Goal: Task Accomplishment & Management: Manage account settings

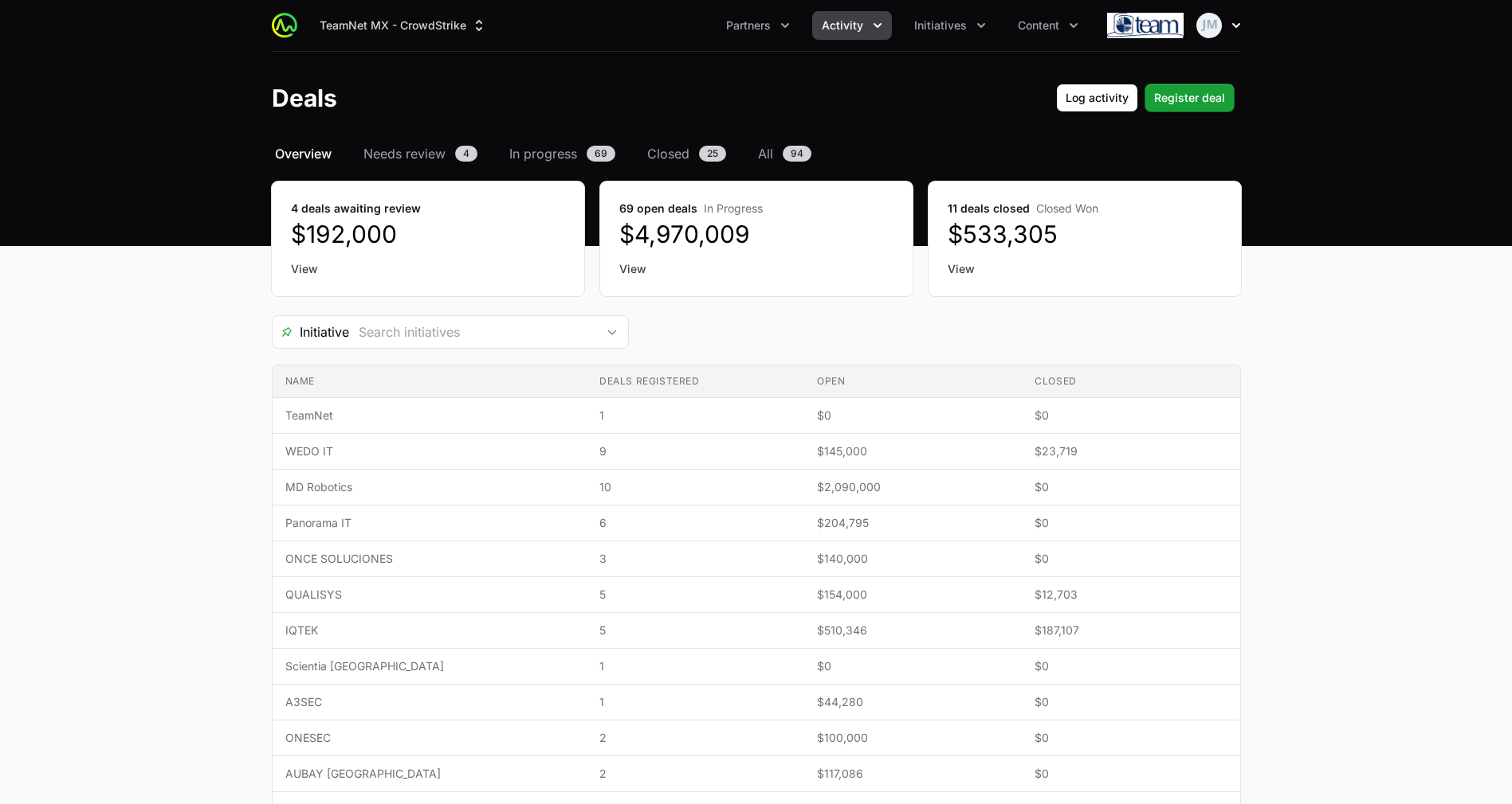
click at [1211, 29] on img "button" at bounding box center [1208, 25] width 25 height 25
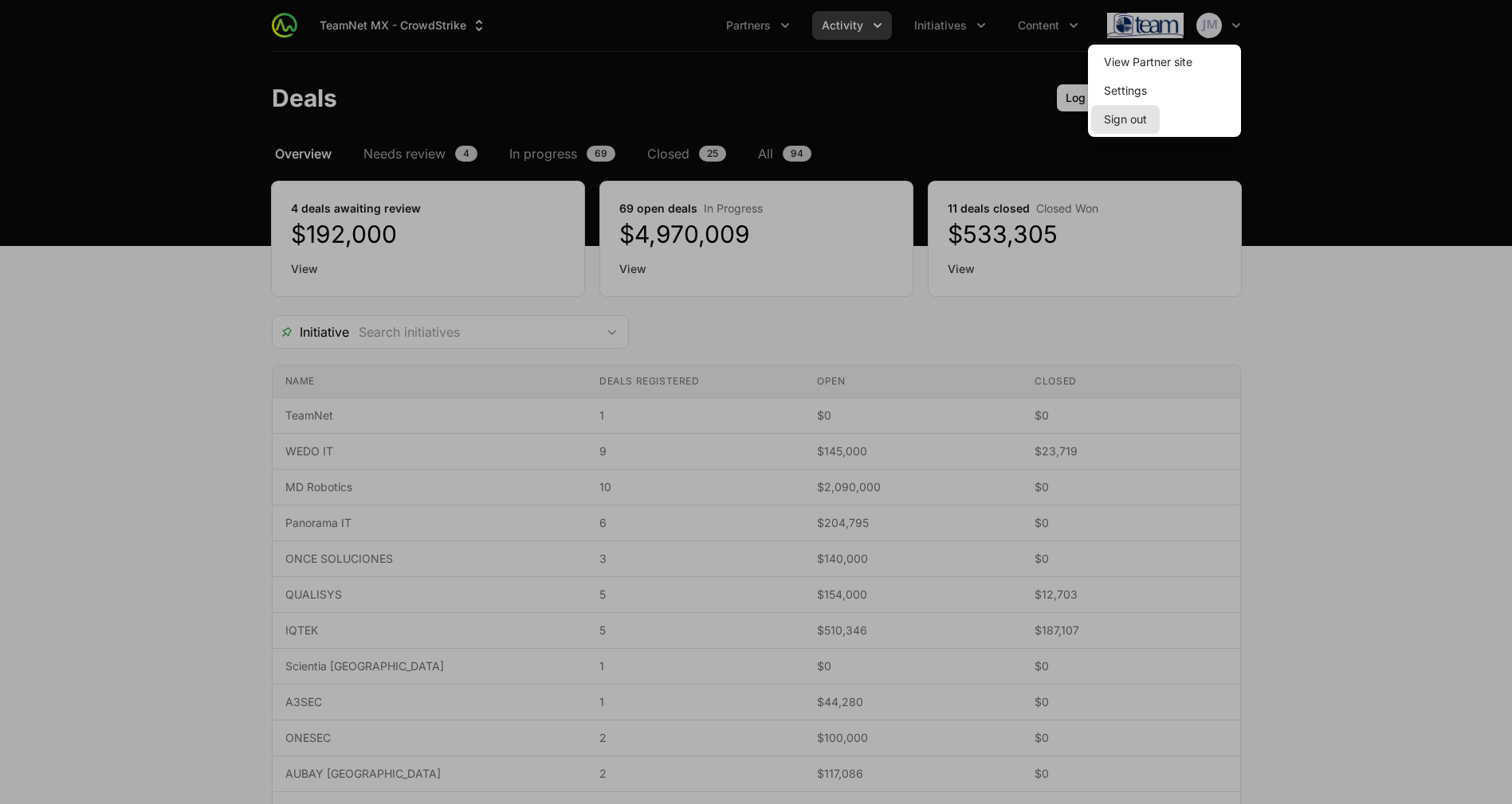
click at [1109, 113] on button "Sign out" at bounding box center [1125, 120] width 68 height 29
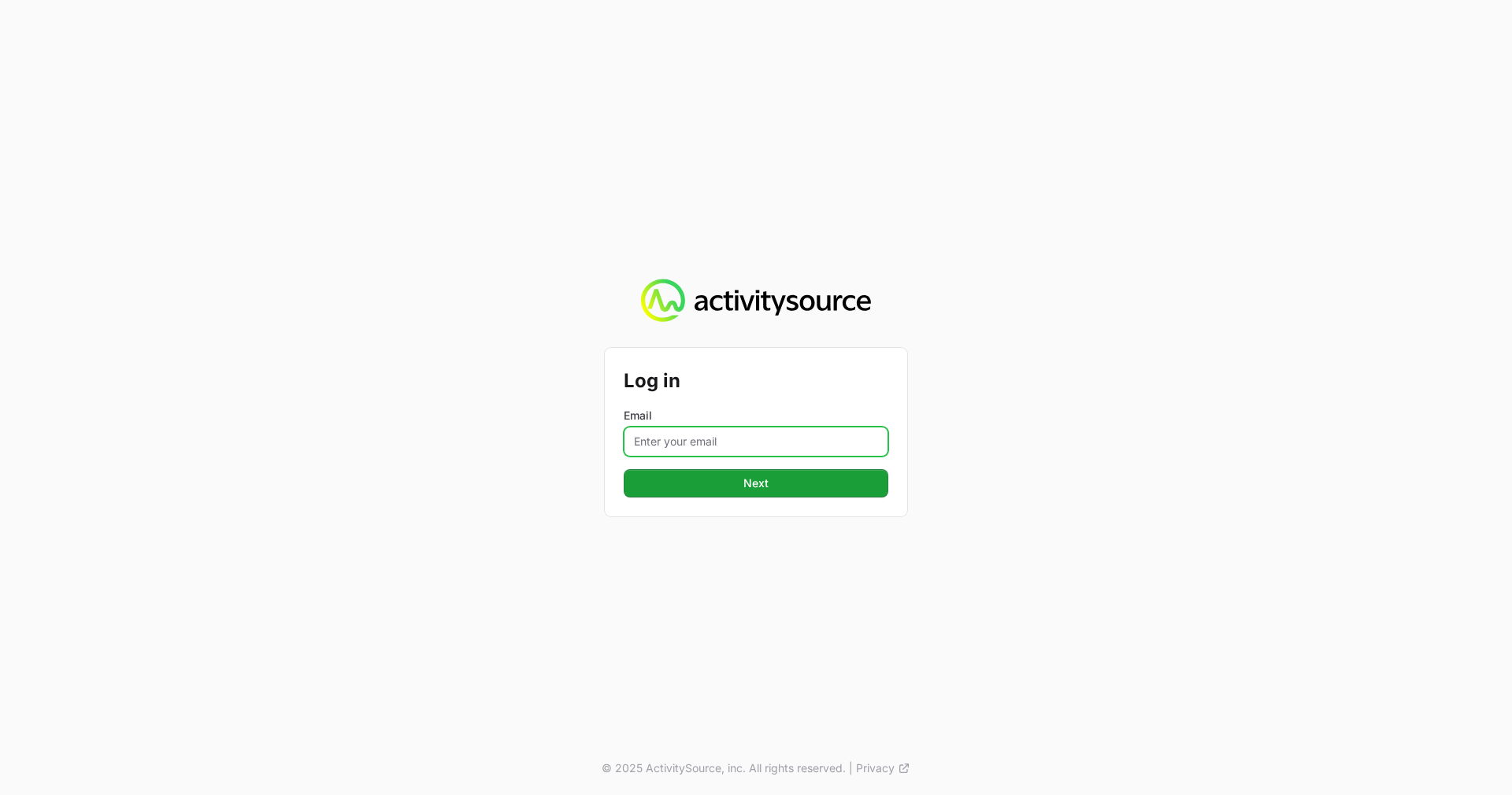
click at [730, 448] on input "Email" at bounding box center [755, 442] width 264 height 30
type input "[EMAIL_ADDRESS][DOMAIN_NAME]"
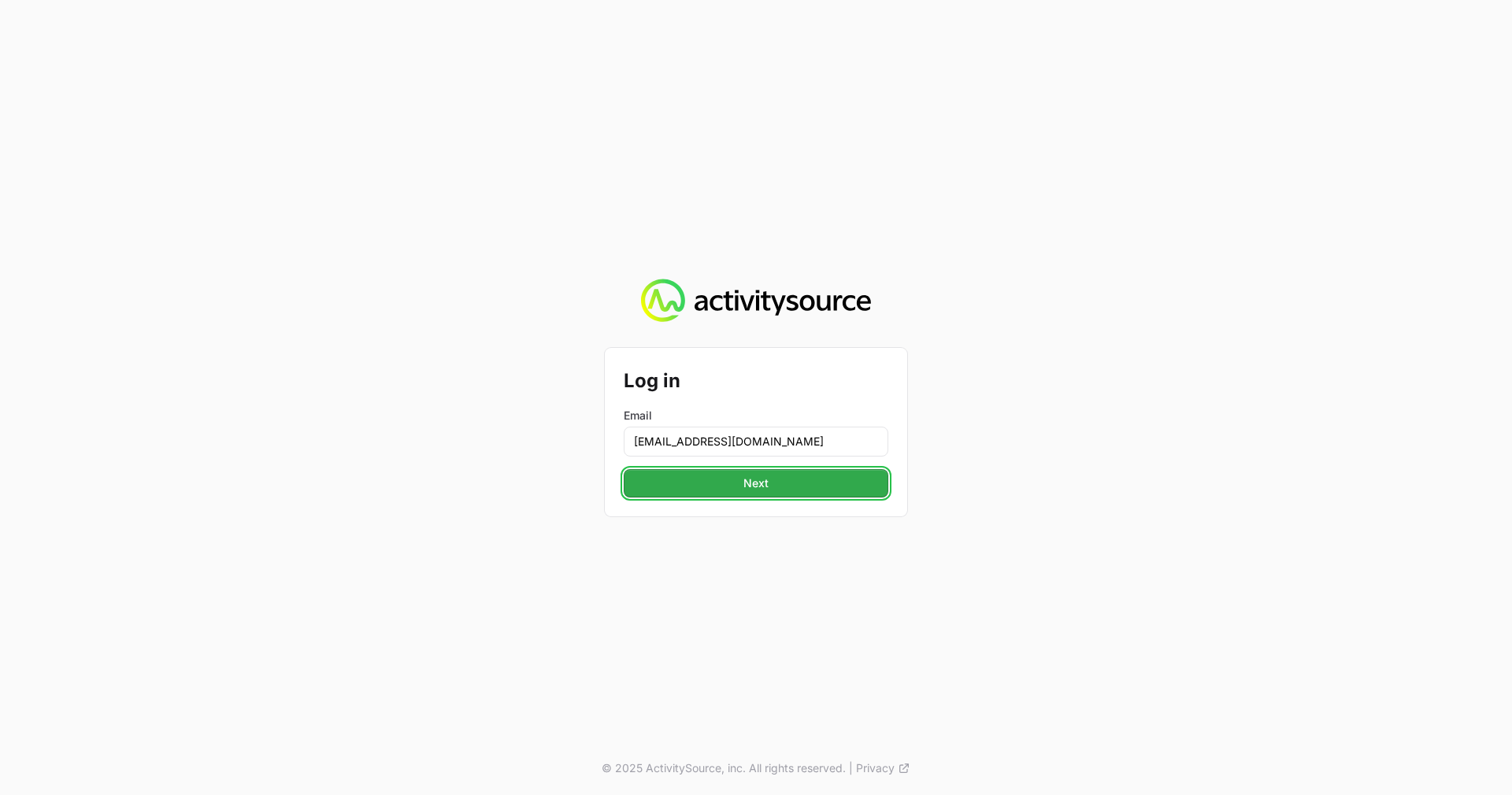
click at [723, 479] on span "Next" at bounding box center [756, 483] width 246 height 19
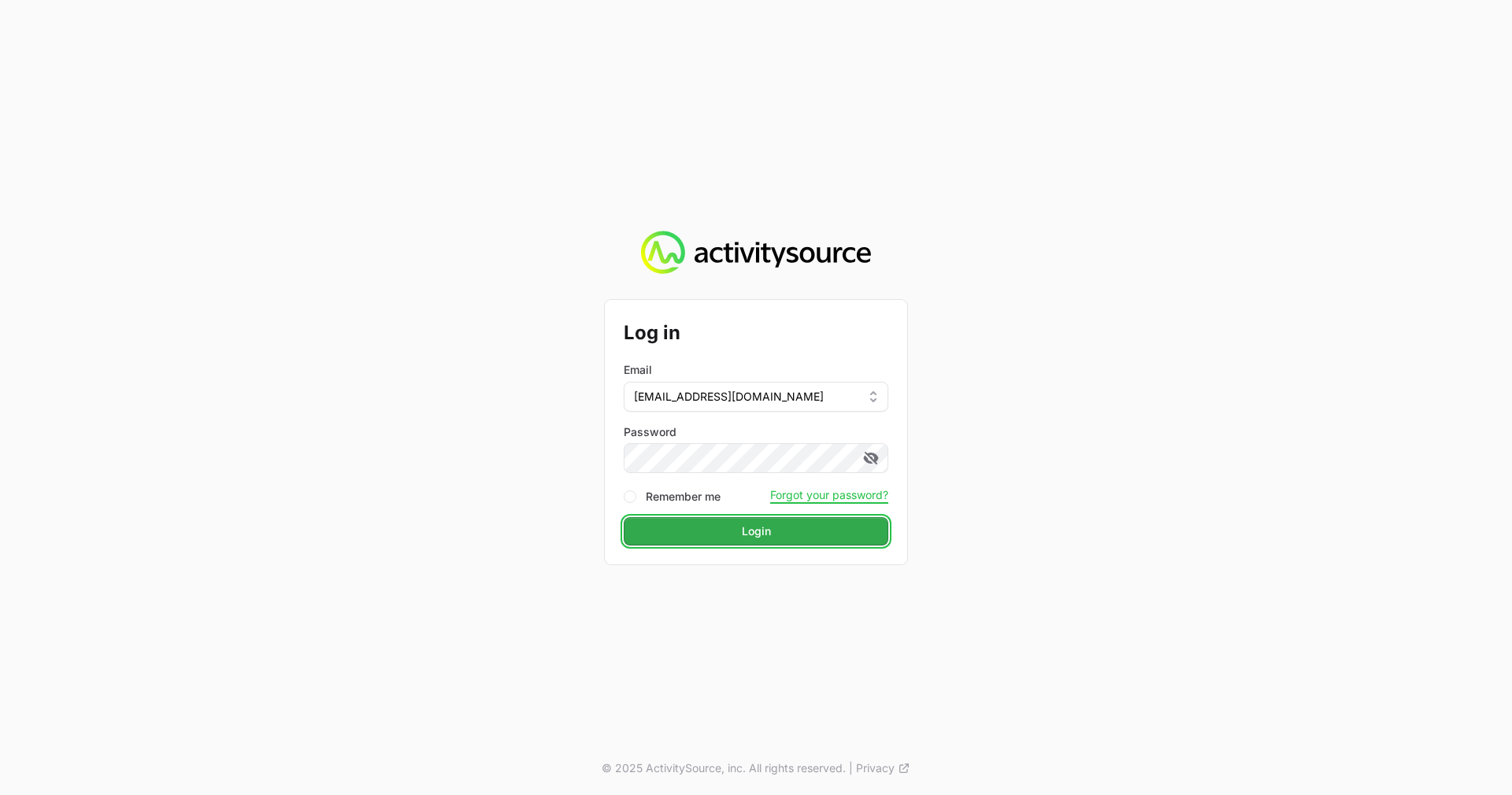
click at [706, 535] on span "Login" at bounding box center [756, 531] width 246 height 19
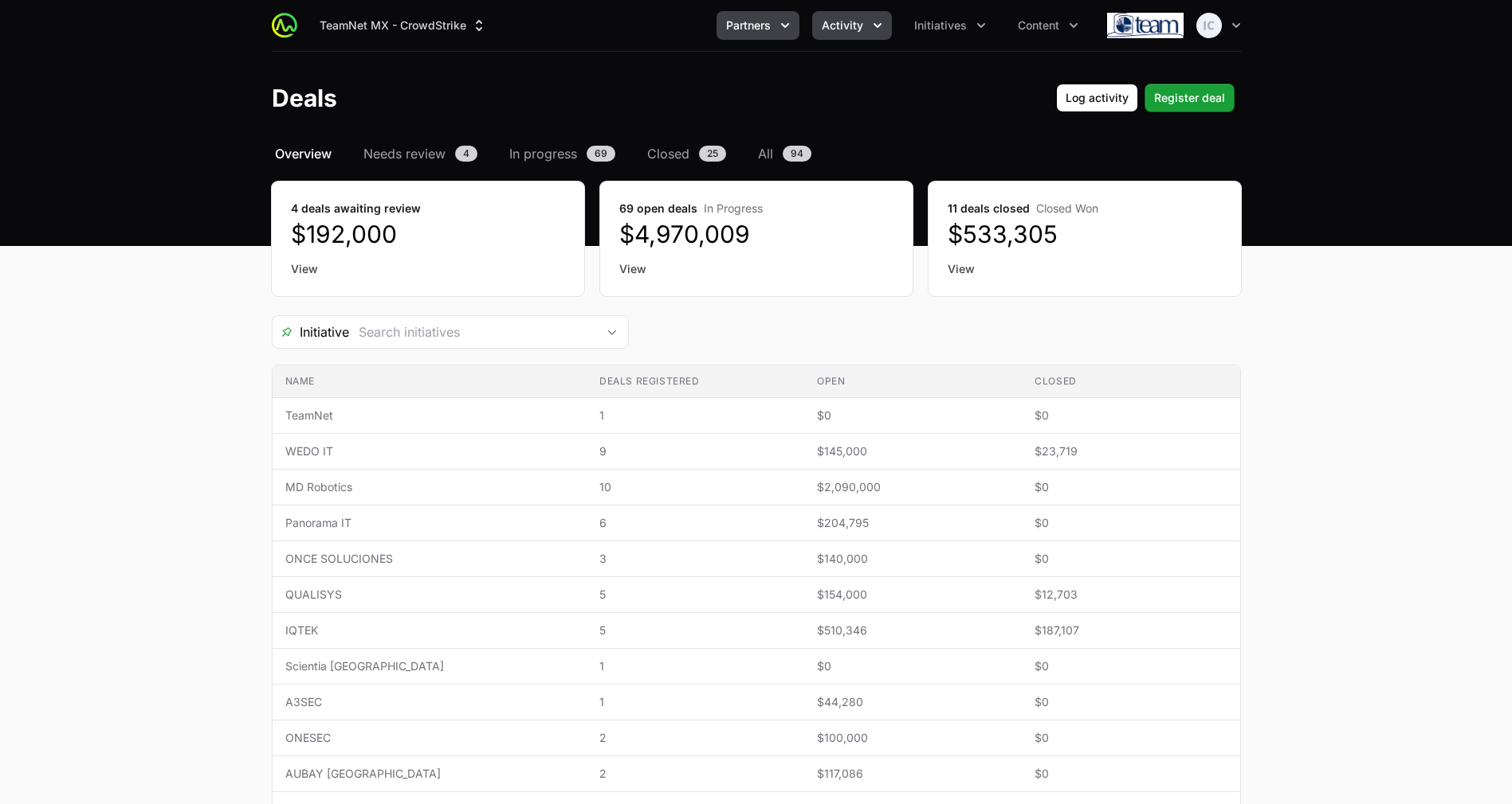
click at [739, 26] on span "Partners" at bounding box center [748, 25] width 45 height 16
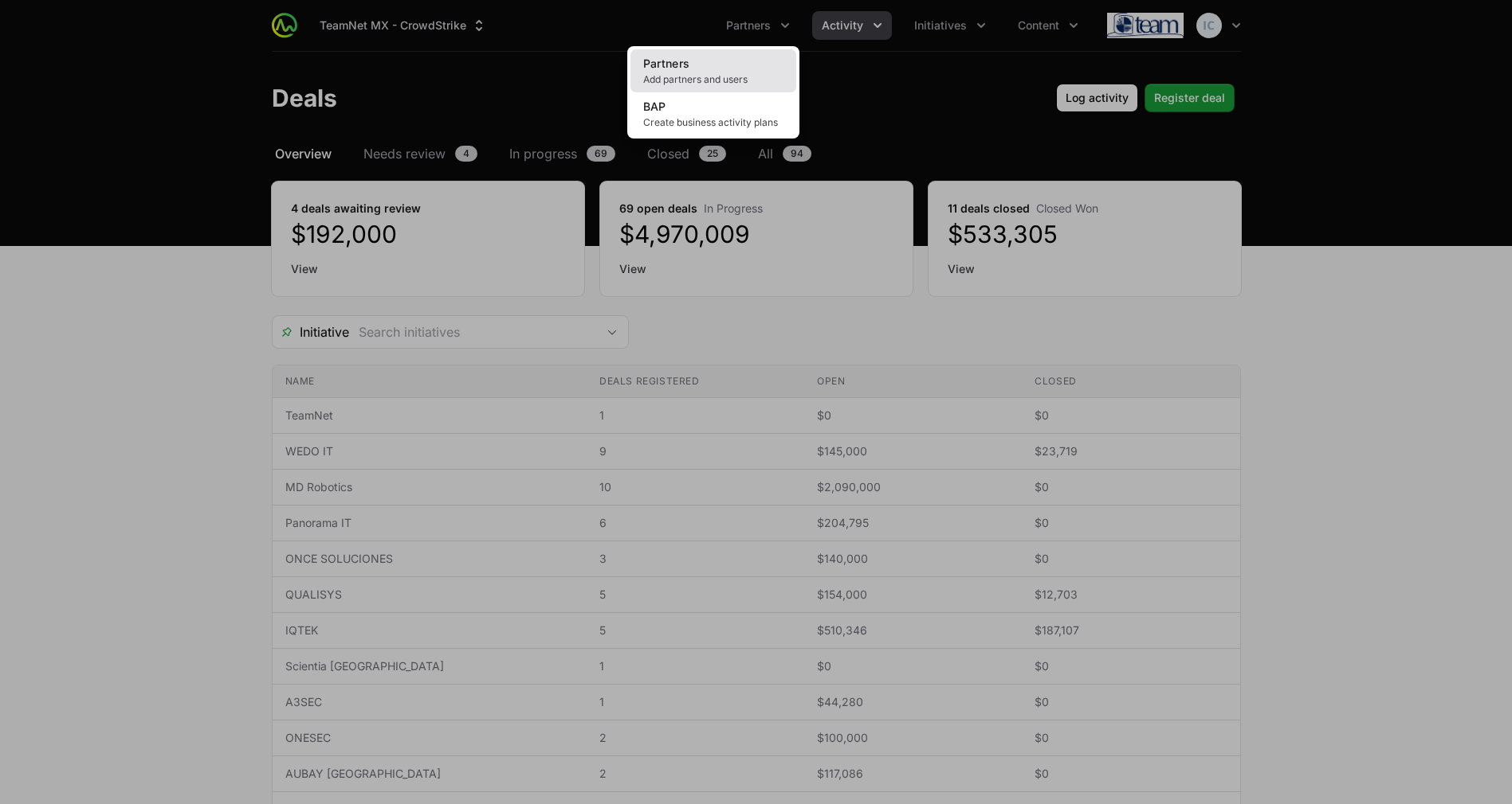
click at [695, 83] on span "Add partners and users" at bounding box center [713, 79] width 140 height 13
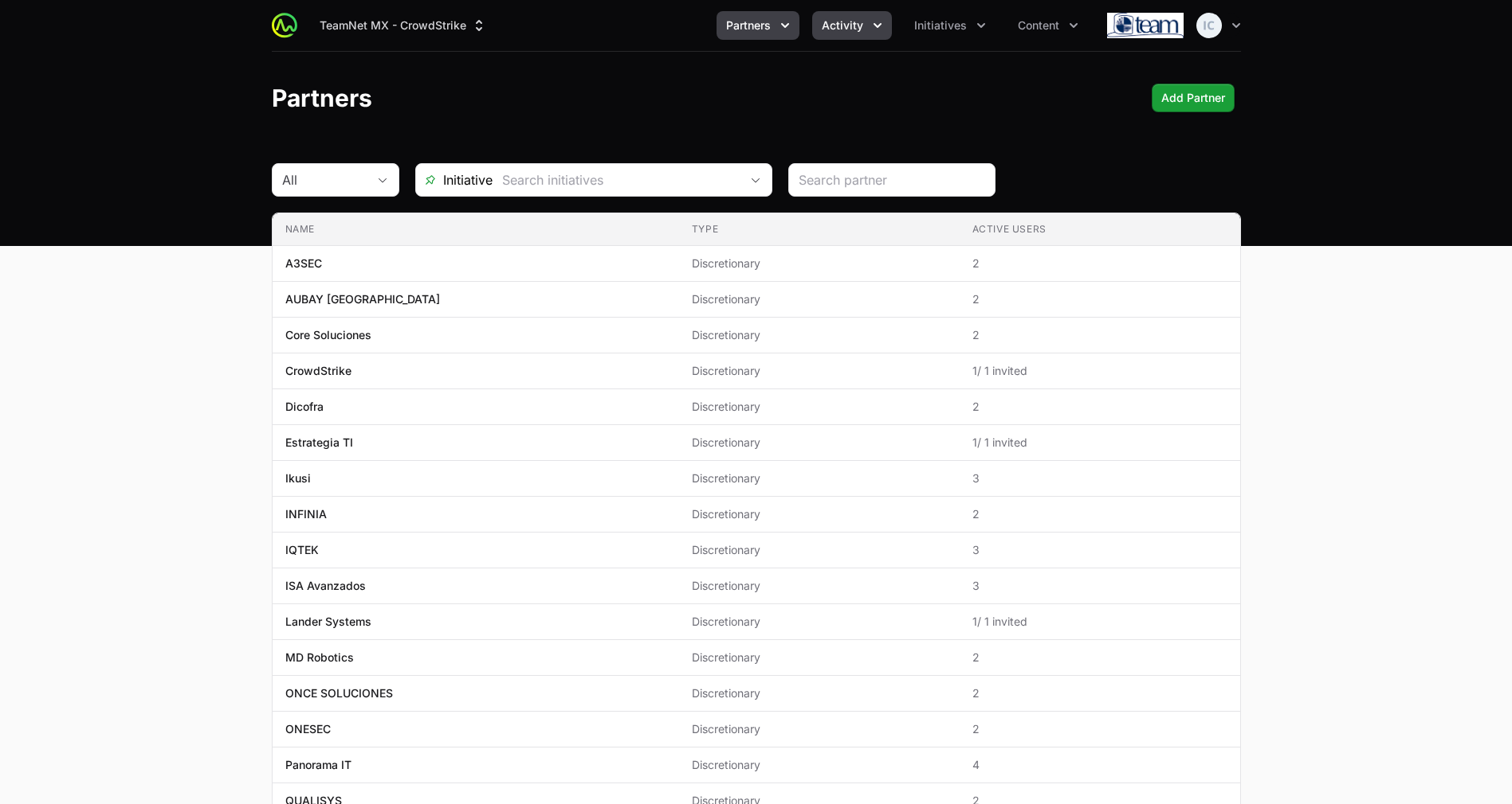
click at [849, 29] on span "Activity" at bounding box center [842, 25] width 41 height 16
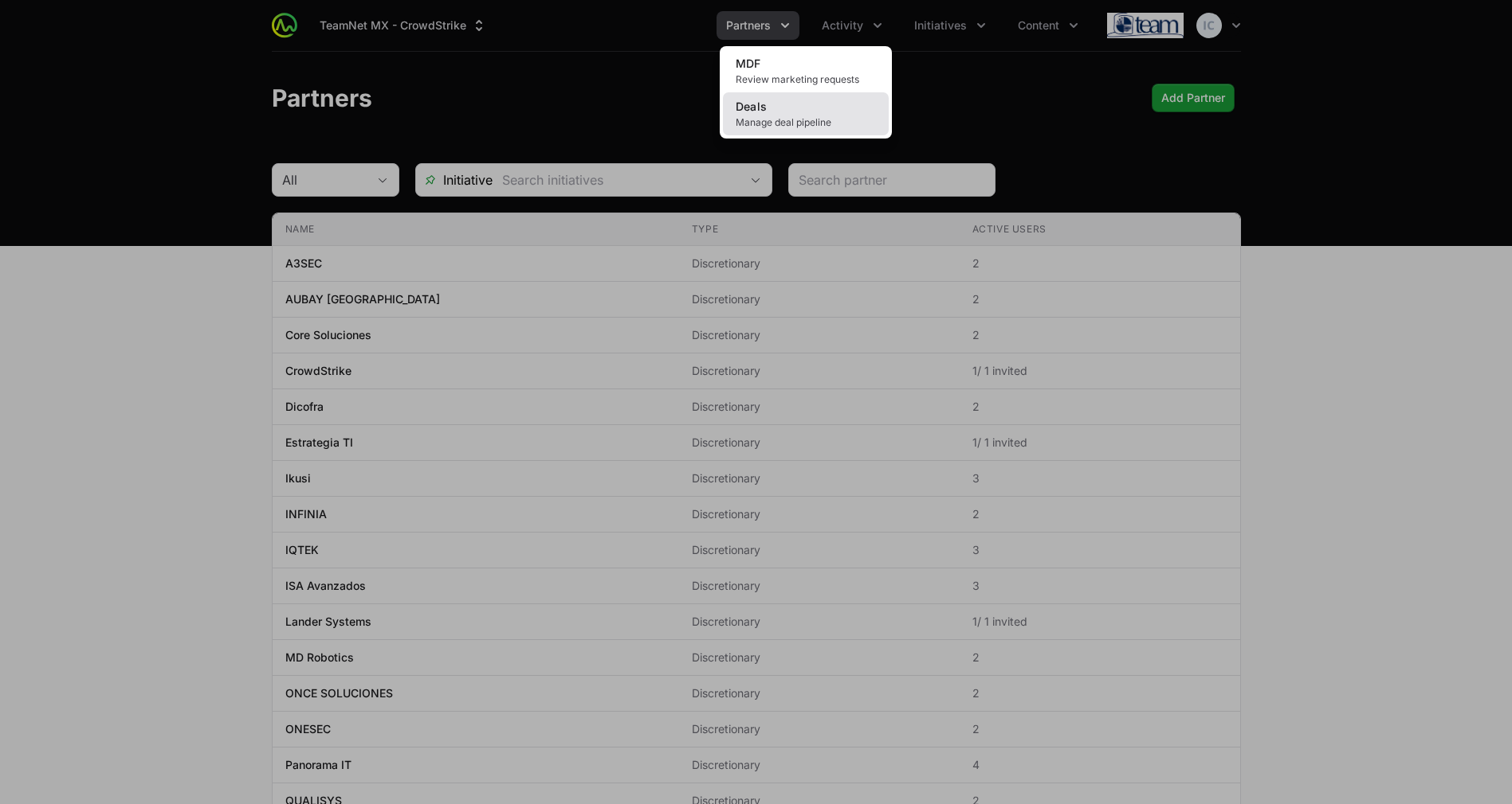
click at [772, 110] on link "Deals Manage deal pipeline" at bounding box center [805, 114] width 166 height 43
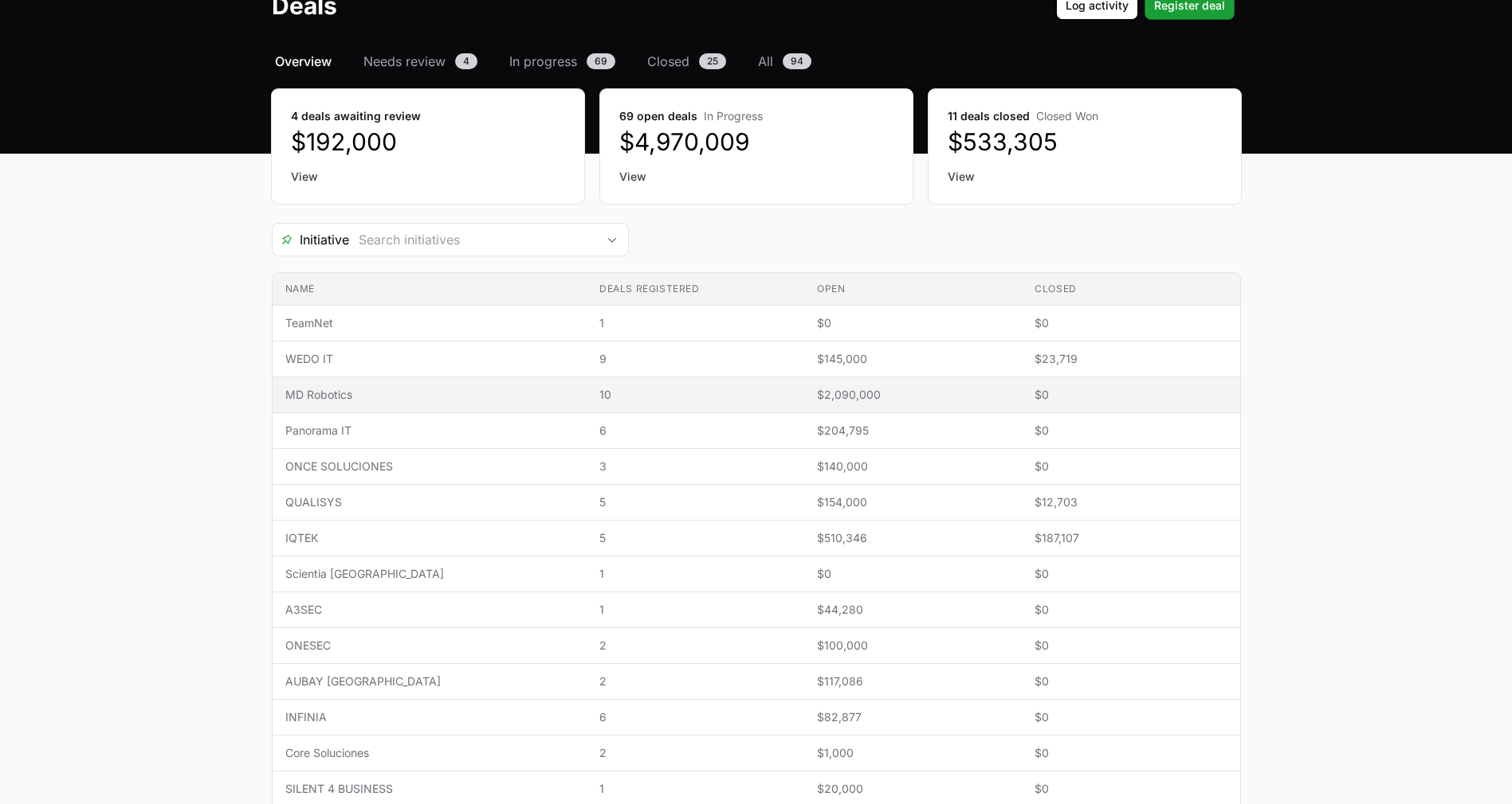
scroll to position [94, 0]
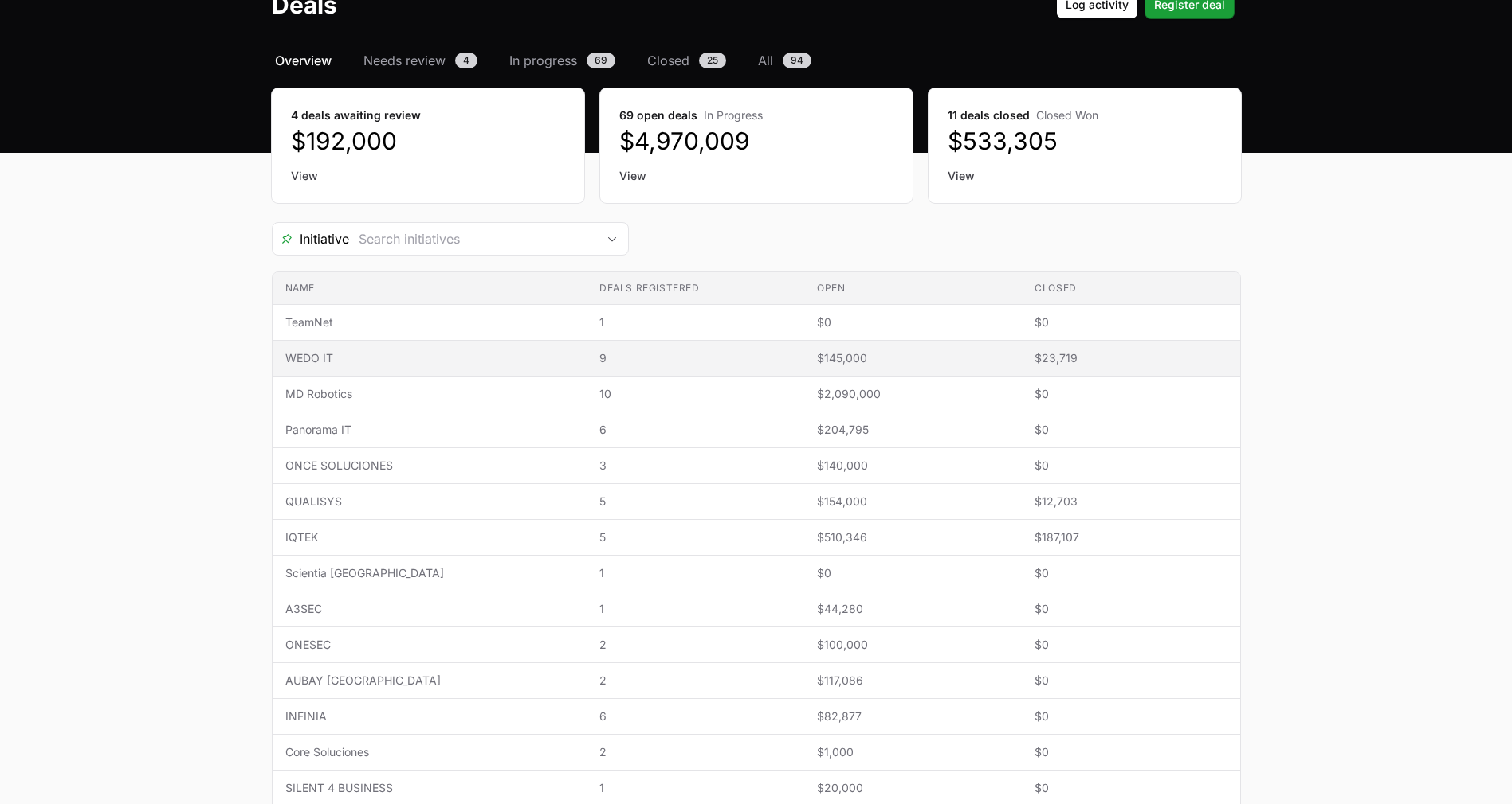
click at [435, 362] on span "WEDO IT" at bounding box center [429, 358] width 288 height 16
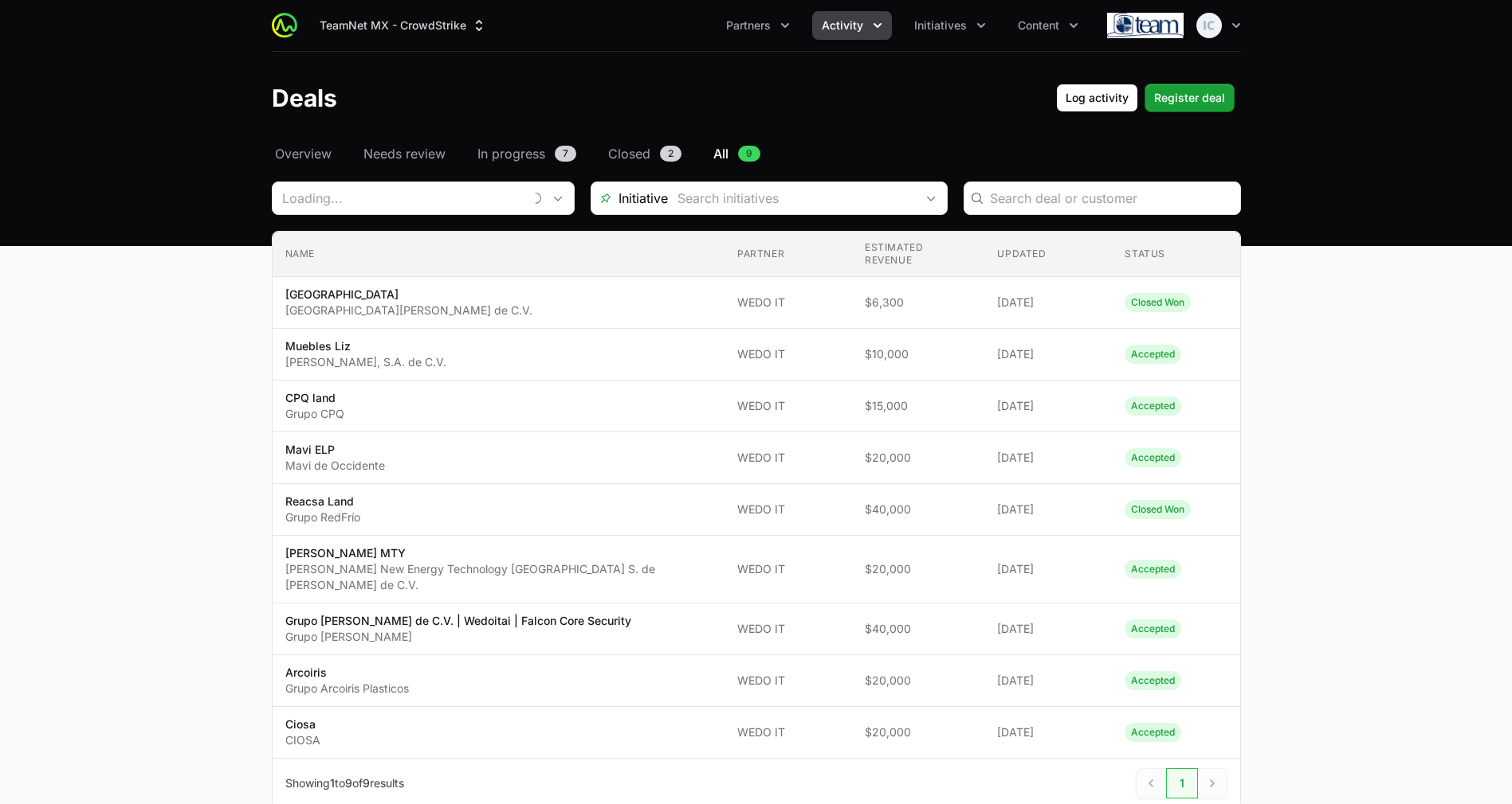
type input "WEDO IT"
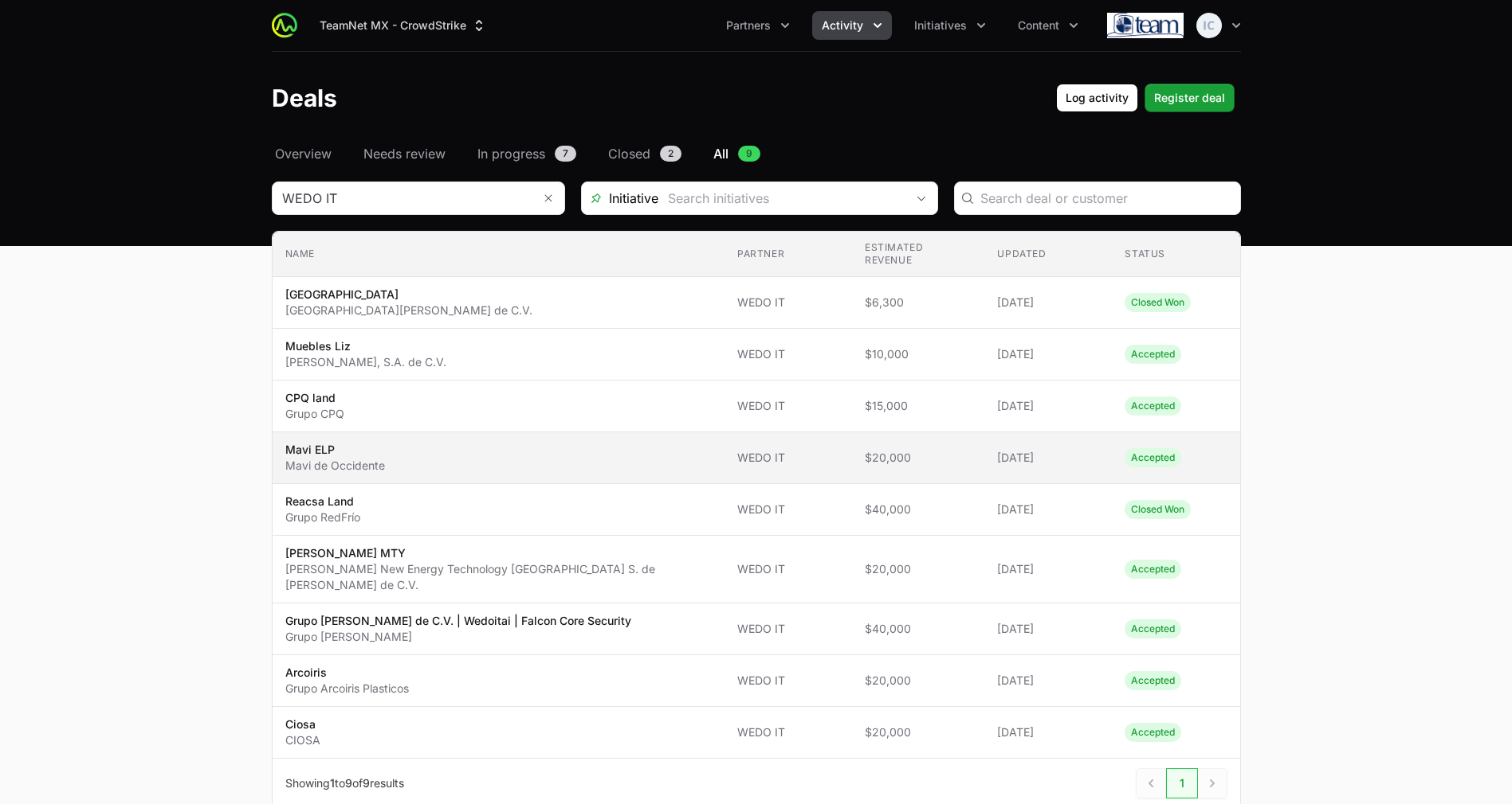
scroll to position [24, 0]
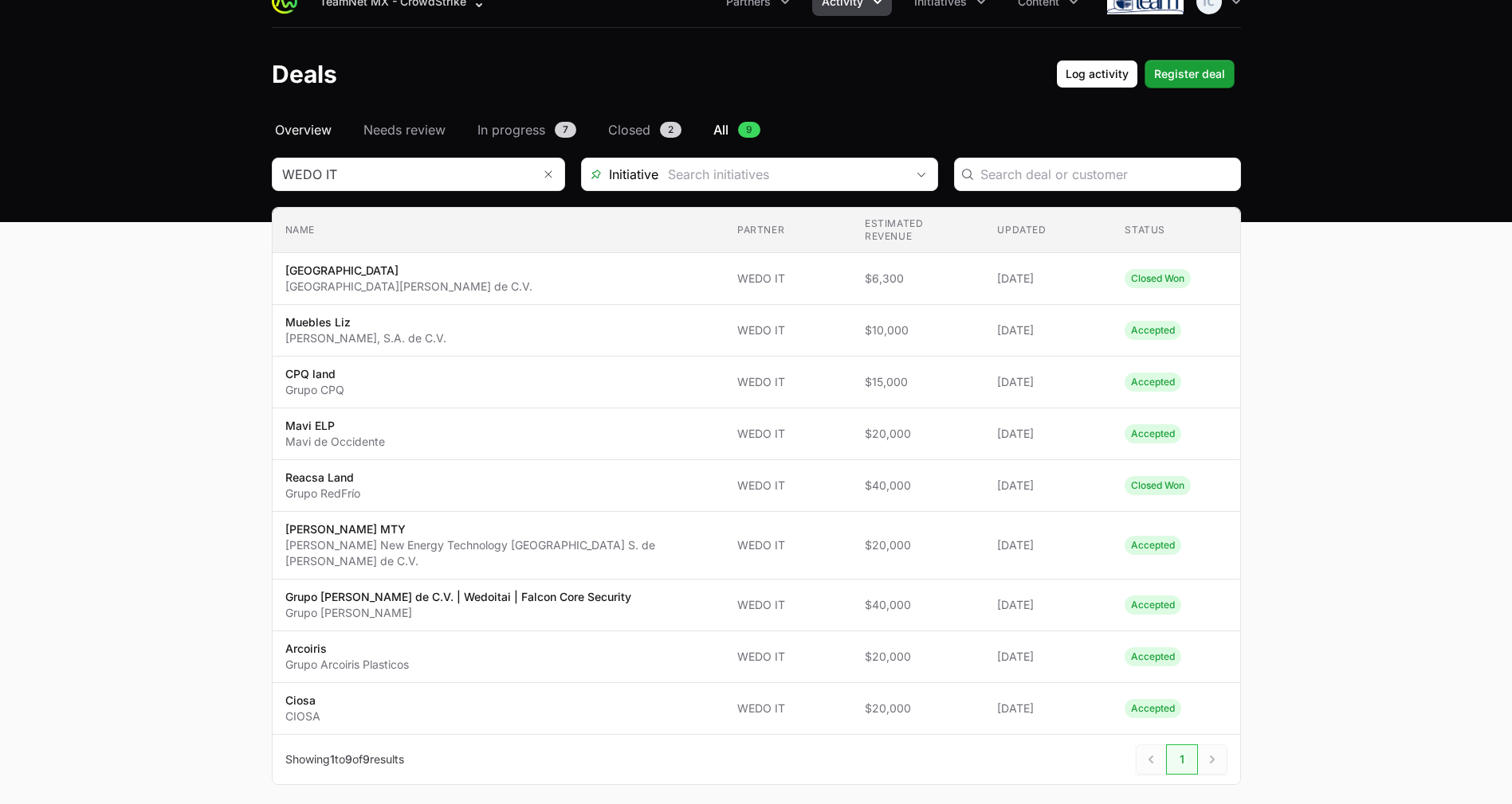
click at [310, 137] on span "Overview" at bounding box center [303, 130] width 56 height 19
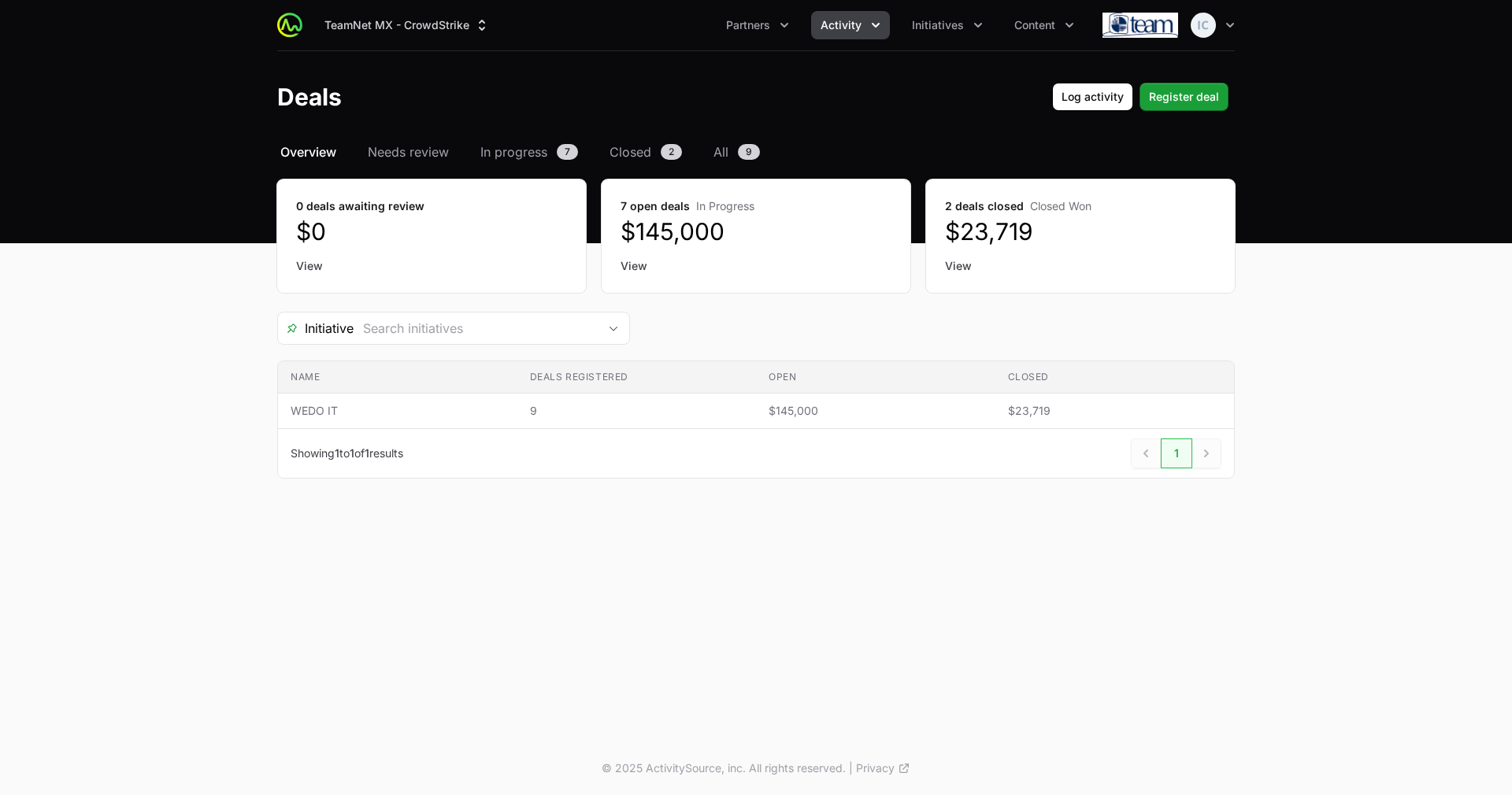
click at [543, 141] on header "Deals Log activity Log activity Register deal Register deal" at bounding box center [756, 97] width 1512 height 92
click at [299, 152] on span "Overview" at bounding box center [308, 152] width 56 height 19
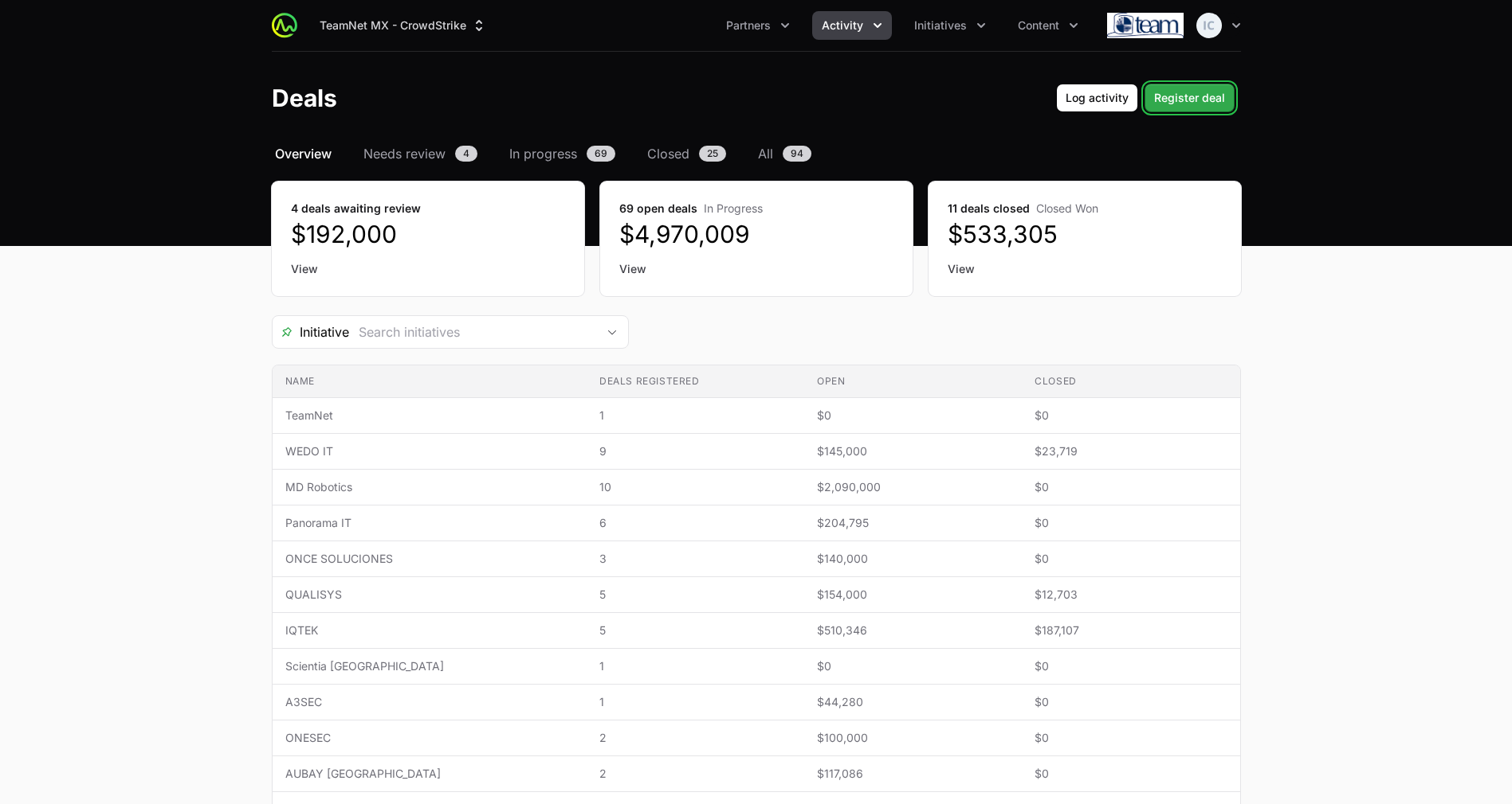
click at [1213, 96] on span "Register deal" at bounding box center [1189, 98] width 71 height 19
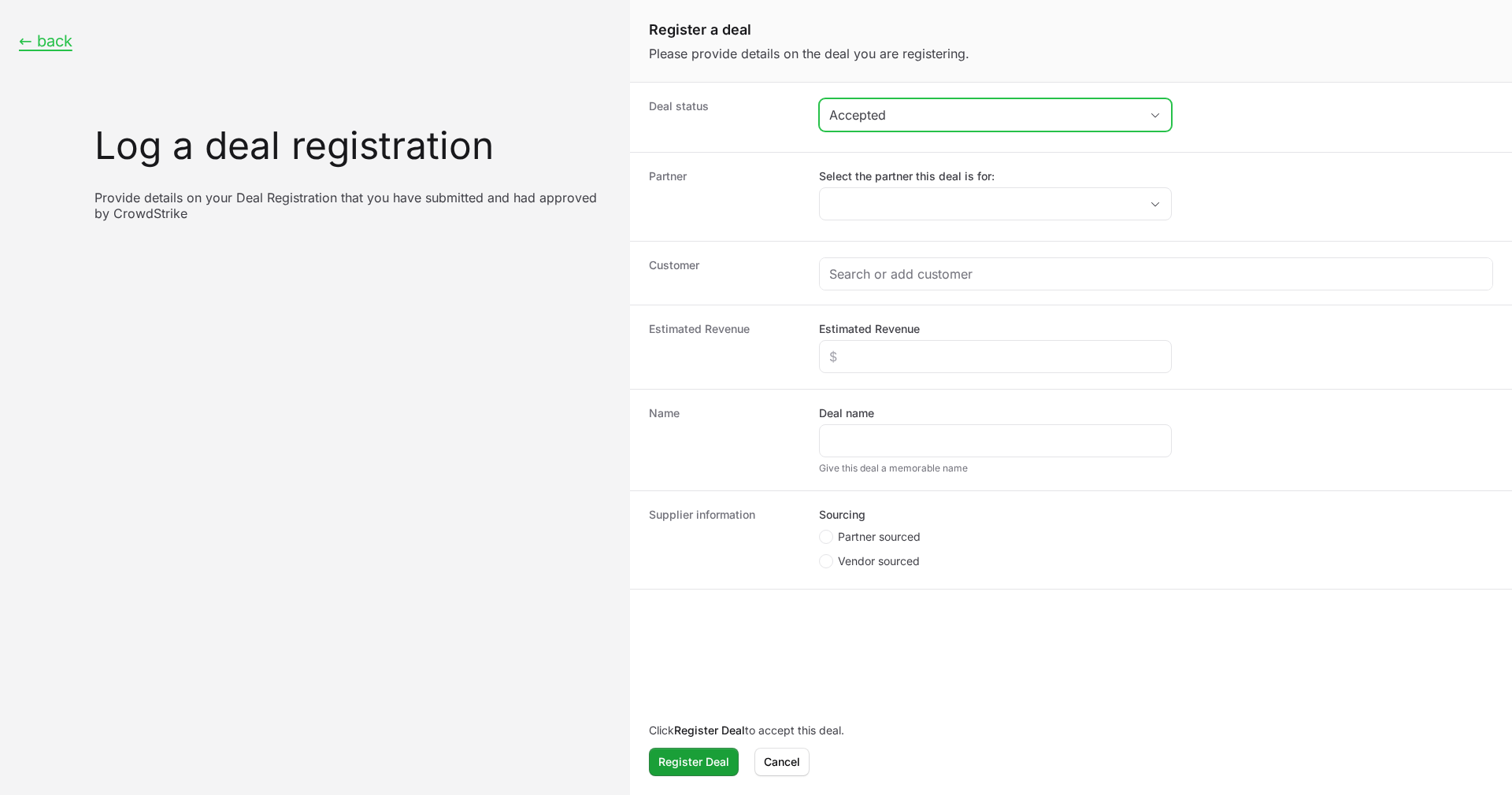
click at [994, 117] on div "Accepted" at bounding box center [984, 115] width 310 height 19
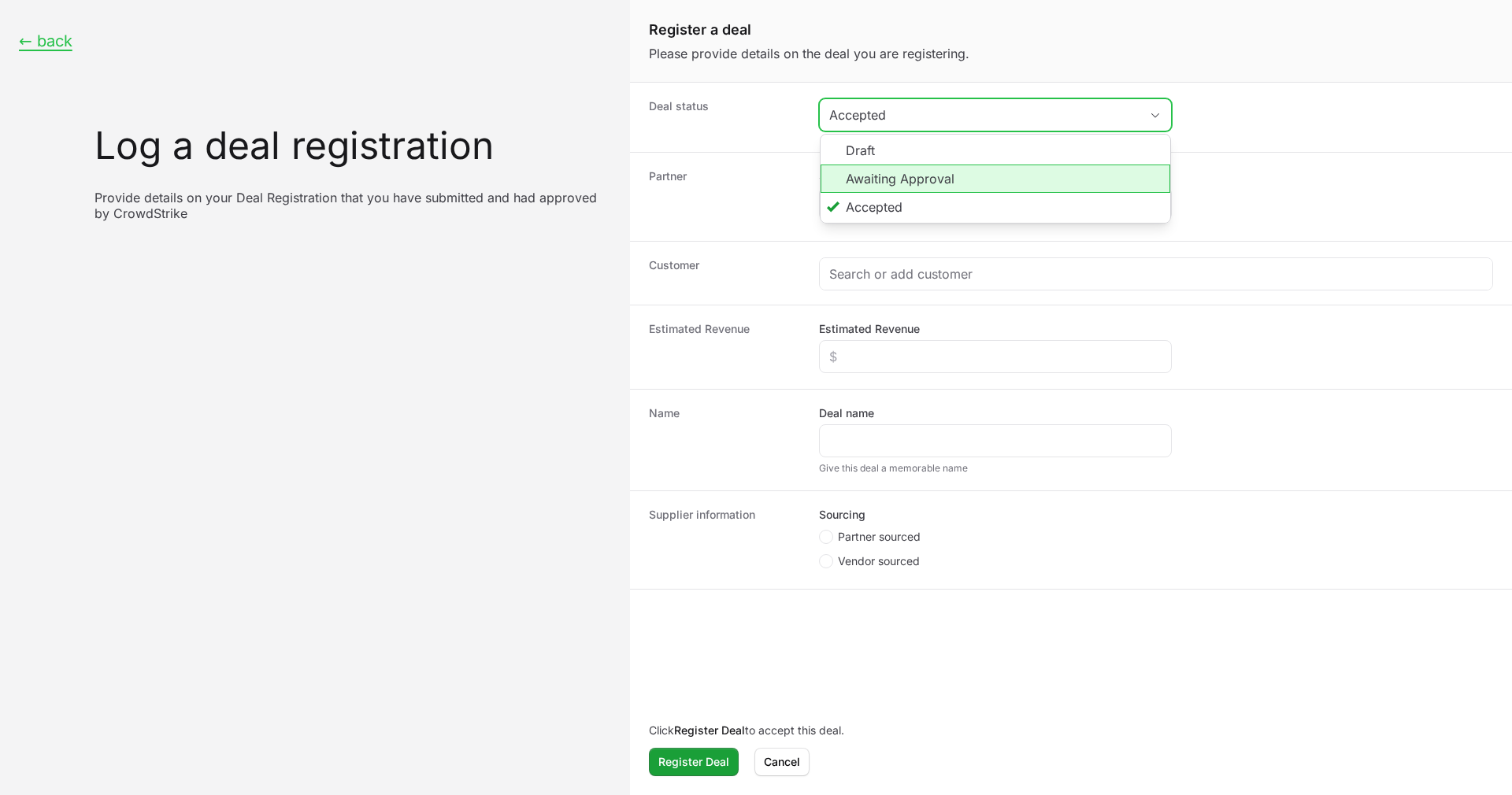
click at [969, 178] on li "Awaiting Approval" at bounding box center [996, 178] width 350 height 28
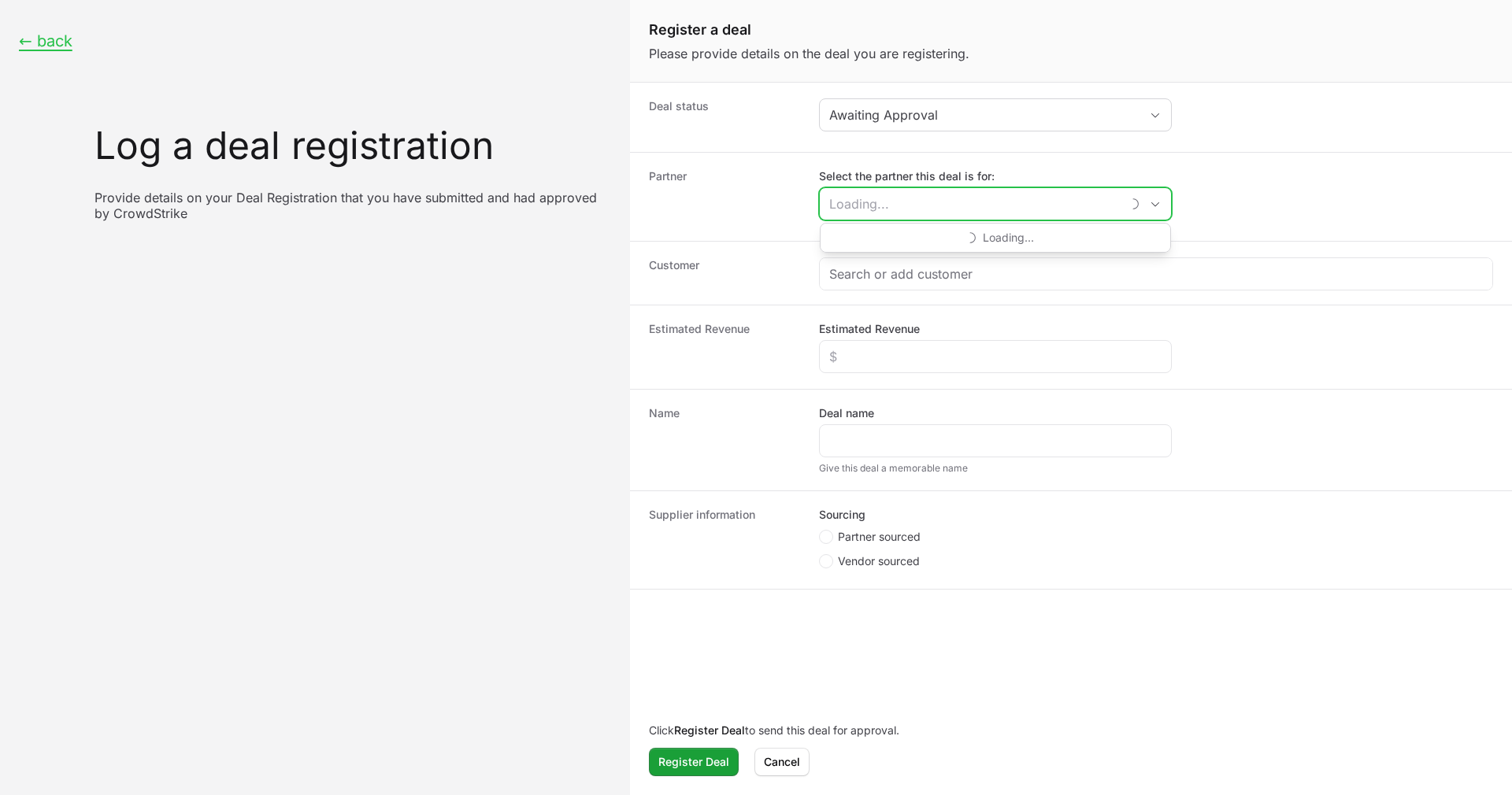
click at [1077, 208] on input "Select the partner this deal is for:" at bounding box center [970, 204] width 301 height 32
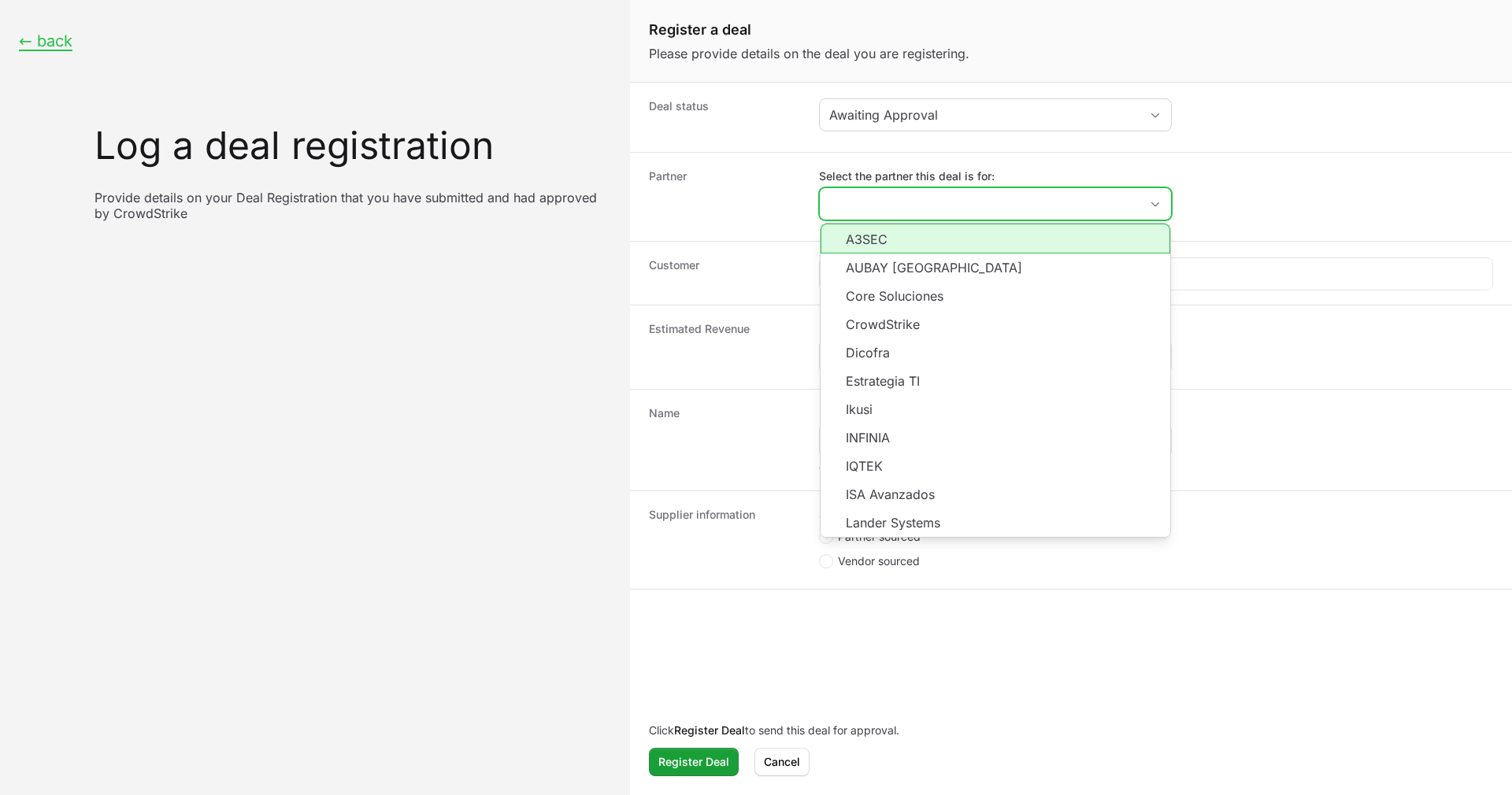
click at [905, 242] on li "A3SEC" at bounding box center [996, 238] width 350 height 30
type input "A3SEC"
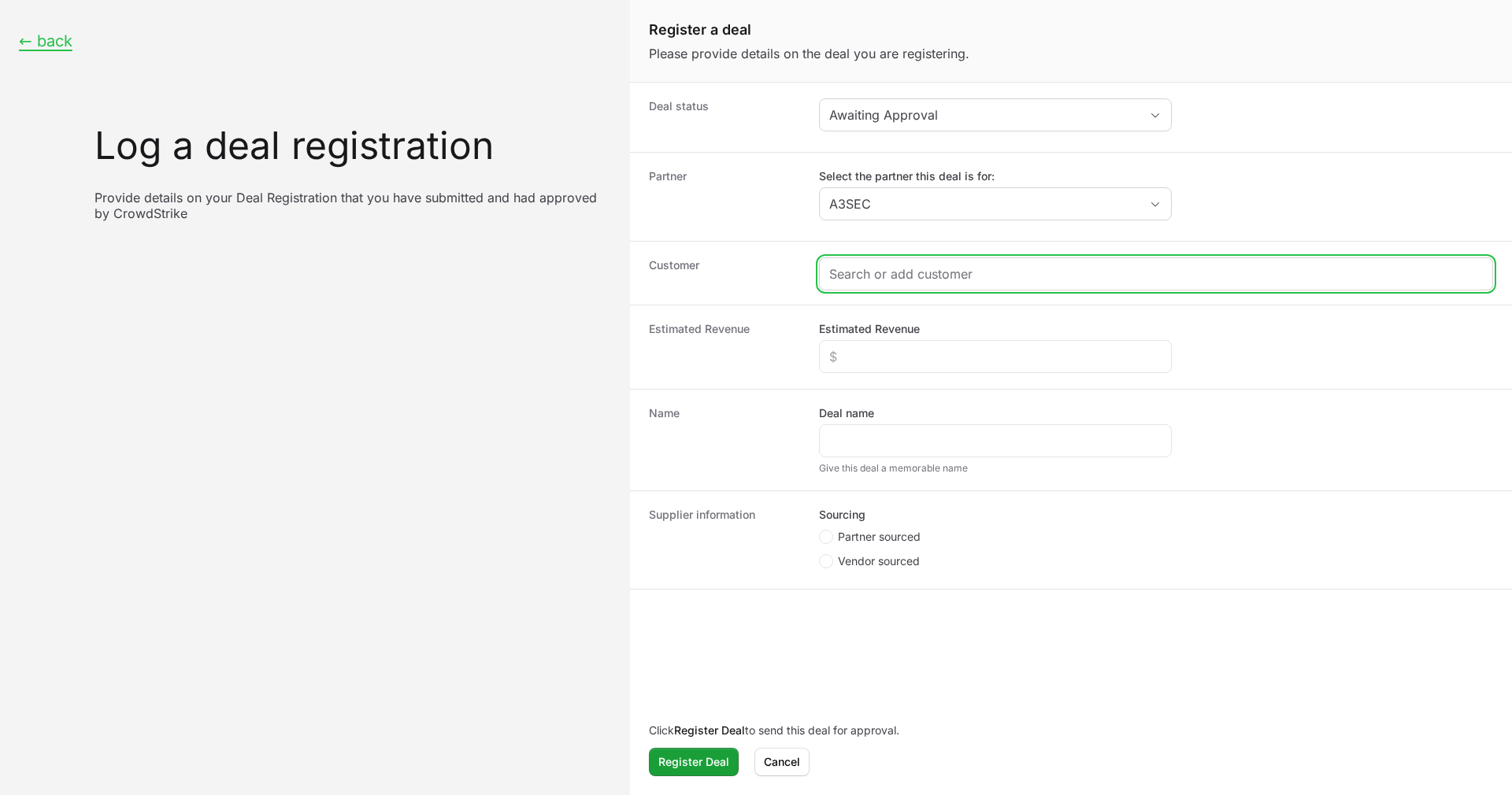
click at [929, 273] on input "Create activity form" at bounding box center [1156, 273] width 653 height 19
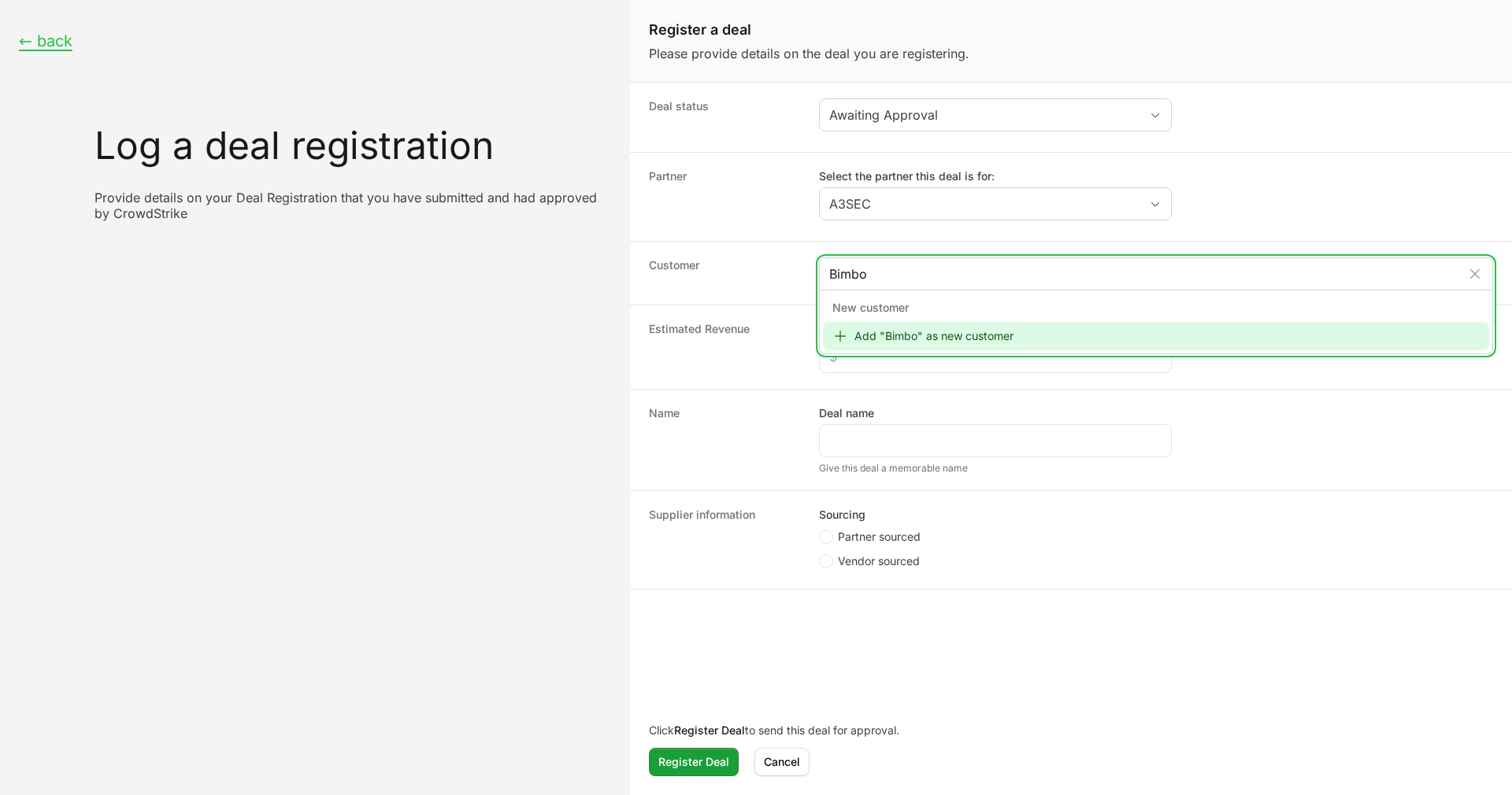
type input "Bimbo"
click at [955, 331] on div "Add "Bimbo" as new customer" at bounding box center [1155, 336] width 666 height 28
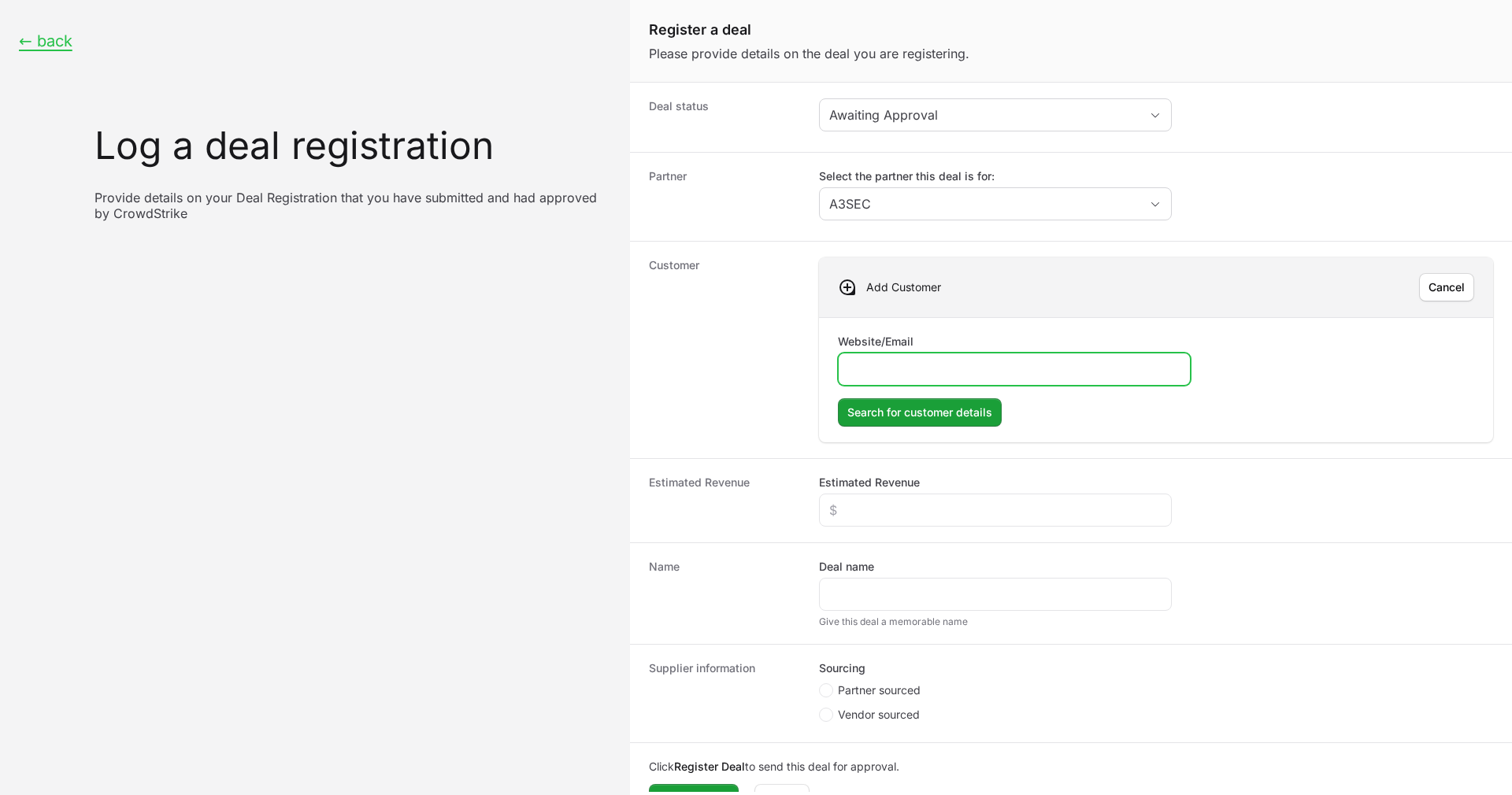
click at [1019, 378] on input "Website/Email" at bounding box center [1014, 369] width 333 height 19
paste input "[URL][DOMAIN_NAME]"
type input "[URL][DOMAIN_NAME]"
click at [953, 412] on span "Search for customer details" at bounding box center [920, 412] width 145 height 19
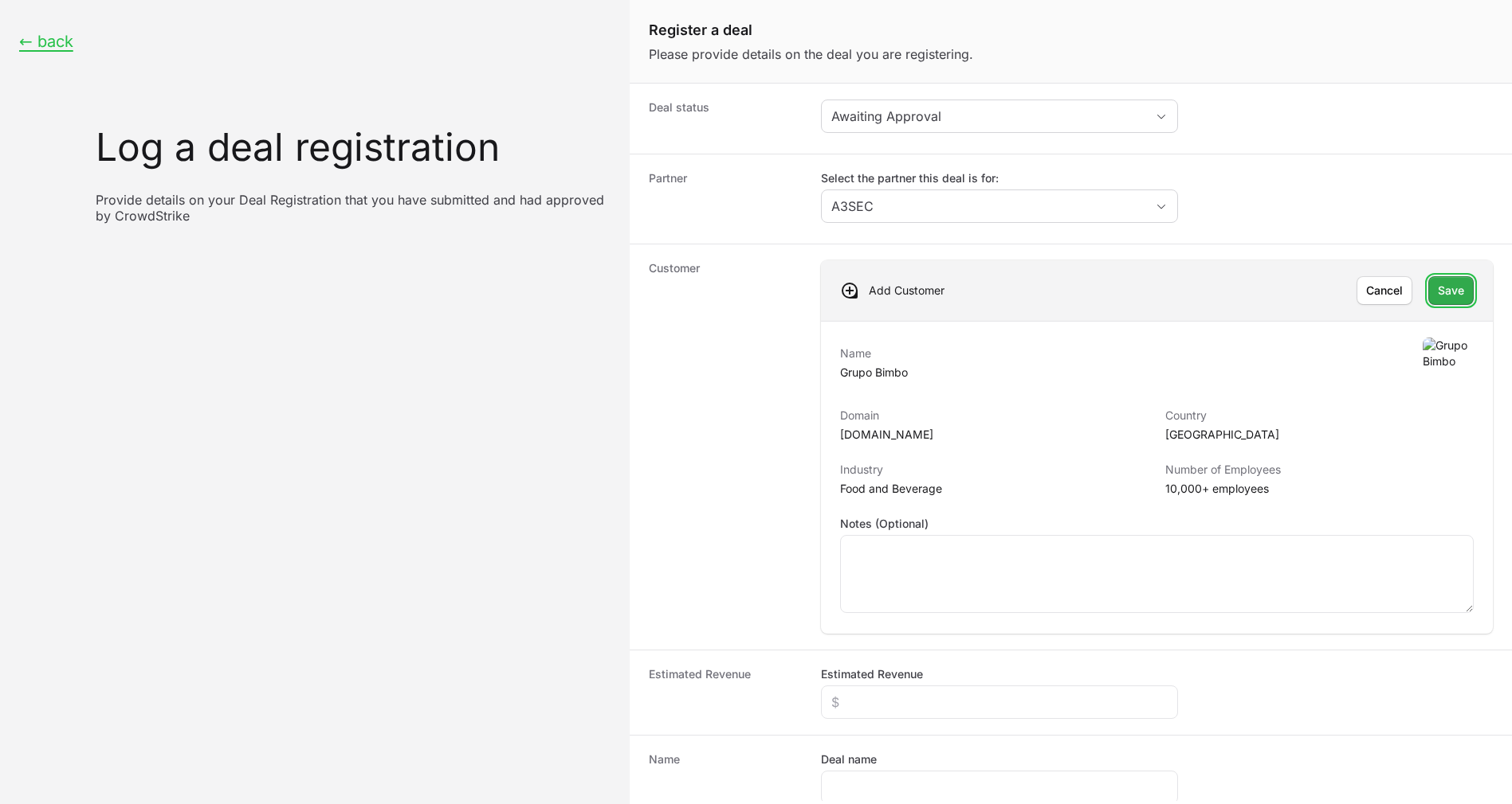
click at [1441, 287] on span "Save" at bounding box center [1450, 291] width 26 height 19
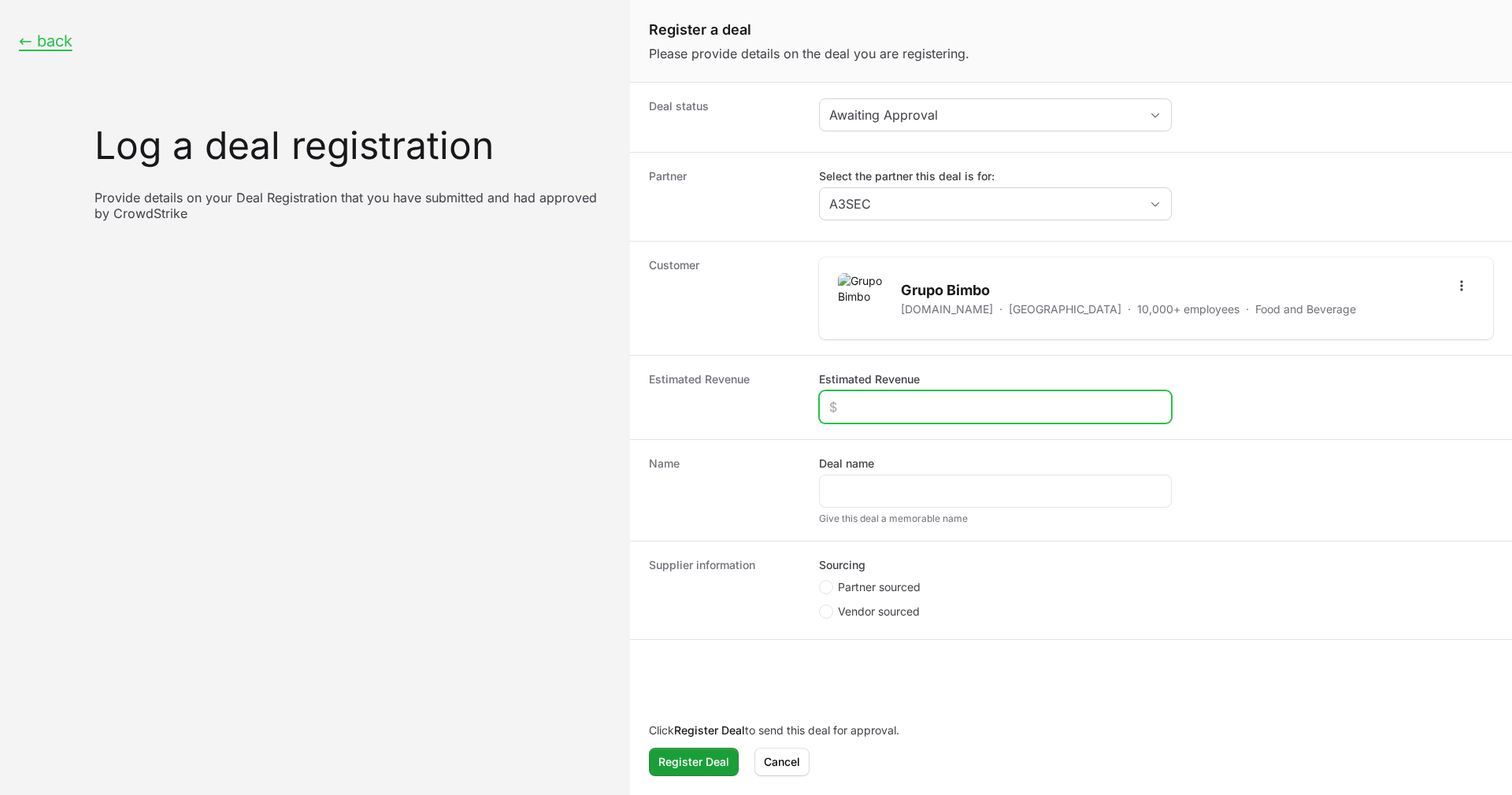
click at [912, 405] on input "Estimated Revenue" at bounding box center [995, 407] width 333 height 19
click at [868, 508] on div "Deal name Give this deal a memorable name" at bounding box center [995, 490] width 353 height 69
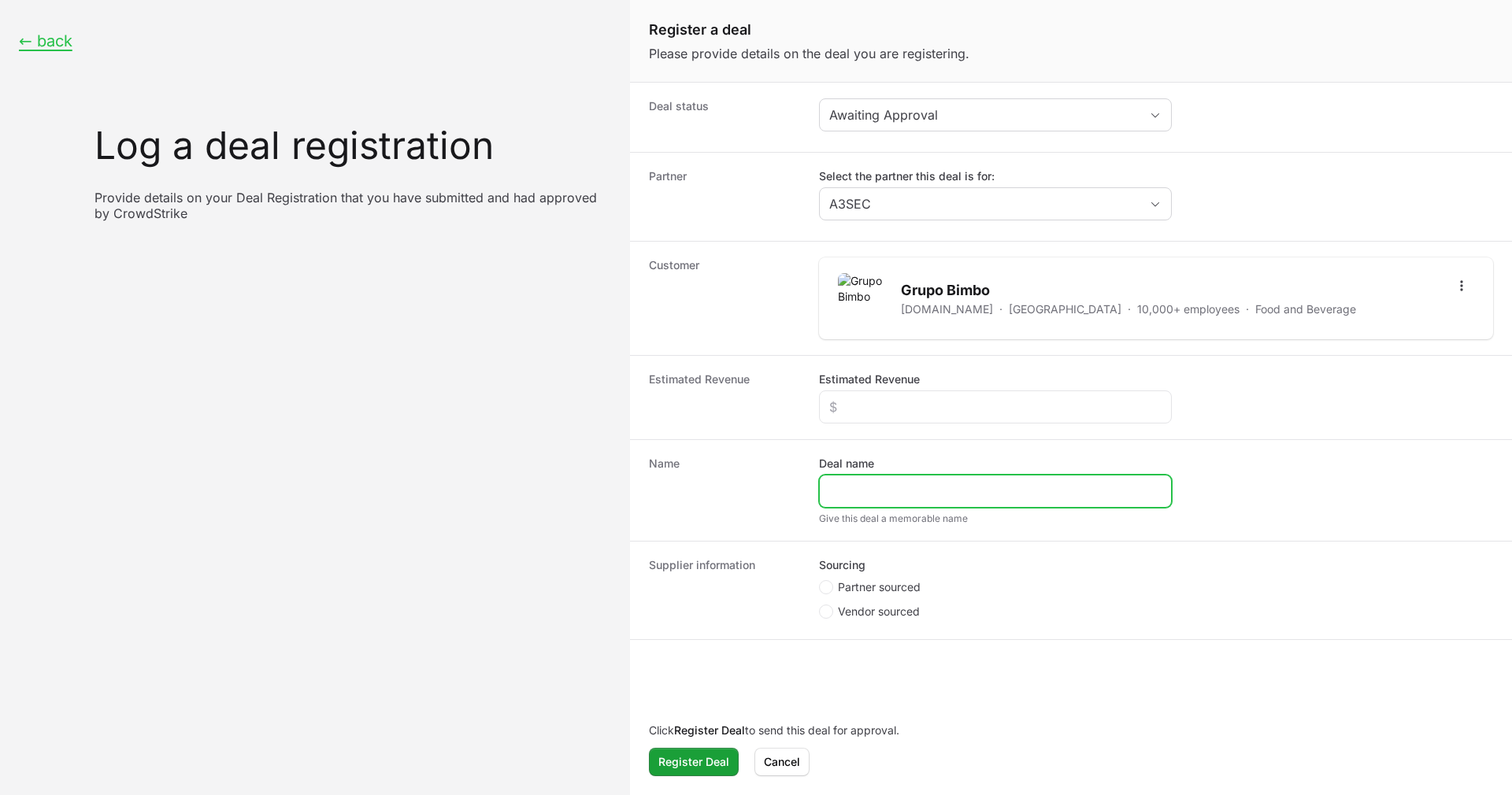
click at [873, 488] on input "Deal name" at bounding box center [995, 491] width 333 height 19
click at [799, 498] on dt "Name" at bounding box center [724, 490] width 151 height 69
click at [824, 583] on icon "Create activity form" at bounding box center [826, 587] width 7 height 12
click at [821, 582] on input "Partner sourced" at bounding box center [820, 581] width 2 height 2
radio input "true"
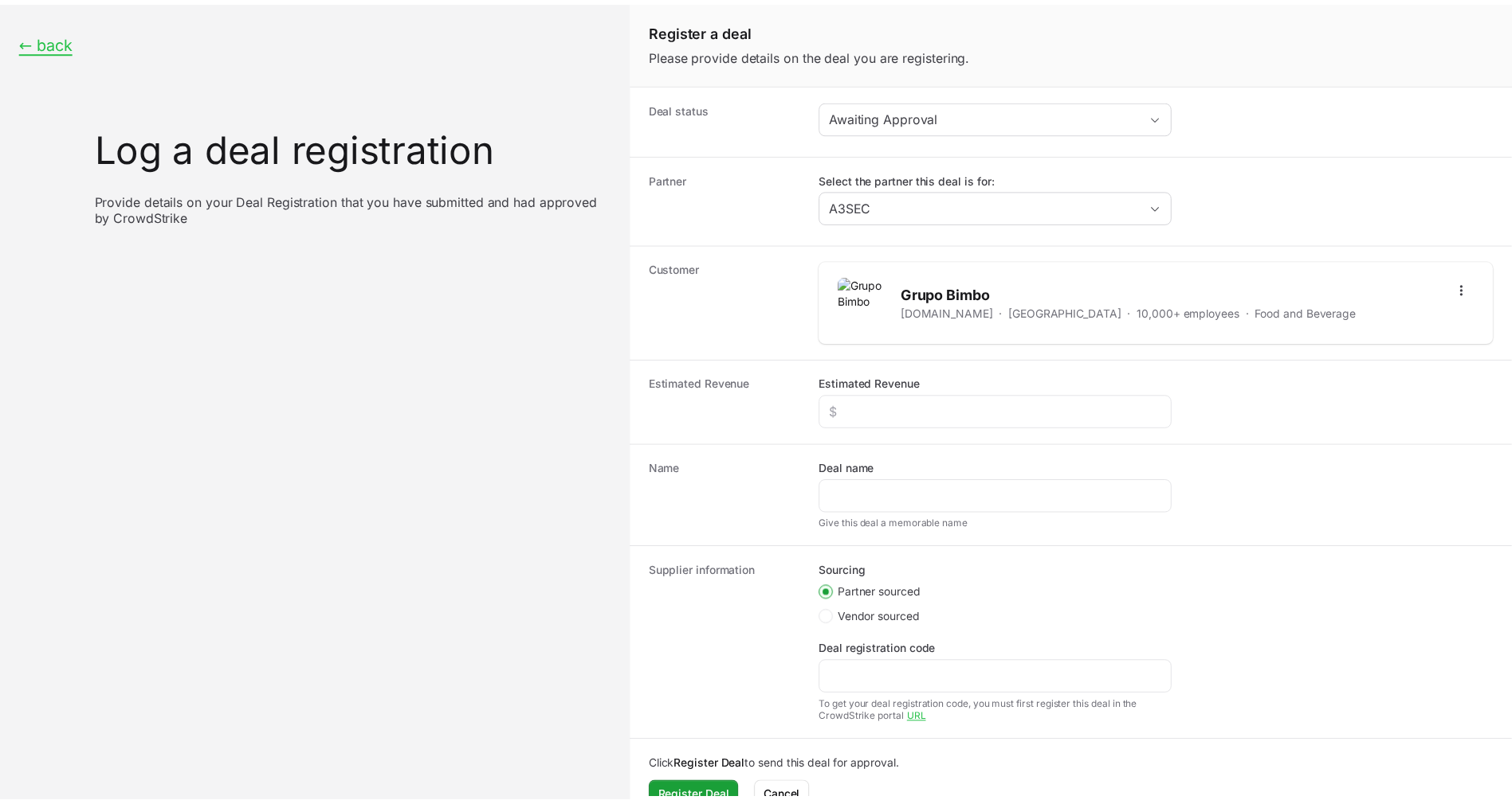
scroll to position [28, 0]
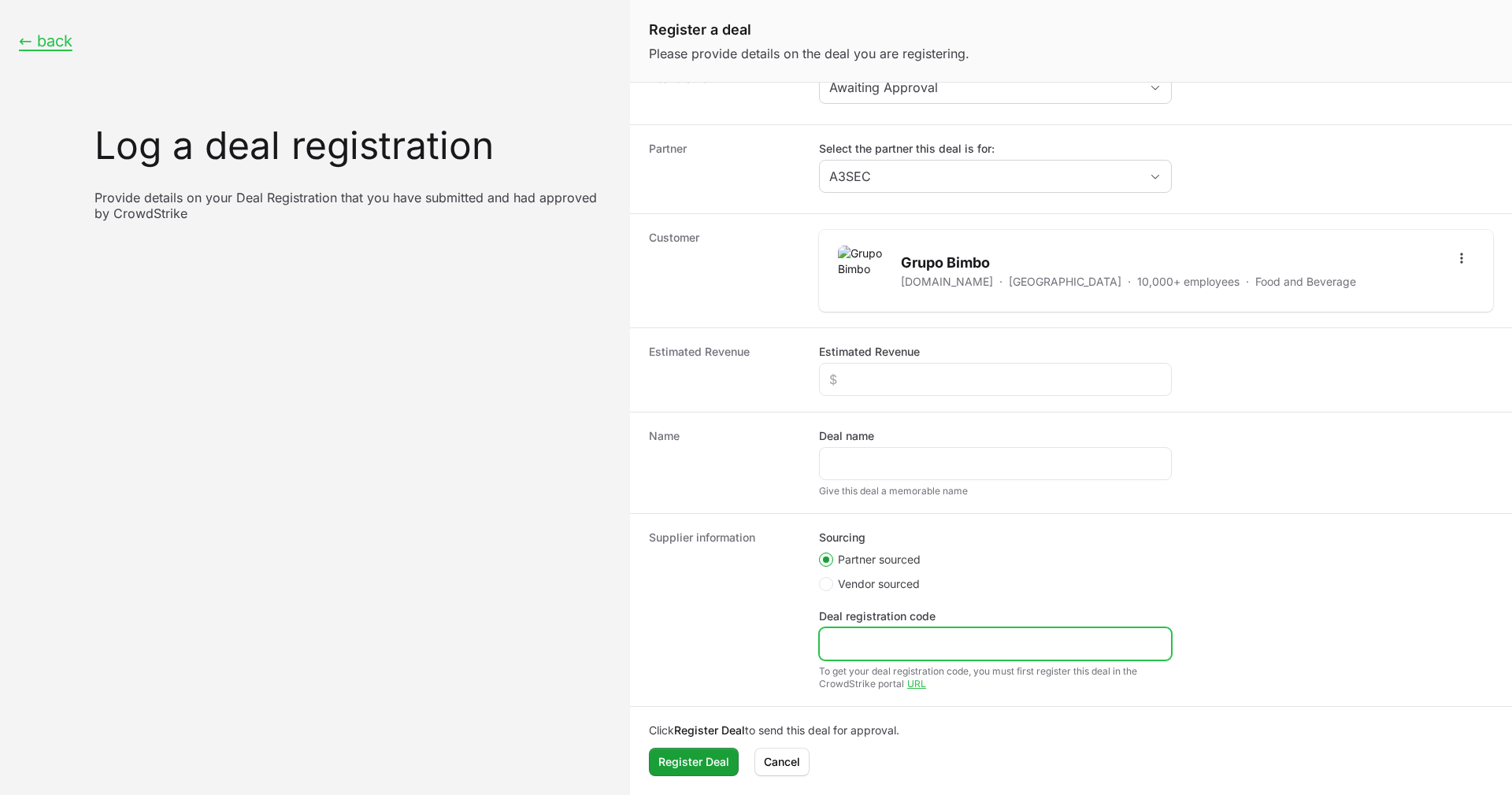
click at [904, 636] on input "Deal registration code" at bounding box center [995, 644] width 333 height 19
type input "R"
type input "DR-"
click at [748, 582] on dt "Supplier information" at bounding box center [724, 610] width 151 height 161
click at [784, 755] on span "Cancel" at bounding box center [782, 762] width 36 height 19
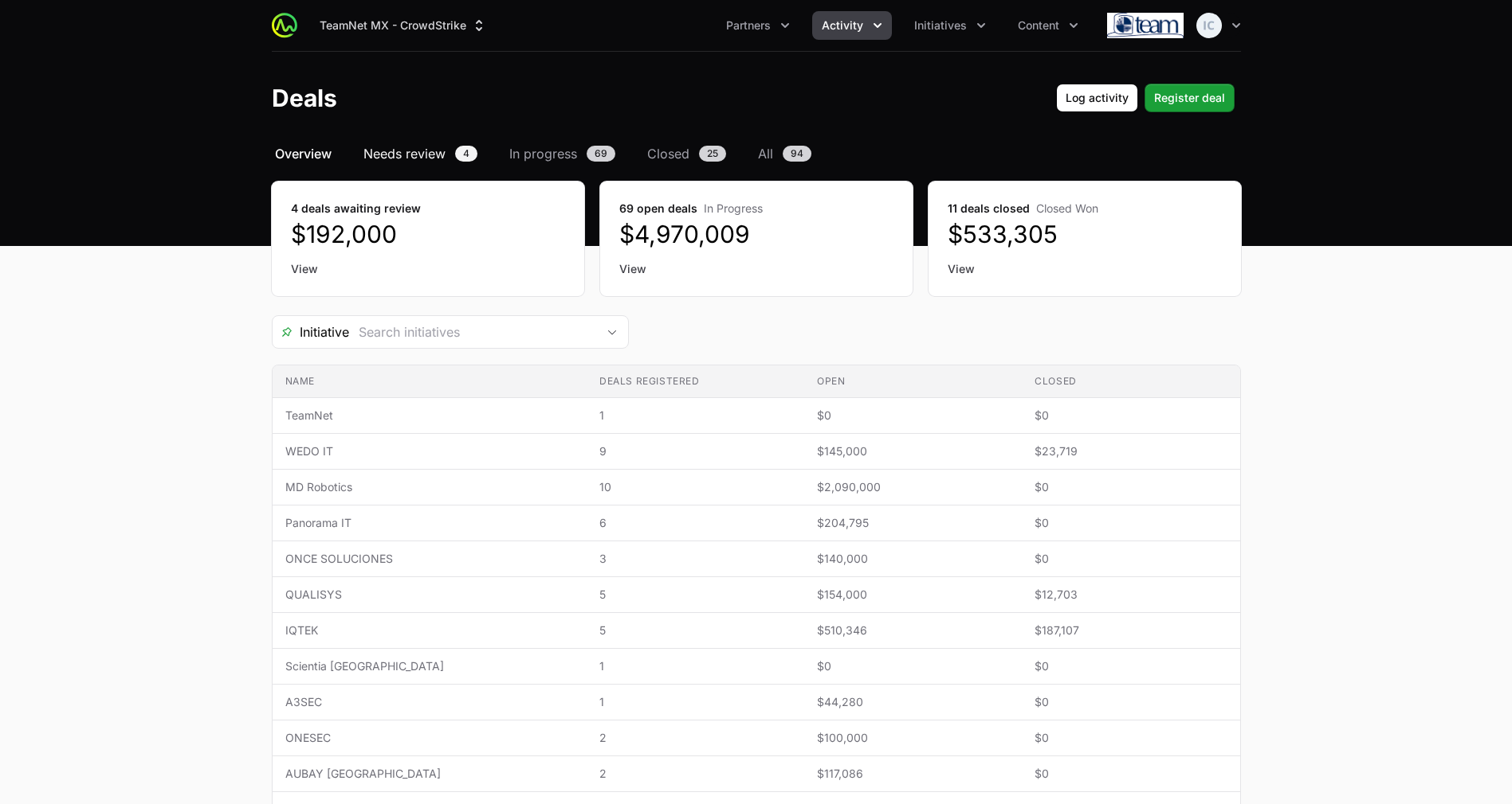
click at [405, 153] on span "Needs review" at bounding box center [404, 153] width 82 height 19
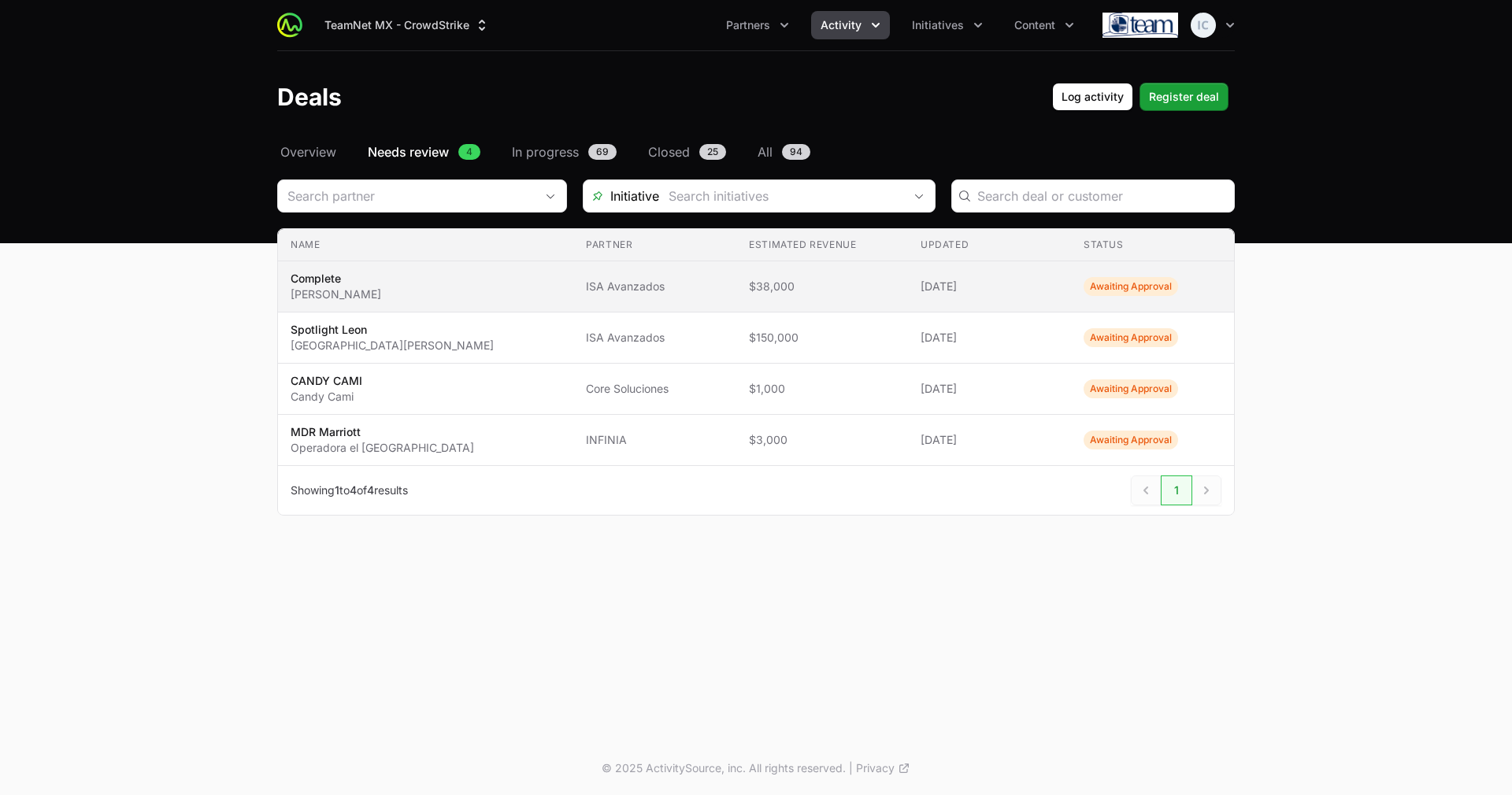
click at [1071, 288] on td "Status Awaiting Approval" at bounding box center [1153, 287] width 163 height 51
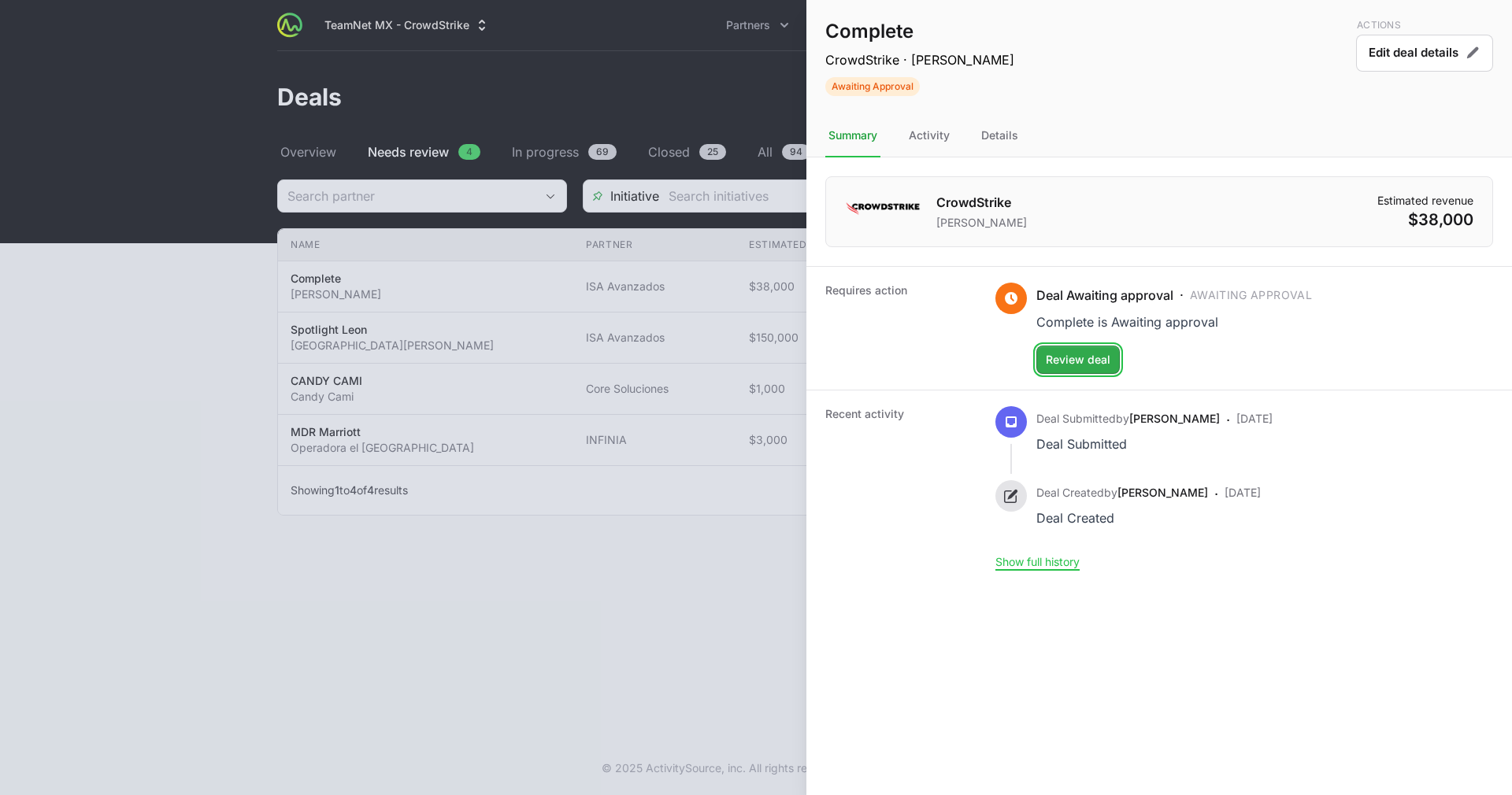
click at [1096, 362] on span "Review deal" at bounding box center [1078, 359] width 64 height 19
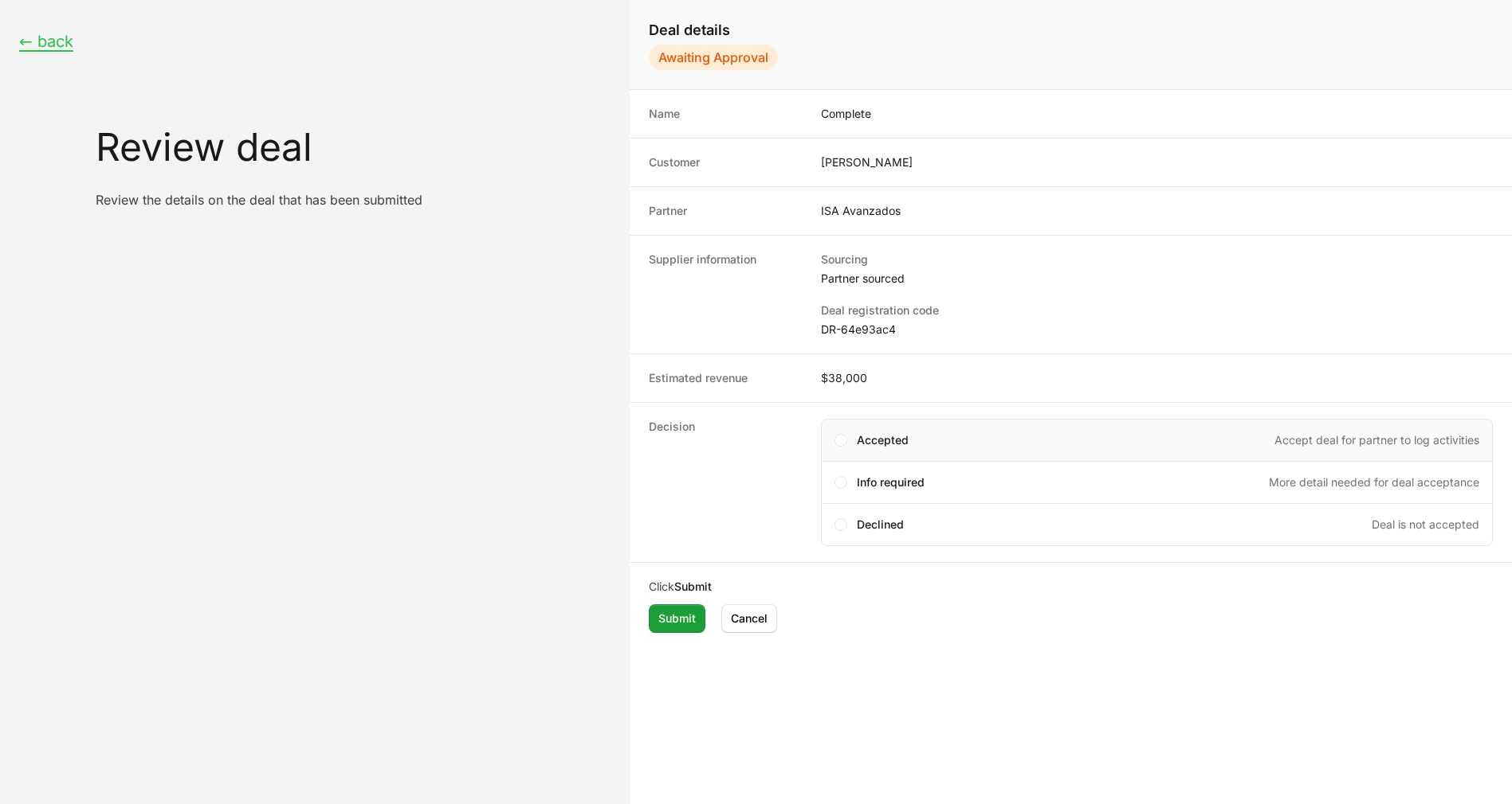
click at [835, 444] on div "Accepted Accept deal for partner to log activities" at bounding box center [1156, 440] width 672 height 43
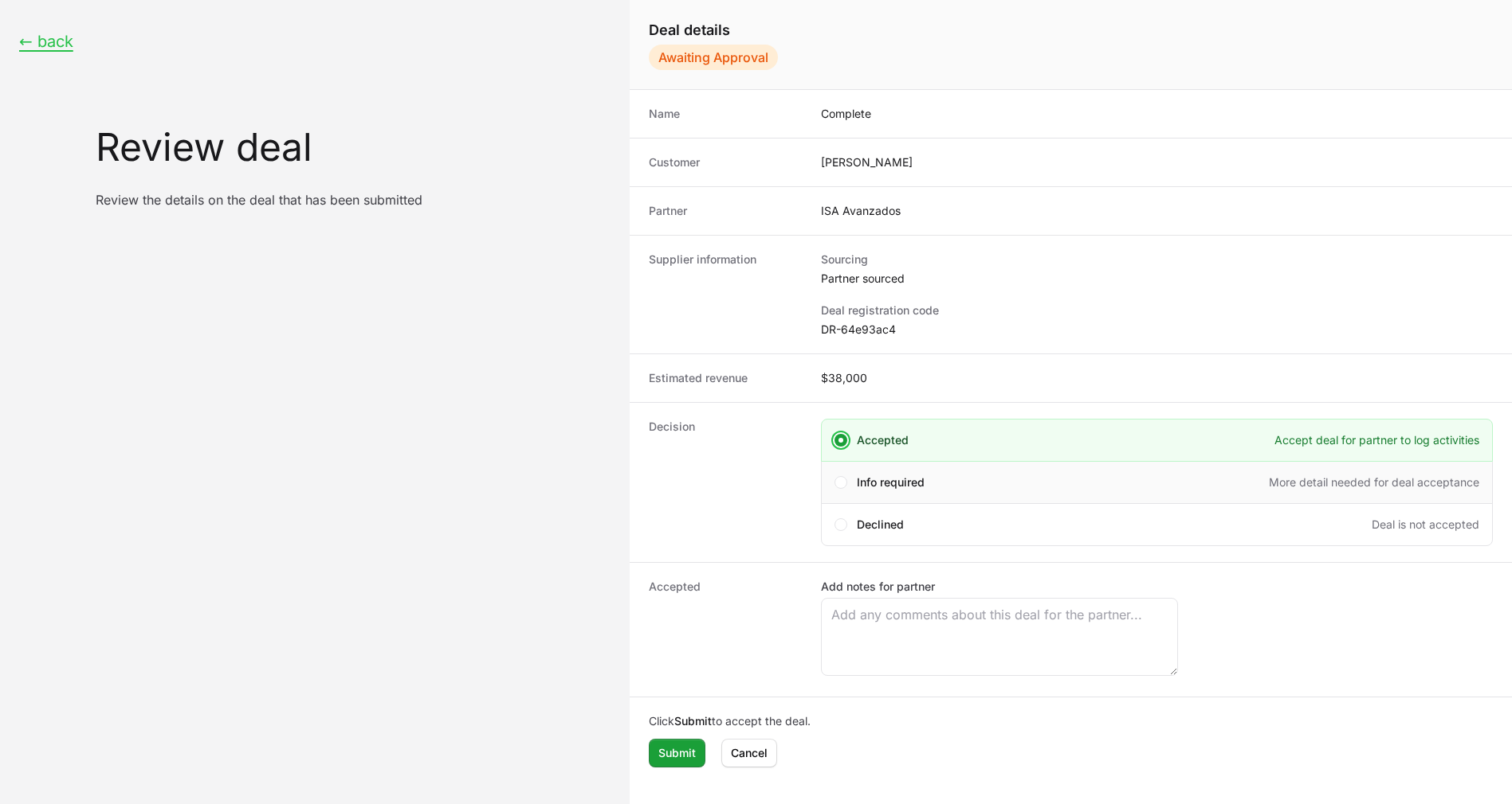
scroll to position [3, 0]
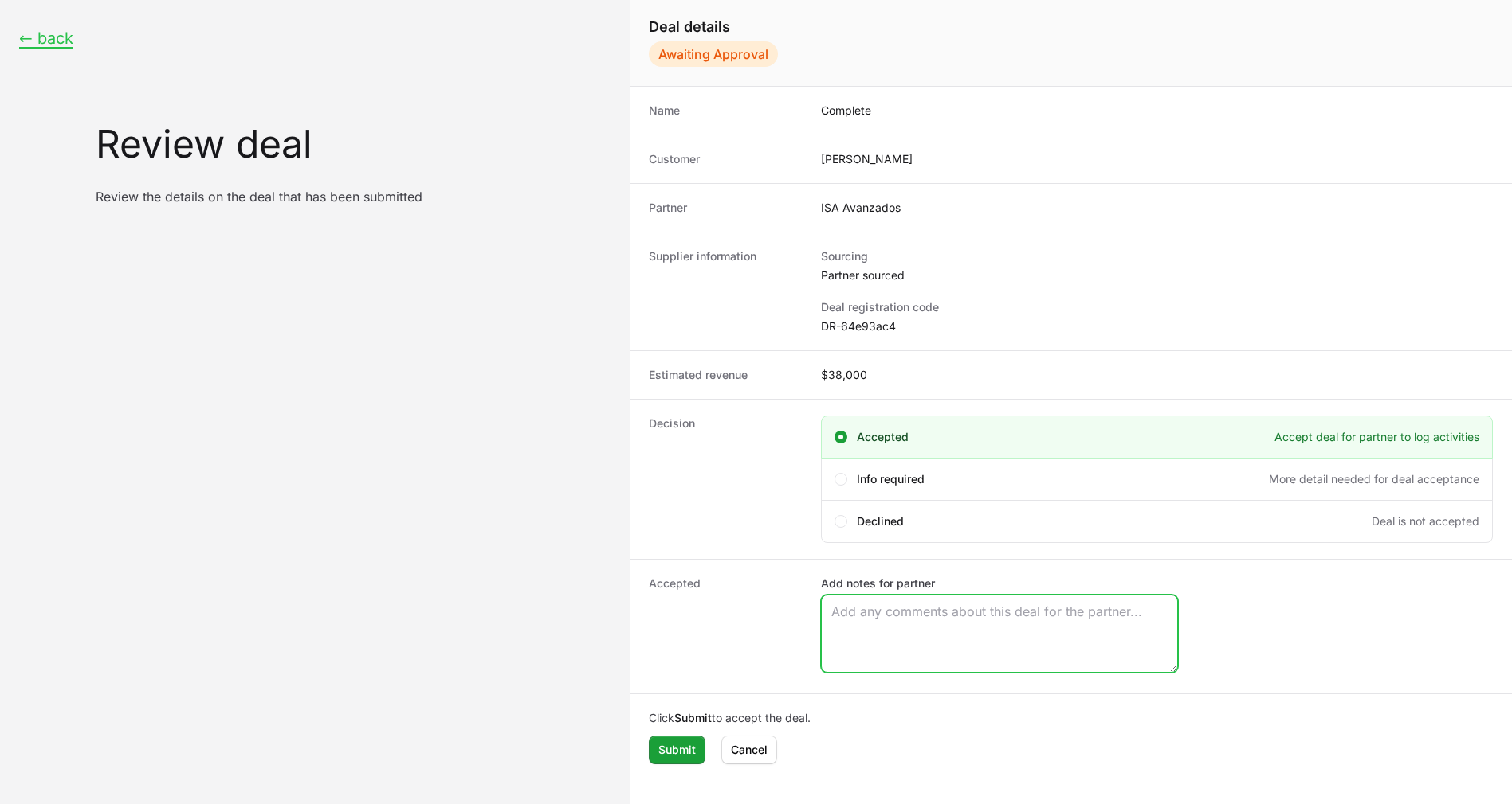
click at [881, 638] on textarea "Add notes for partner" at bounding box center [998, 634] width 355 height 77
click at [847, 523] on div "Declined Deal is not accepted" at bounding box center [1156, 521] width 672 height 43
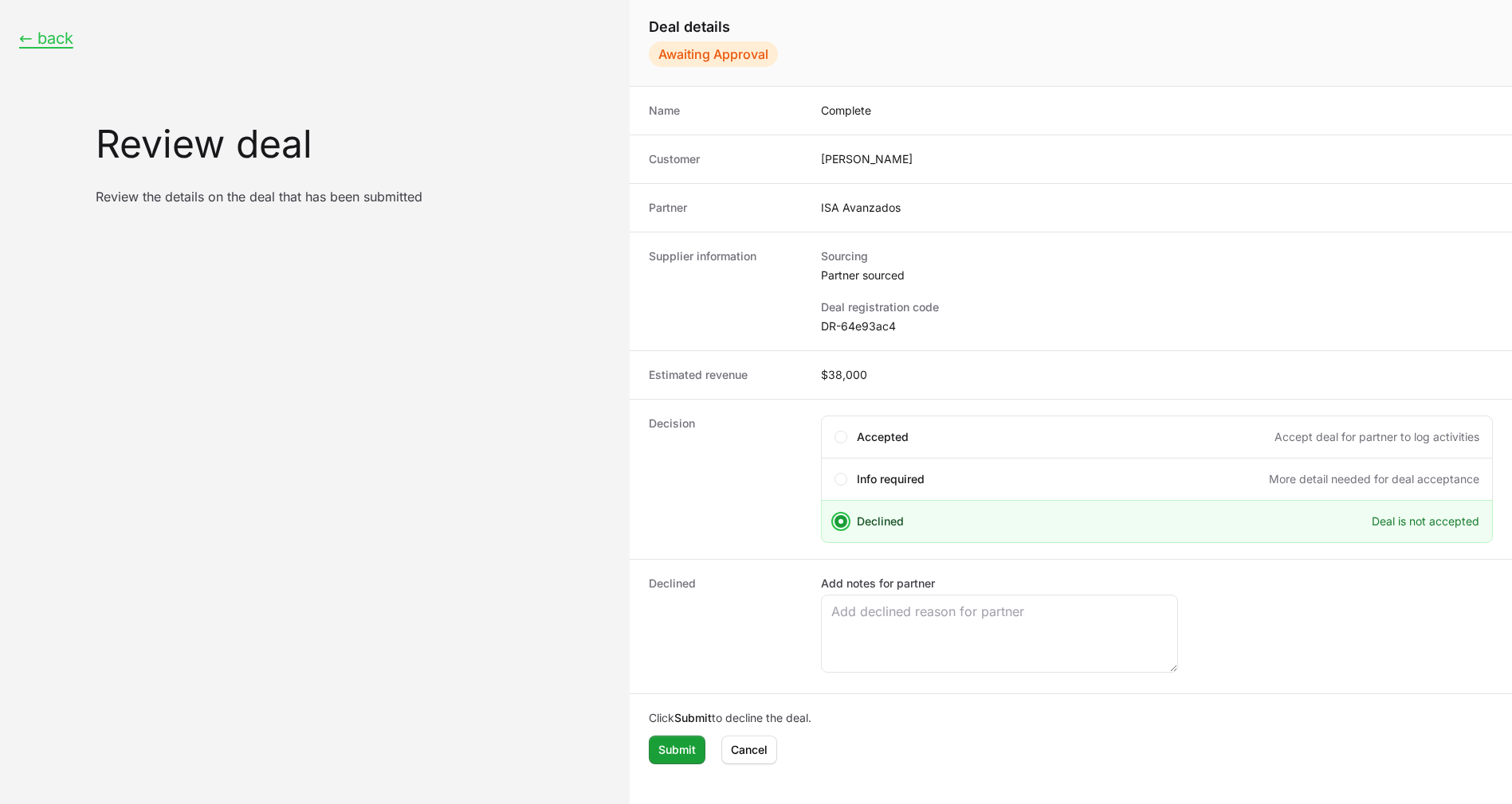
drag, startPoint x: 824, startPoint y: 166, endPoint x: 874, endPoint y: 153, distance: 51.7
click at [874, 153] on dd "[PERSON_NAME]" at bounding box center [1156, 159] width 672 height 16
click at [843, 437] on span "Create deal form" at bounding box center [841, 437] width 5 height 5
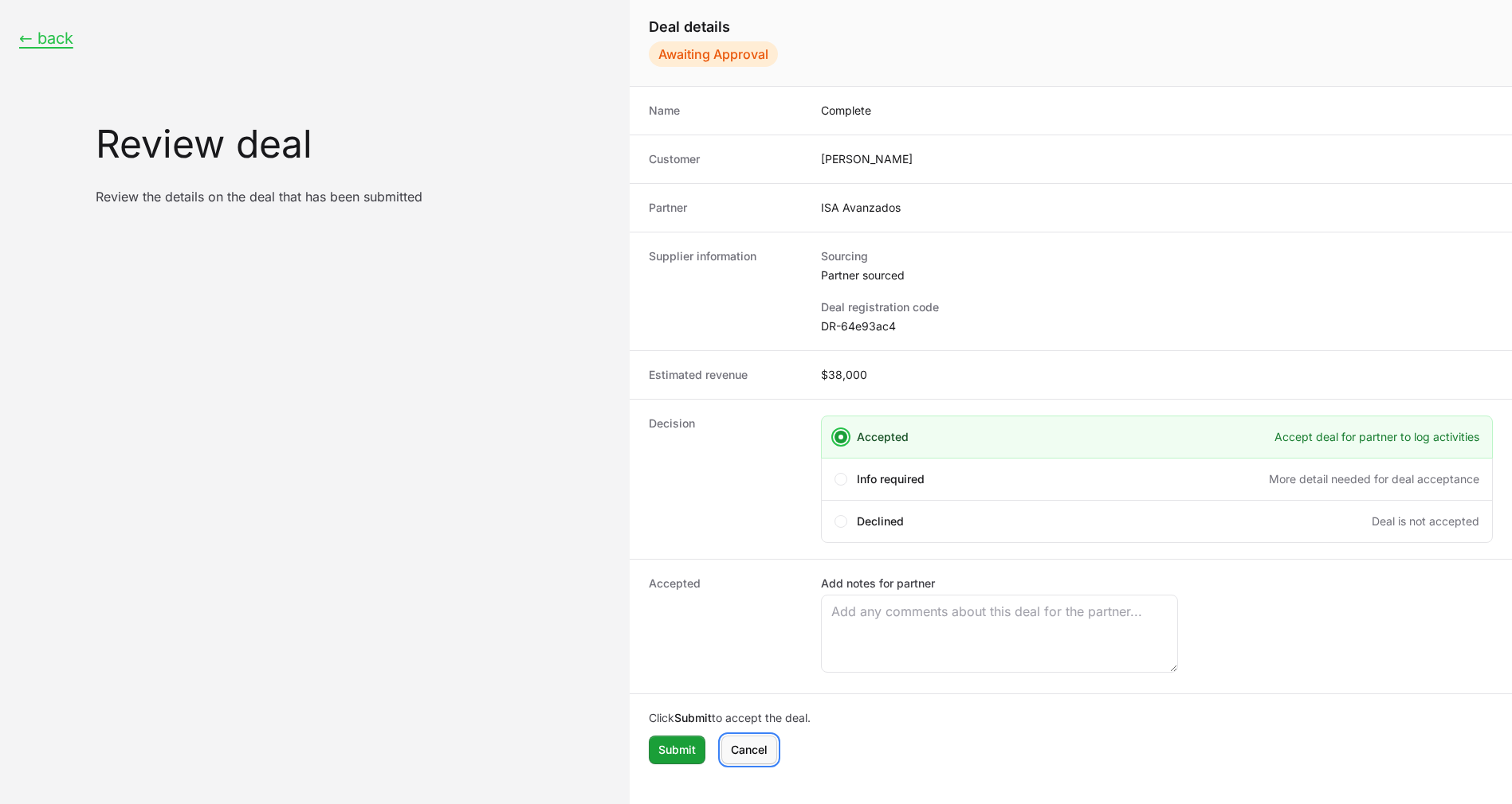
click at [745, 745] on span "Cancel" at bounding box center [748, 750] width 36 height 19
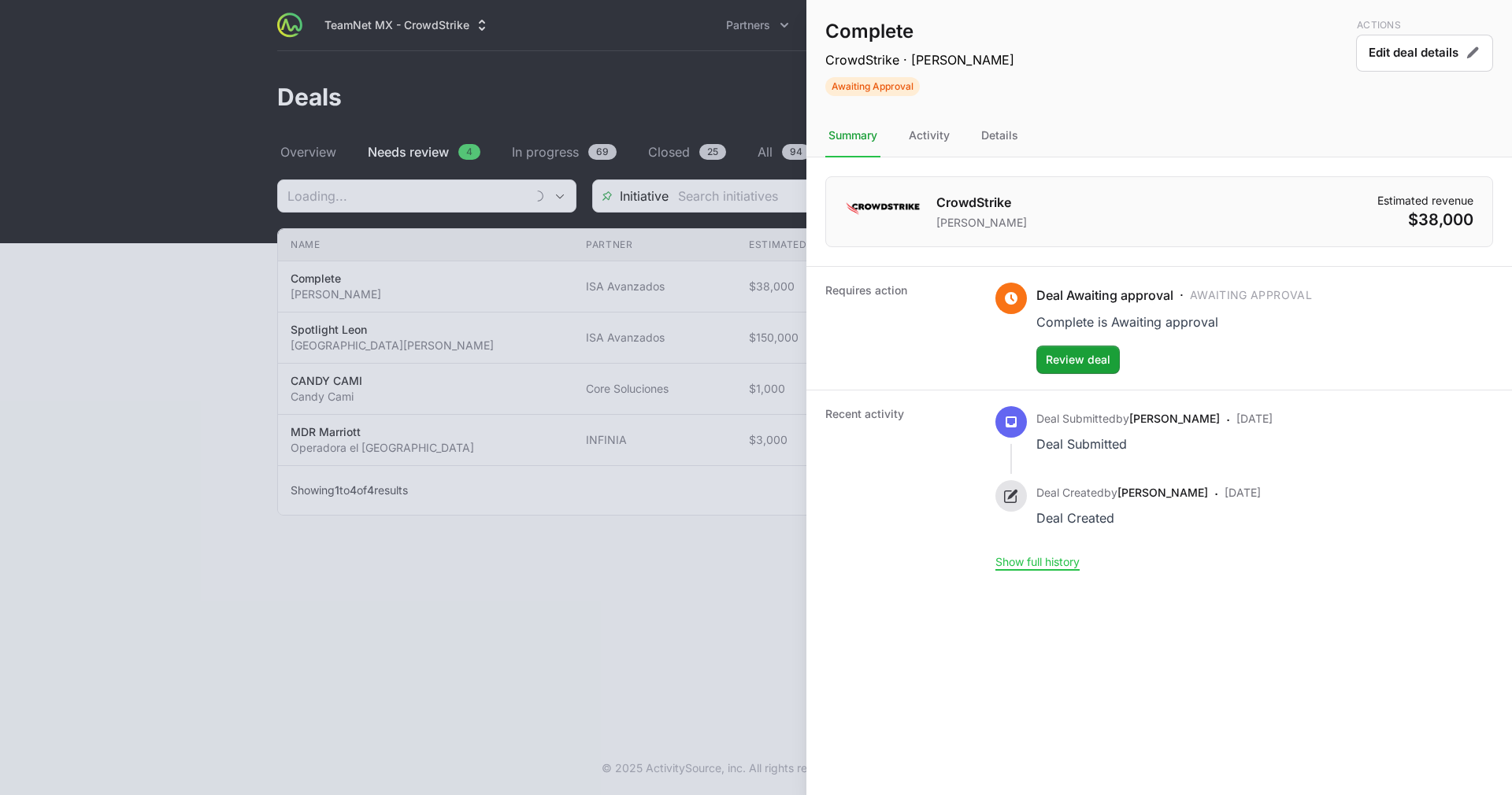
click at [622, 353] on div at bounding box center [756, 398] width 1512 height 795
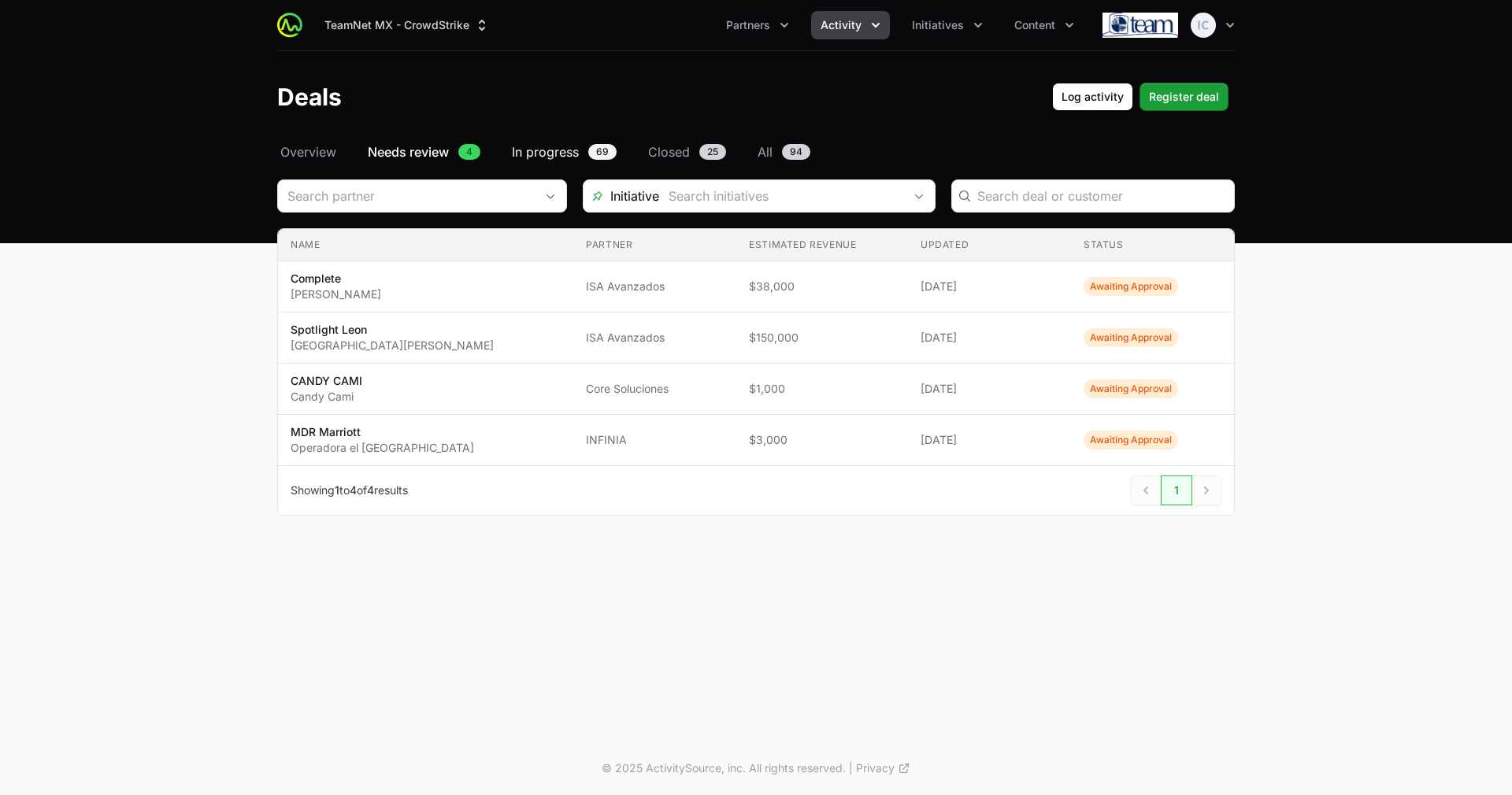
click at [543, 151] on span "In progress" at bounding box center [545, 152] width 67 height 19
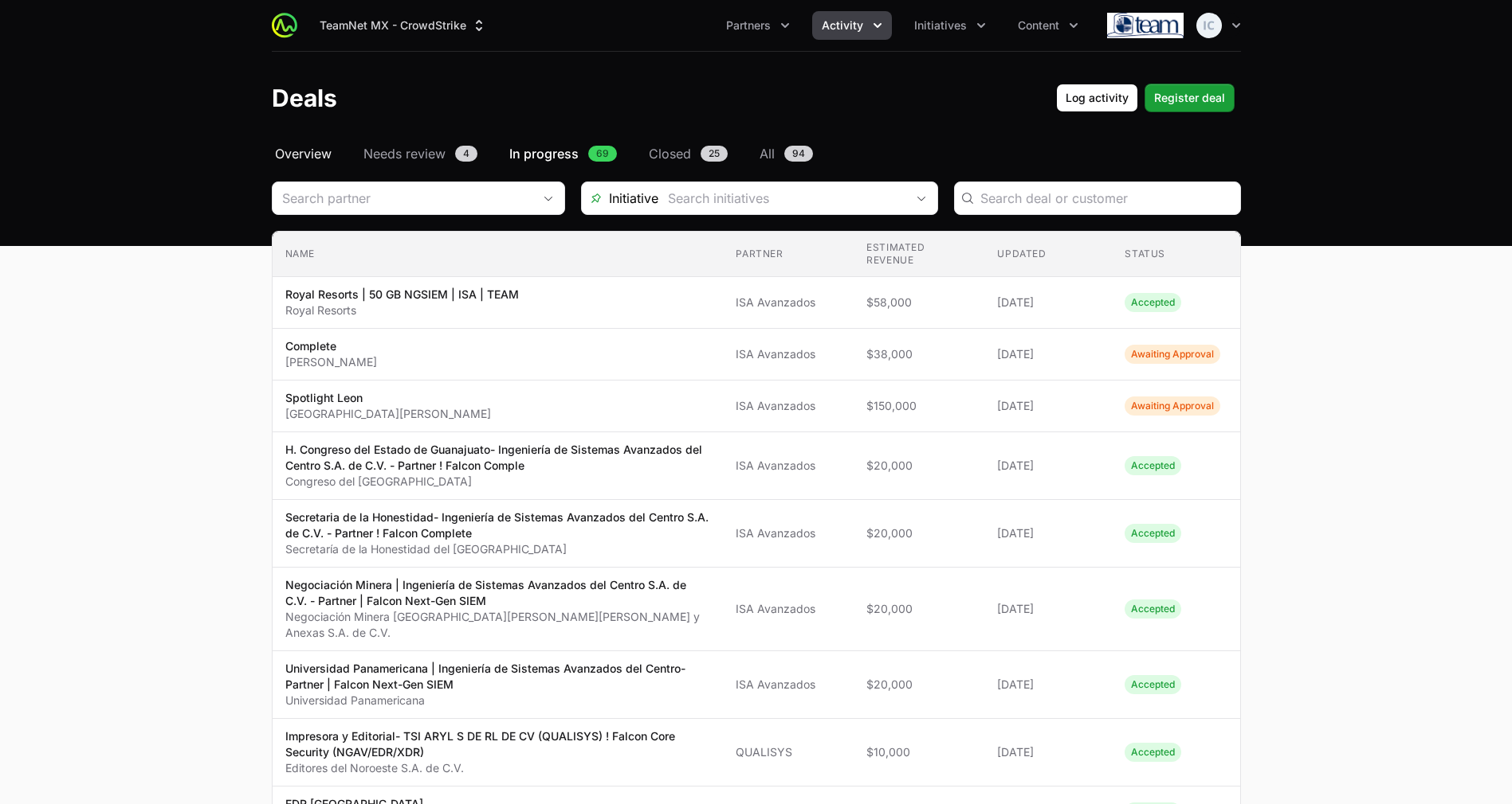
click at [311, 159] on span "Overview" at bounding box center [303, 153] width 56 height 19
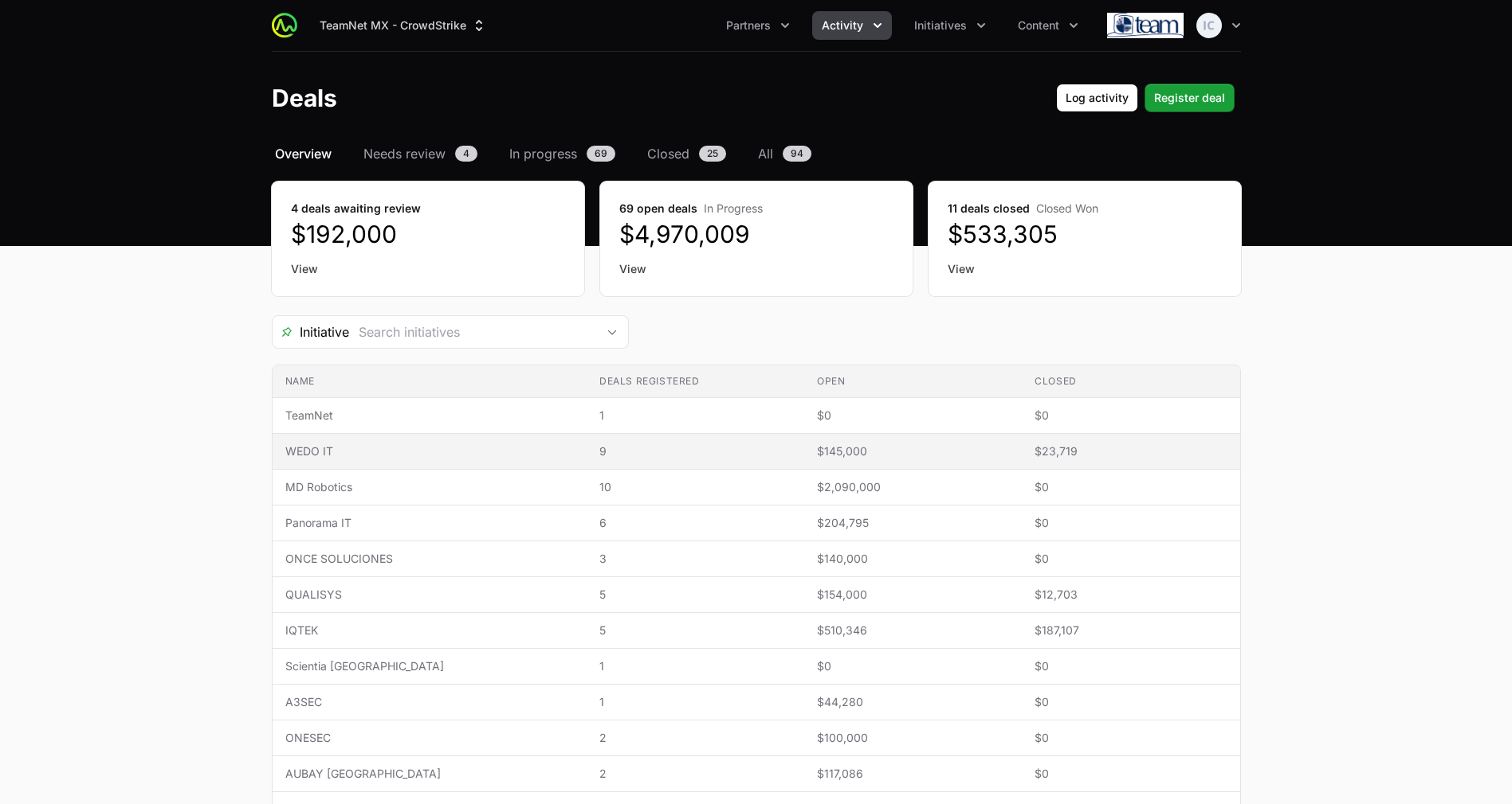
scroll to position [138, 0]
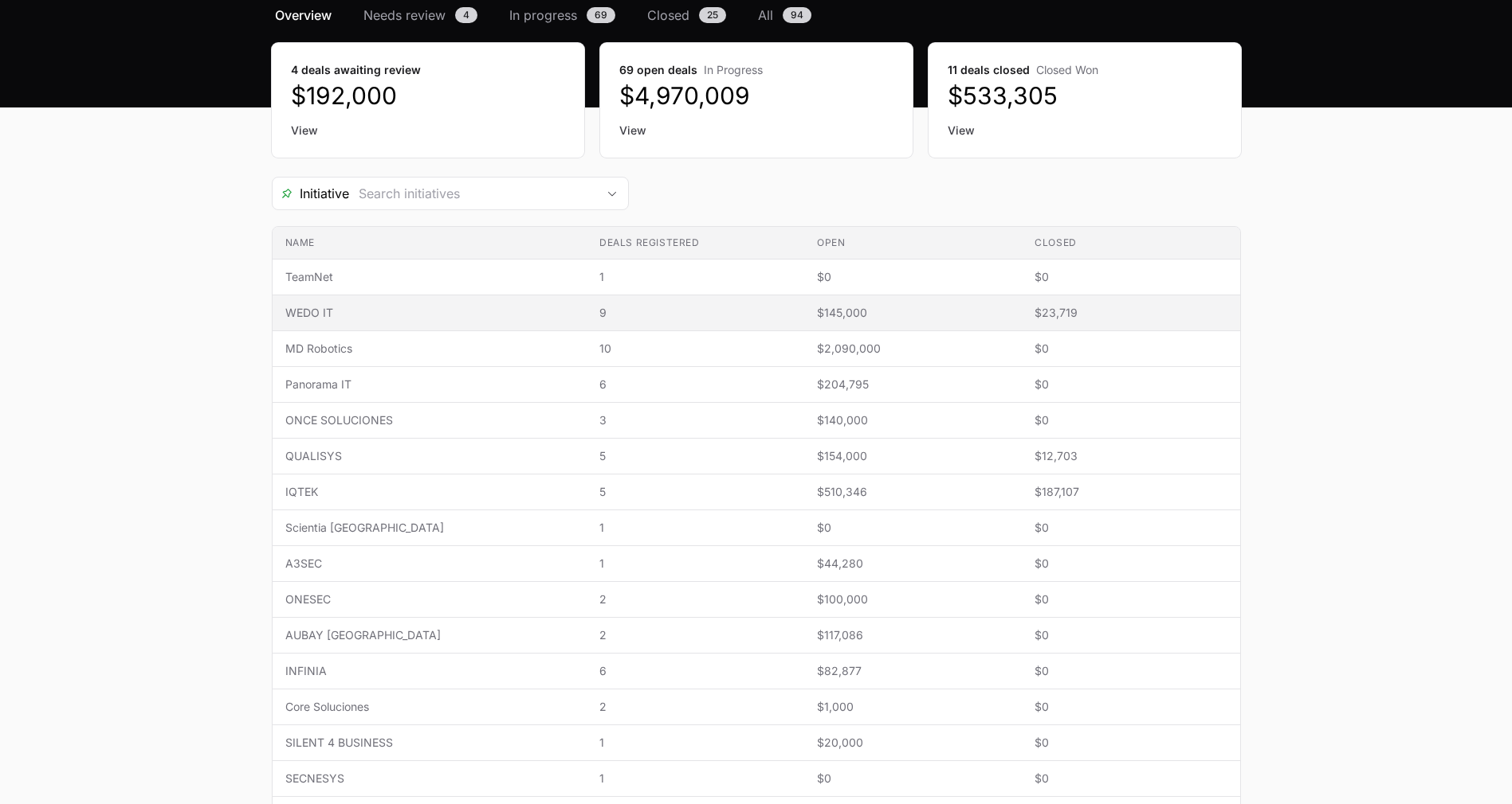
click at [996, 316] on td "Open $145,000" at bounding box center [912, 314] width 218 height 36
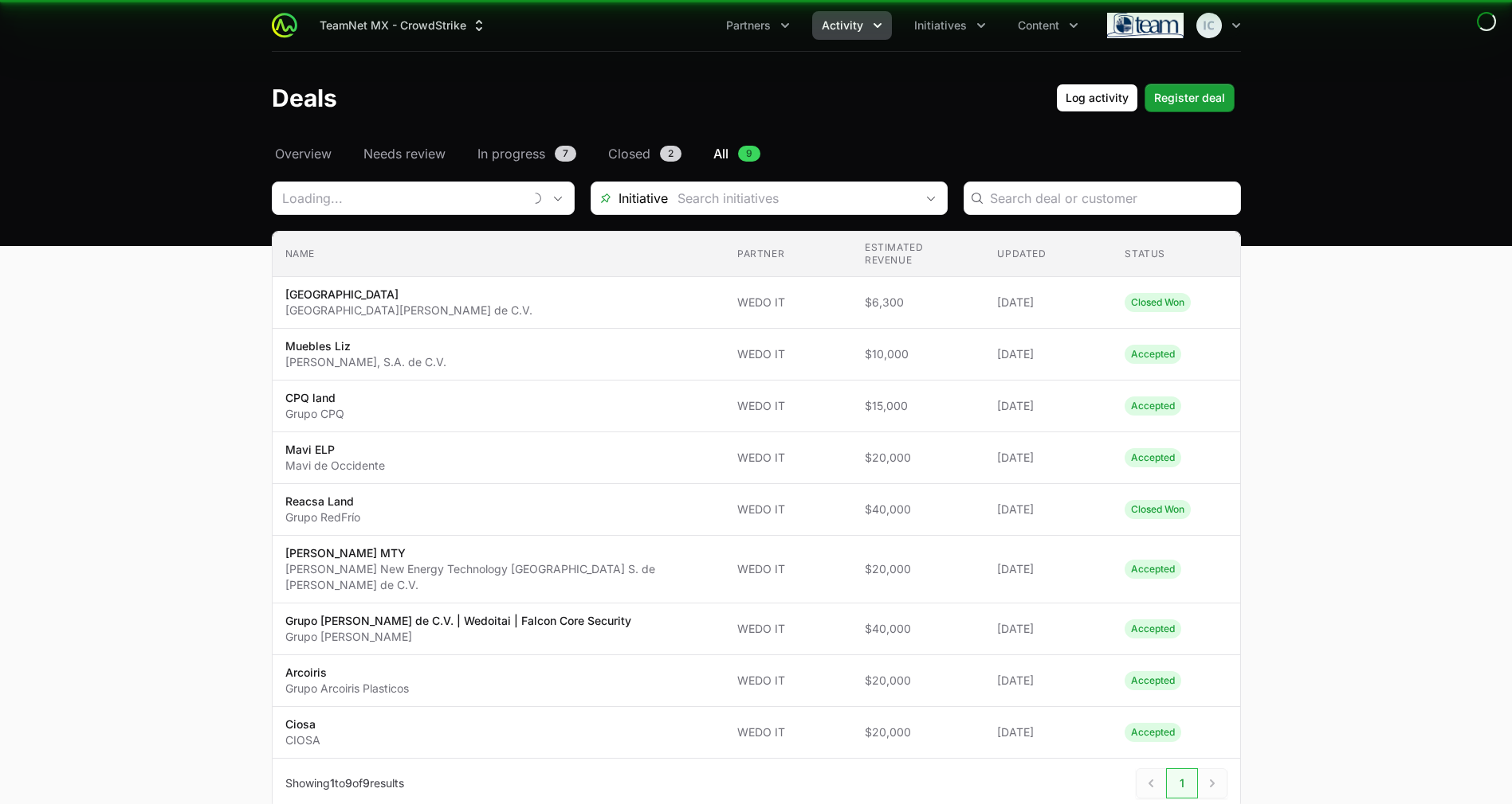
type input "WEDO IT"
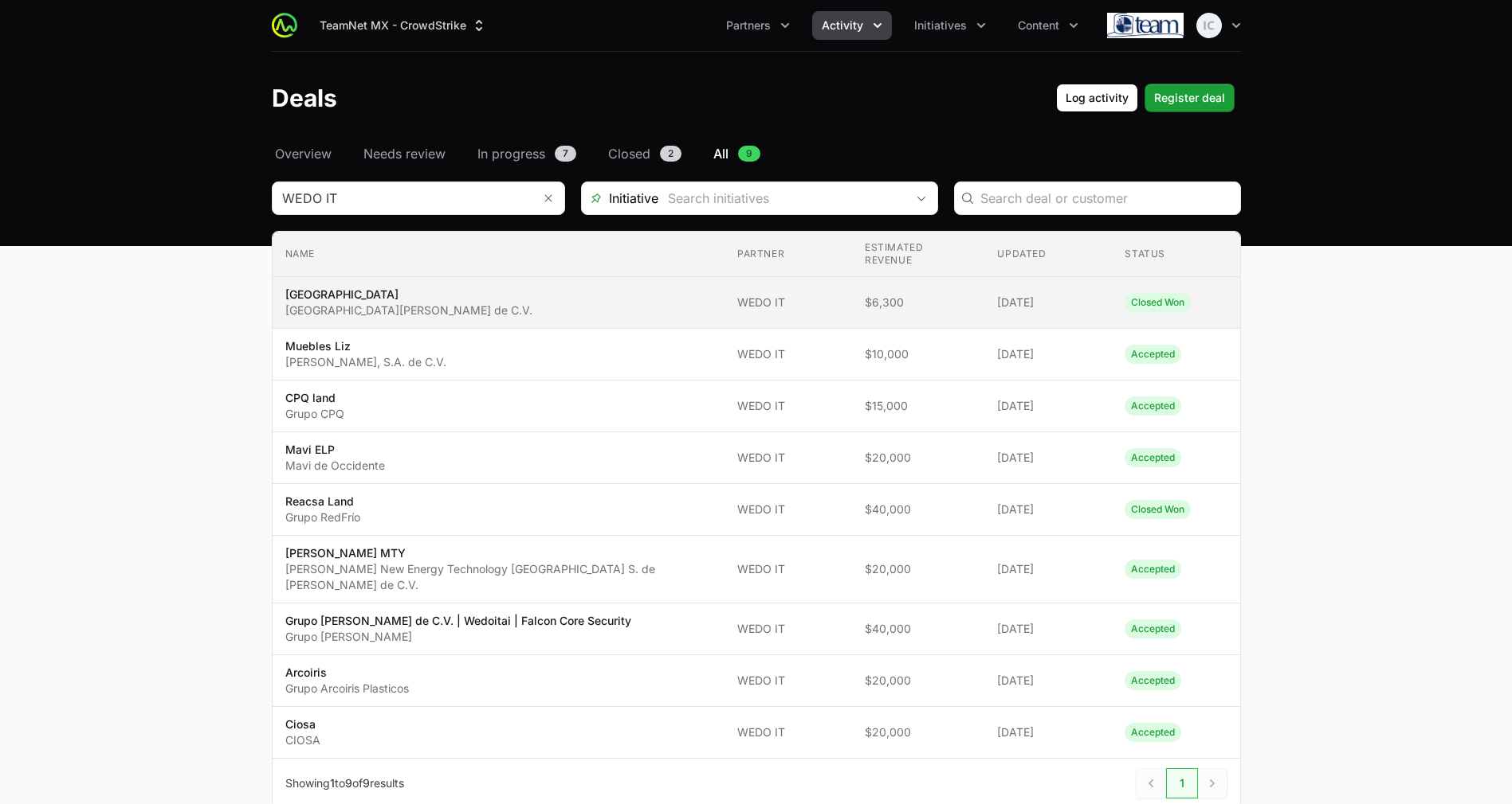
click at [652, 287] on span "[GEOGRAPHIC_DATA] LAND [GEOGRAPHIC_DATA][PERSON_NAME] de C.V." at bounding box center [498, 303] width 427 height 32
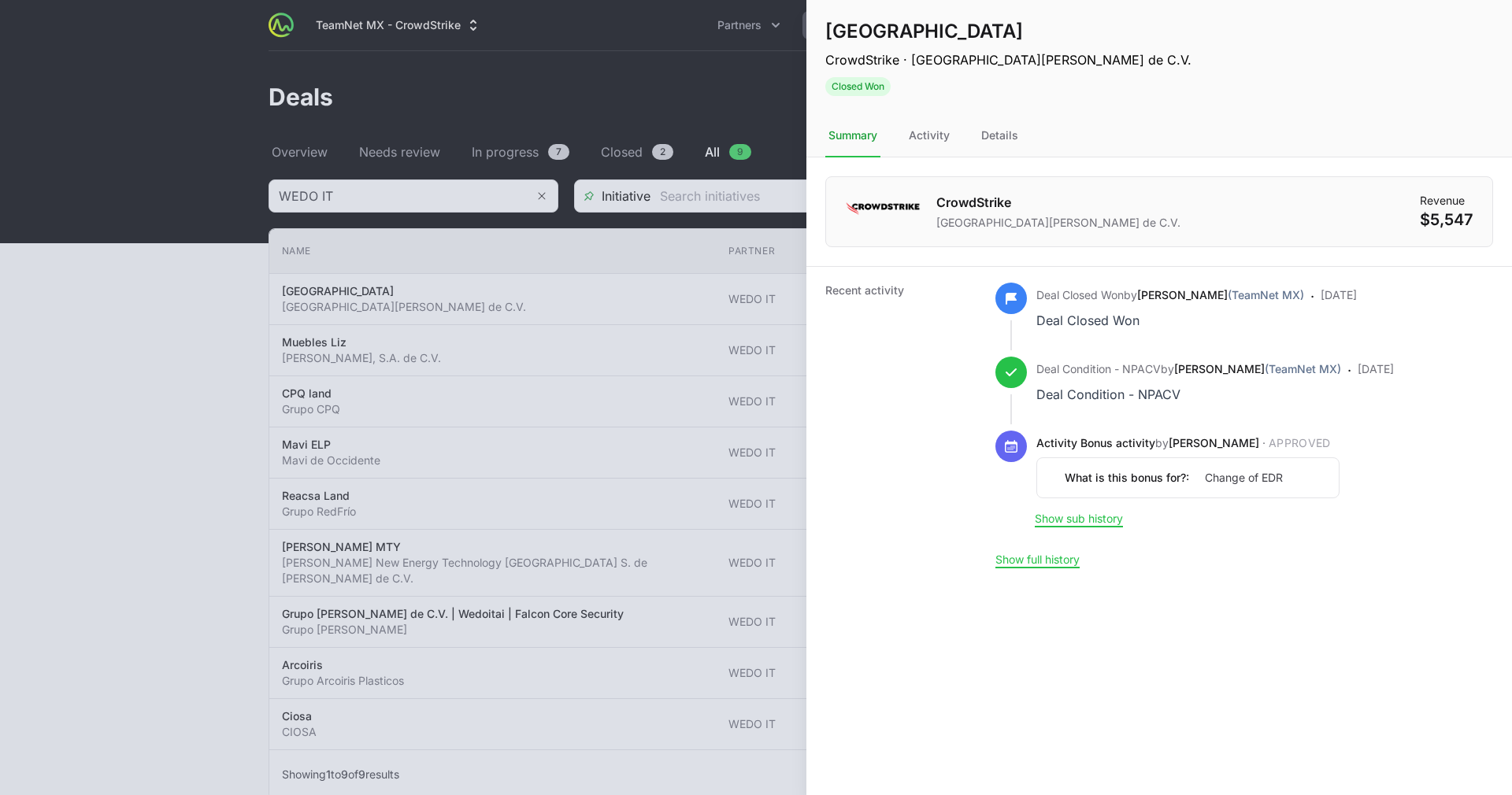
click at [271, 401] on div at bounding box center [756, 398] width 1512 height 795
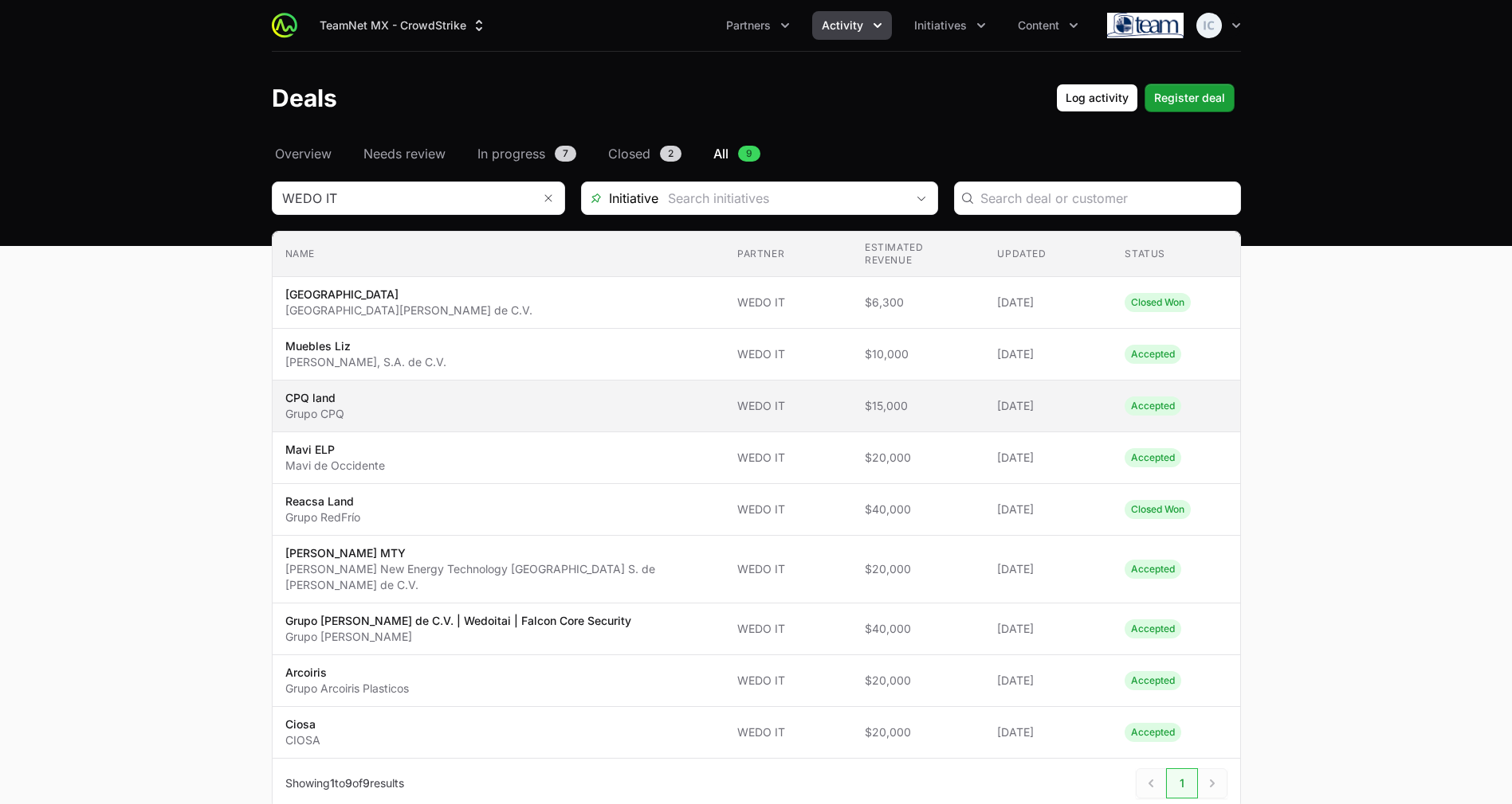
click at [513, 390] on span "CPQ land Grupo CPQ" at bounding box center [498, 406] width 427 height 32
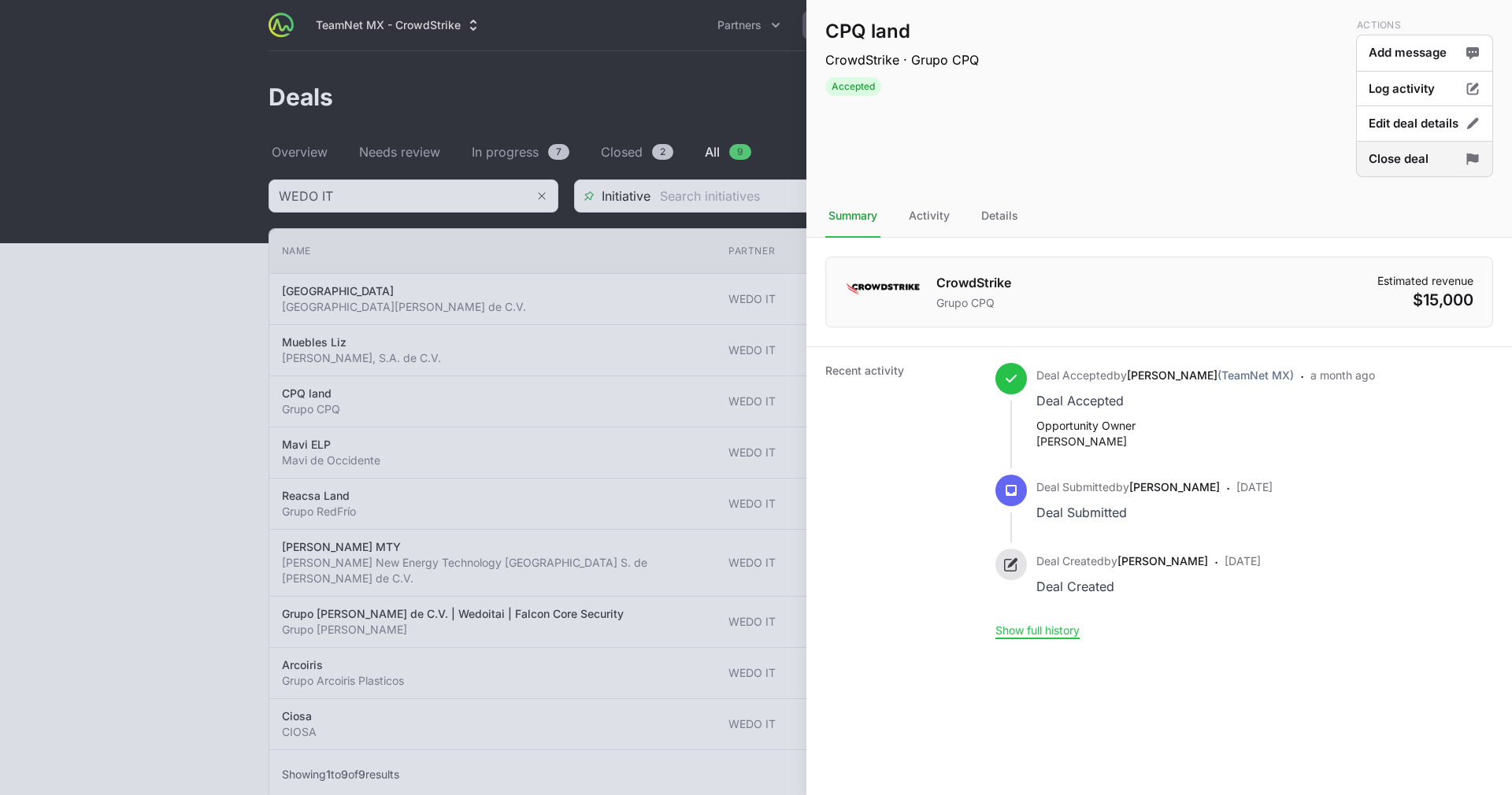
click at [1419, 148] on button "Close deal" at bounding box center [1424, 159] width 137 height 37
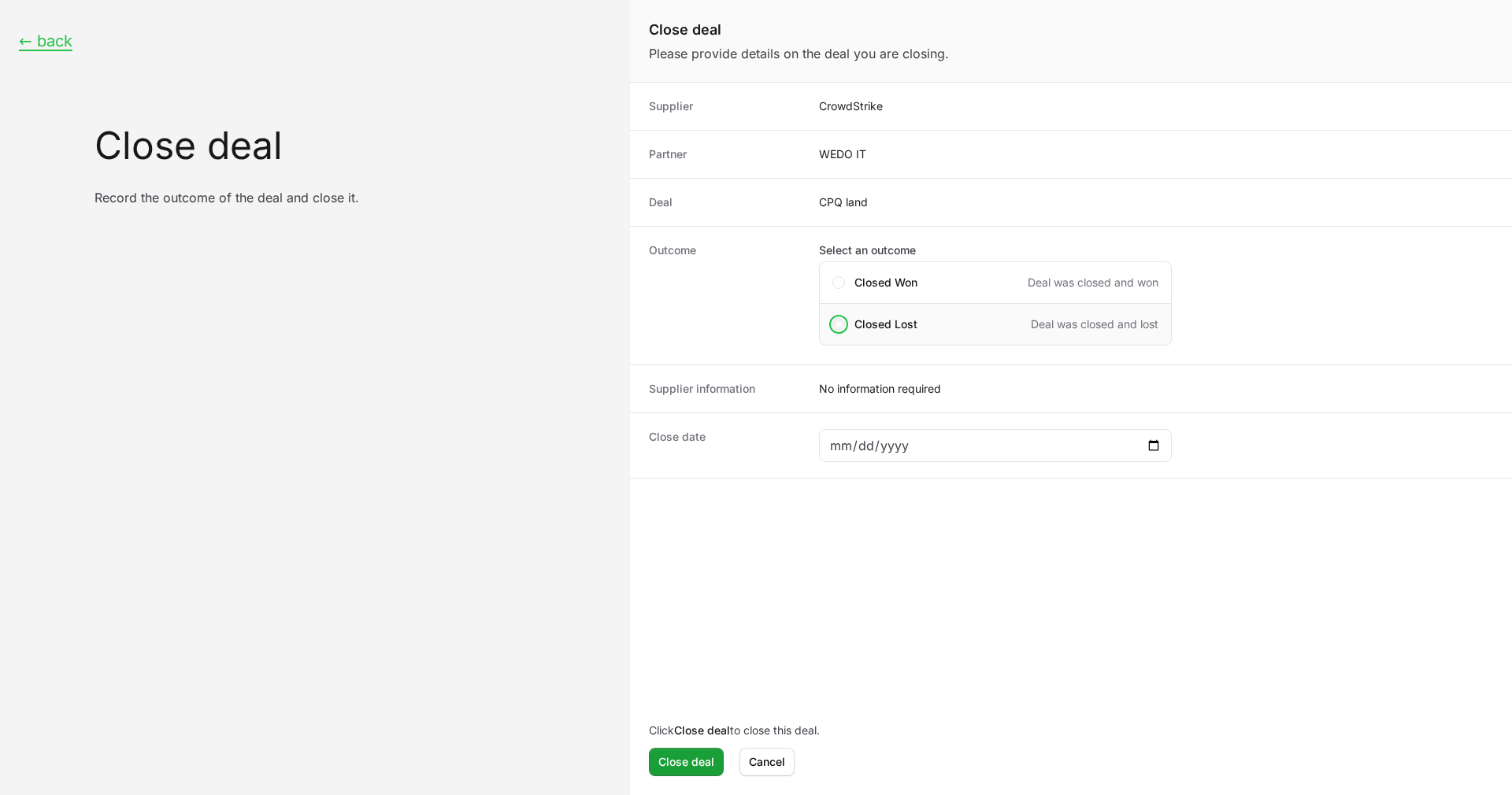
click at [837, 326] on span "Close deal form" at bounding box center [839, 324] width 5 height 5
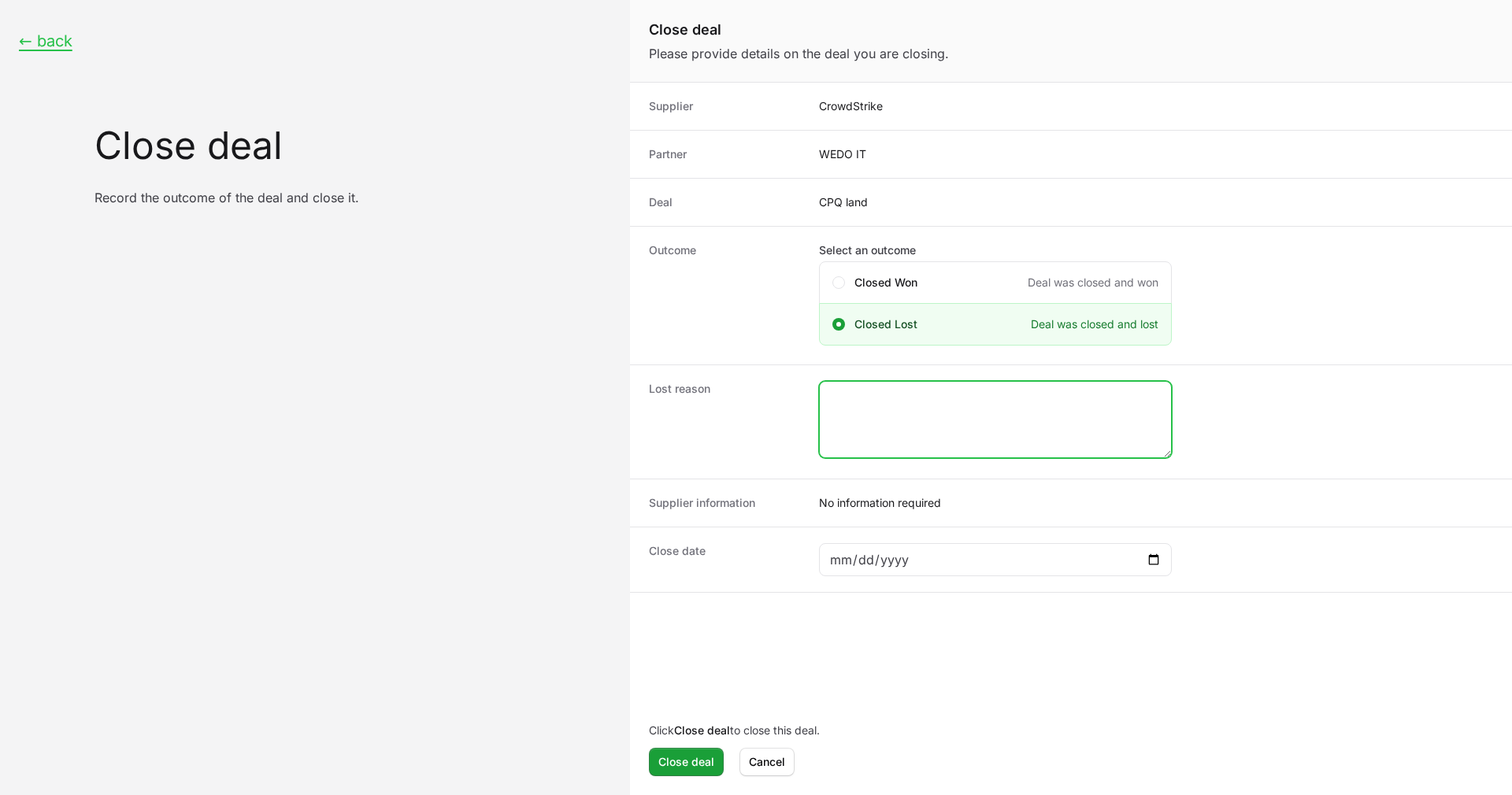
click at [923, 434] on textarea "Close deal form" at bounding box center [995, 419] width 351 height 76
click at [839, 280] on span "Close deal form" at bounding box center [839, 282] width 5 height 5
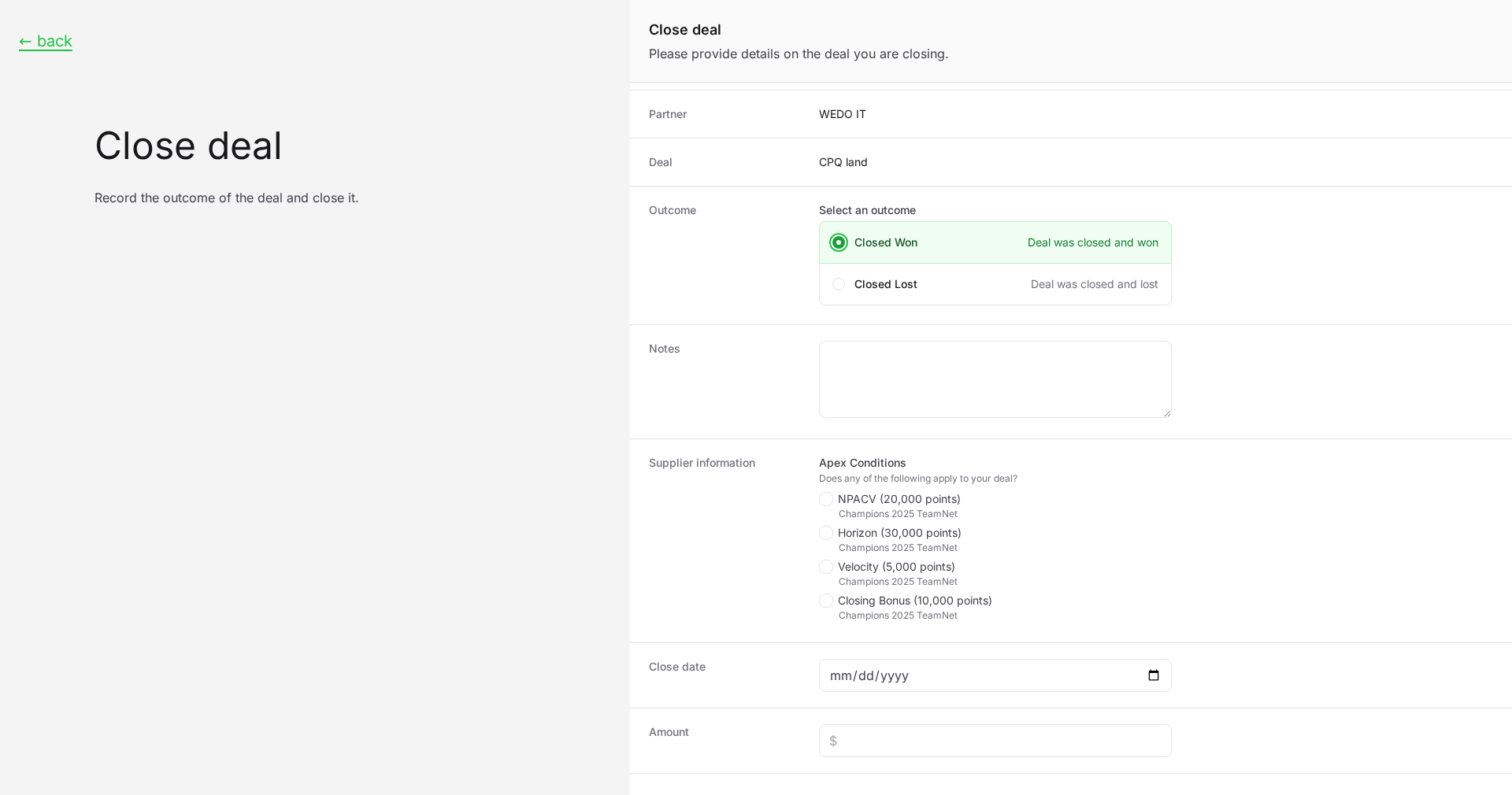
scroll to position [42, 0]
click at [897, 366] on textarea "Close deal form" at bounding box center [995, 377] width 351 height 76
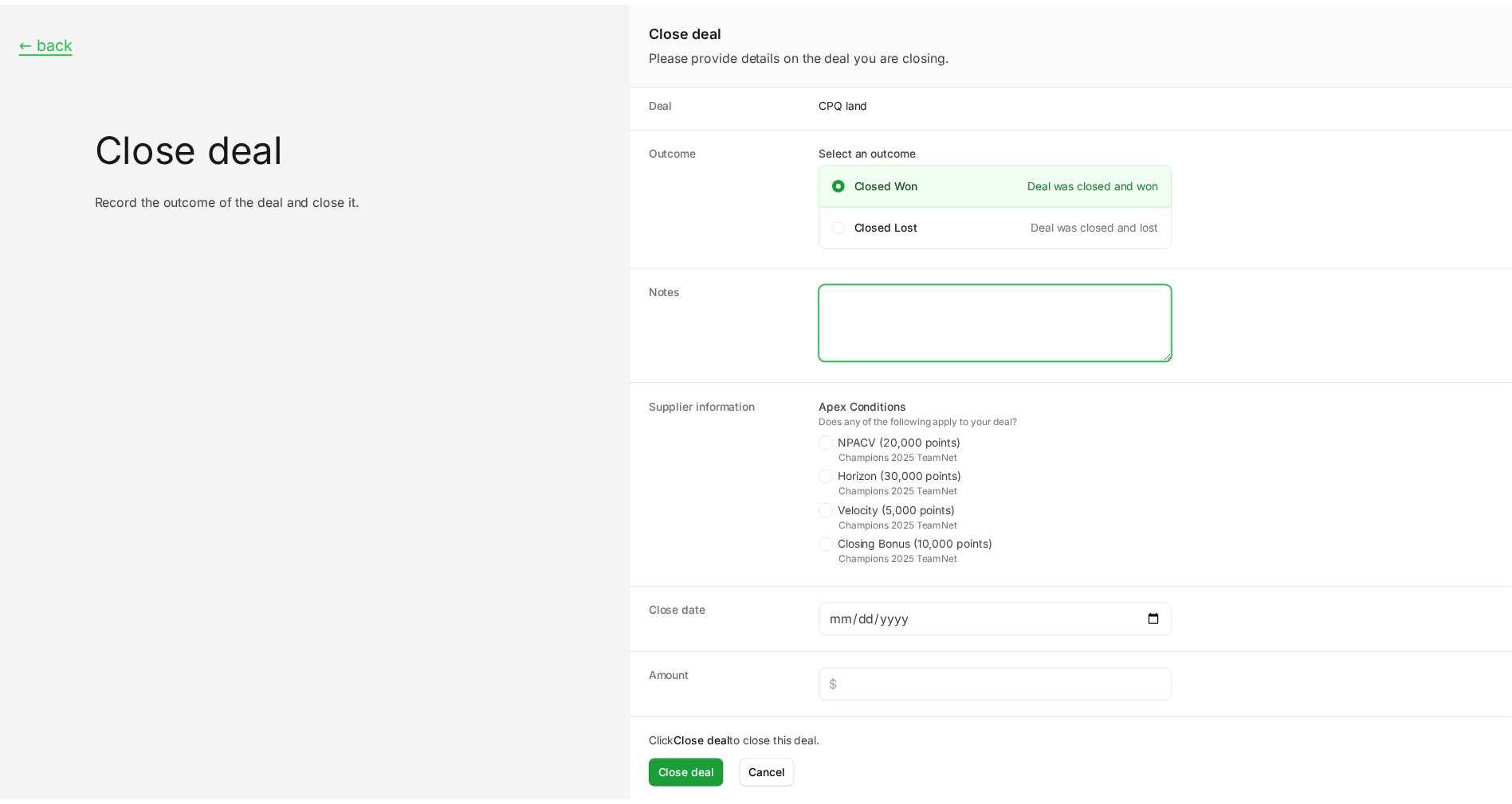
scroll to position [109, 0]
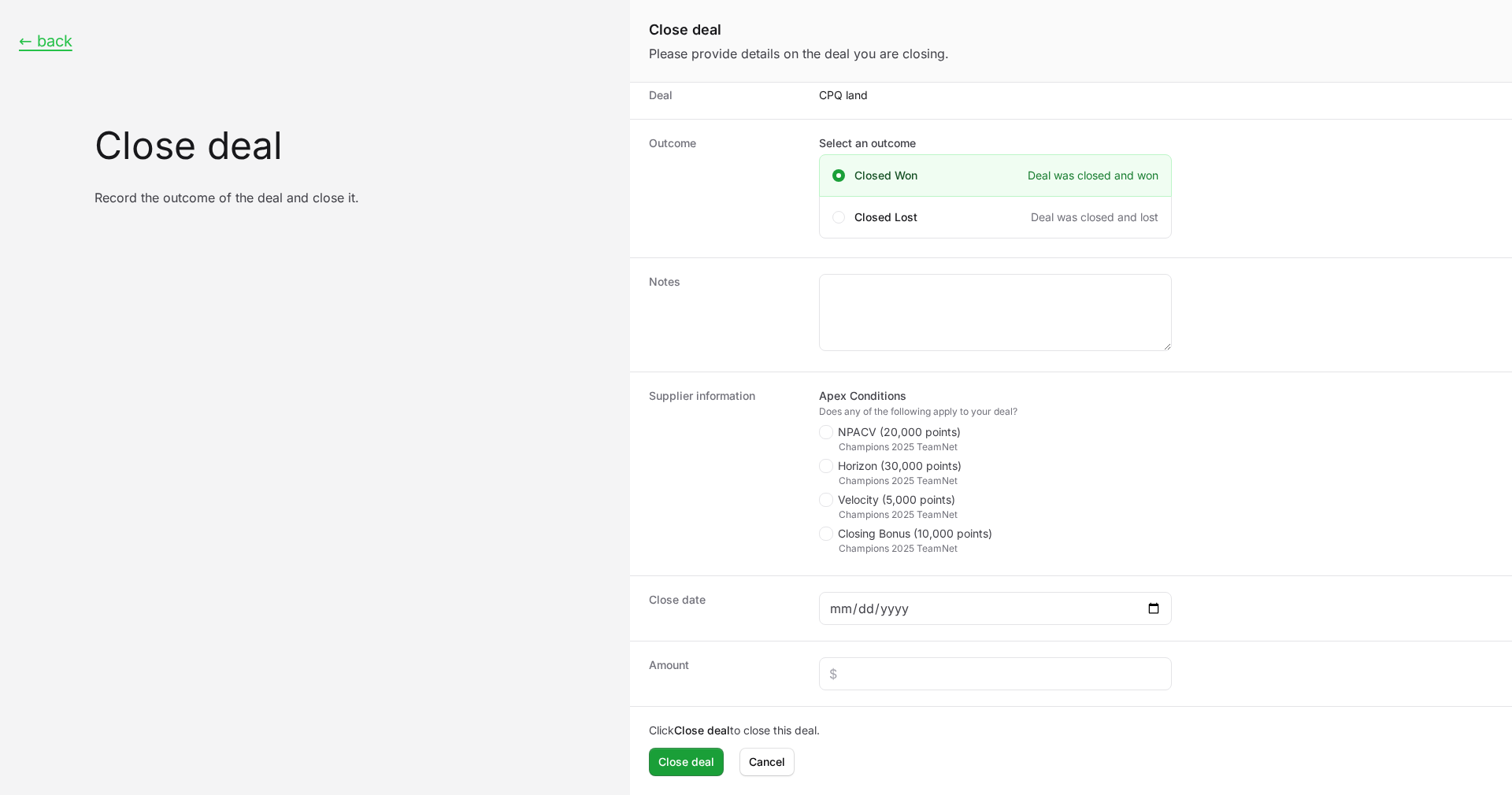
drag, startPoint x: 959, startPoint y: 451, endPoint x: 834, endPoint y: 425, distance: 127.7
click at [834, 425] on li "NPACV (20,000 points) Champions 2025 TeamNet" at bounding box center [995, 438] width 353 height 29
click at [908, 431] on span "NPACV (20,000 points)" at bounding box center [899, 432] width 123 height 16
click at [821, 532] on input "NPACV (20,000 points)" at bounding box center [820, 533] width 2 height 2
click at [909, 430] on span "NPACV (20,000 points)" at bounding box center [899, 432] width 123 height 16
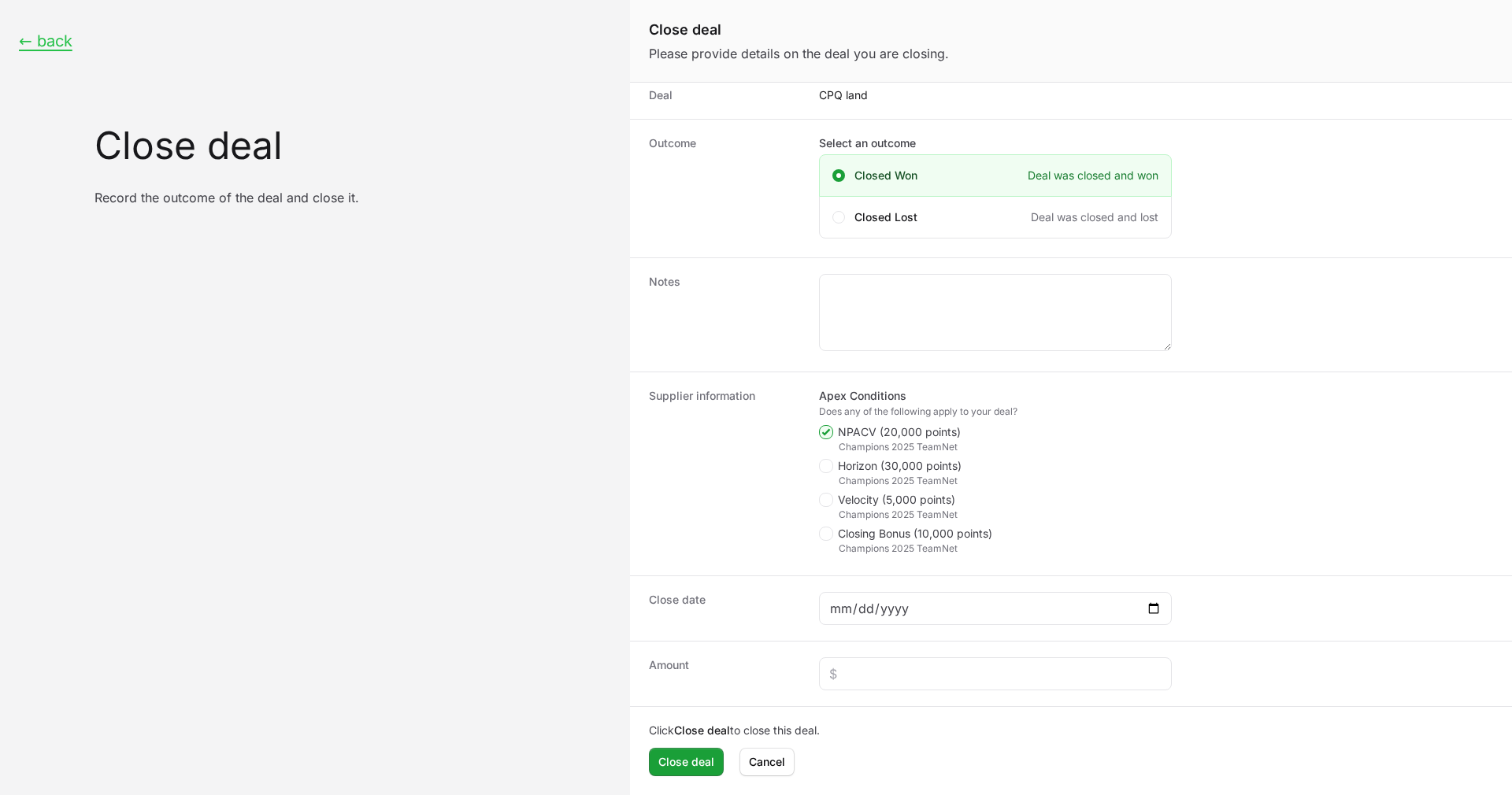
click at [821, 532] on input "NPACV (20,000 points)" at bounding box center [820, 533] width 2 height 2
checkbox input "false"
click at [828, 500] on polygon "Close deal form" at bounding box center [826, 500] width 8 height 8
click at [821, 600] on input "Velocity (5,000 points)" at bounding box center [820, 601] width 2 height 2
click at [828, 500] on polygon "Close deal form" at bounding box center [826, 500] width 8 height 8
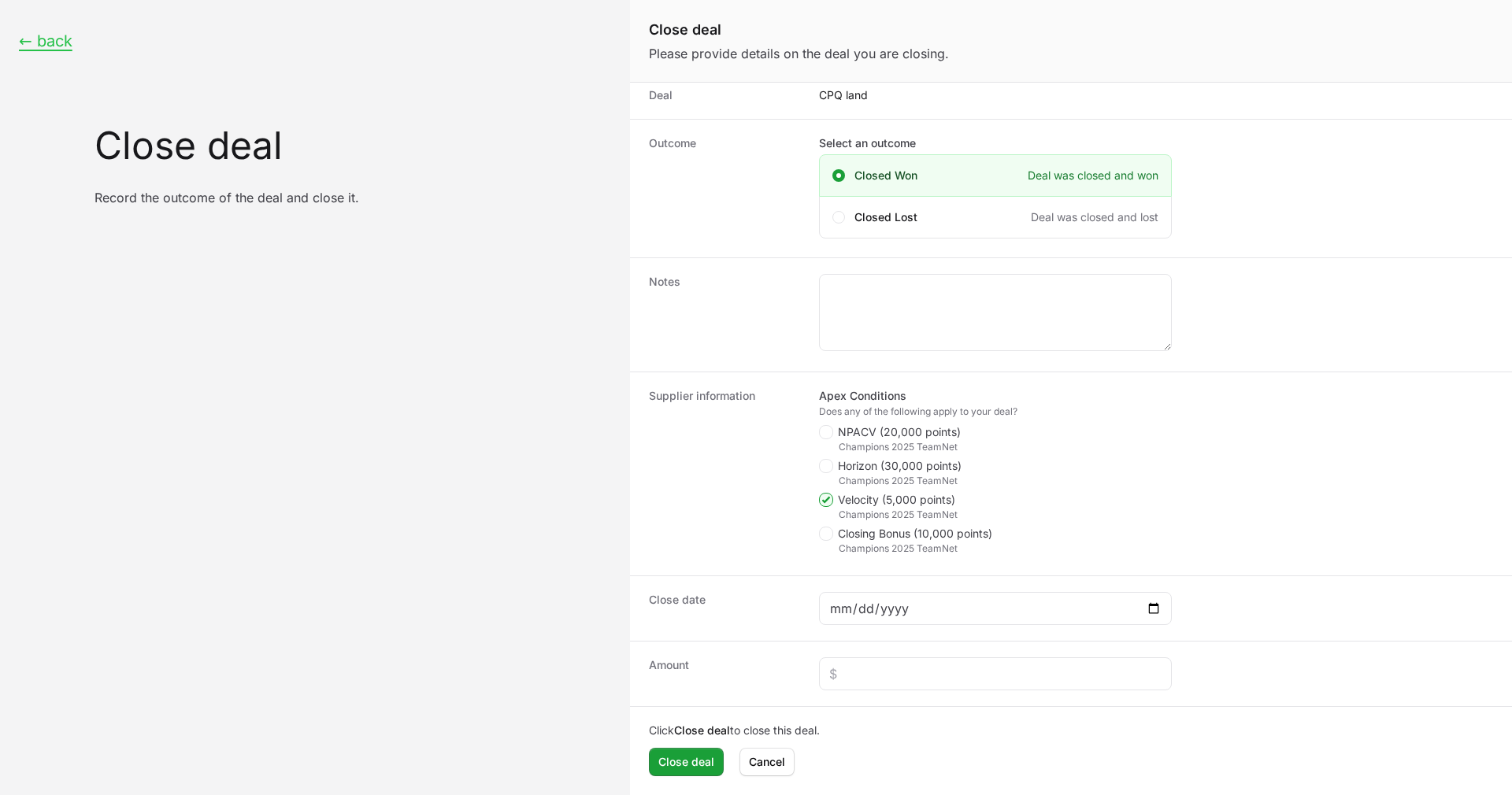
click at [821, 600] on input "Velocity (5,000 points)" at bounding box center [820, 601] width 2 height 2
checkbox input "false"
click at [855, 432] on span "NPACV (20,000 points)" at bounding box center [899, 432] width 123 height 16
click at [821, 532] on input "NPACV (20,000 points)" at bounding box center [820, 533] width 2 height 2
checkbox input "true"
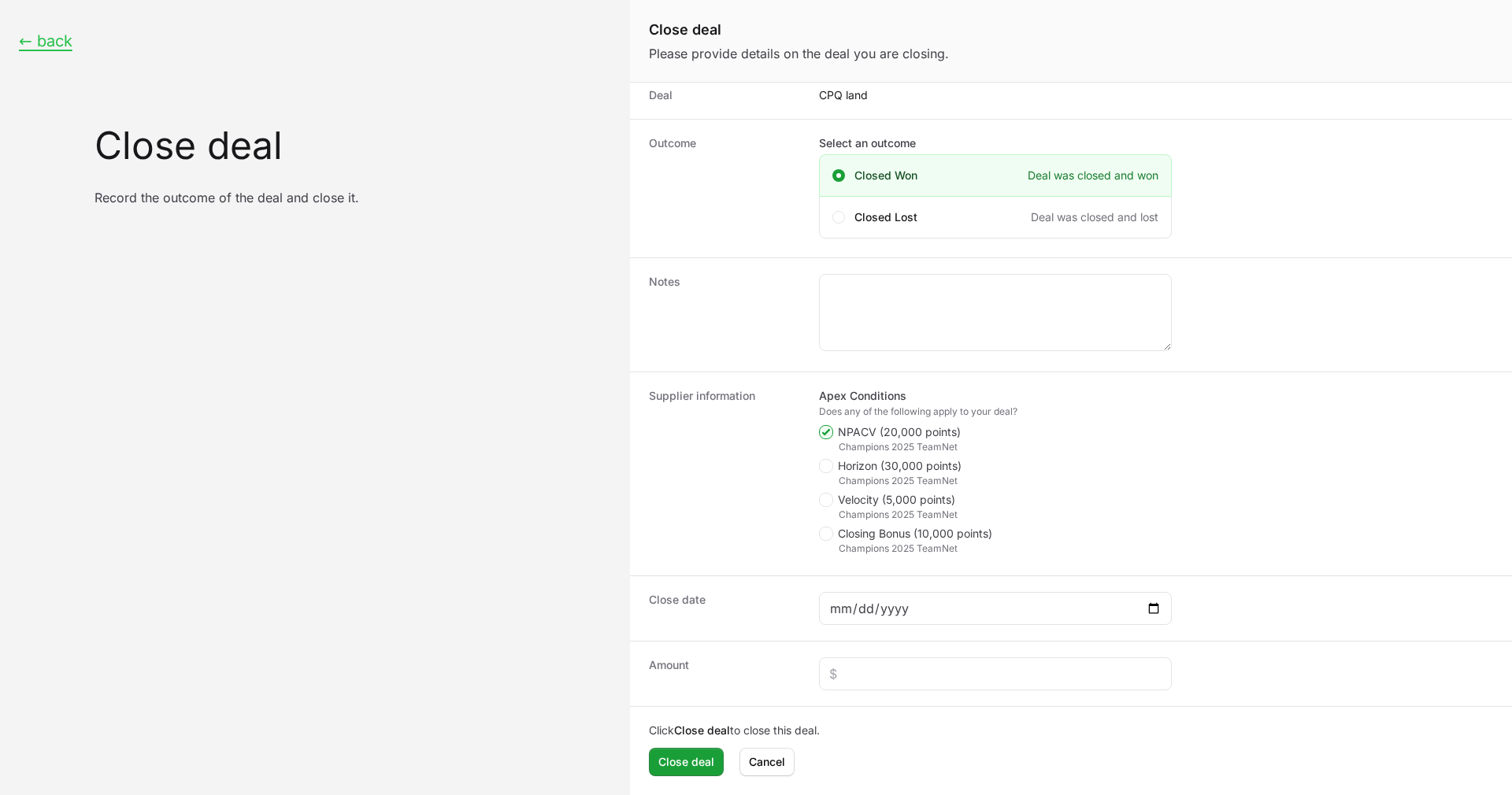
click at [848, 472] on span "Horizon (30,000 points)" at bounding box center [899, 466] width 123 height 16
click at [821, 566] on input "Horizon (30,000 points)" at bounding box center [820, 567] width 2 height 2
checkbox input "true"
click at [850, 542] on div "Champions 2025 TeamNet" at bounding box center [1005, 548] width 334 height 12
click at [839, 532] on span "Closing Bonus (10,000 points)" at bounding box center [914, 533] width 154 height 16
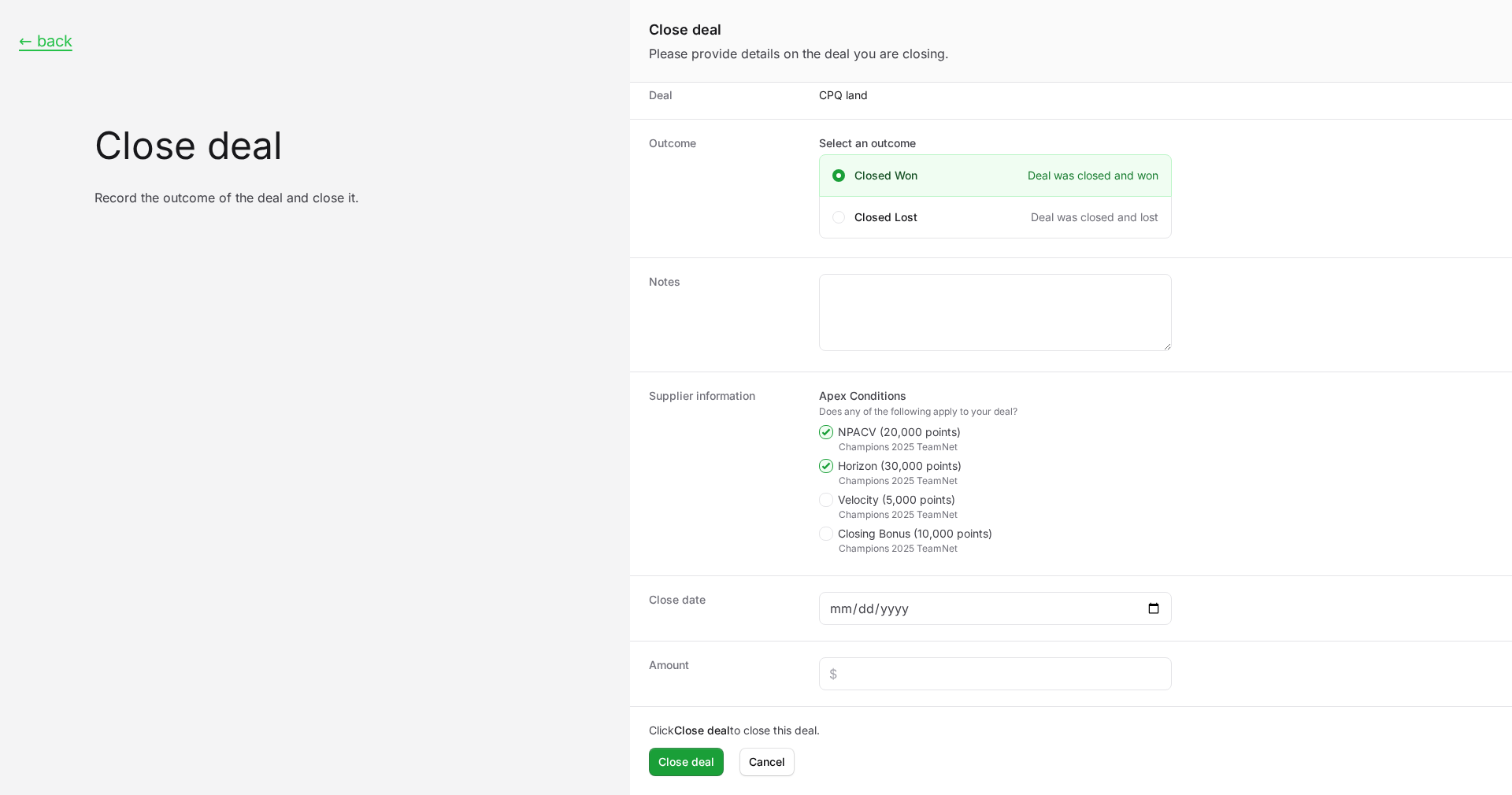
click at [821, 634] on input "Closing Bonus (10,000 points)" at bounding box center [820, 635] width 2 height 2
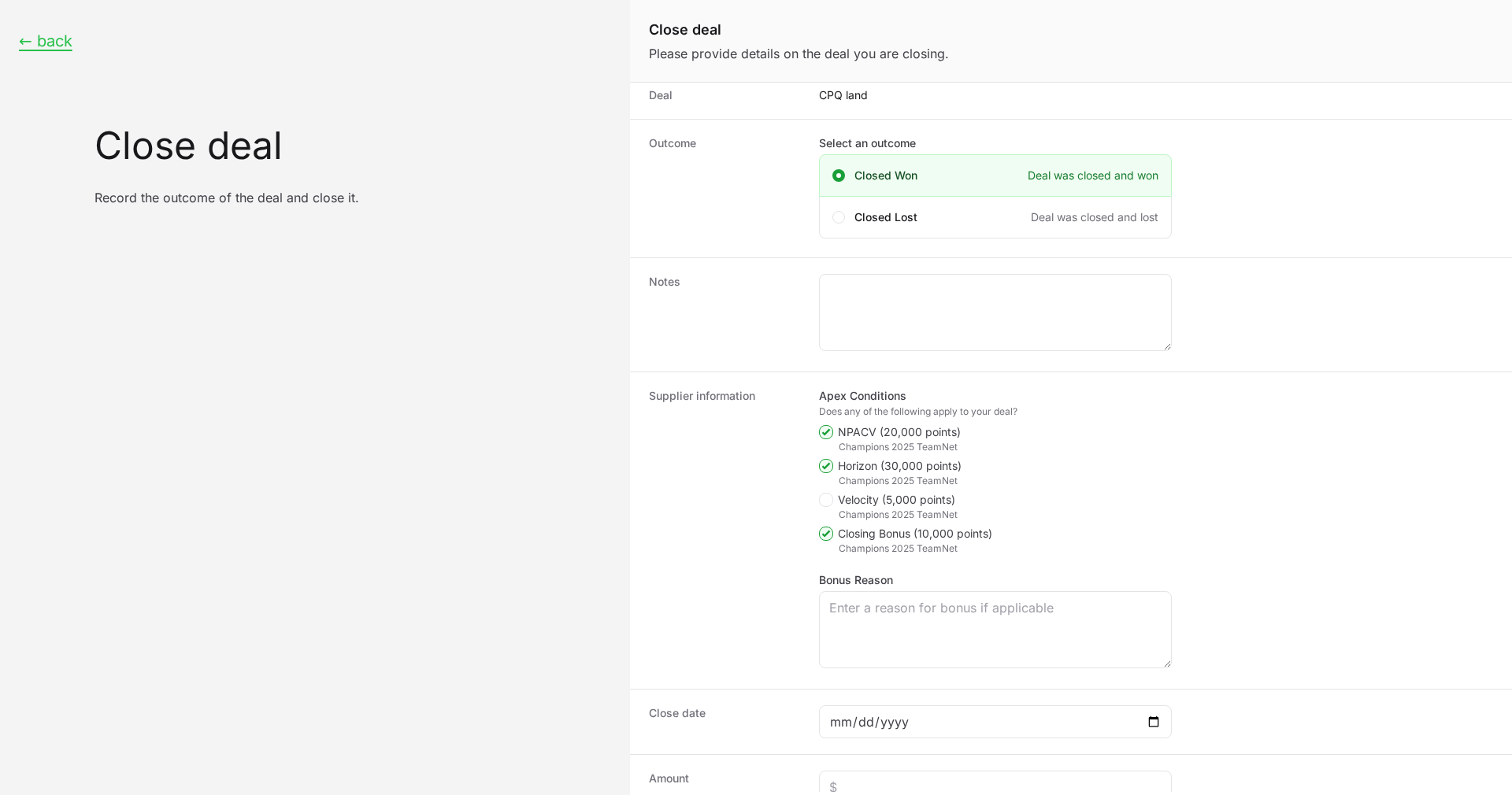
click at [827, 526] on label "Closing Bonus (10,000 points)" at bounding box center [906, 533] width 173 height 16
click at [821, 634] on input "Closing Bonus (10,000 points)" at bounding box center [820, 635] width 2 height 2
checkbox input "false"
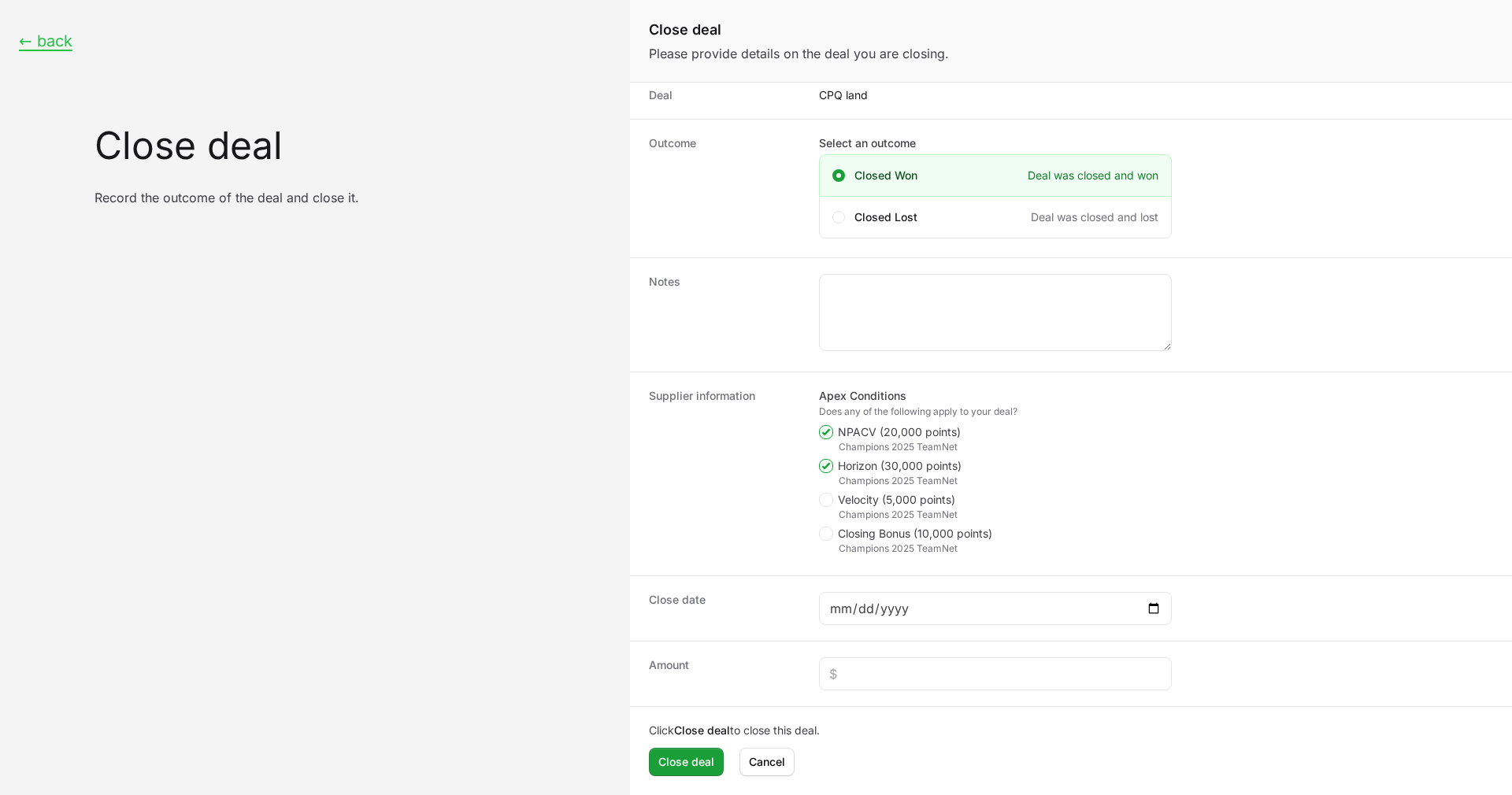
click at [829, 467] on icon "Close deal form" at bounding box center [826, 466] width 8 height 12
click at [821, 566] on input "Horizon (30,000 points)" at bounding box center [820, 567] width 2 height 2
checkbox input "false"
click at [832, 427] on span "Close deal form" at bounding box center [826, 432] width 14 height 14
click at [821, 532] on input "NPACV (20,000 points)" at bounding box center [820, 533] width 2 height 2
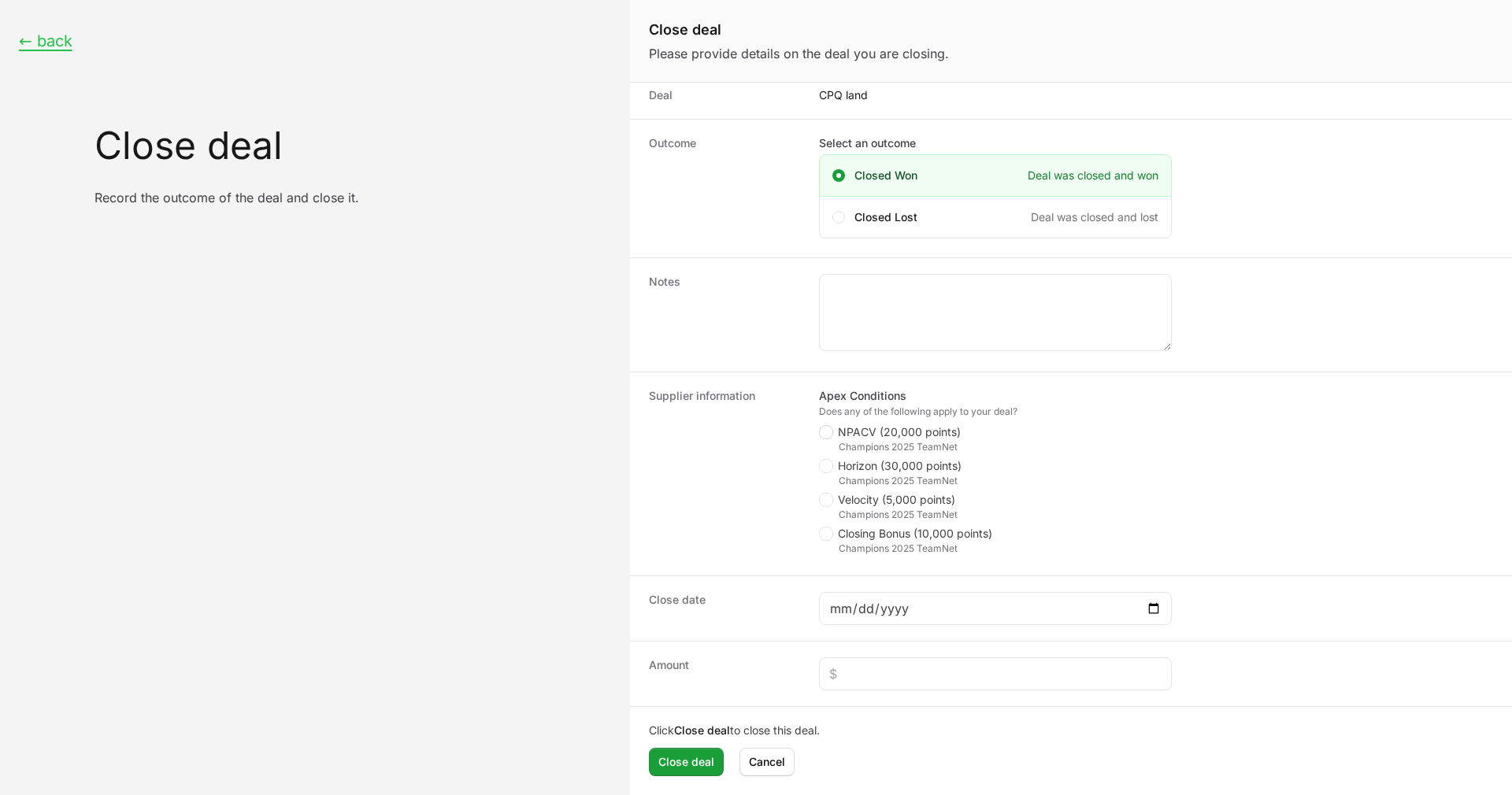
checkbox input "false"
click at [865, 599] on input "Close deal form" at bounding box center [995, 608] width 333 height 19
click at [913, 665] on input "Close deal form" at bounding box center [995, 674] width 333 height 19
click at [765, 761] on span "Cancel" at bounding box center [767, 762] width 36 height 19
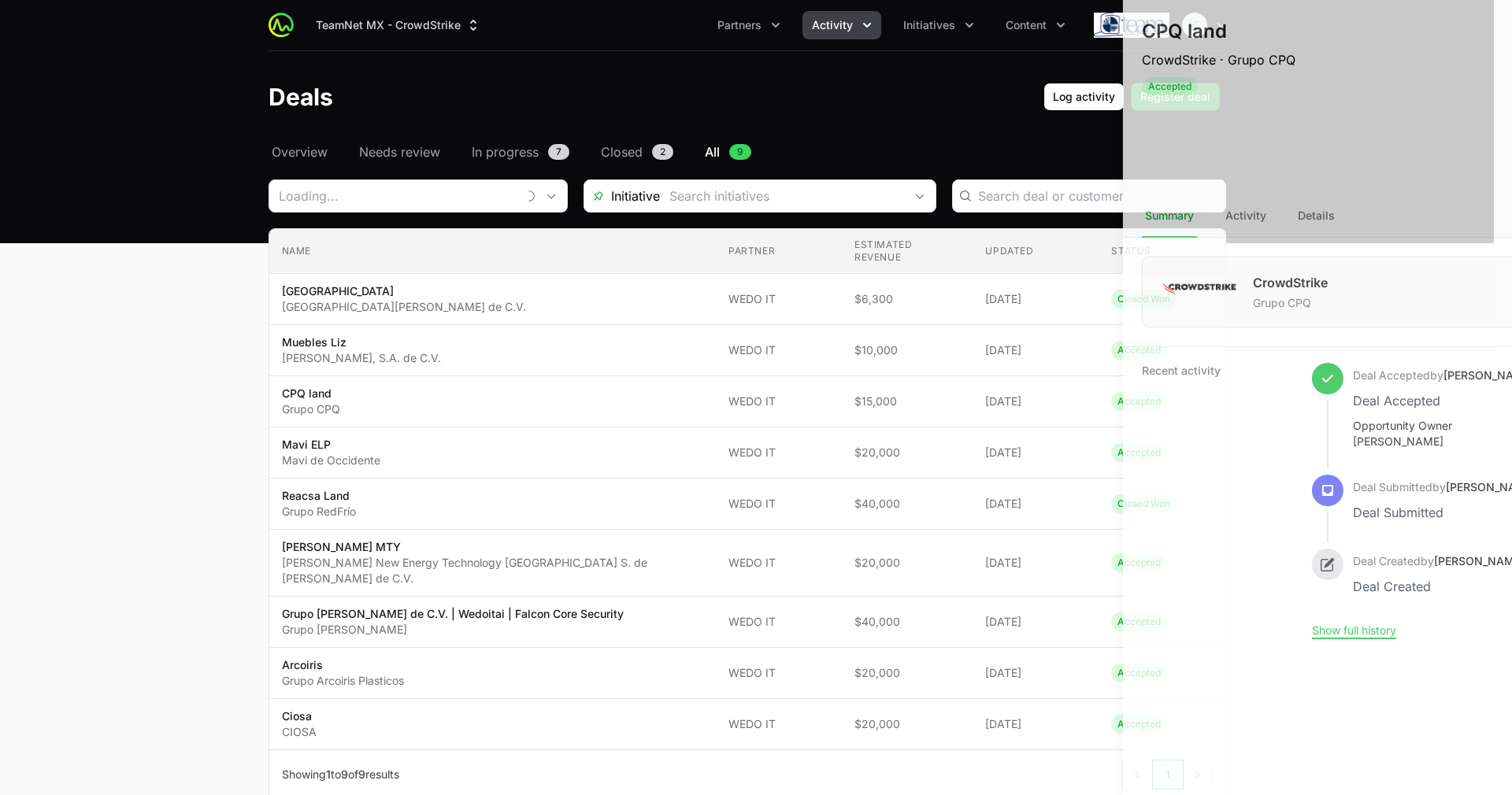
type input "WEDO IT"
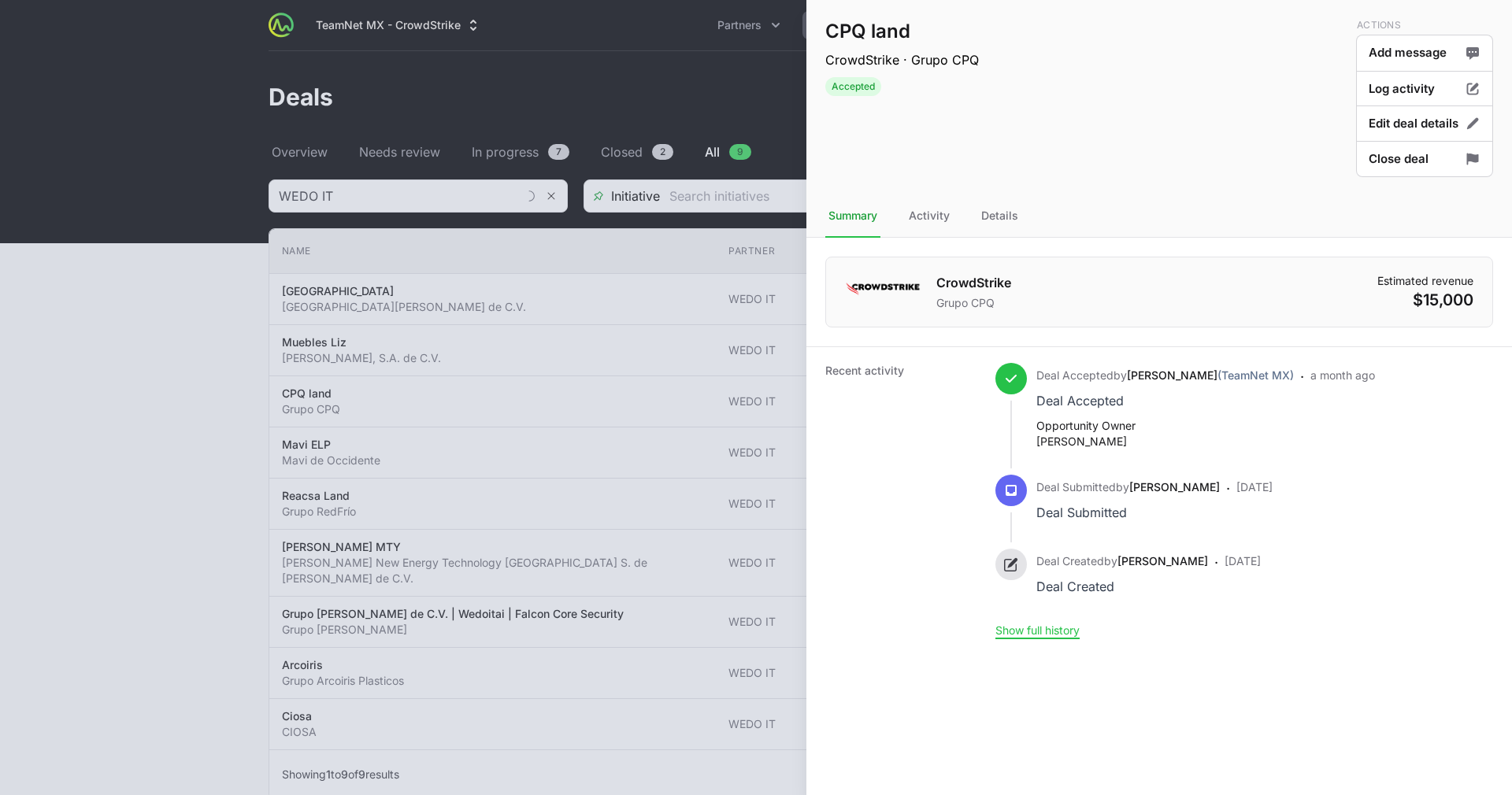
click at [689, 437] on div at bounding box center [756, 398] width 1512 height 795
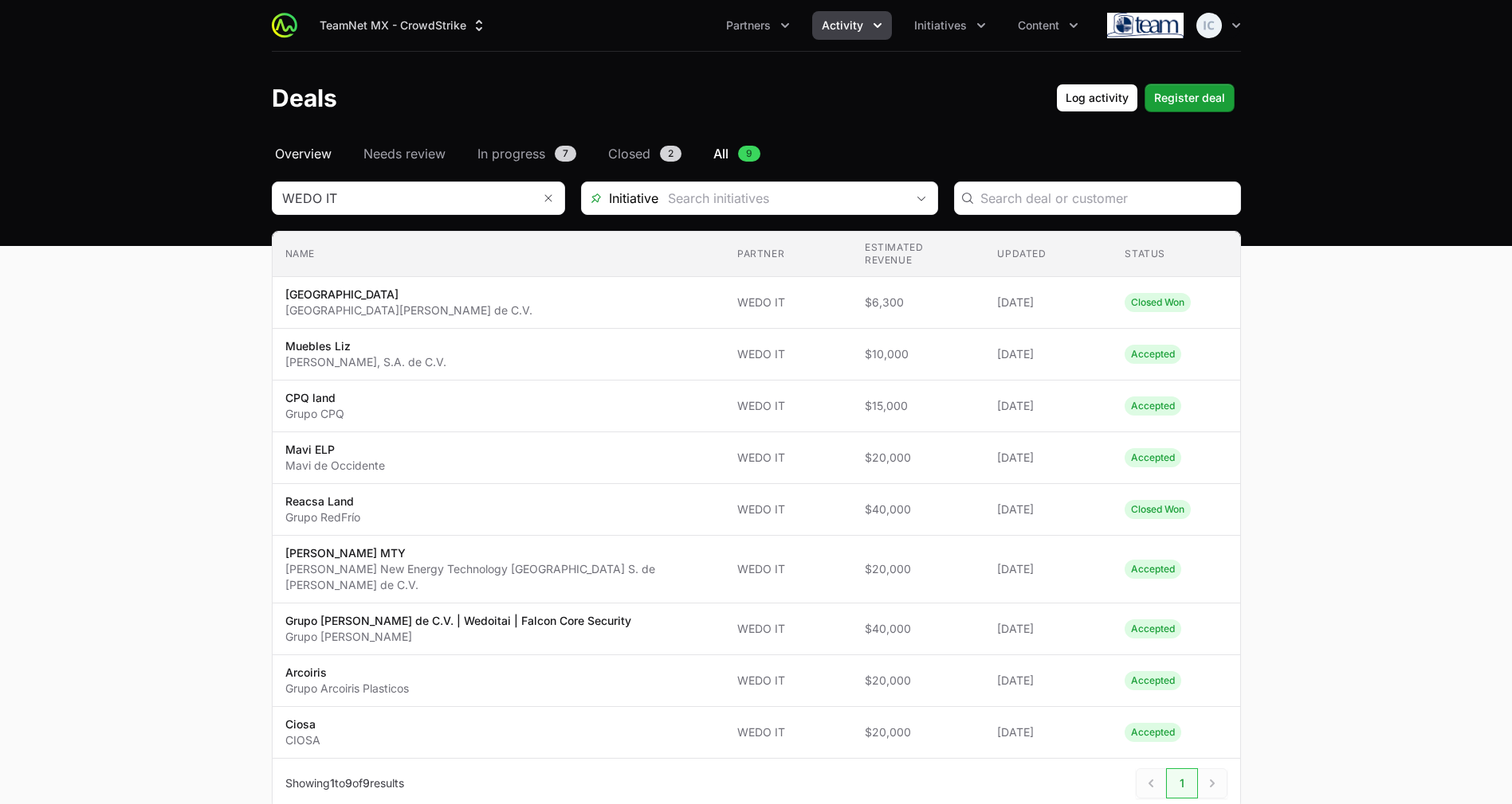
click at [296, 155] on span "Overview" at bounding box center [303, 153] width 56 height 19
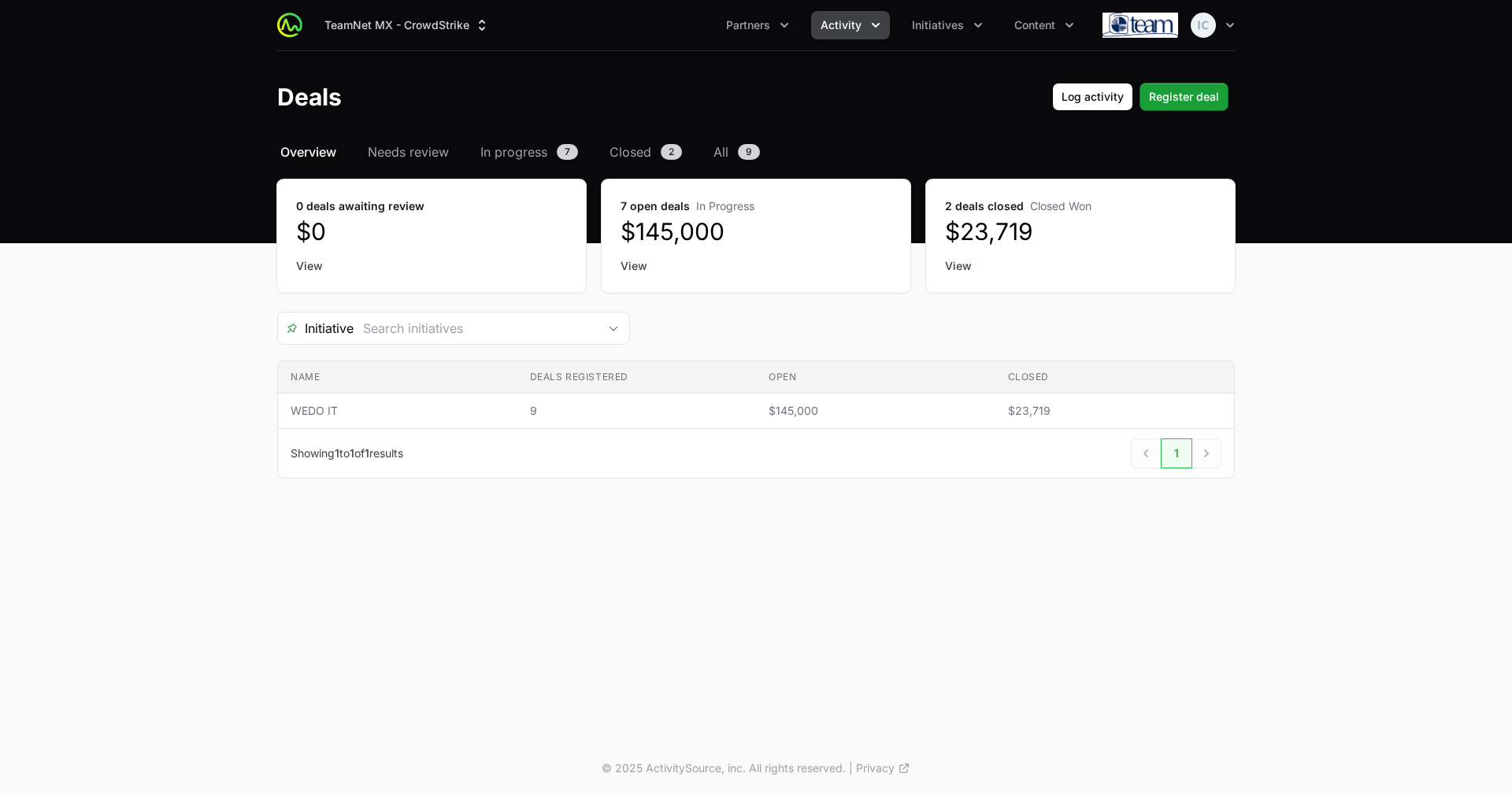
click at [326, 146] on span "Overview" at bounding box center [308, 152] width 56 height 19
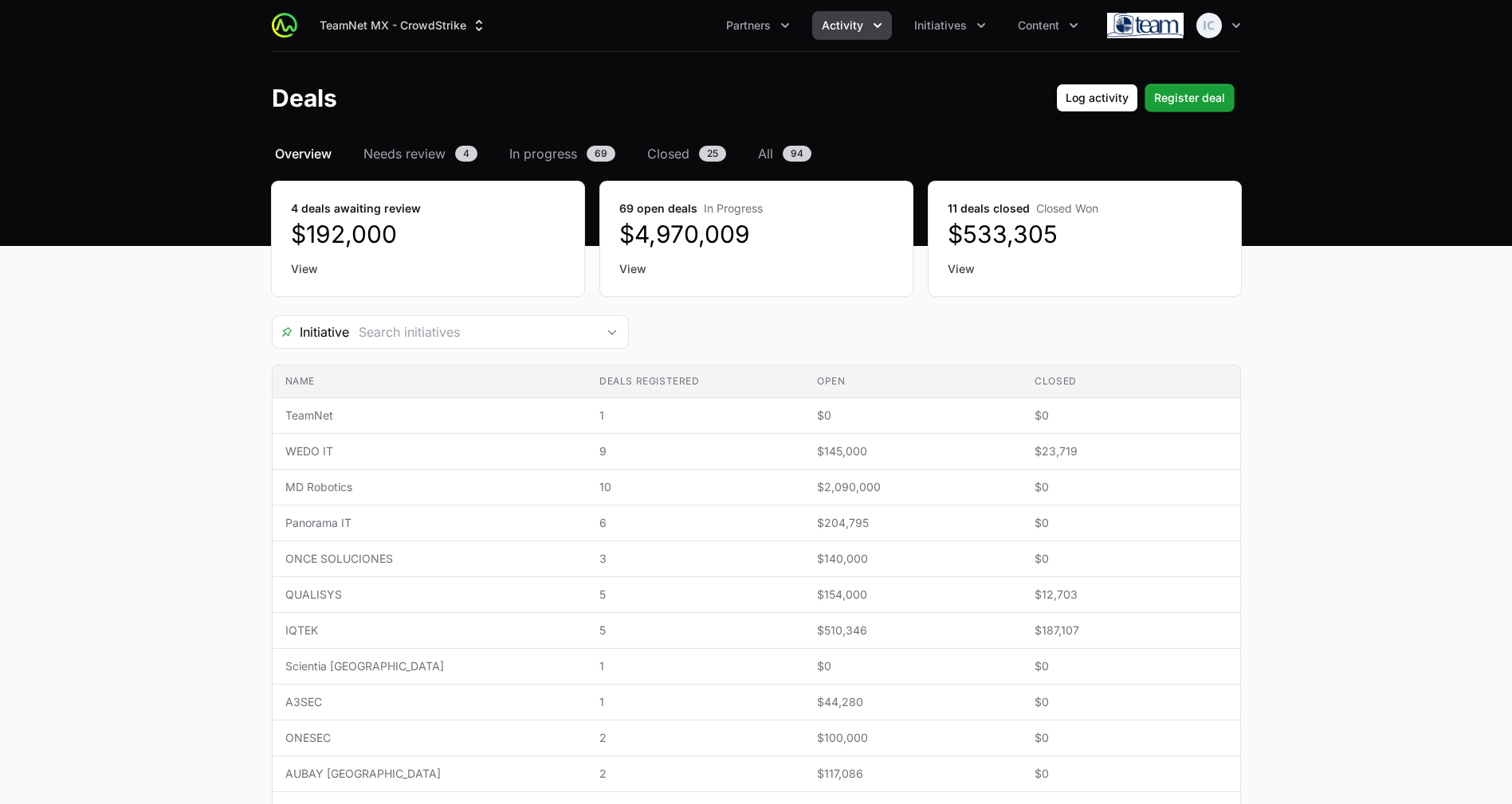
click at [859, 23] on span "Activity" at bounding box center [842, 25] width 41 height 16
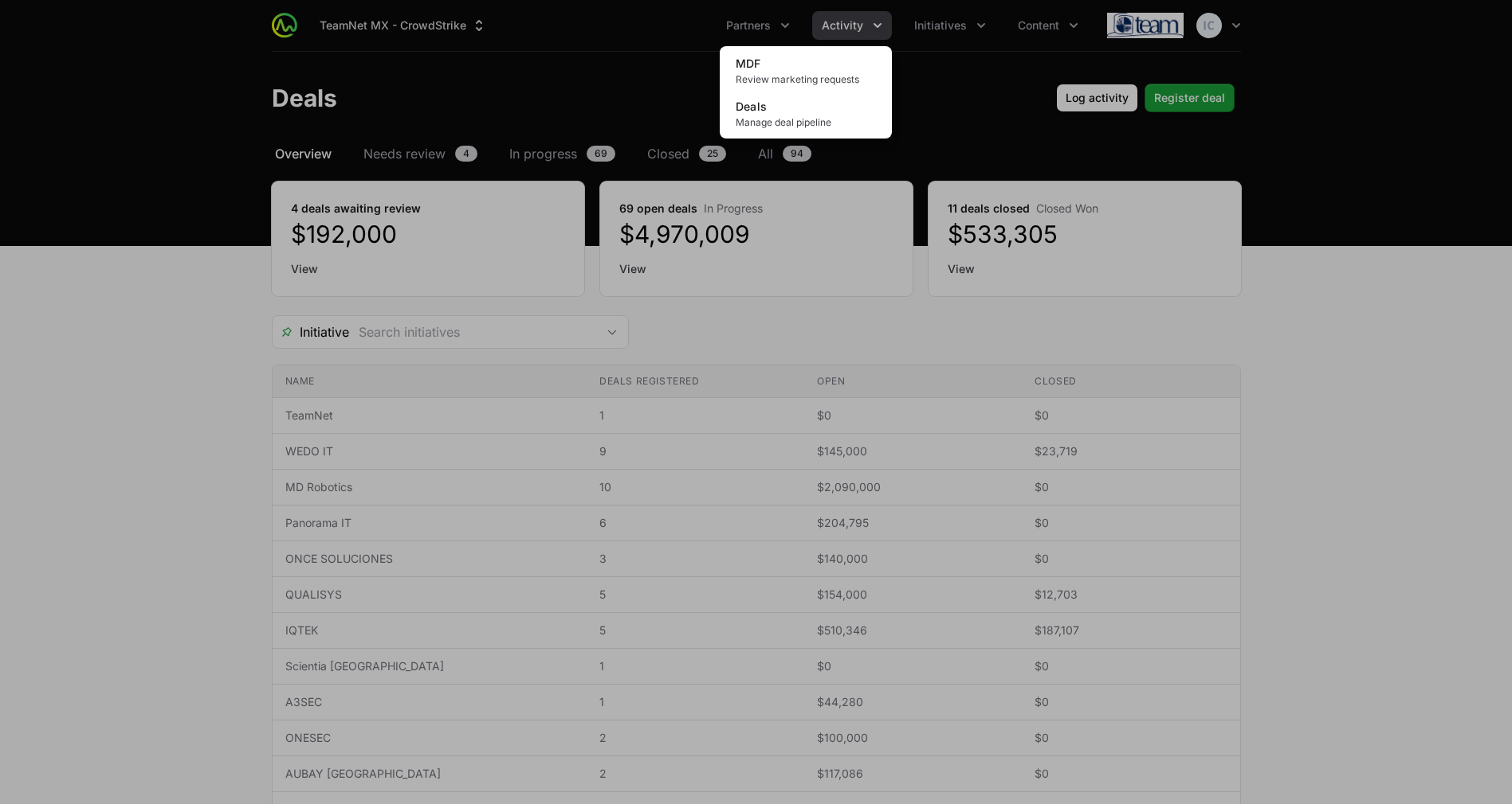
click at [884, 169] on div "Activity menu" at bounding box center [756, 402] width 1512 height 804
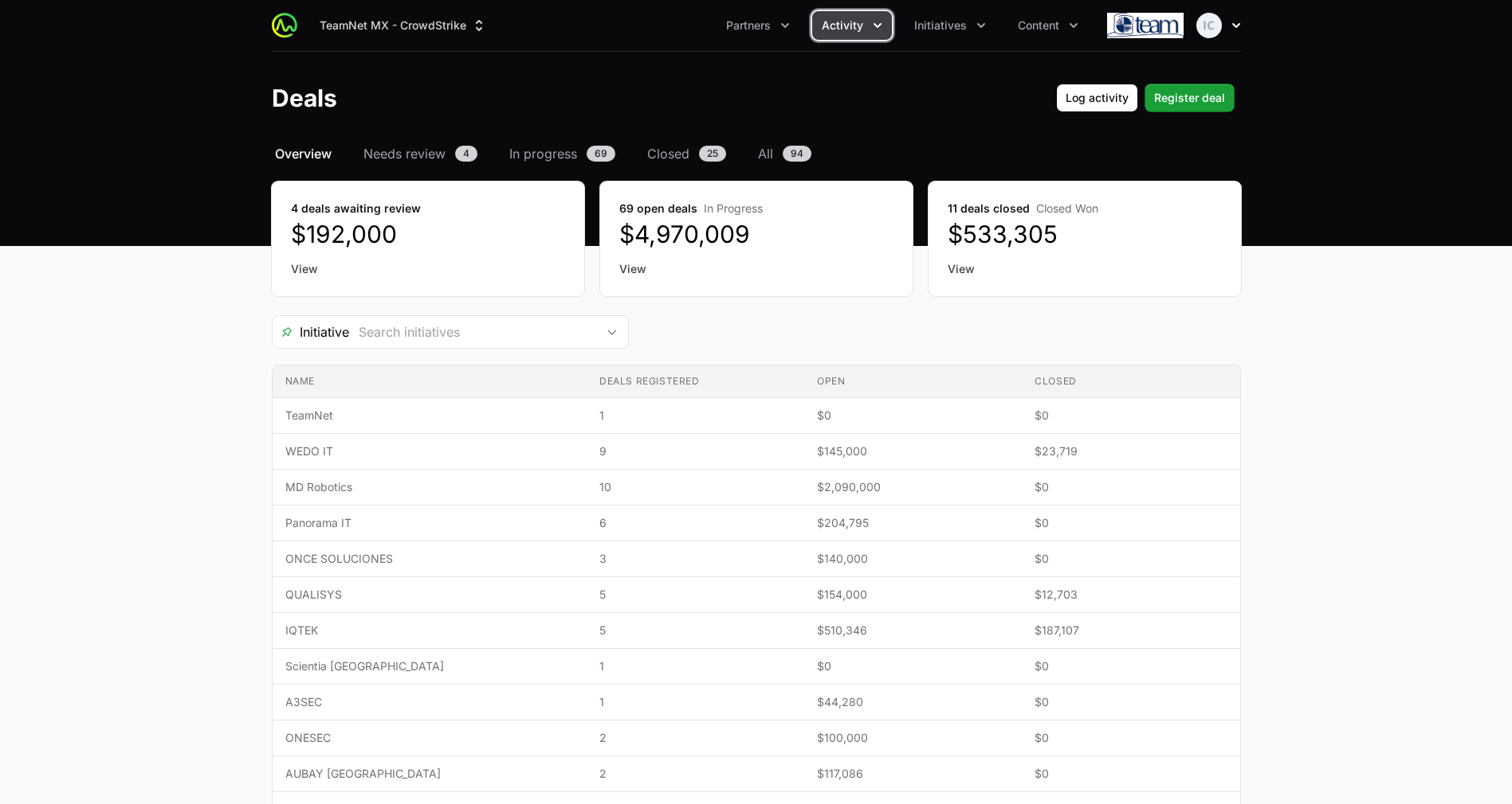
click at [1214, 30] on img "button" at bounding box center [1208, 25] width 25 height 25
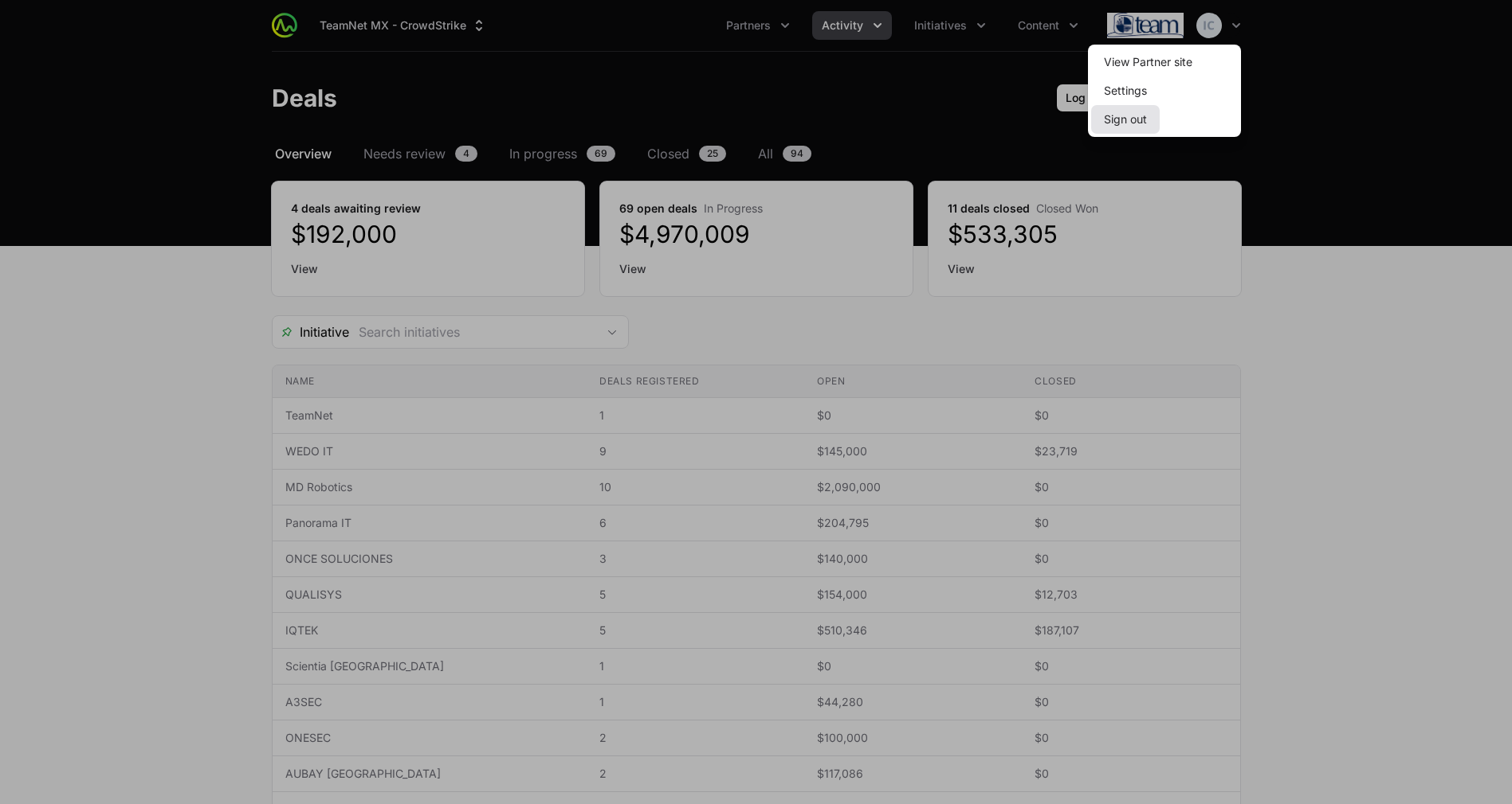
click at [1138, 125] on button "Sign out" at bounding box center [1125, 120] width 68 height 29
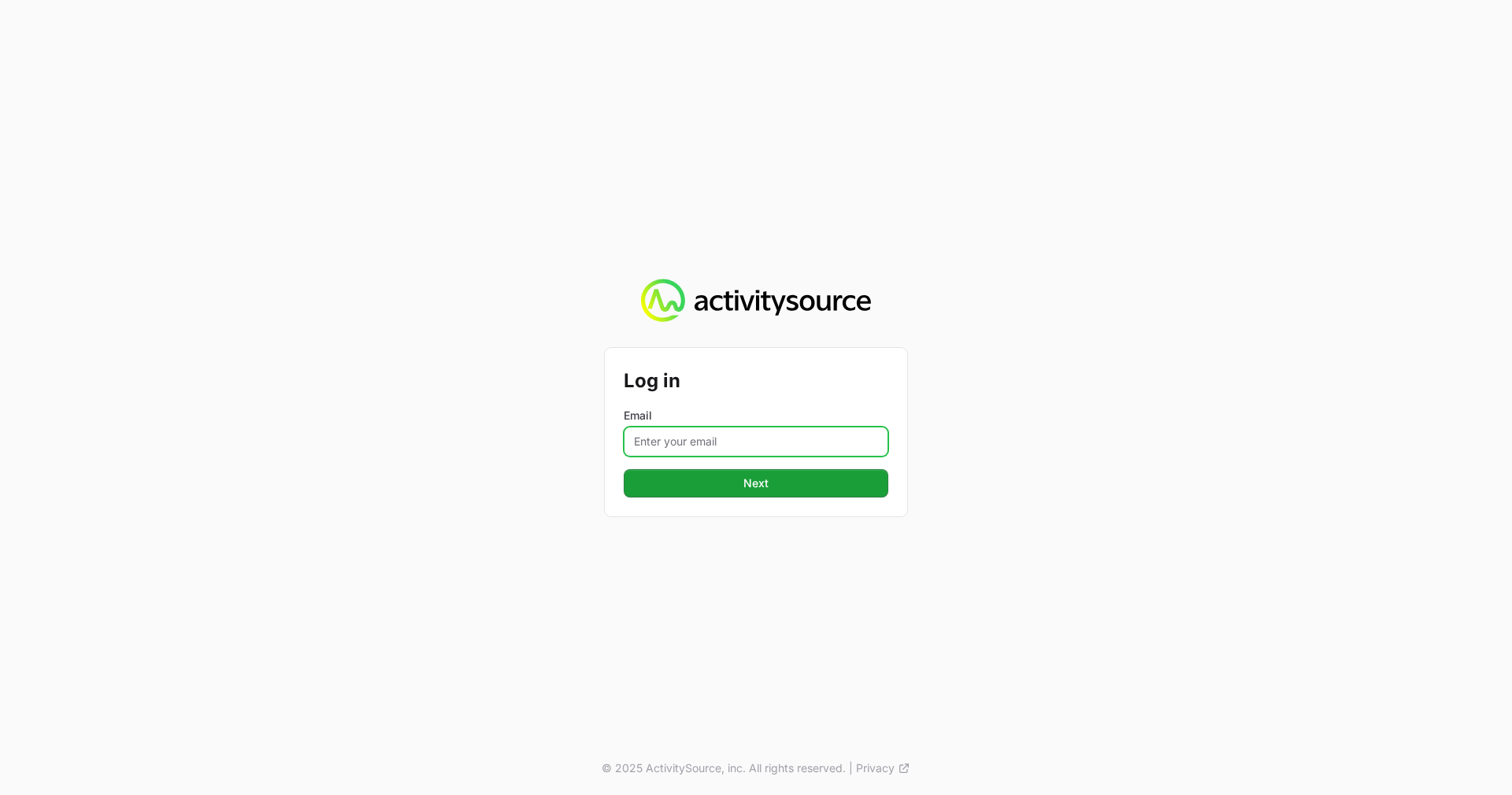
click at [751, 446] on input "Email" at bounding box center [755, 442] width 264 height 30
click at [701, 443] on input "Email" at bounding box center [755, 442] width 264 height 30
type input "[EMAIL_ADDRESS][DOMAIN_NAME]"
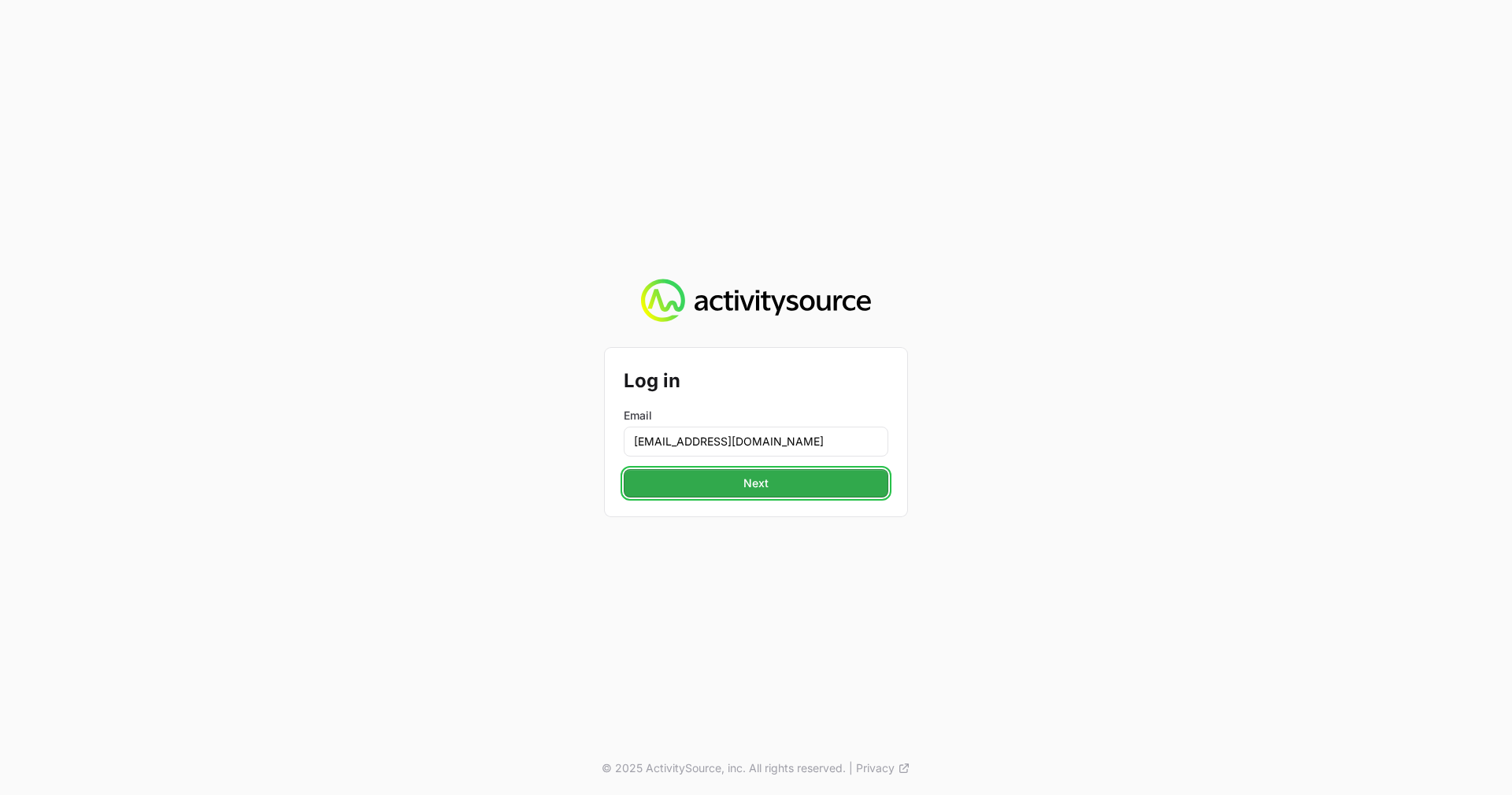
click at [730, 487] on span "Next" at bounding box center [756, 483] width 246 height 19
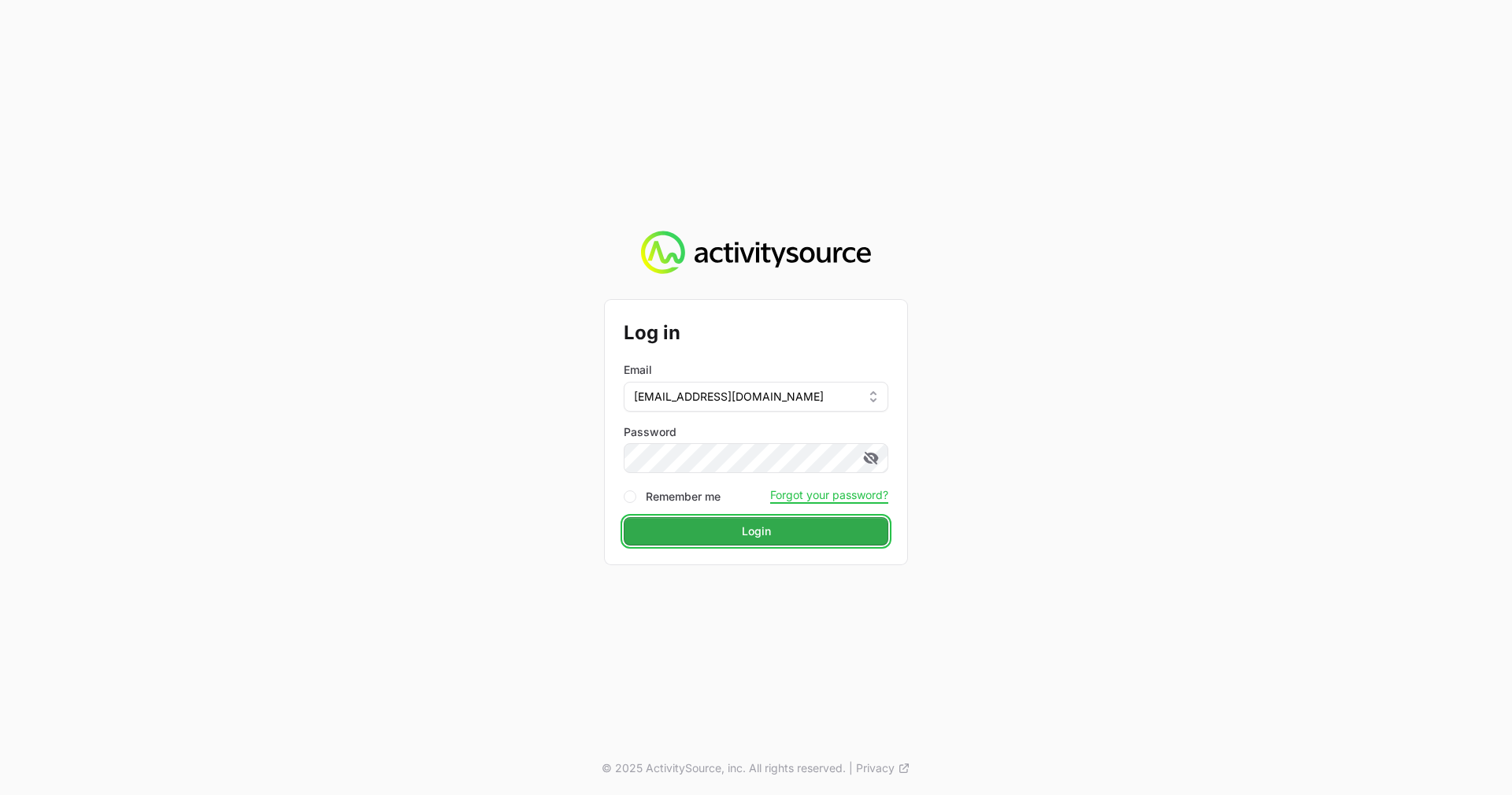
click at [743, 530] on span "Login" at bounding box center [756, 531] width 246 height 19
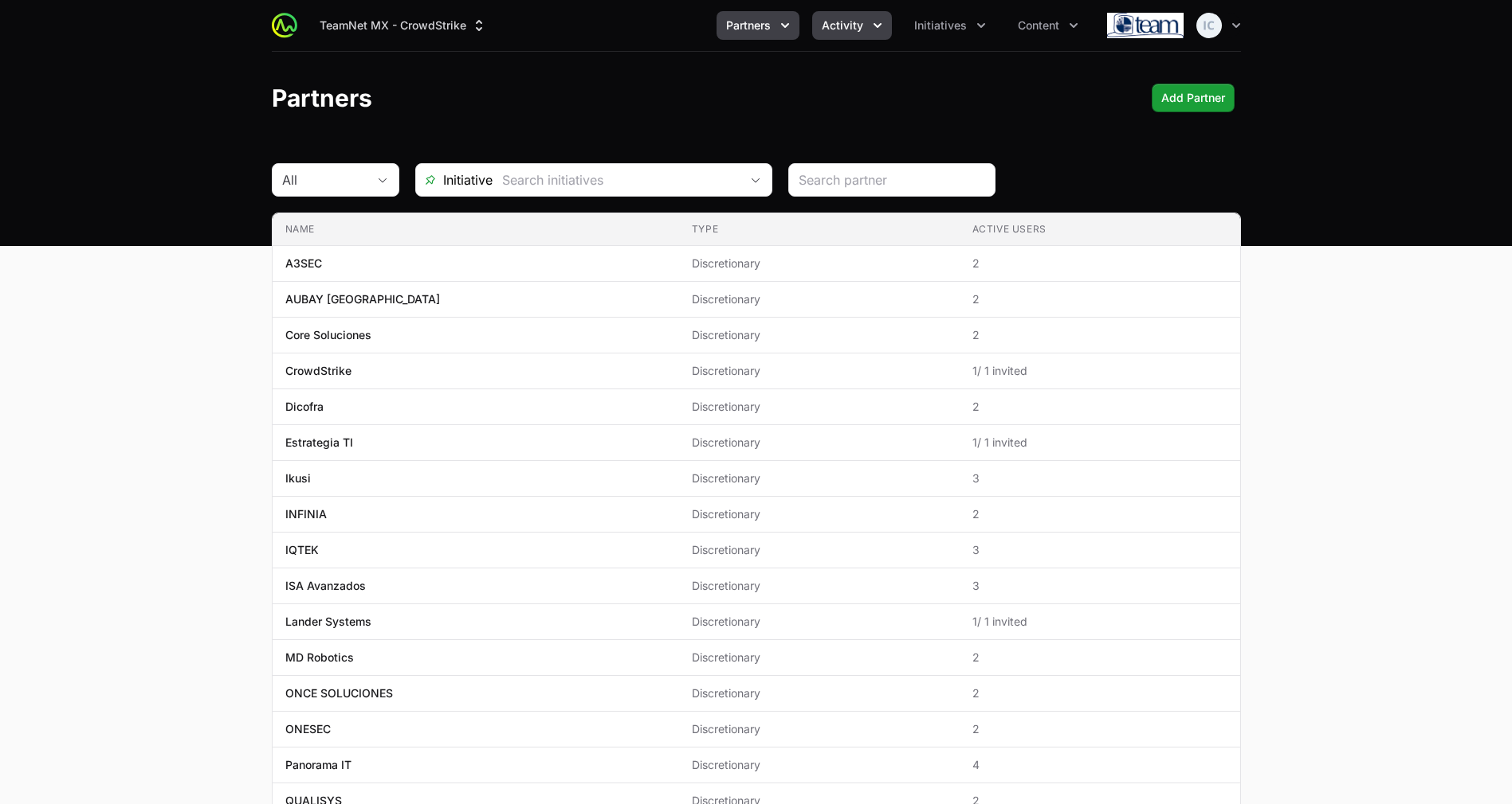
click at [853, 29] on span "Activity" at bounding box center [842, 25] width 41 height 16
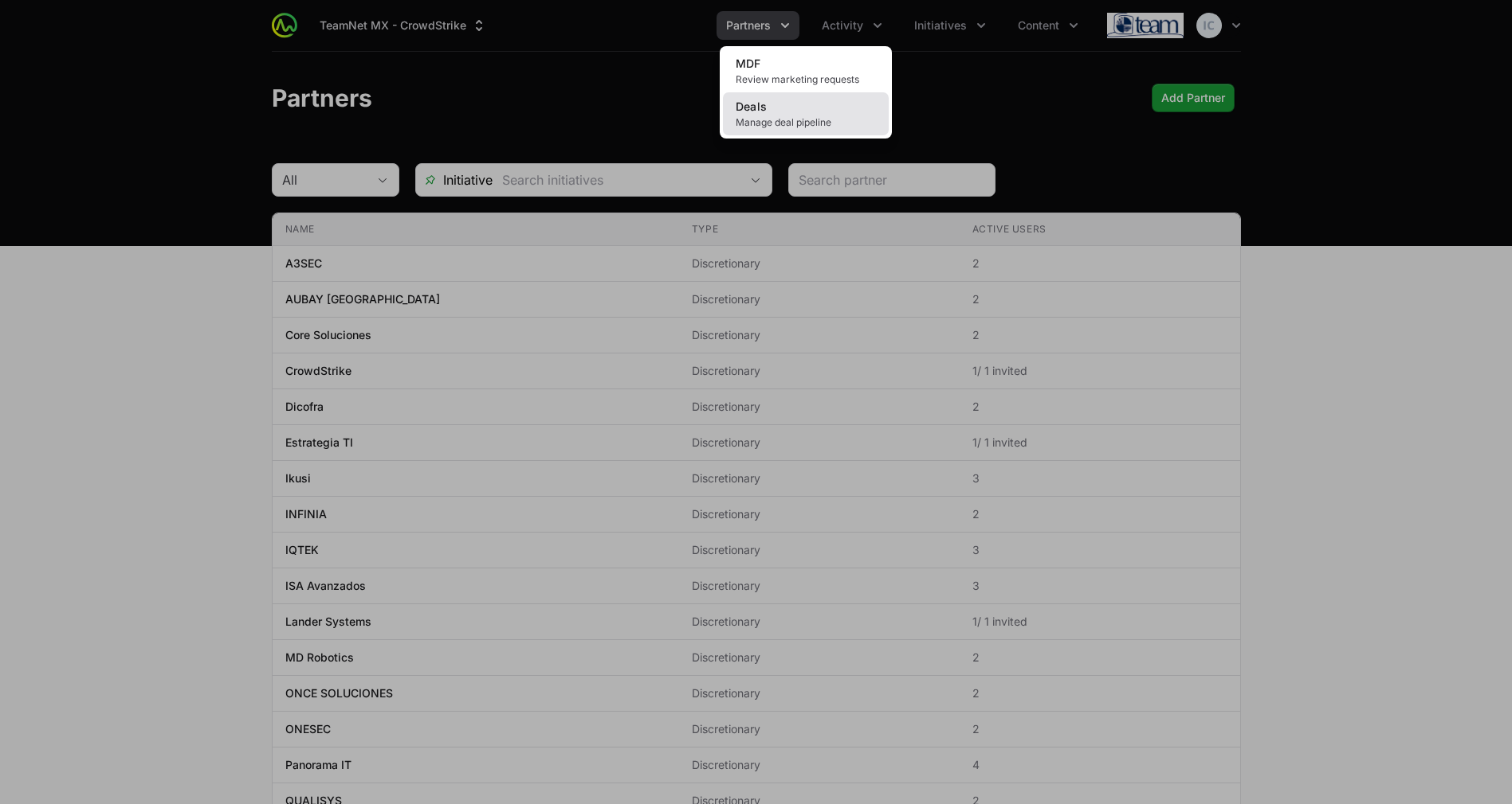
click at [786, 114] on link "Deals Manage deal pipeline" at bounding box center [805, 114] width 166 height 43
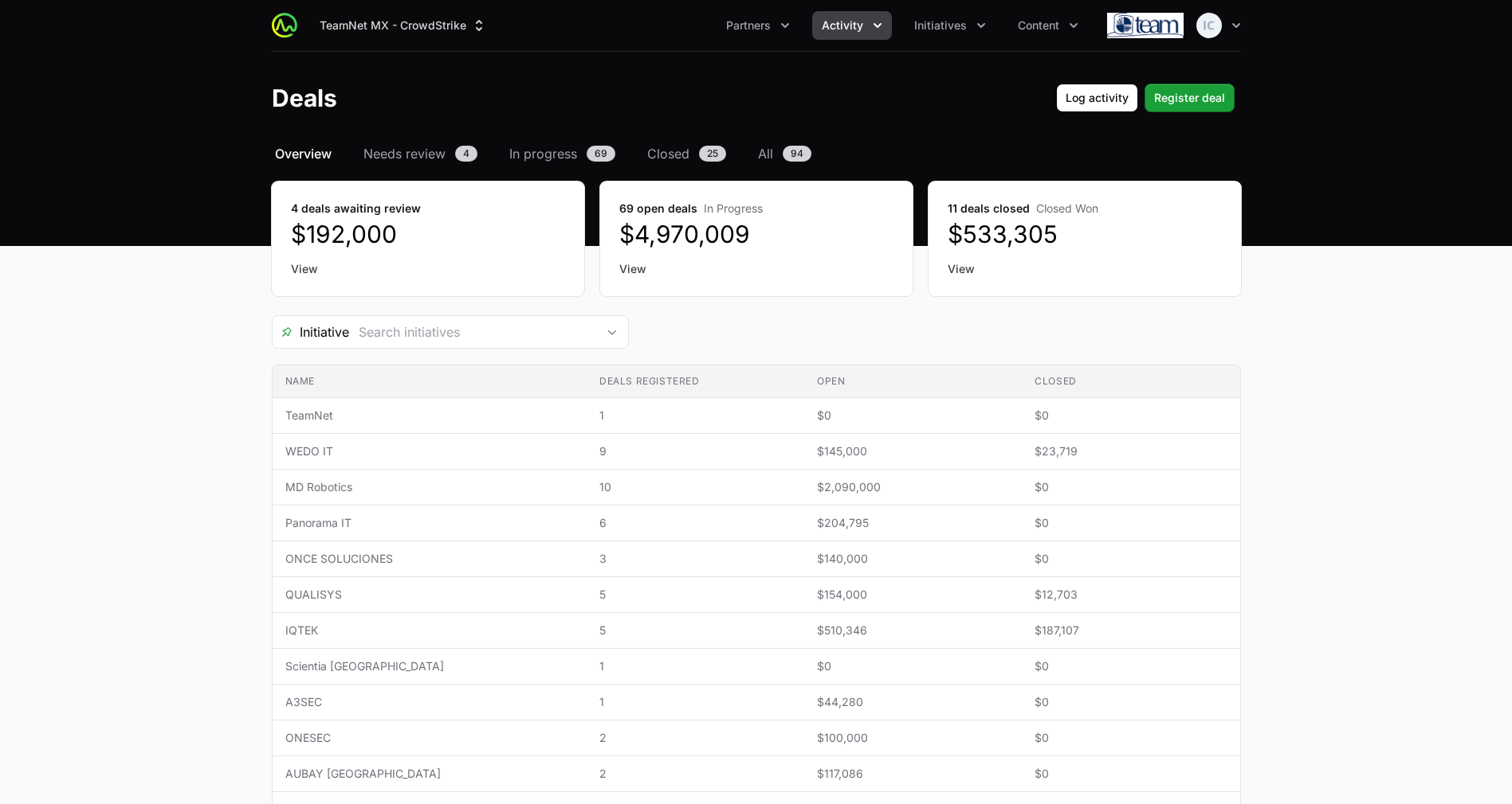
click at [424, 245] on dd "$192,000" at bounding box center [428, 234] width 274 height 29
click at [767, 151] on span "All" at bounding box center [766, 153] width 15 height 19
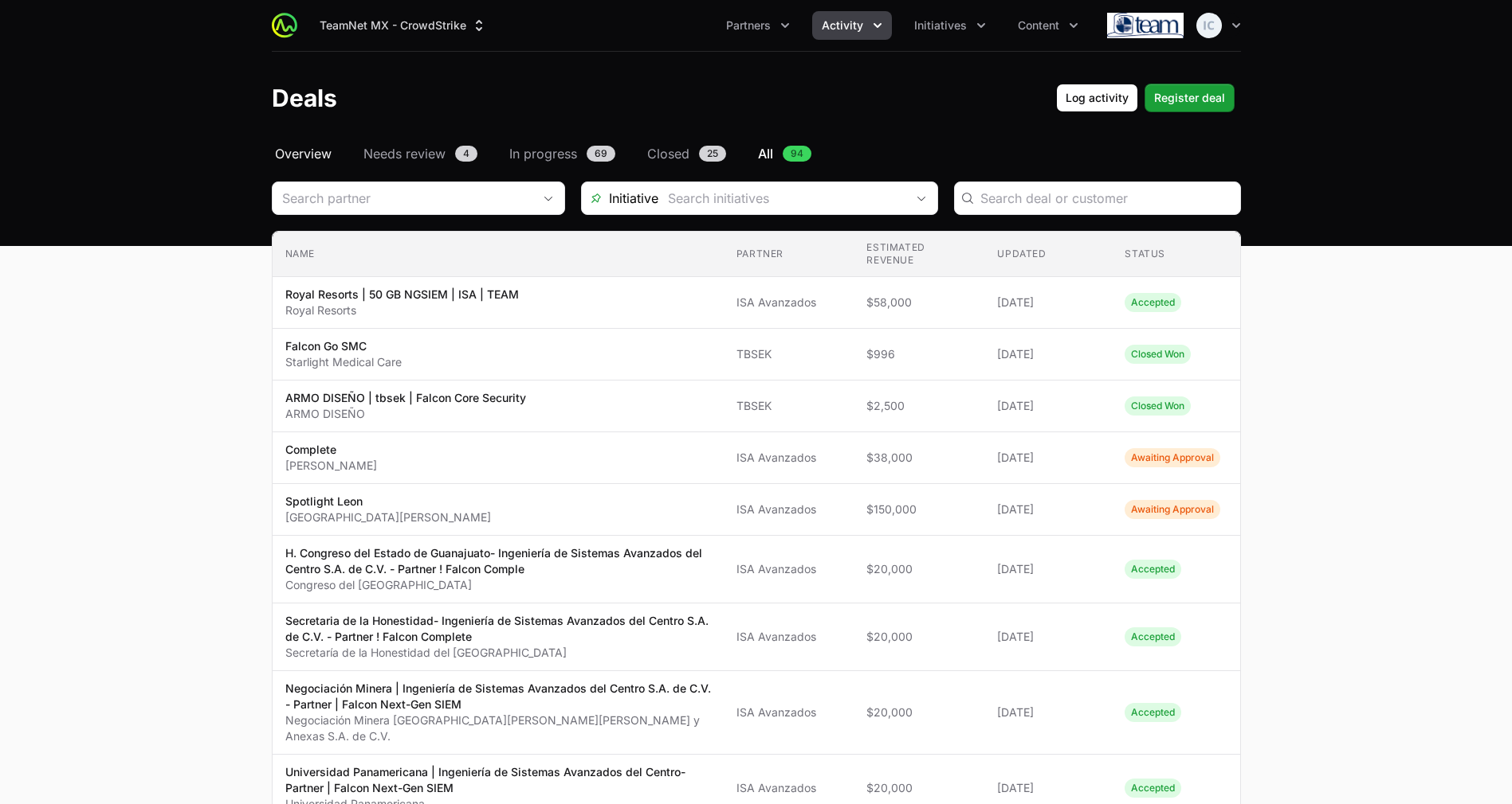
click at [290, 151] on span "Overview" at bounding box center [303, 153] width 56 height 19
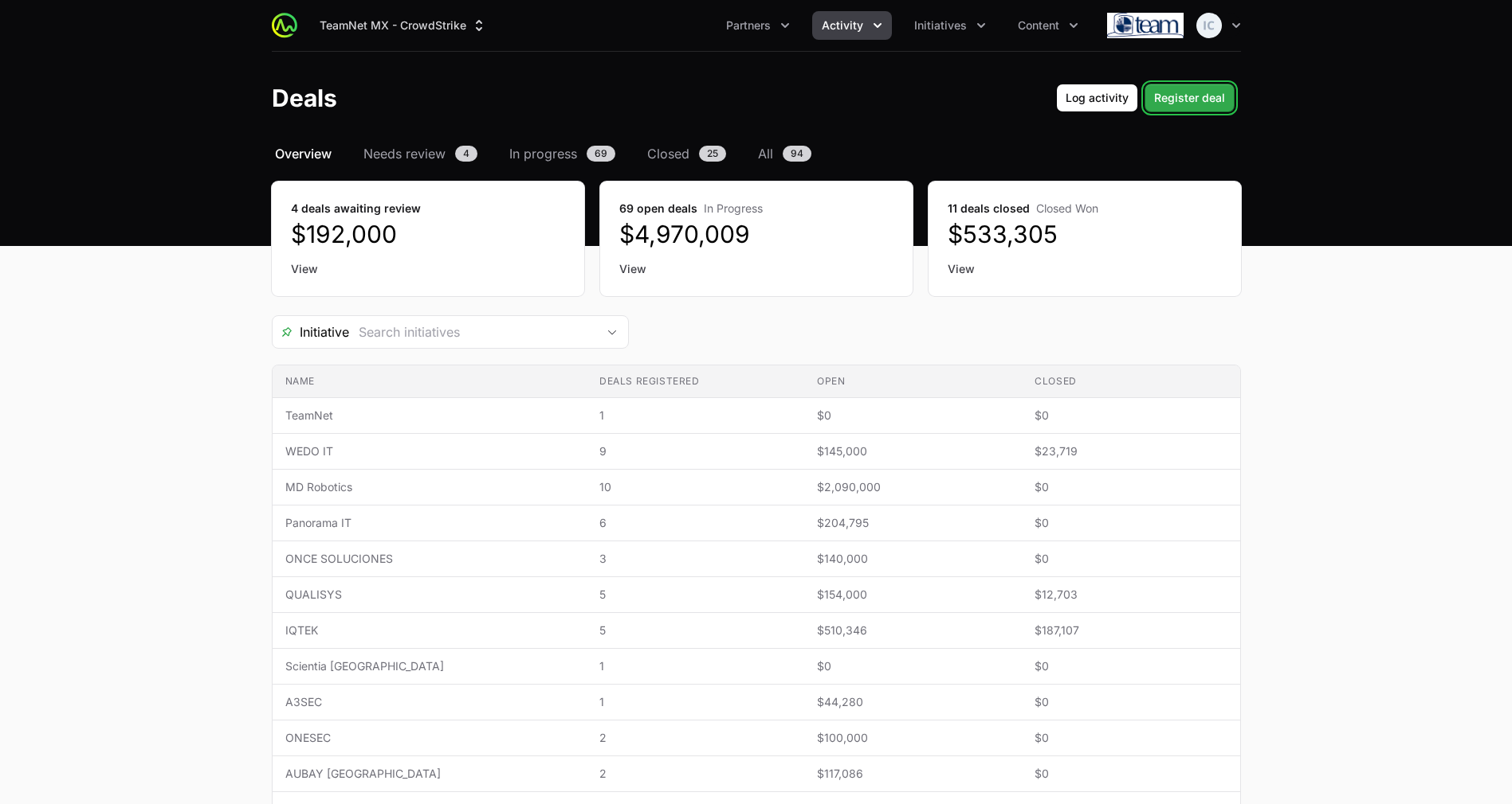
click at [1200, 102] on span "Register deal" at bounding box center [1189, 98] width 71 height 19
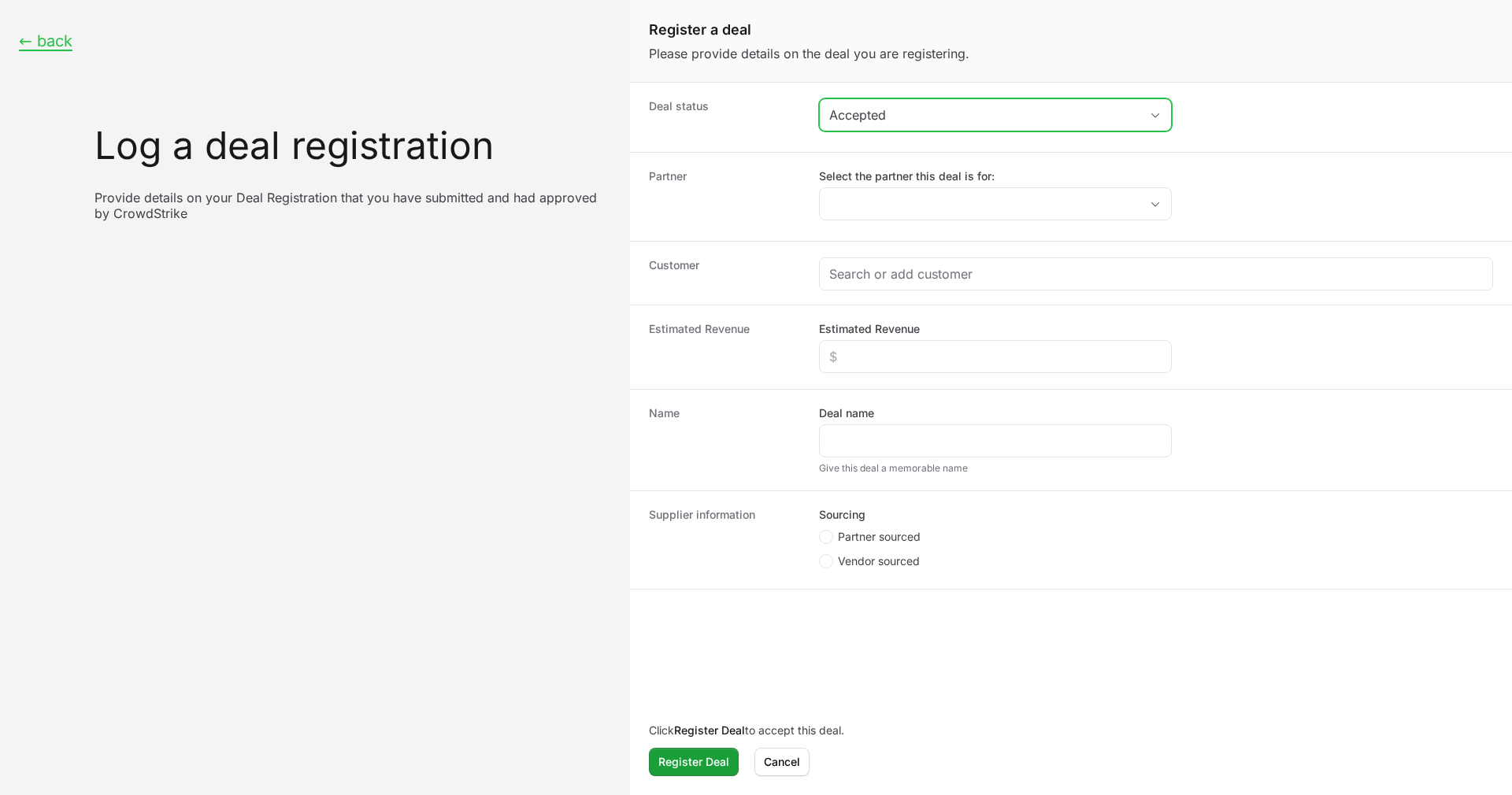
click at [1011, 113] on div "Accepted" at bounding box center [984, 115] width 310 height 19
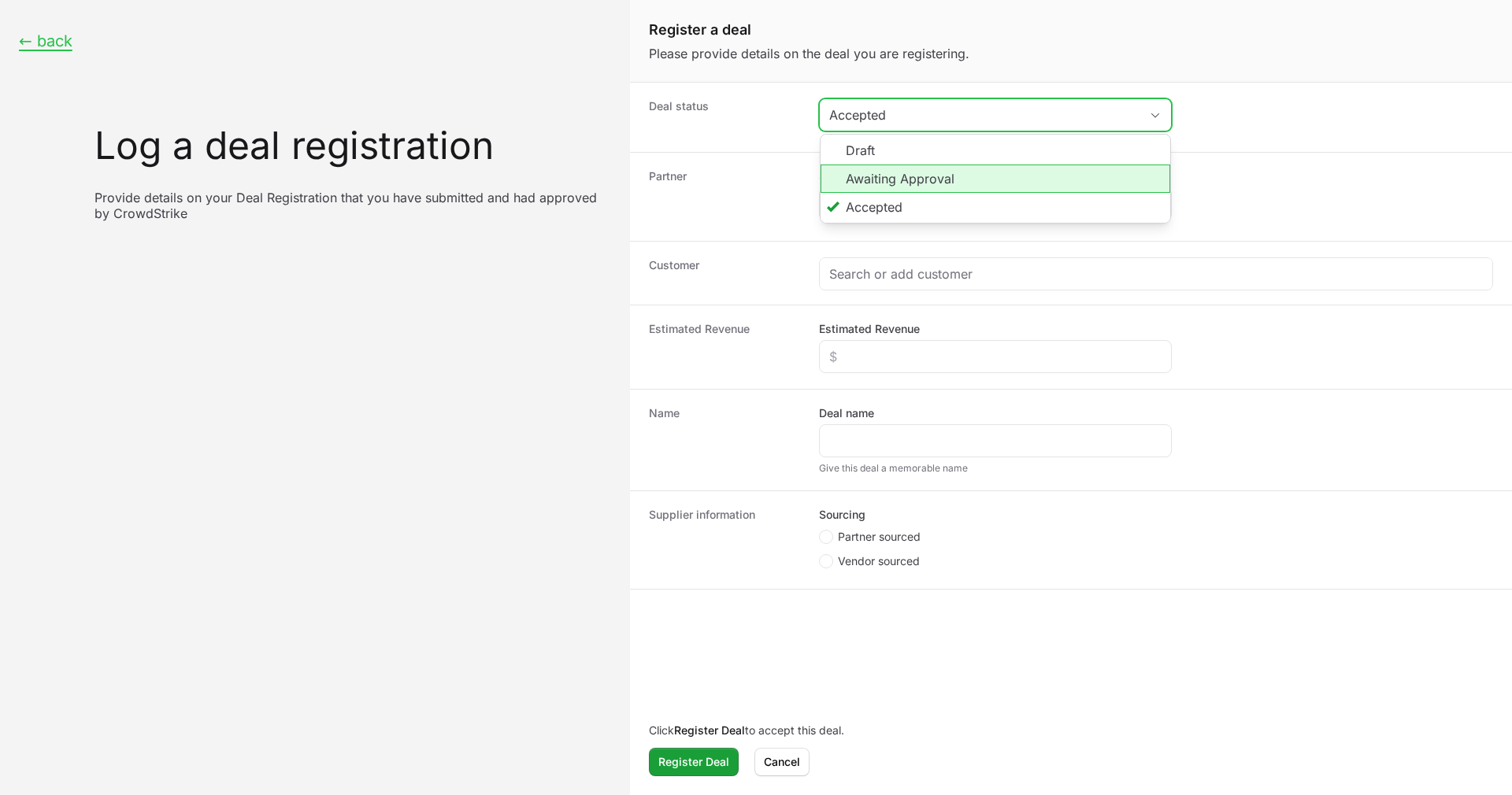
click at [956, 180] on li "Awaiting Approval" at bounding box center [996, 178] width 350 height 28
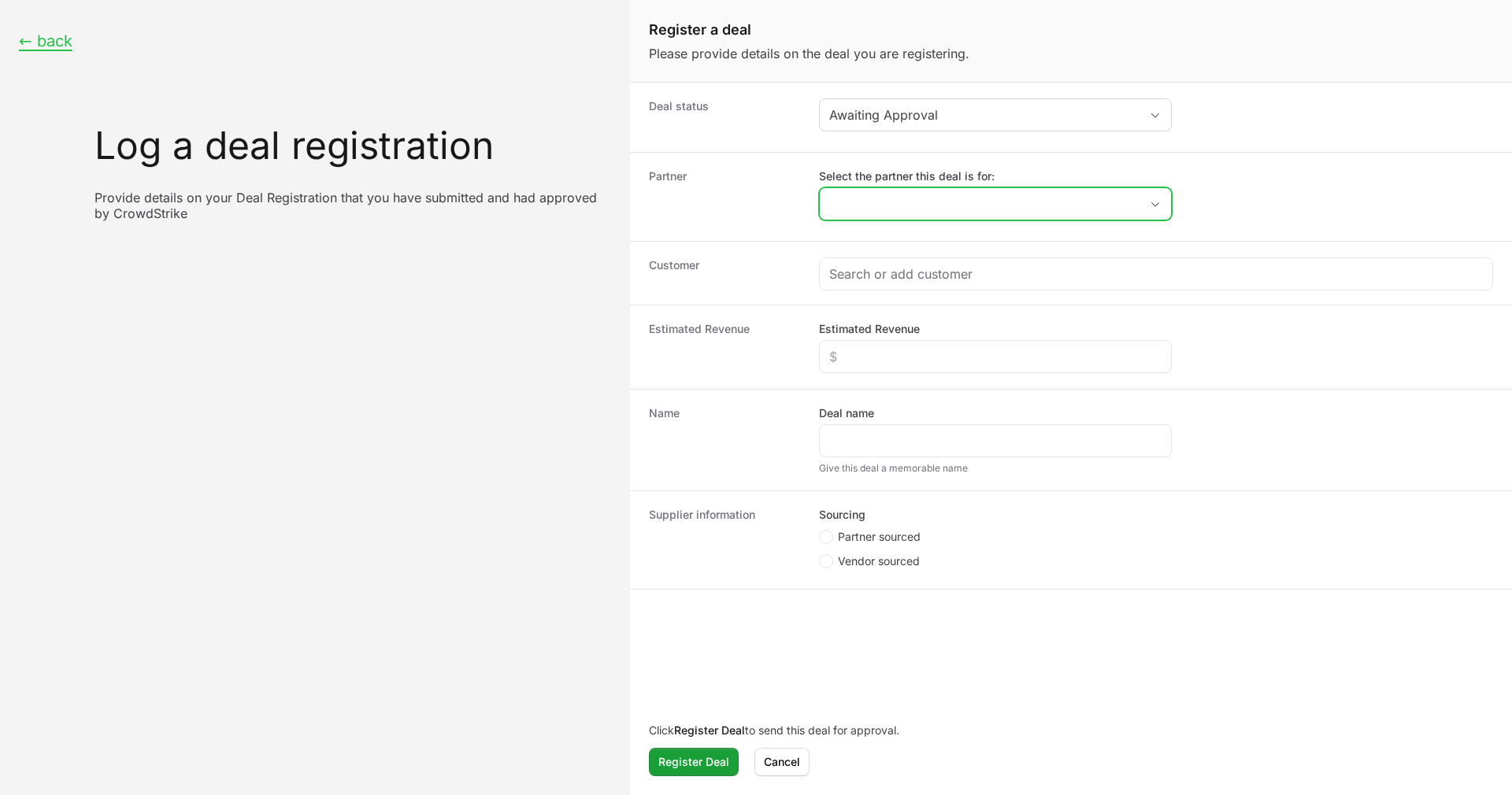
click at [1154, 209] on div "Open" at bounding box center [1155, 204] width 32 height 32
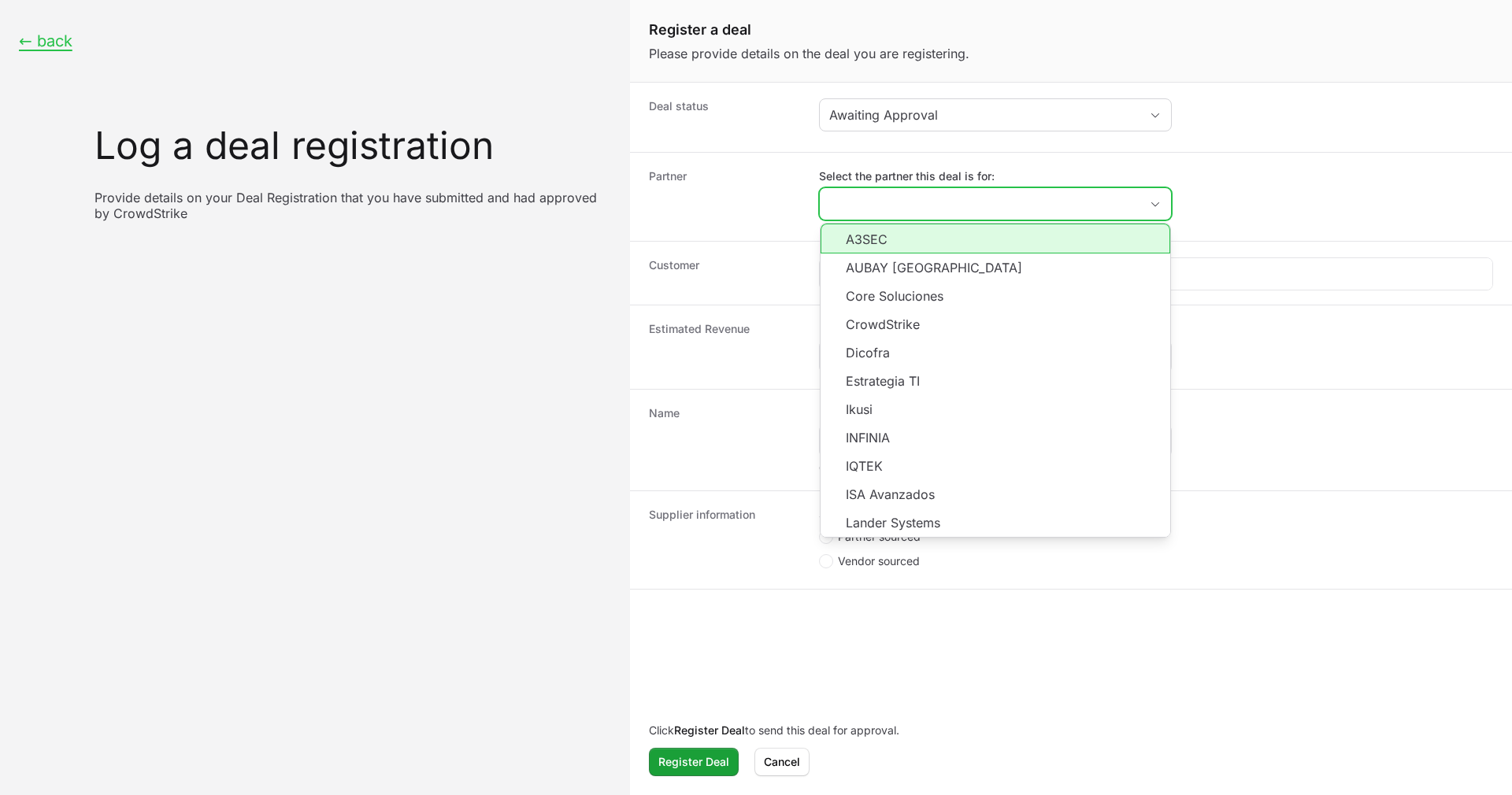
click at [992, 248] on li "A3SEC" at bounding box center [996, 238] width 350 height 30
type input "A3SEC"
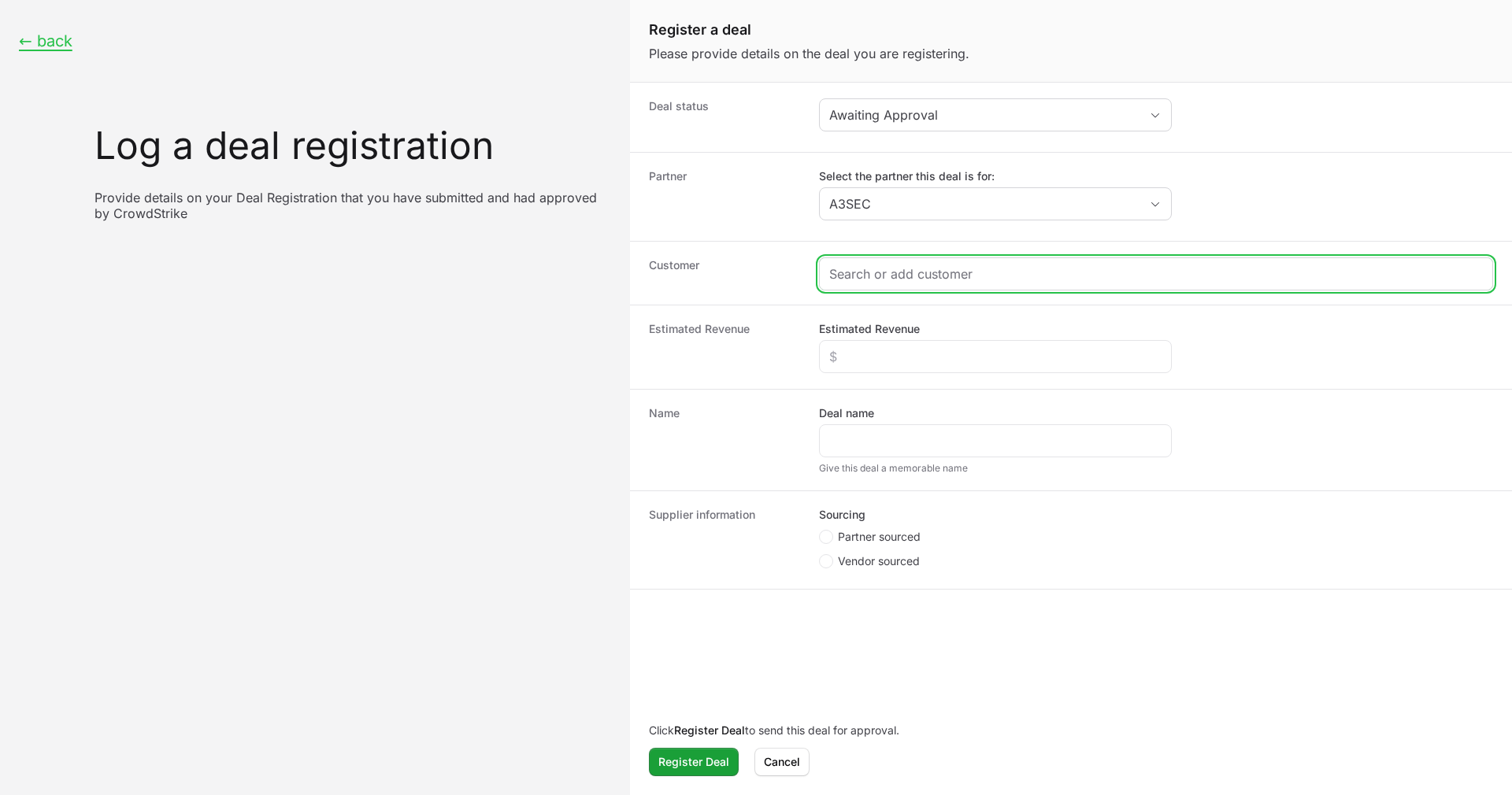
click at [966, 281] on input "Create activity form" at bounding box center [1156, 273] width 653 height 19
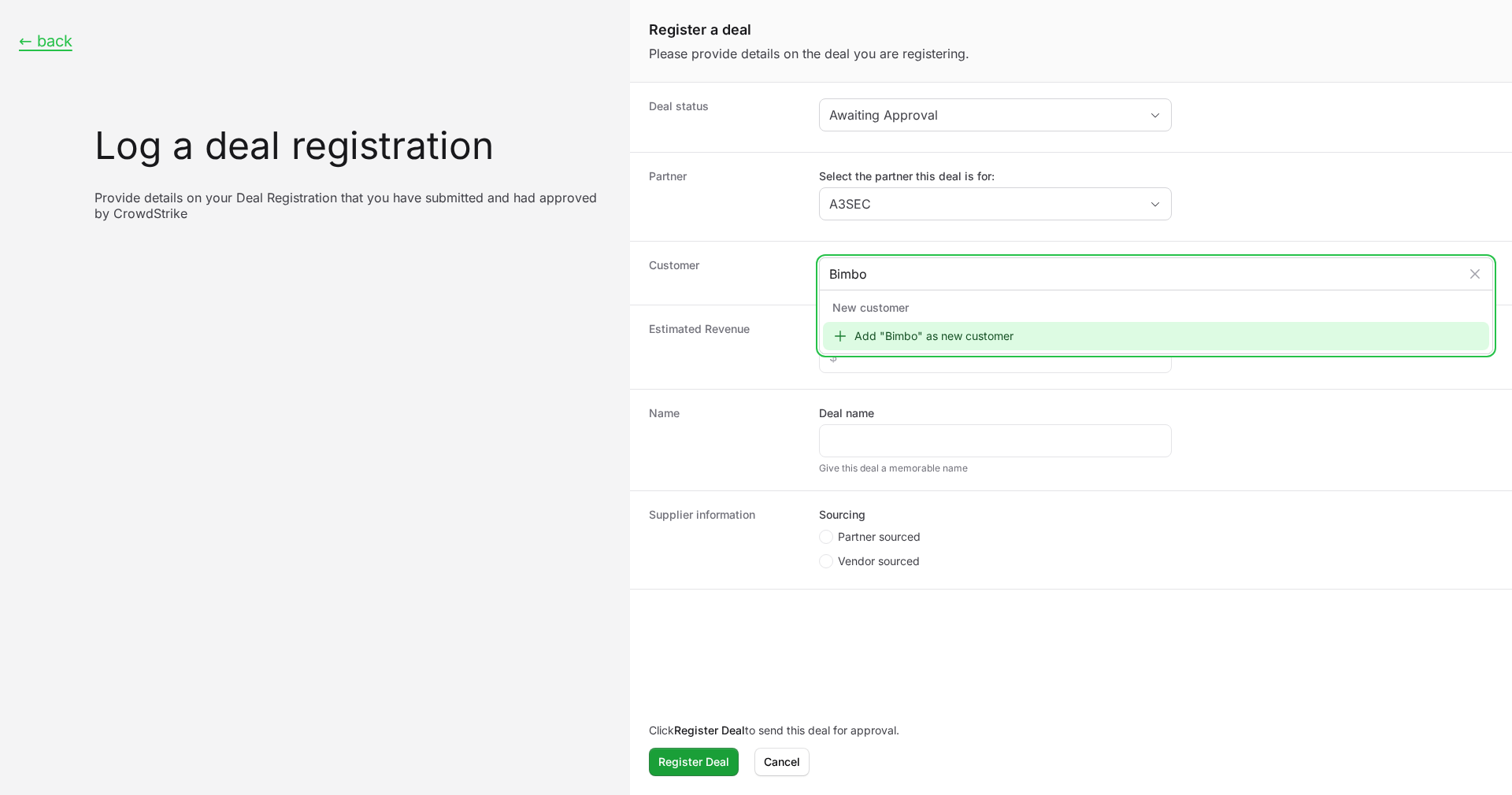
type input "Bimbo"
click at [946, 342] on div "Add "Bimbo" as new customer" at bounding box center [1155, 336] width 666 height 28
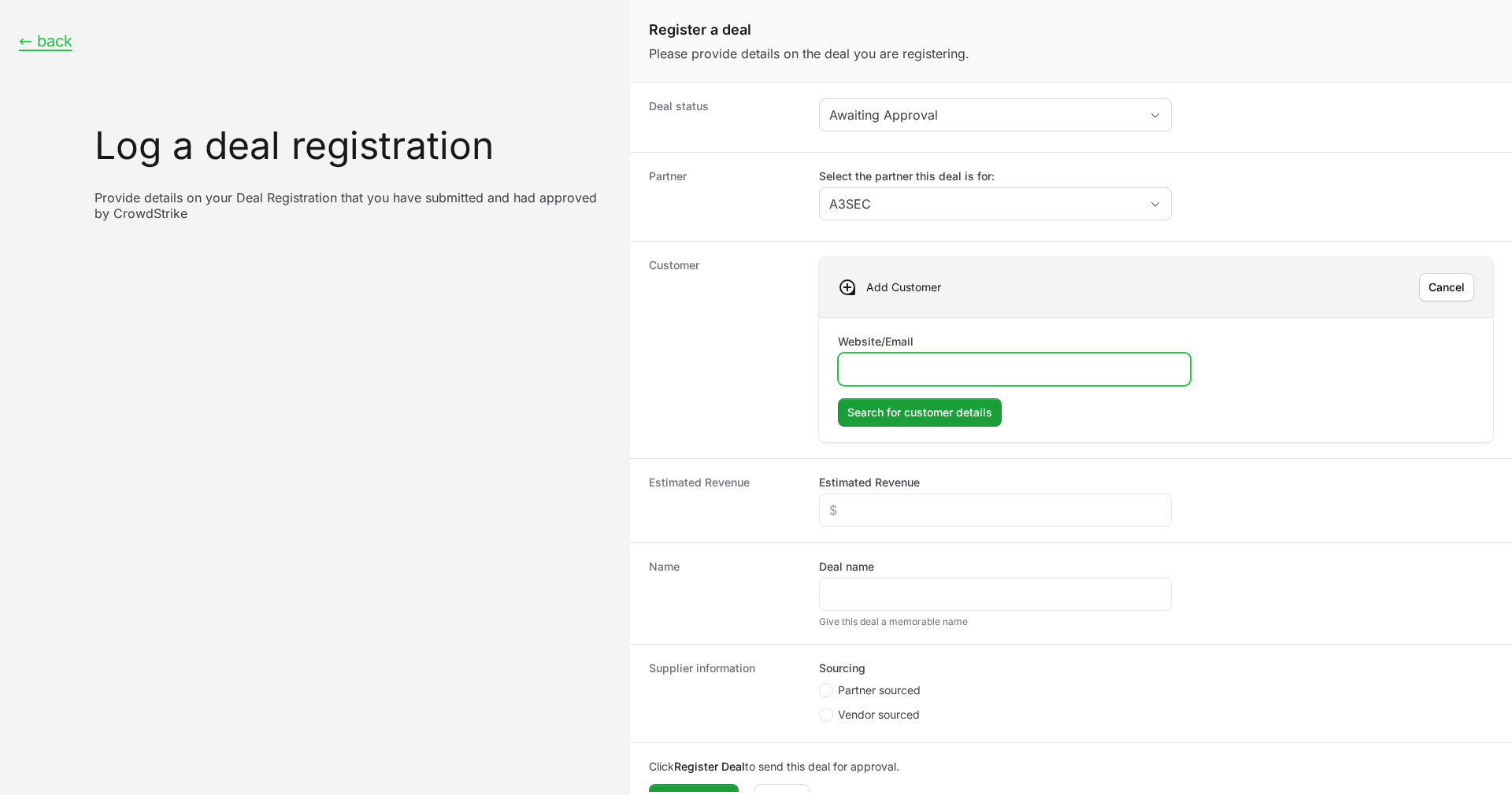
click at [929, 377] on input "Website/Email" at bounding box center [1014, 369] width 333 height 19
paste input "[URL][DOMAIN_NAME]"
type input "[URL][DOMAIN_NAME]"
click at [923, 412] on span "Search for customer details" at bounding box center [920, 412] width 145 height 19
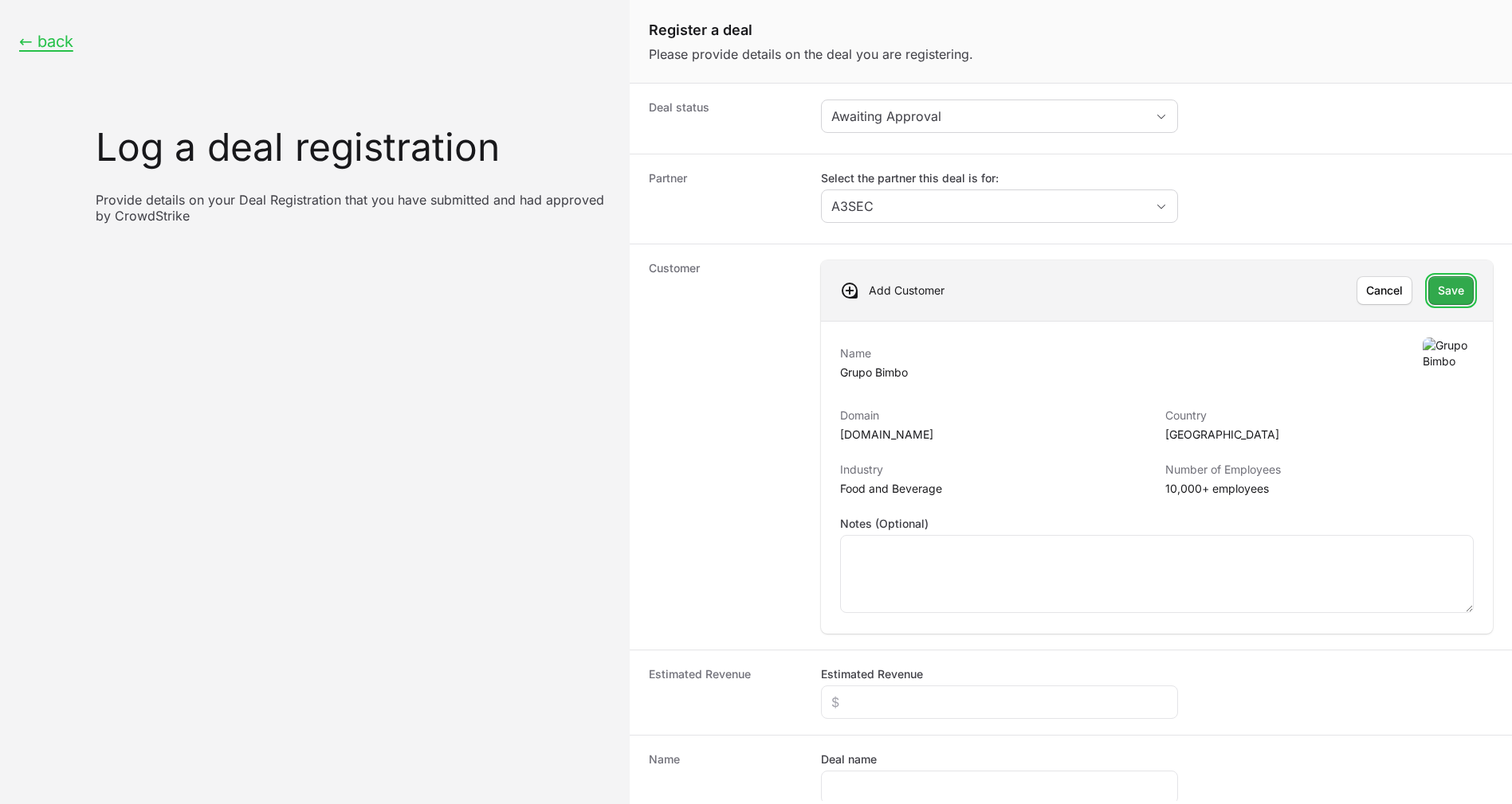
click at [1438, 297] on span "Save" at bounding box center [1450, 291] width 26 height 19
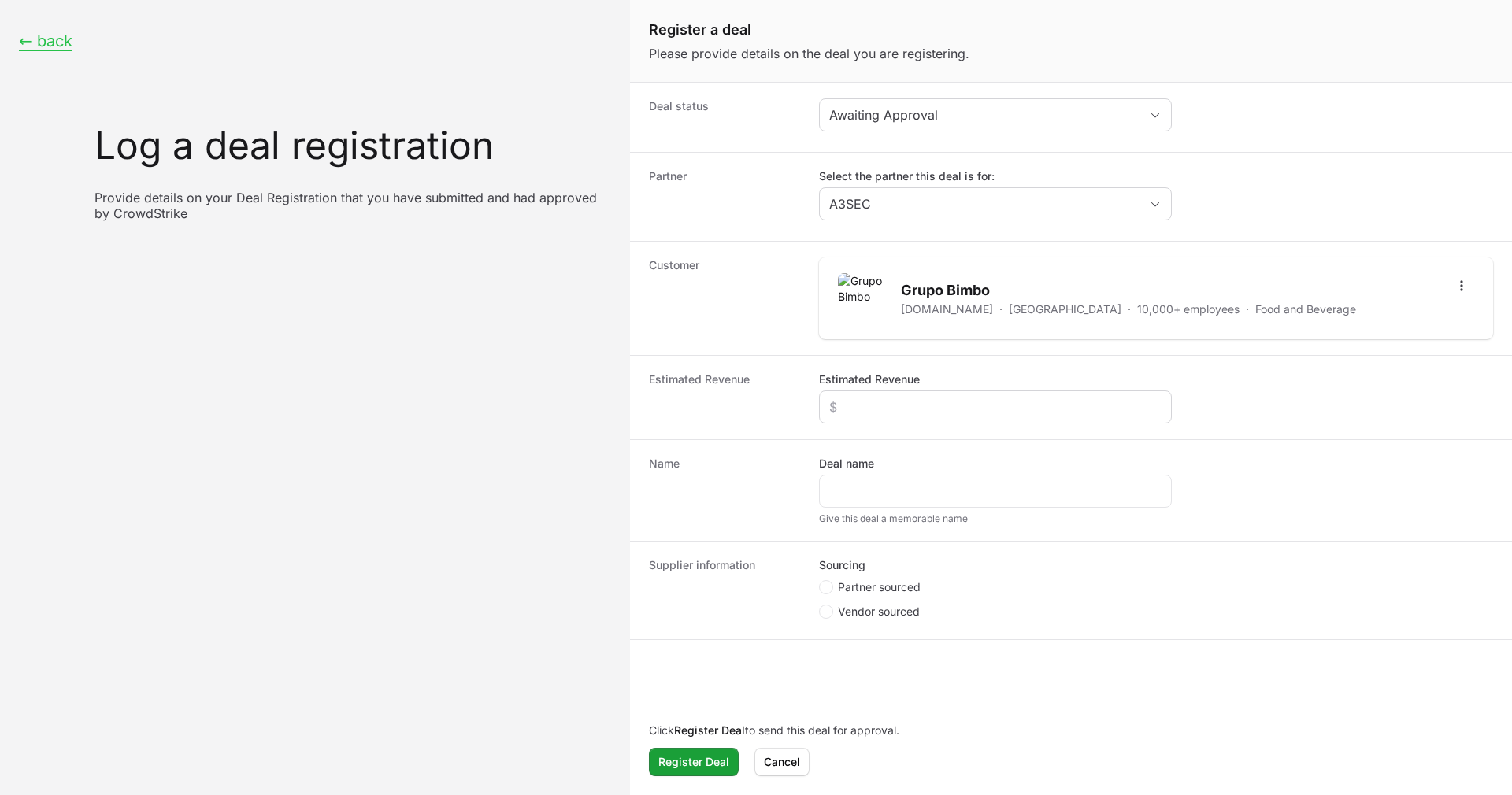
click at [989, 418] on div "Create activity form" at bounding box center [995, 408] width 353 height 33
click at [989, 404] on input "Estimated Revenue" at bounding box center [995, 407] width 333 height 19
click at [928, 490] on input "Deal name" at bounding box center [995, 491] width 333 height 19
click at [823, 578] on fieldset "Sourcing Partner sourced Vendor sourced" at bounding box center [995, 590] width 353 height 66
click at [824, 591] on icon "Create activity form" at bounding box center [826, 587] width 7 height 12
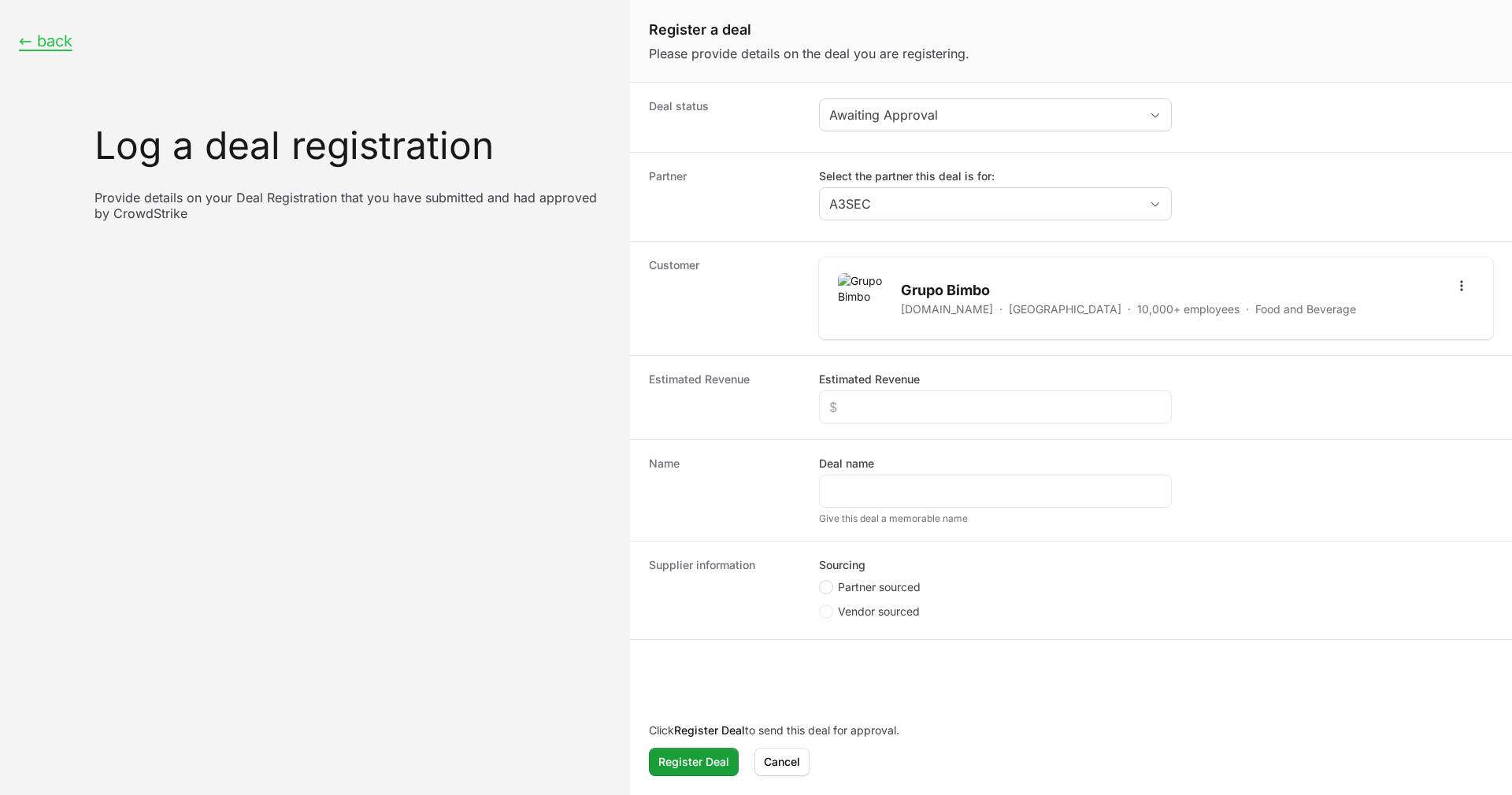
click at [821, 582] on input "Partner sourced" at bounding box center [820, 581] width 2 height 2
radio input "true"
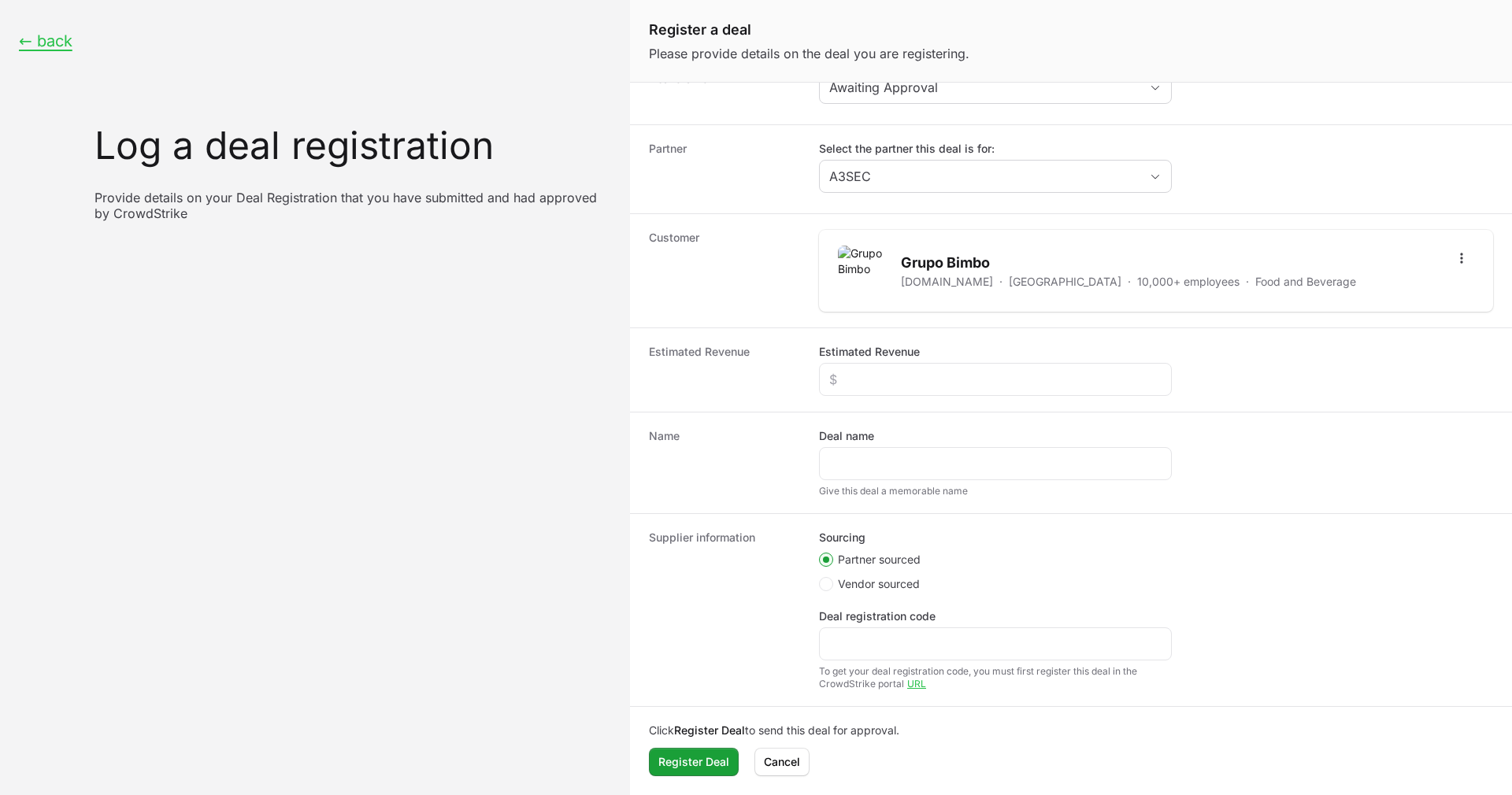
scroll to position [27, 0]
click at [861, 639] on input "Deal registration code" at bounding box center [995, 645] width 333 height 19
type input "DR-"
click at [696, 488] on dt "Name" at bounding box center [724, 463] width 151 height 69
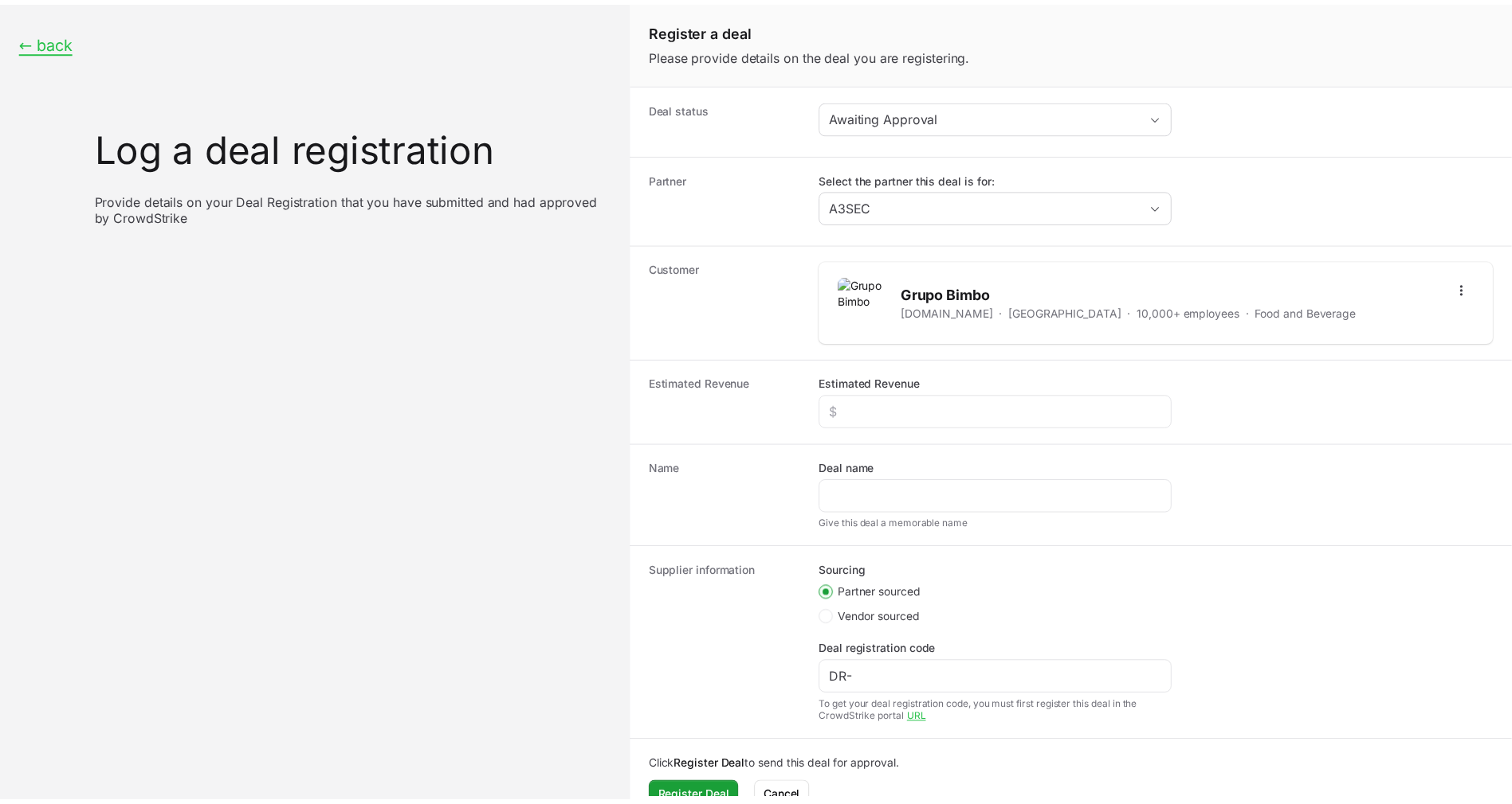
scroll to position [28, 0]
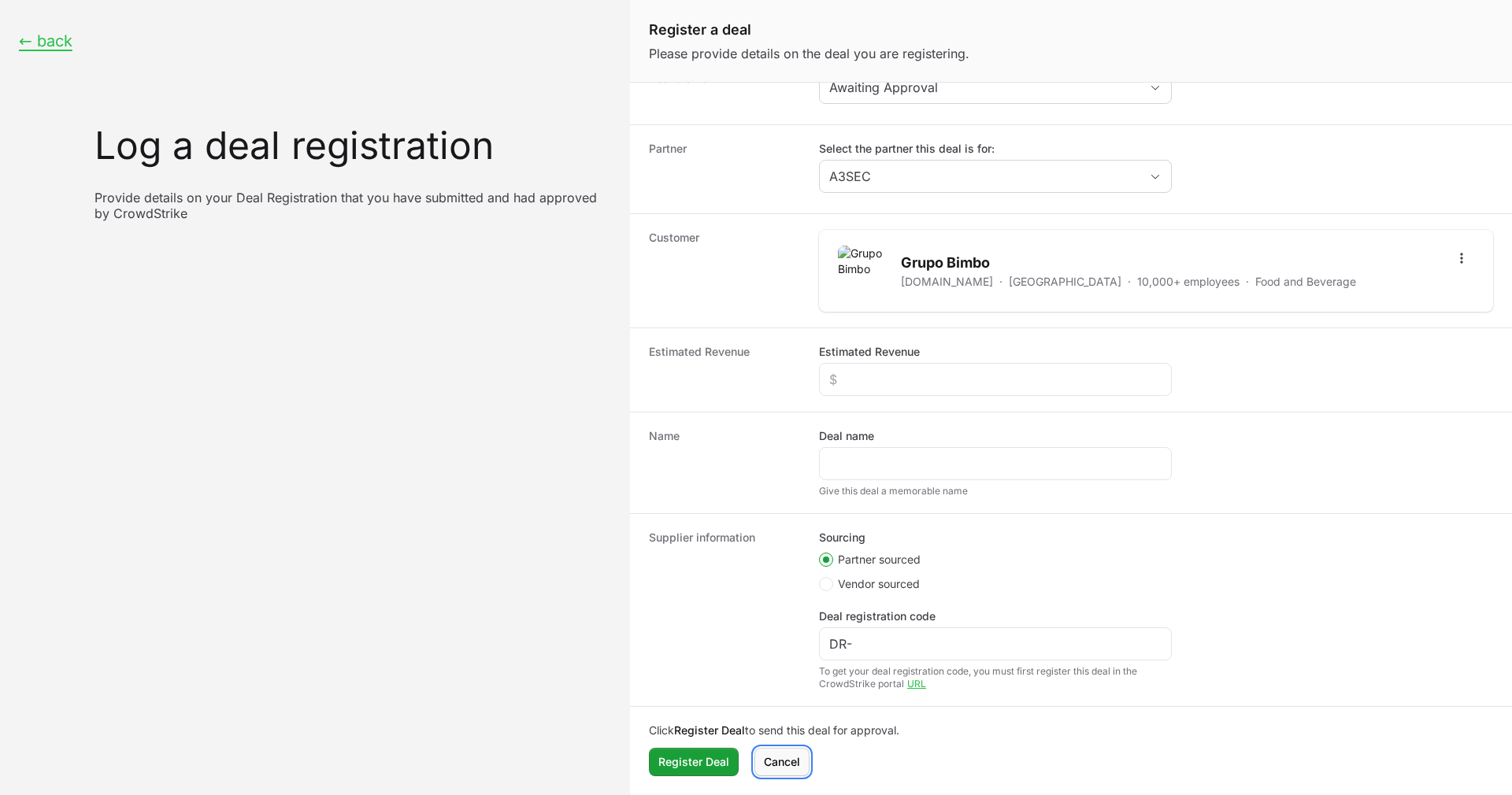
click at [796, 760] on span "Cancel" at bounding box center [782, 762] width 36 height 19
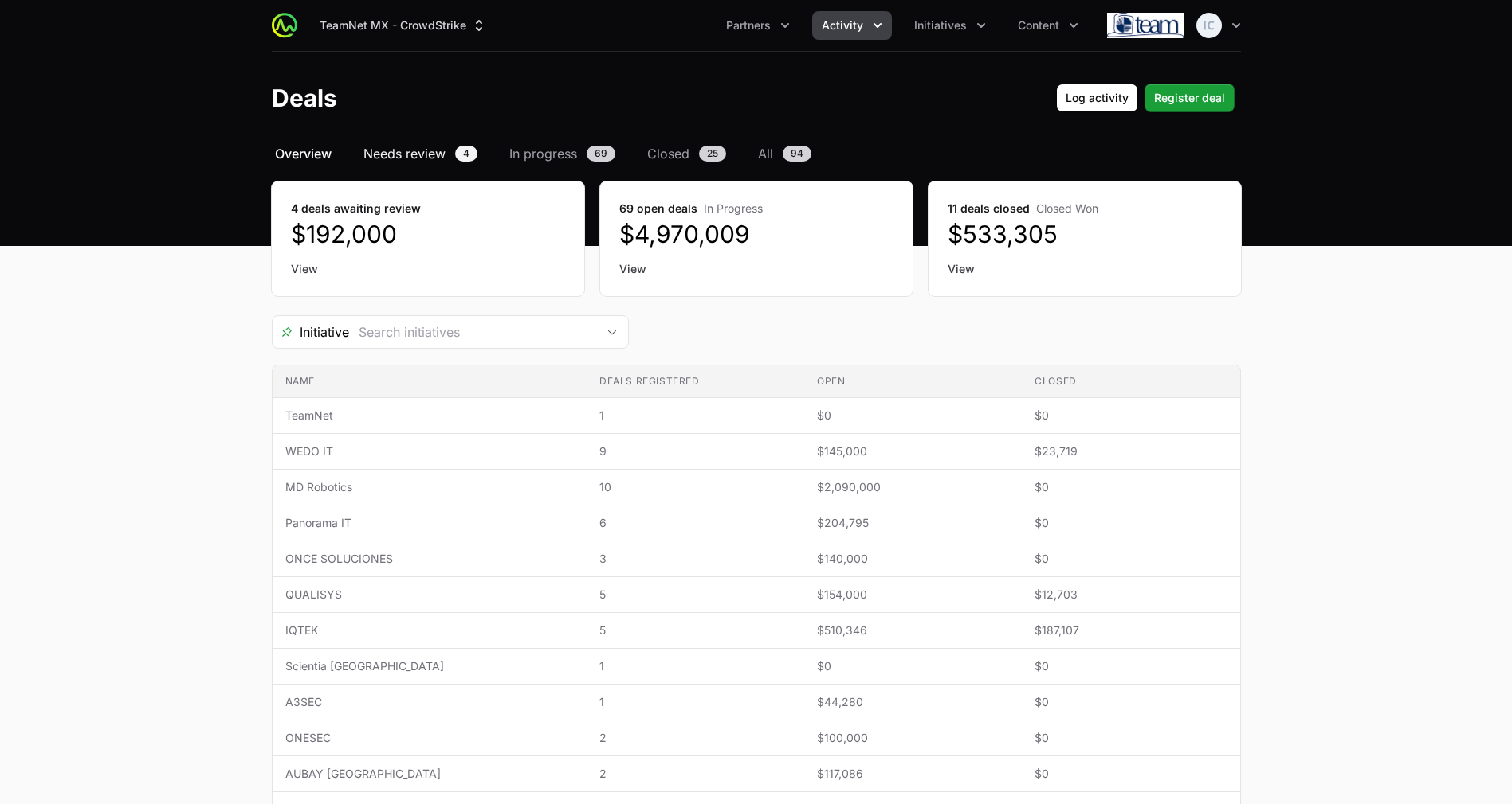
click at [395, 150] on span "Needs review" at bounding box center [404, 153] width 82 height 19
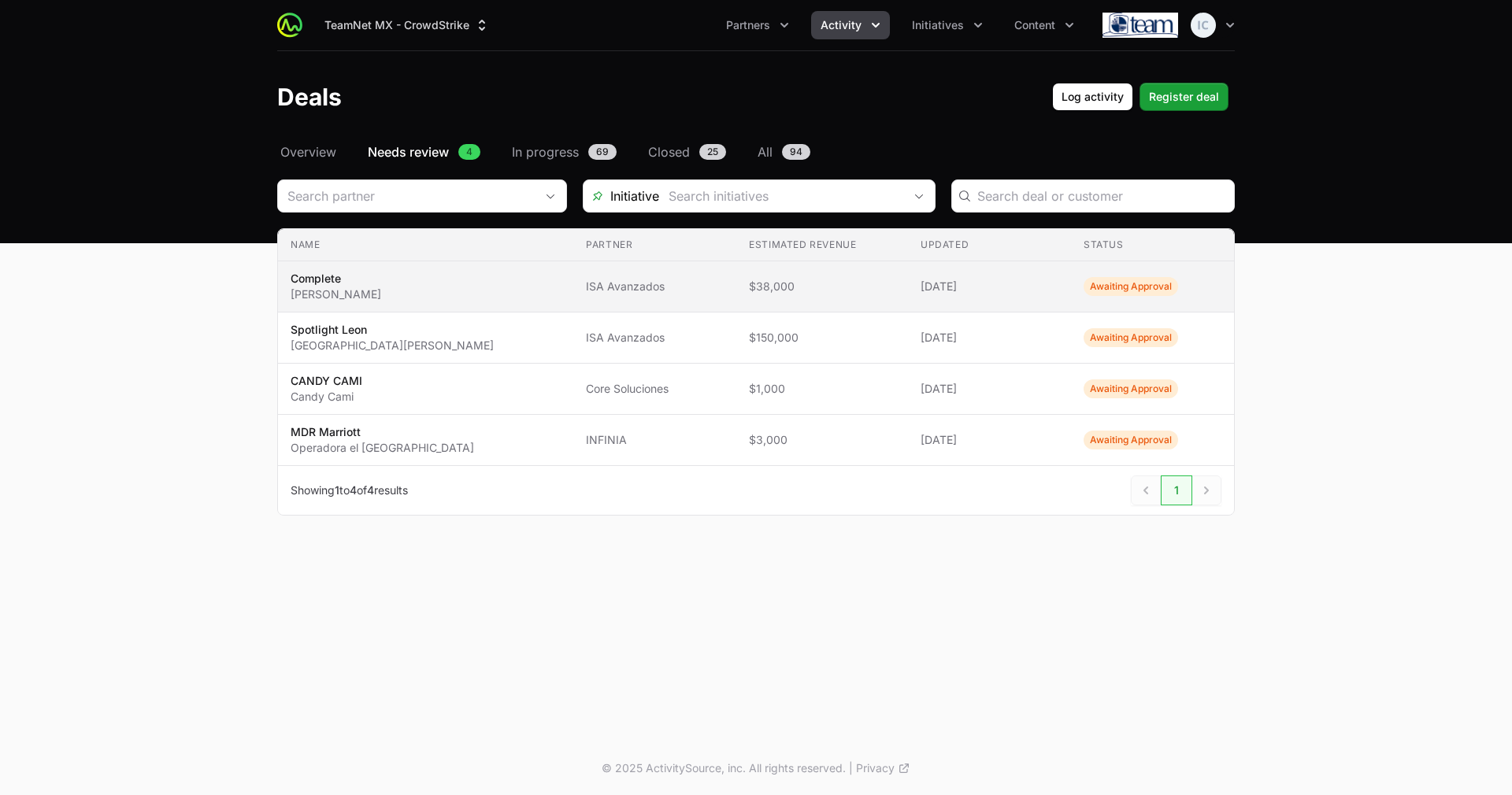
click at [785, 290] on span "$38,000" at bounding box center [823, 287] width 147 height 16
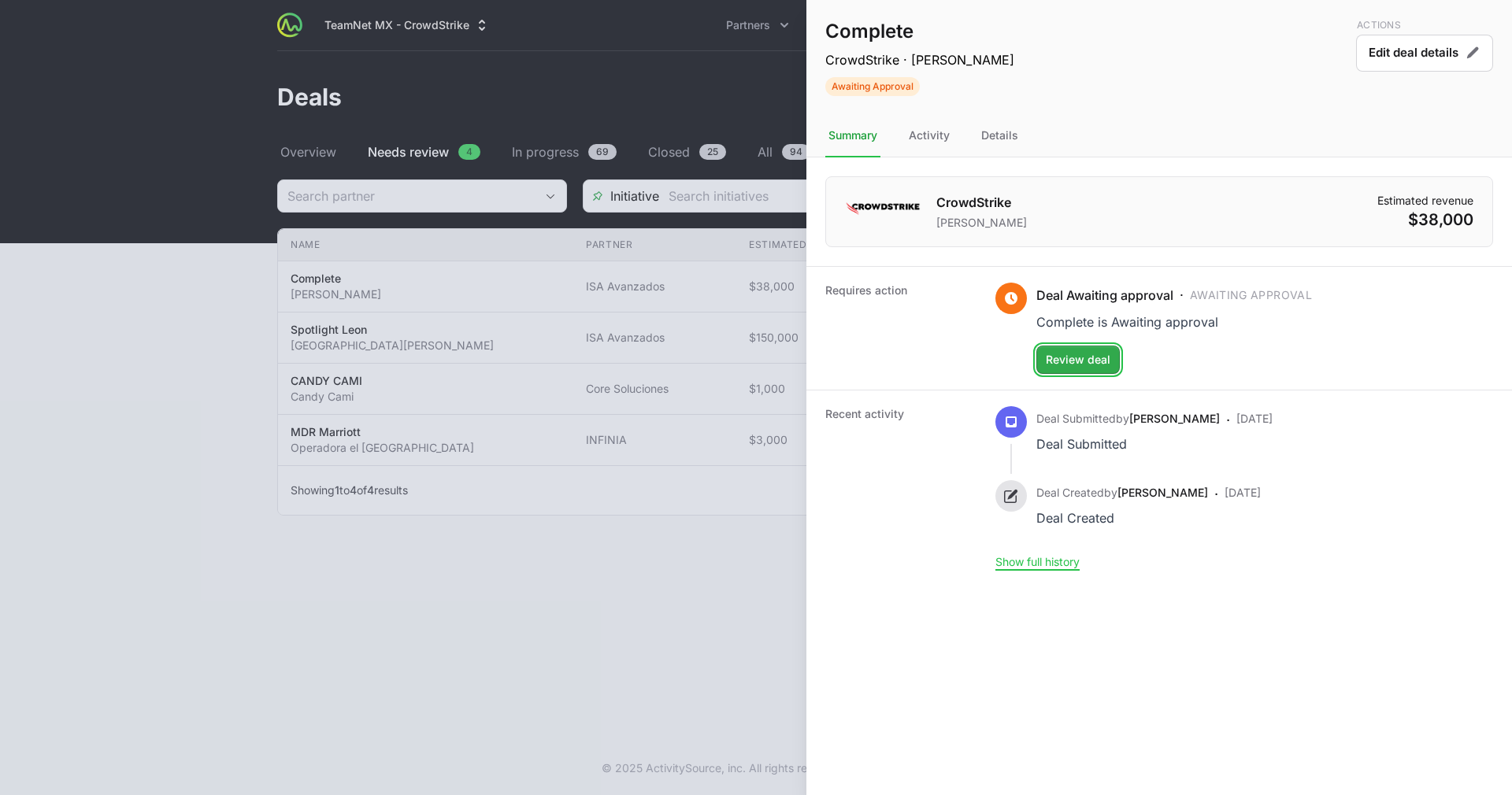
click at [1074, 352] on span "Review deal" at bounding box center [1078, 359] width 64 height 19
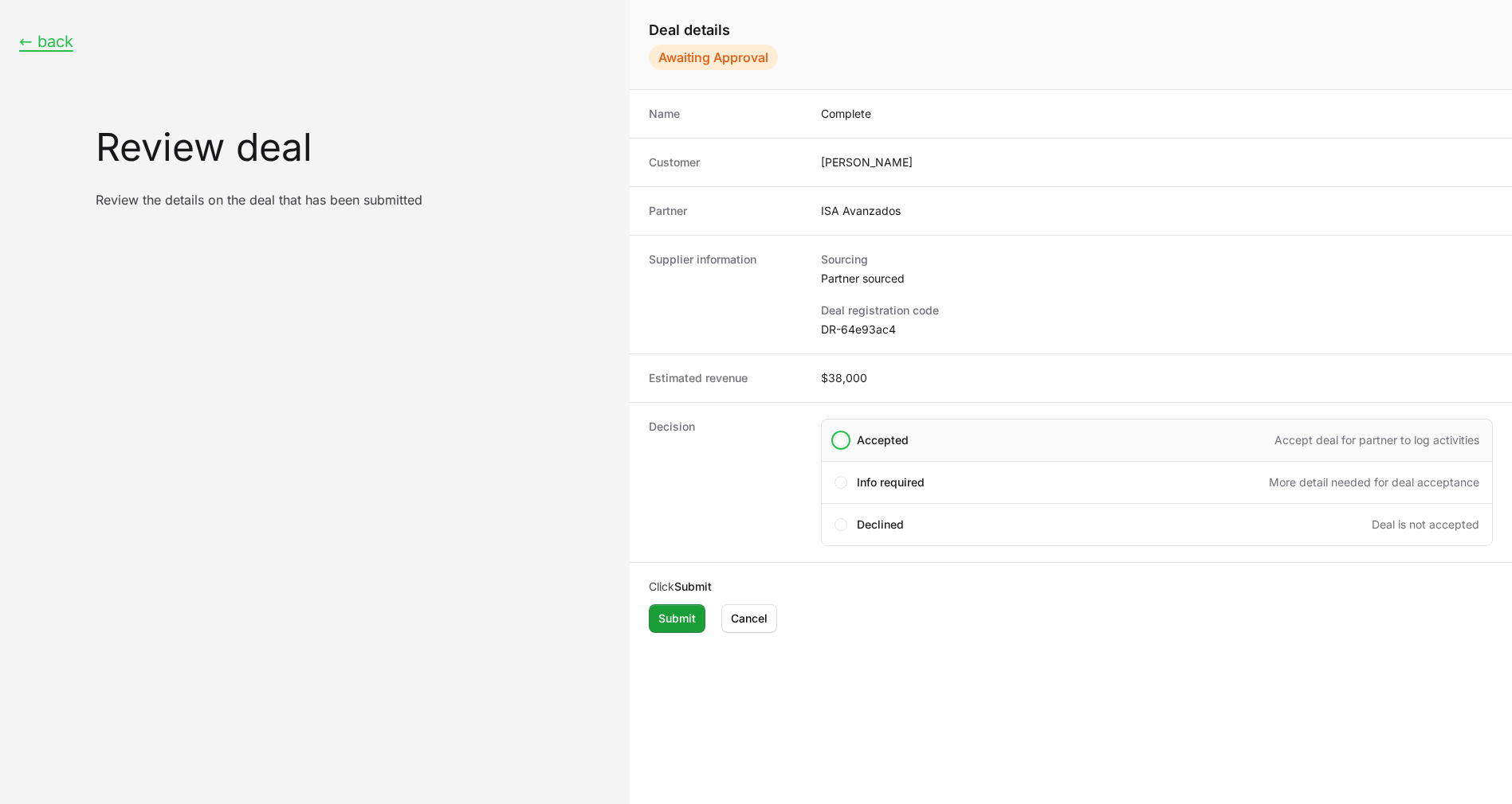
click at [873, 441] on span "Accepted" at bounding box center [882, 440] width 51 height 16
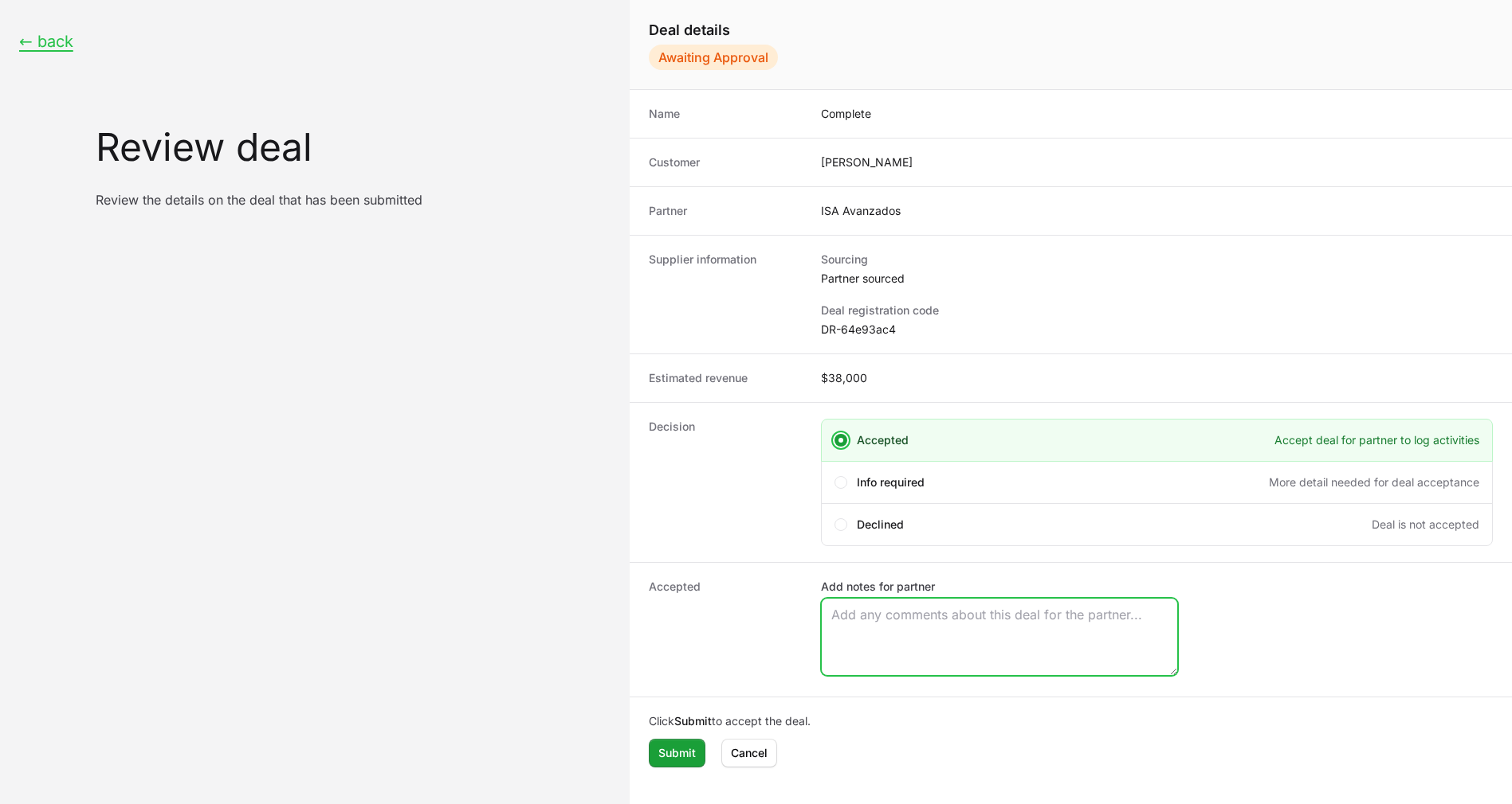
click at [886, 607] on textarea "Add notes for partner" at bounding box center [998, 637] width 355 height 77
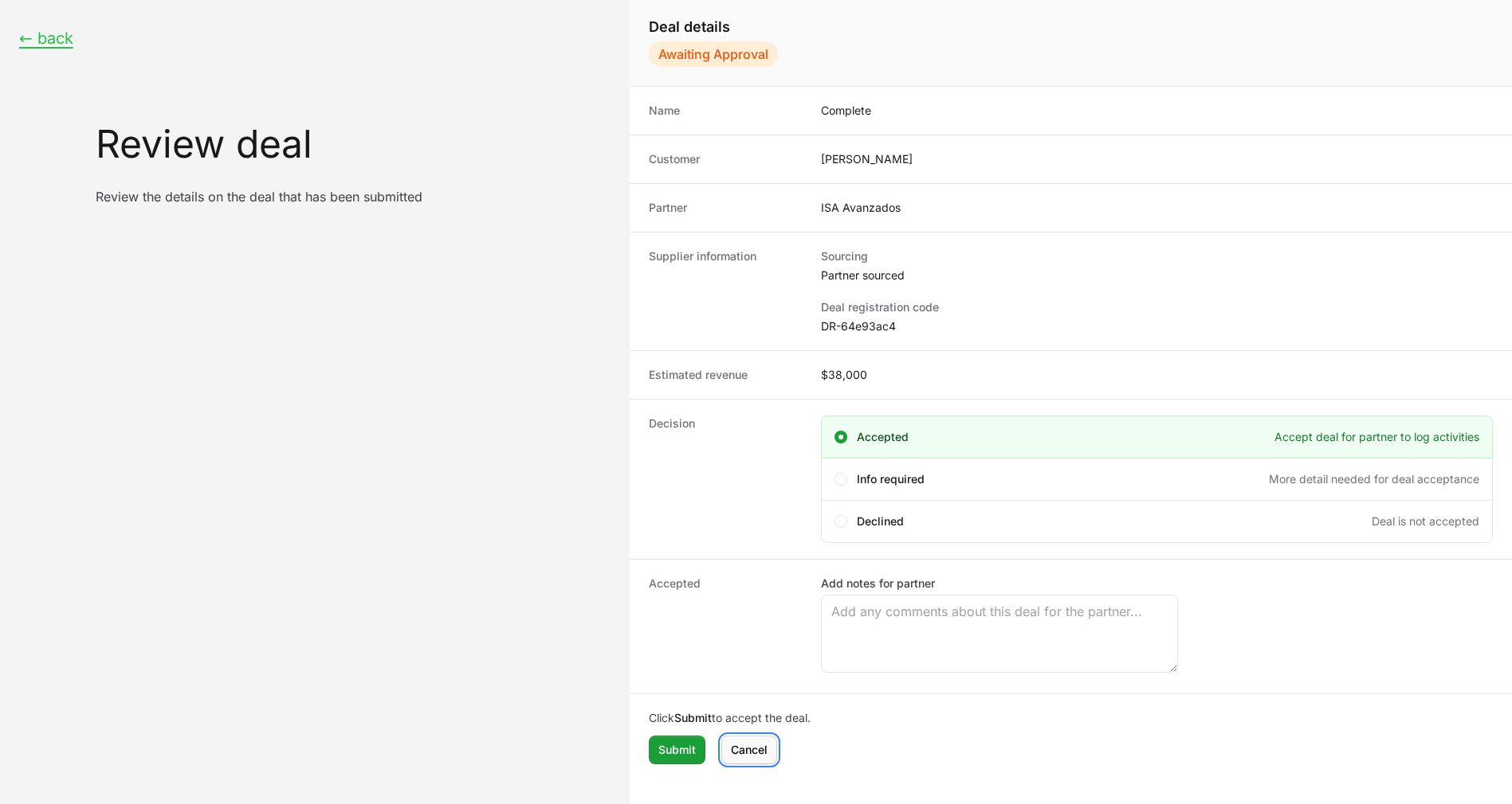
click at [747, 750] on span "Cancel" at bounding box center [748, 750] width 36 height 19
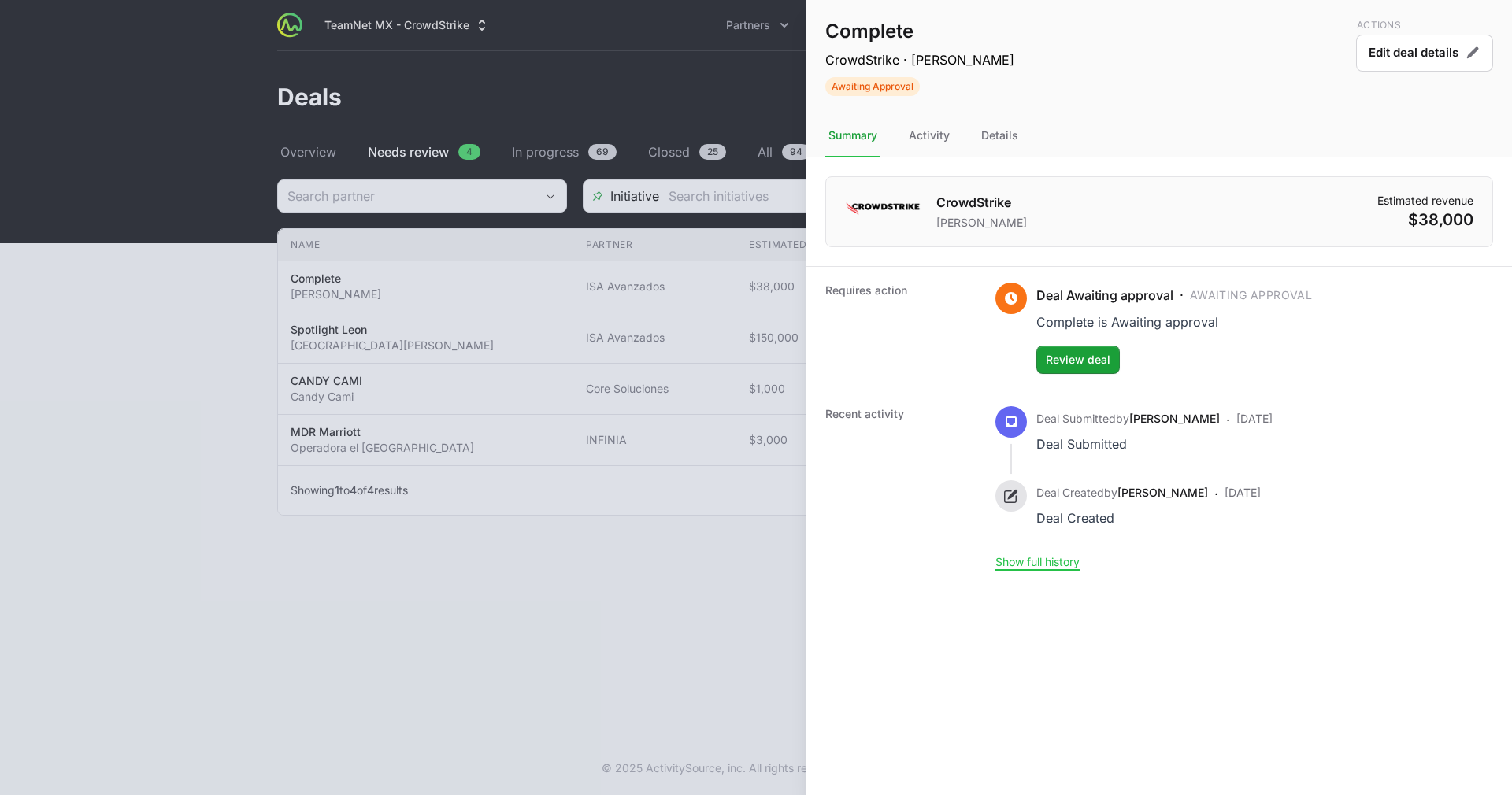
click at [703, 251] on div at bounding box center [756, 398] width 1512 height 795
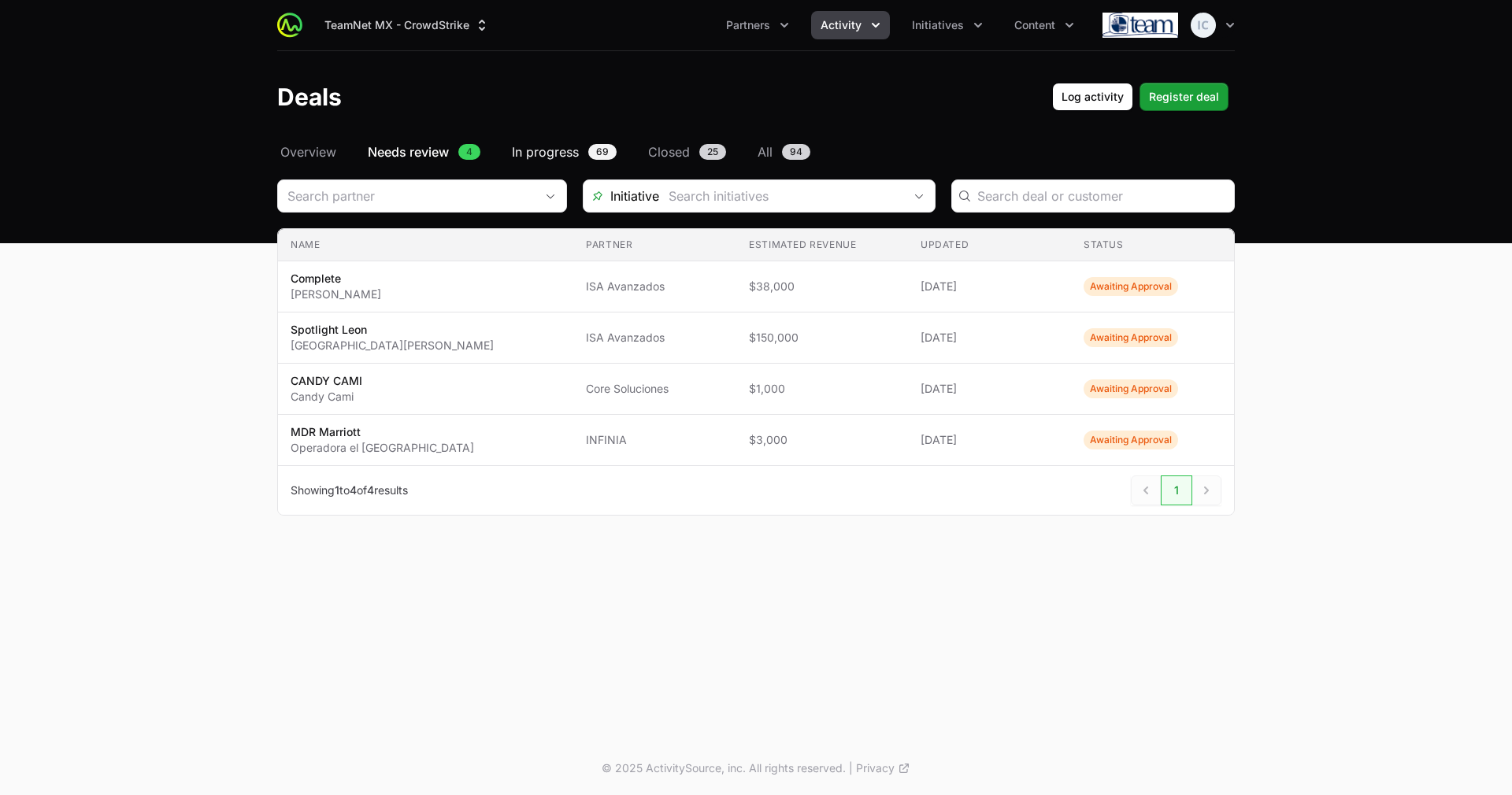
click at [565, 151] on span "In progress" at bounding box center [545, 152] width 67 height 19
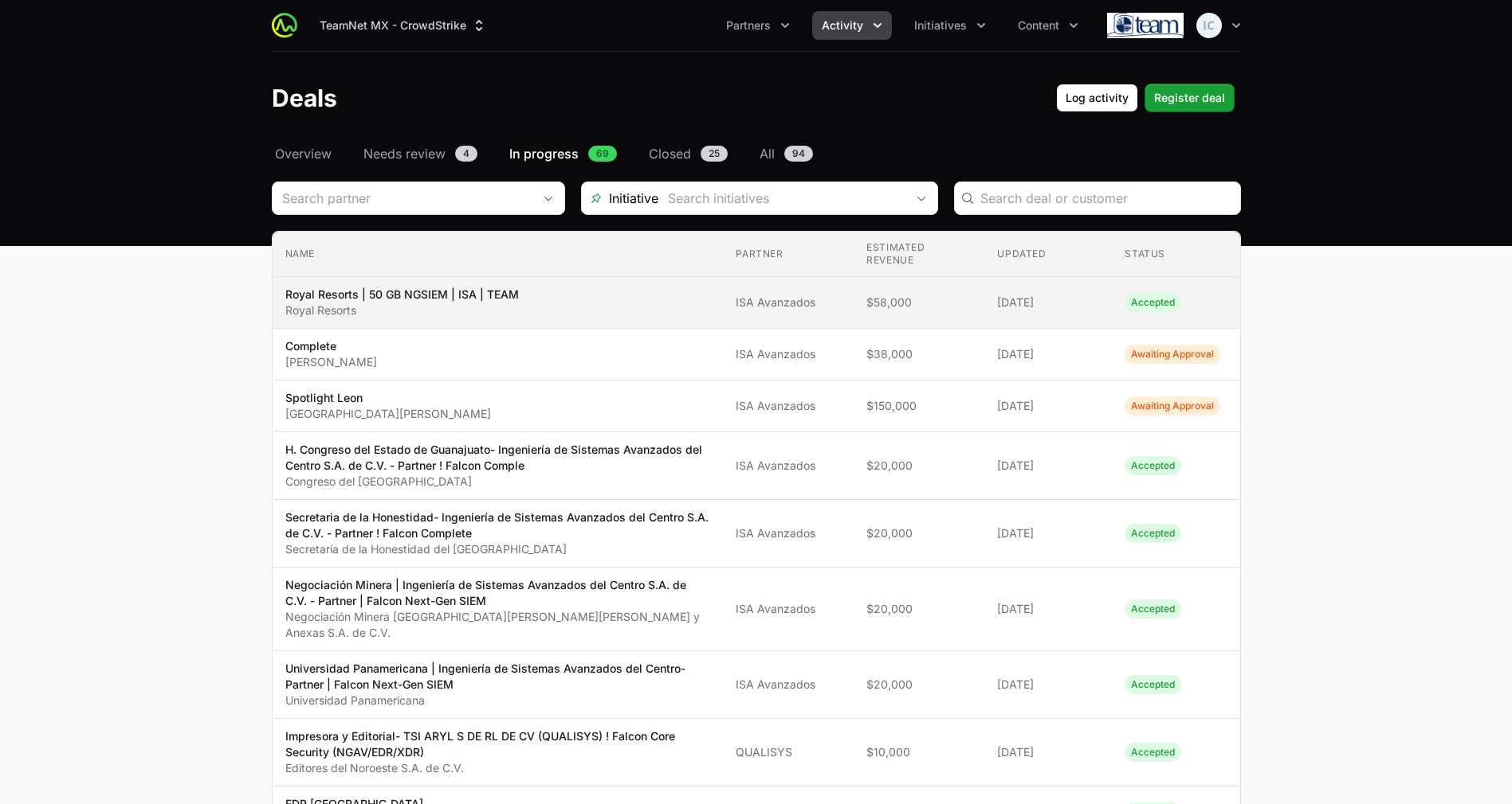
click at [539, 306] on span "Royal Resorts | 50 GB NGSIEM | ISA | TEAM Royal Resorts" at bounding box center [498, 303] width 426 height 32
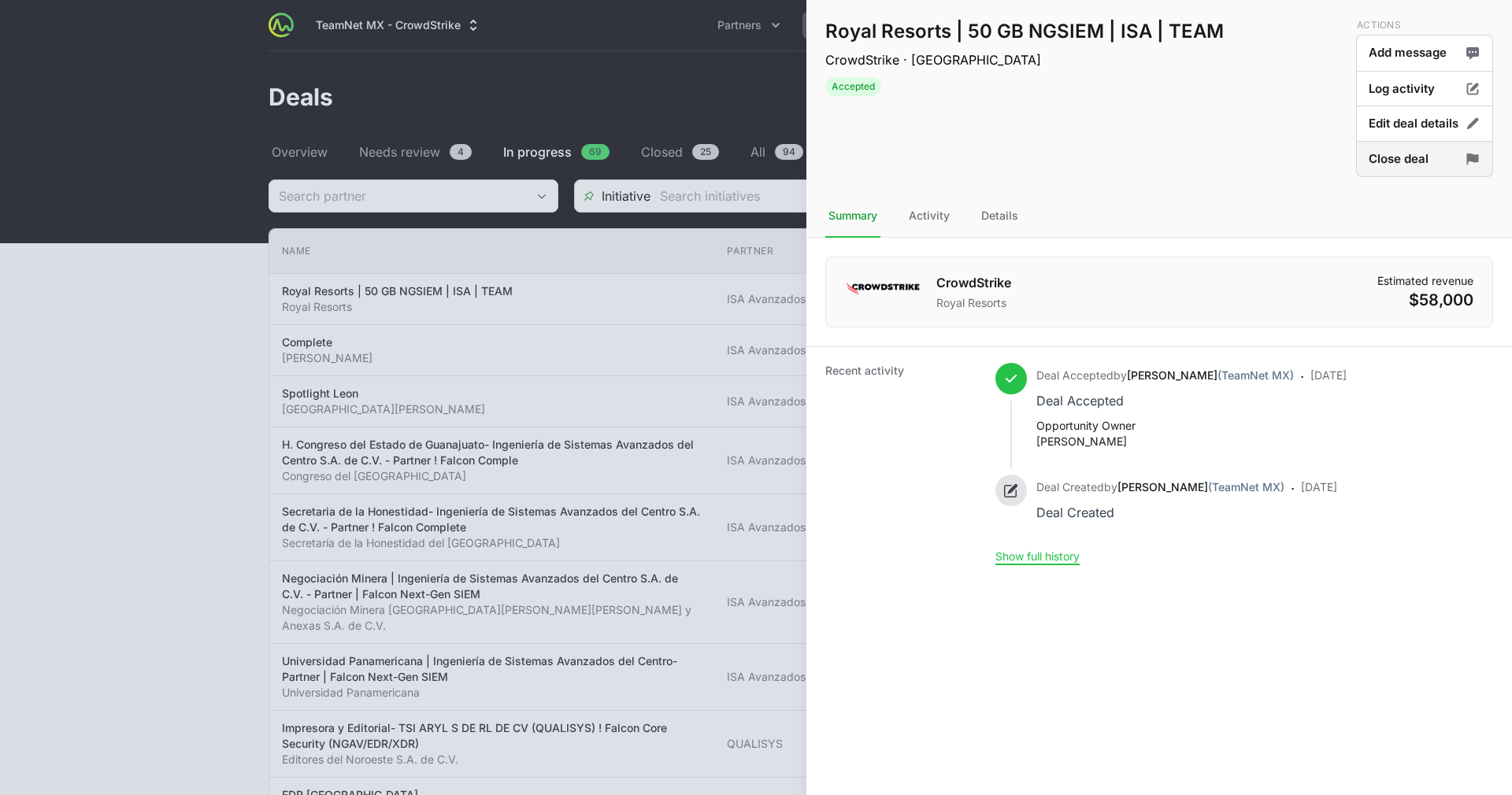
click at [1417, 162] on button "Close deal" at bounding box center [1424, 159] width 137 height 37
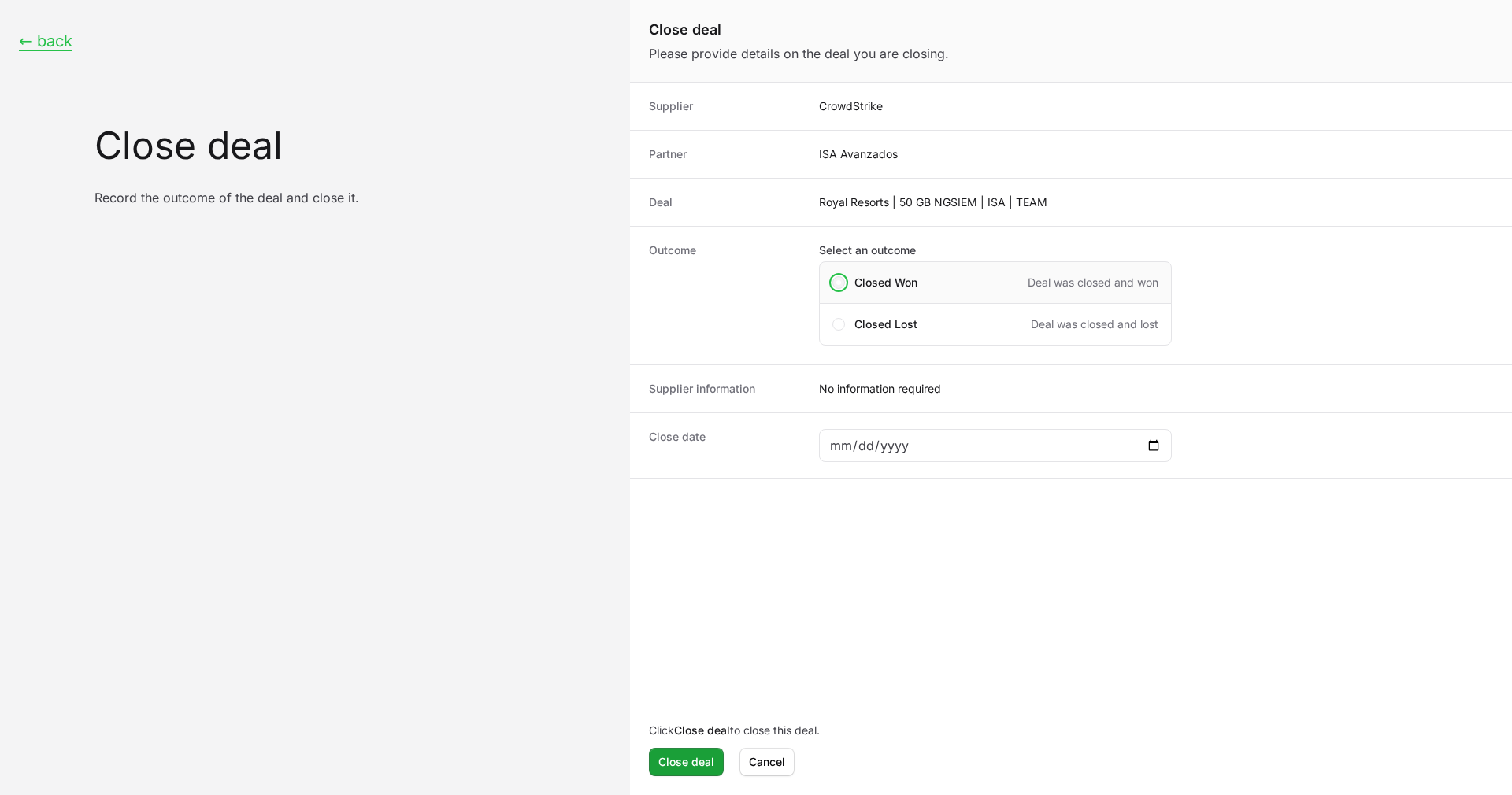
click at [839, 284] on span "Close deal form" at bounding box center [839, 282] width 5 height 5
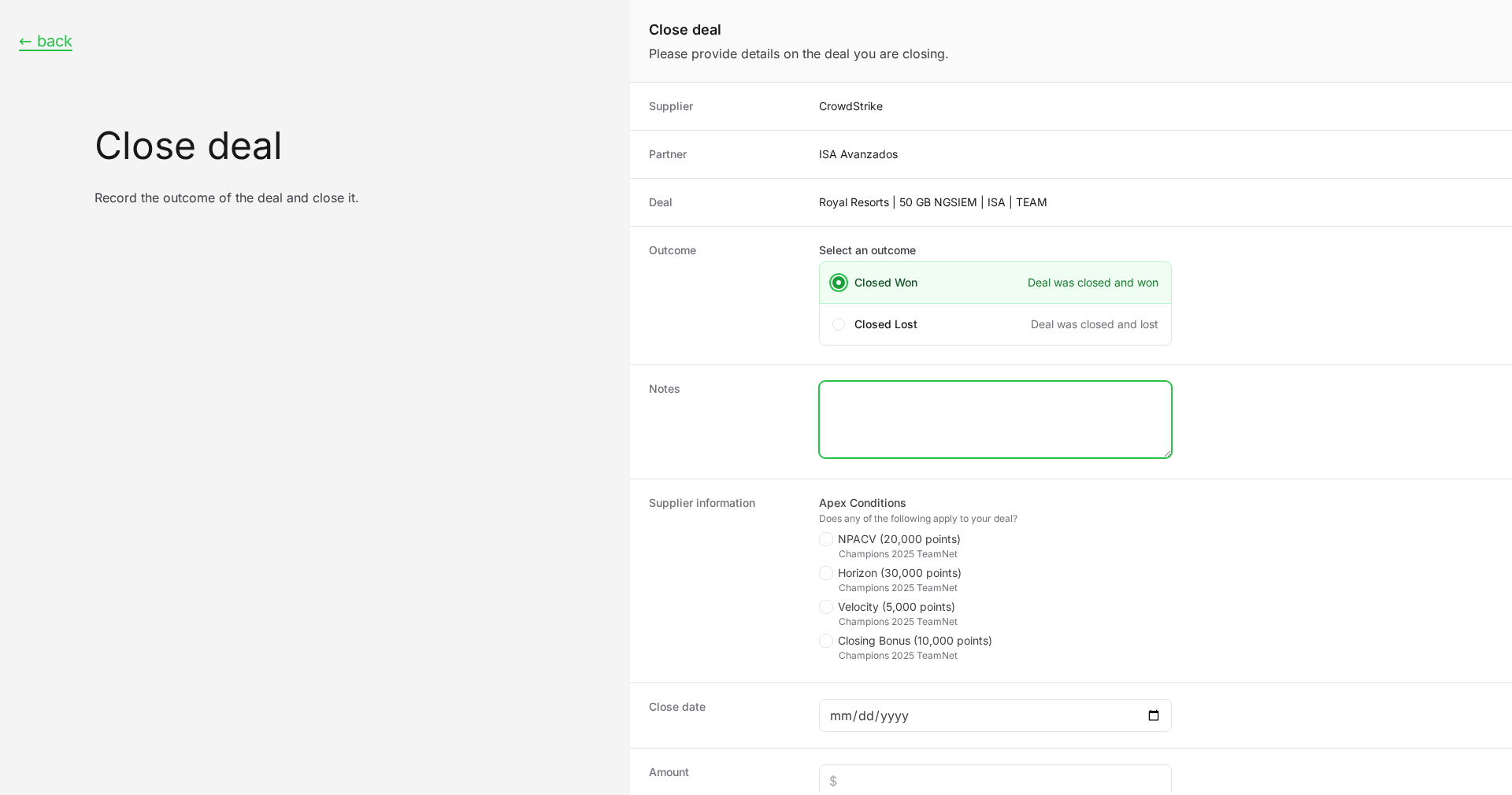
click at [902, 428] on textarea "Close deal form" at bounding box center [995, 419] width 351 height 76
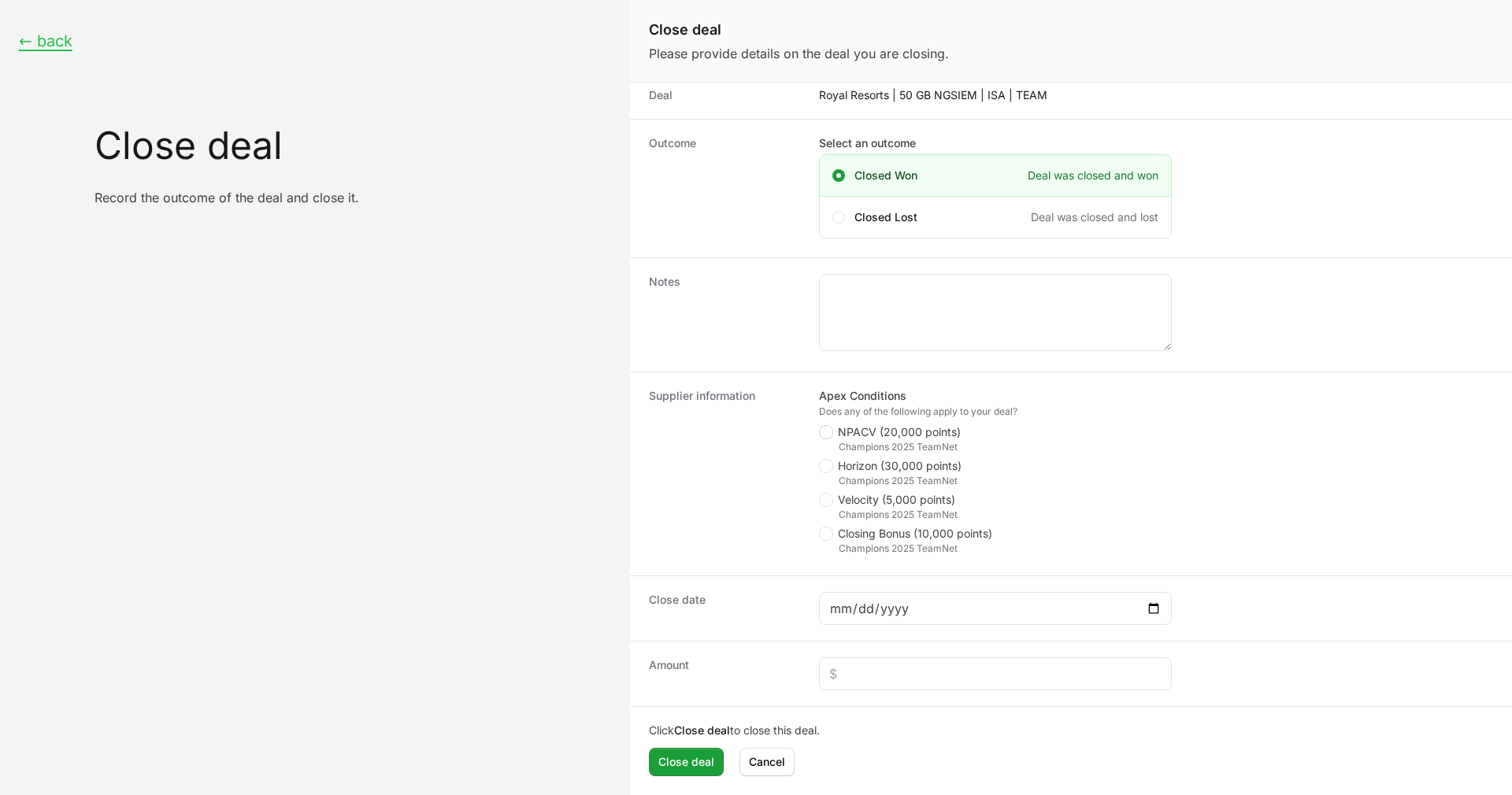
click at [829, 433] on icon "Close deal form" at bounding box center [826, 432] width 8 height 12
click at [821, 532] on input "NPACV (20,000 points)" at bounding box center [820, 533] width 2 height 2
click at [829, 433] on icon "Close deal form" at bounding box center [826, 432] width 8 height 12
click at [821, 532] on input "NPACV (20,000 points)" at bounding box center [820, 533] width 2 height 2
checkbox input "false"
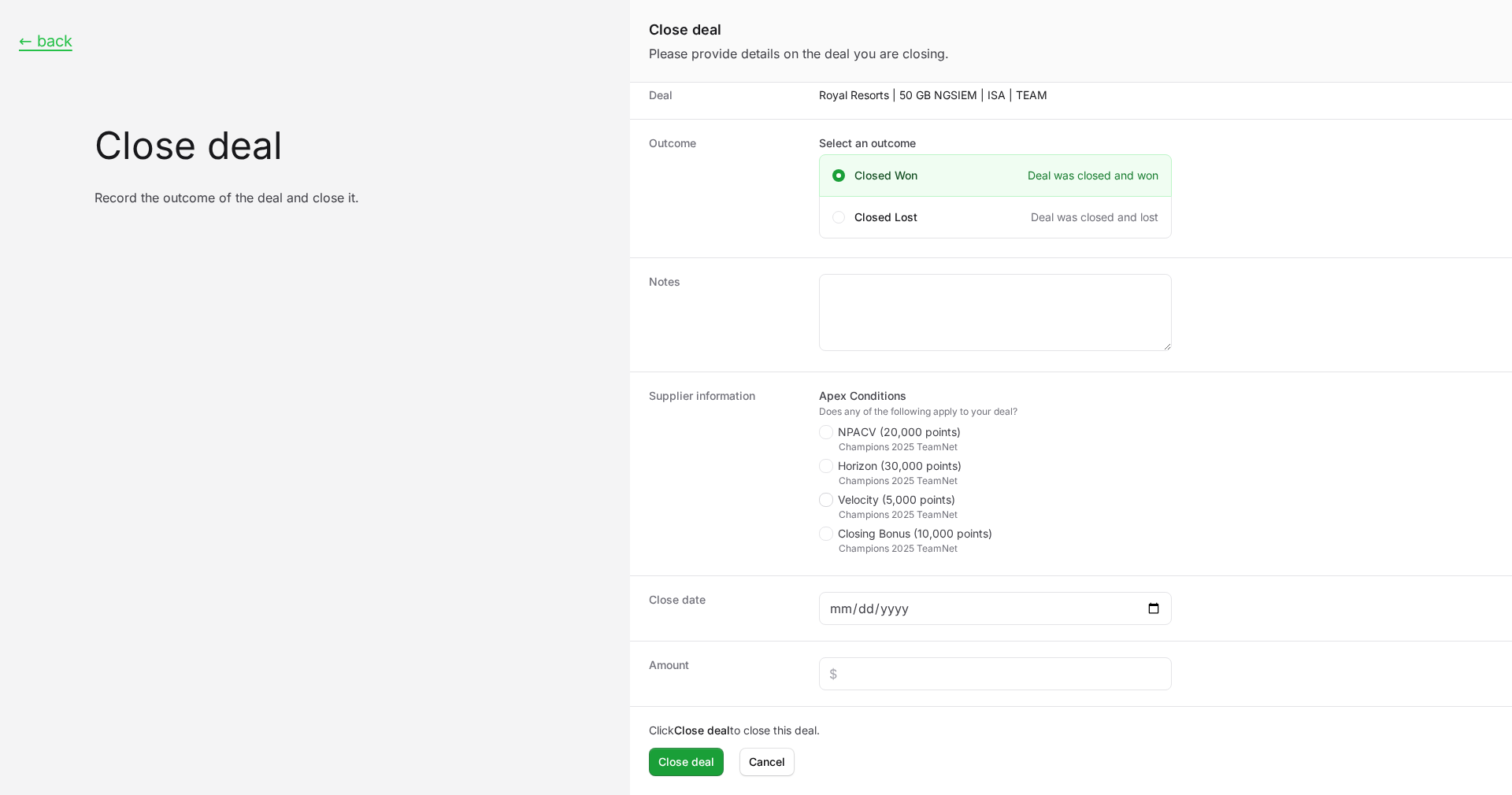
click at [832, 498] on span "Close deal form" at bounding box center [826, 500] width 14 height 14
click at [821, 600] on input "Velocity (5,000 points)" at bounding box center [820, 601] width 2 height 2
click at [832, 498] on span "Close deal form" at bounding box center [826, 500] width 14 height 14
click at [821, 600] on input "Velocity (5,000 points)" at bounding box center [820, 601] width 2 height 2
checkbox input "false"
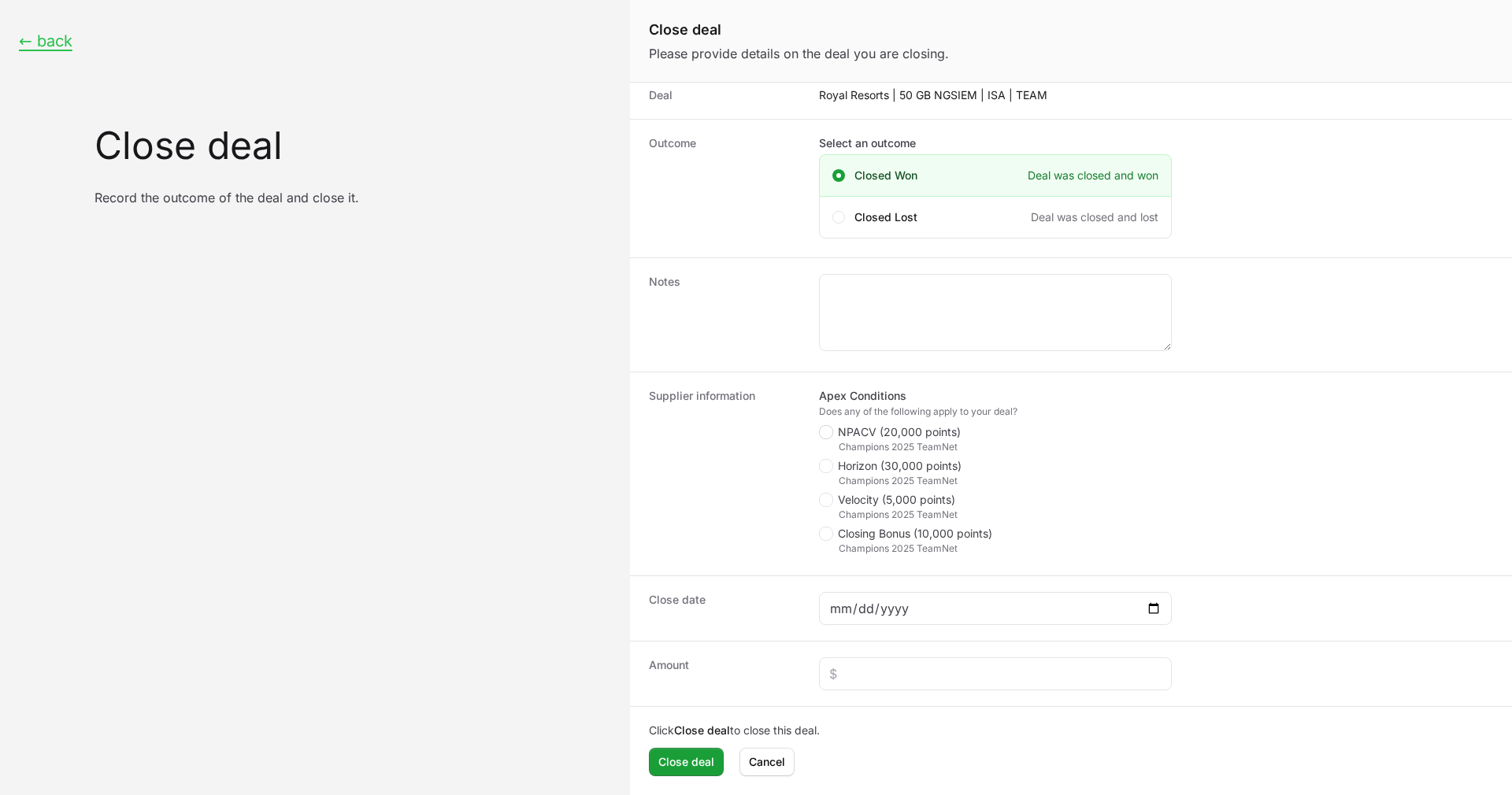
click at [829, 429] on polygon "Close deal form" at bounding box center [826, 432] width 8 height 8
click at [821, 532] on input "NPACV (20,000 points)" at bounding box center [820, 533] width 2 height 2
checkbox input "true"
click at [836, 464] on span "Close deal form" at bounding box center [829, 466] width 19 height 14
click at [821, 566] on input "Horizon (30,000 points)" at bounding box center [820, 567] width 2 height 2
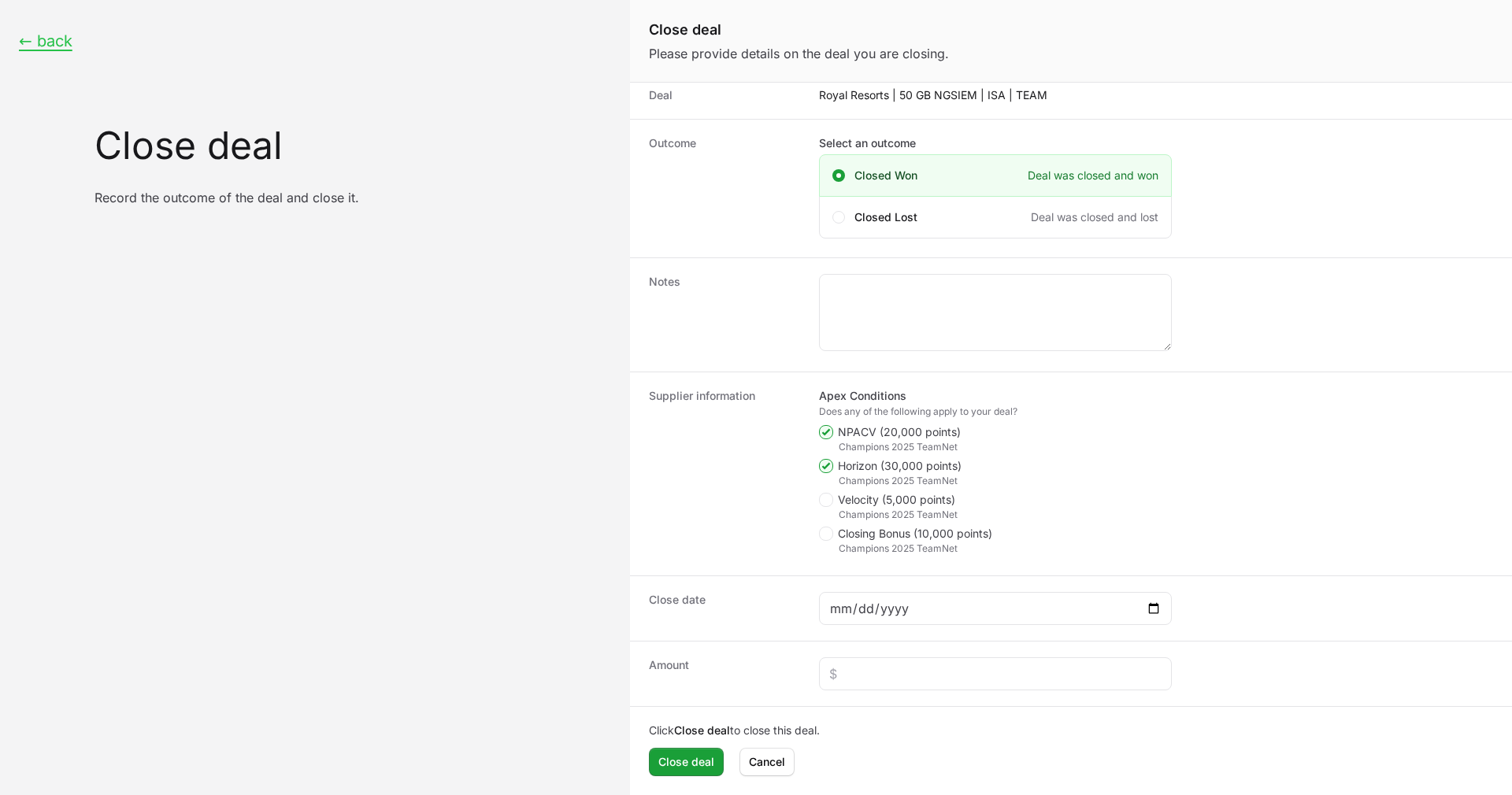
click at [890, 469] on span "Horizon (30,000 points)" at bounding box center [899, 466] width 123 height 16
click at [821, 566] on input "Horizon (30,000 points)" at bounding box center [820, 567] width 2 height 2
checkbox input "false"
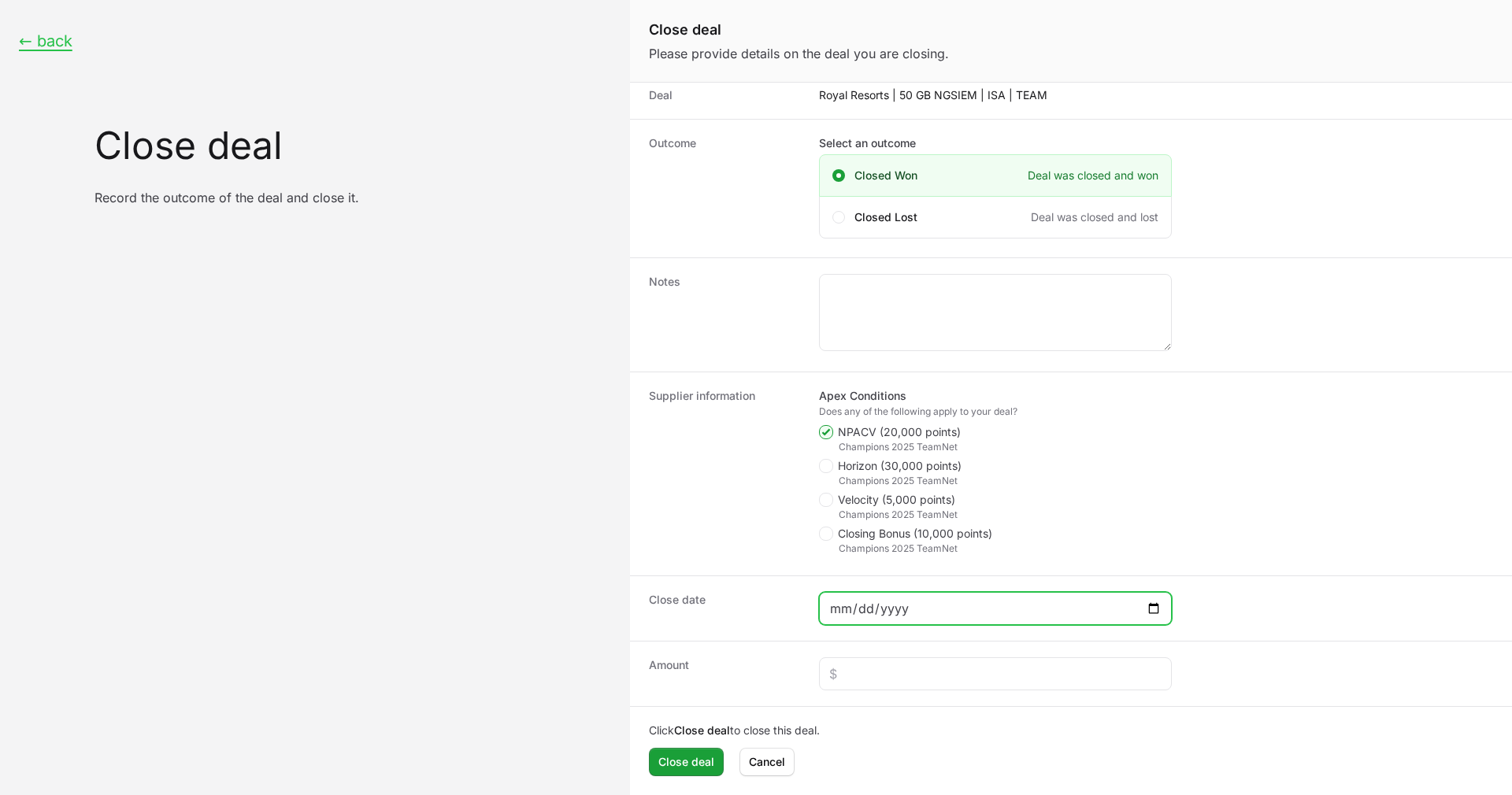
click at [894, 608] on input "Close deal form" at bounding box center [995, 608] width 333 height 19
click at [854, 608] on input "Close deal form" at bounding box center [995, 608] width 333 height 19
click at [840, 604] on input "Close deal form" at bounding box center [995, 608] width 333 height 19
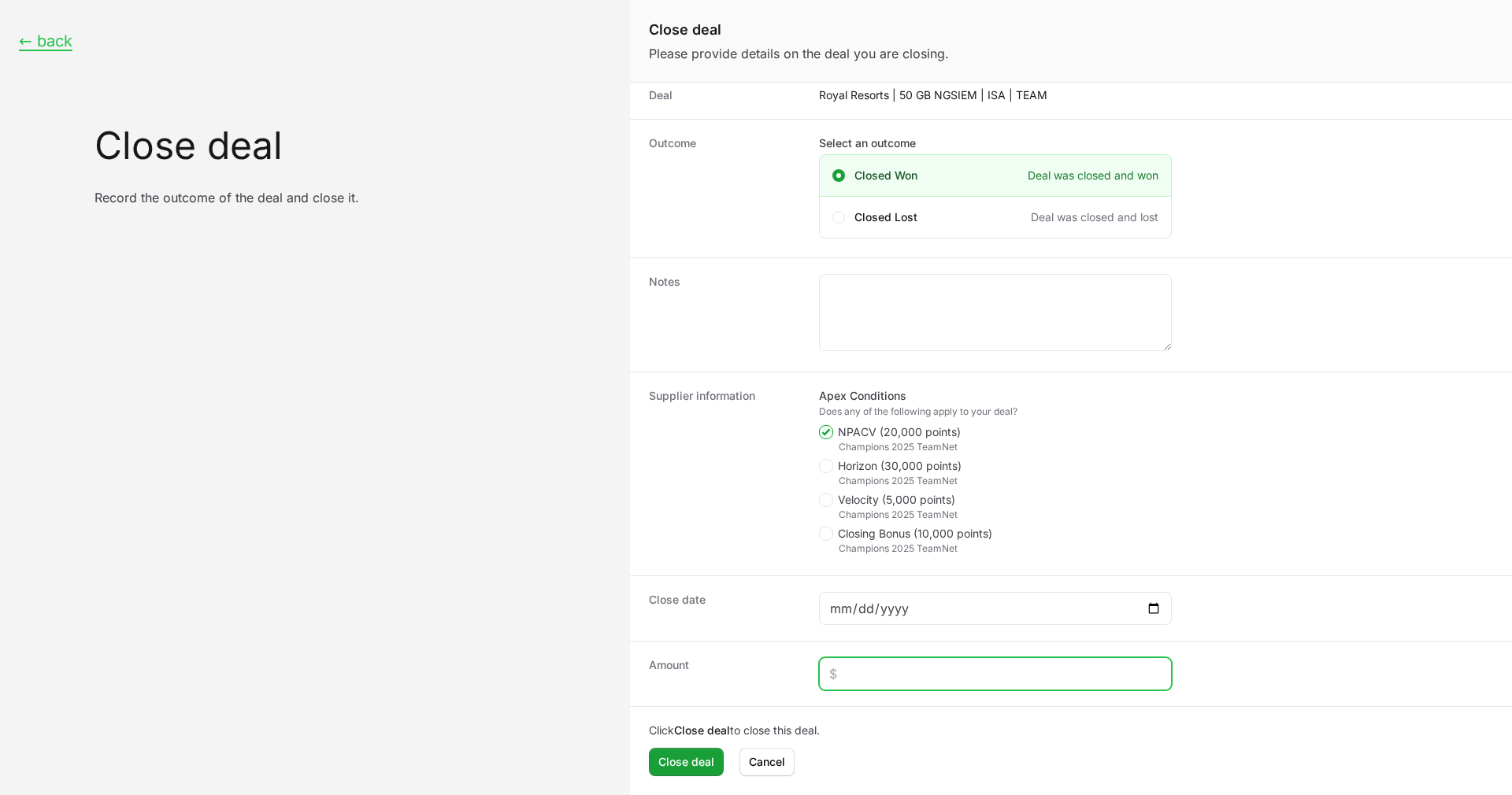
click at [925, 681] on input "Close deal form" at bounding box center [995, 674] width 333 height 19
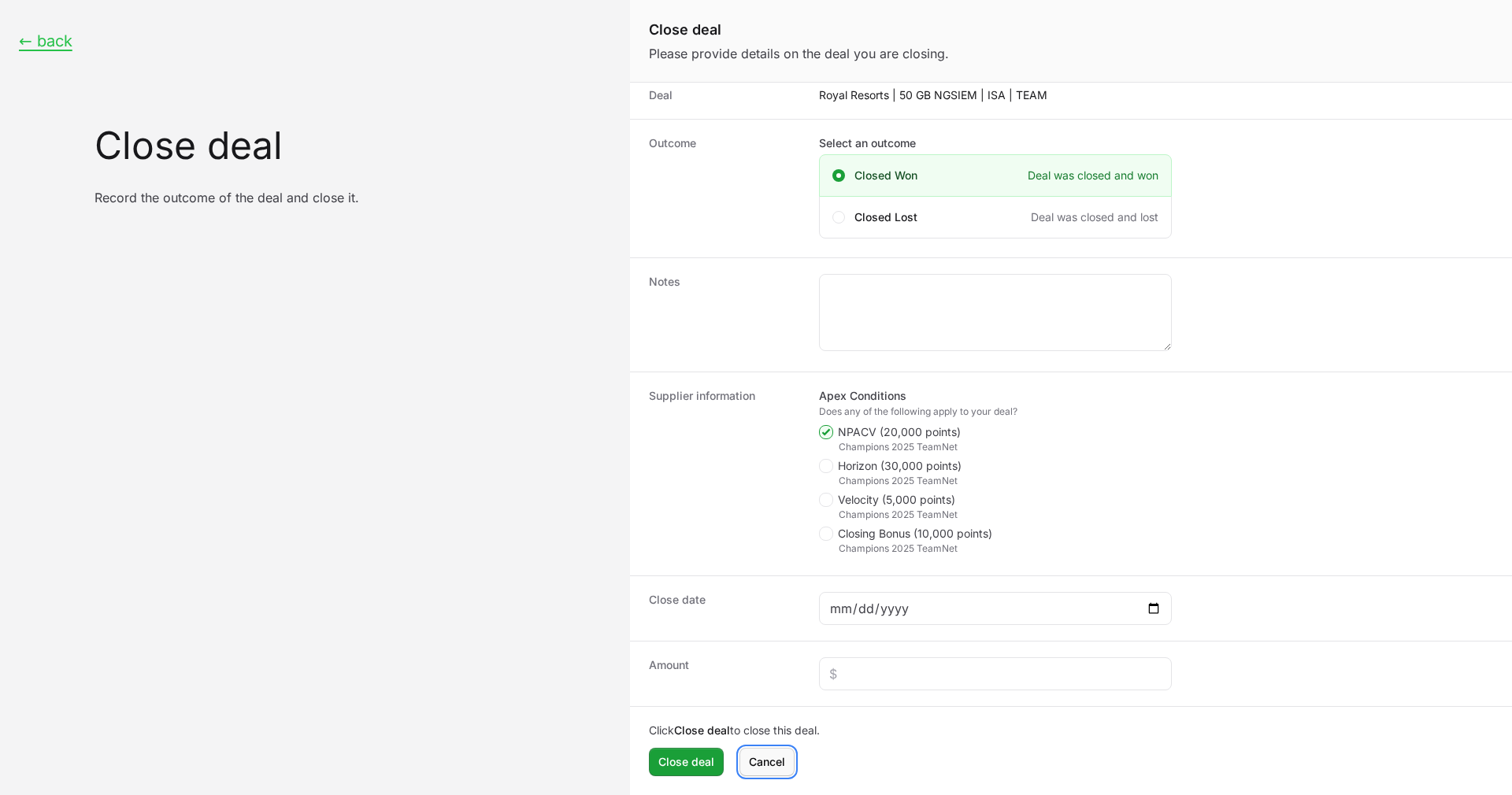
click at [771, 759] on span "Cancel" at bounding box center [767, 762] width 36 height 19
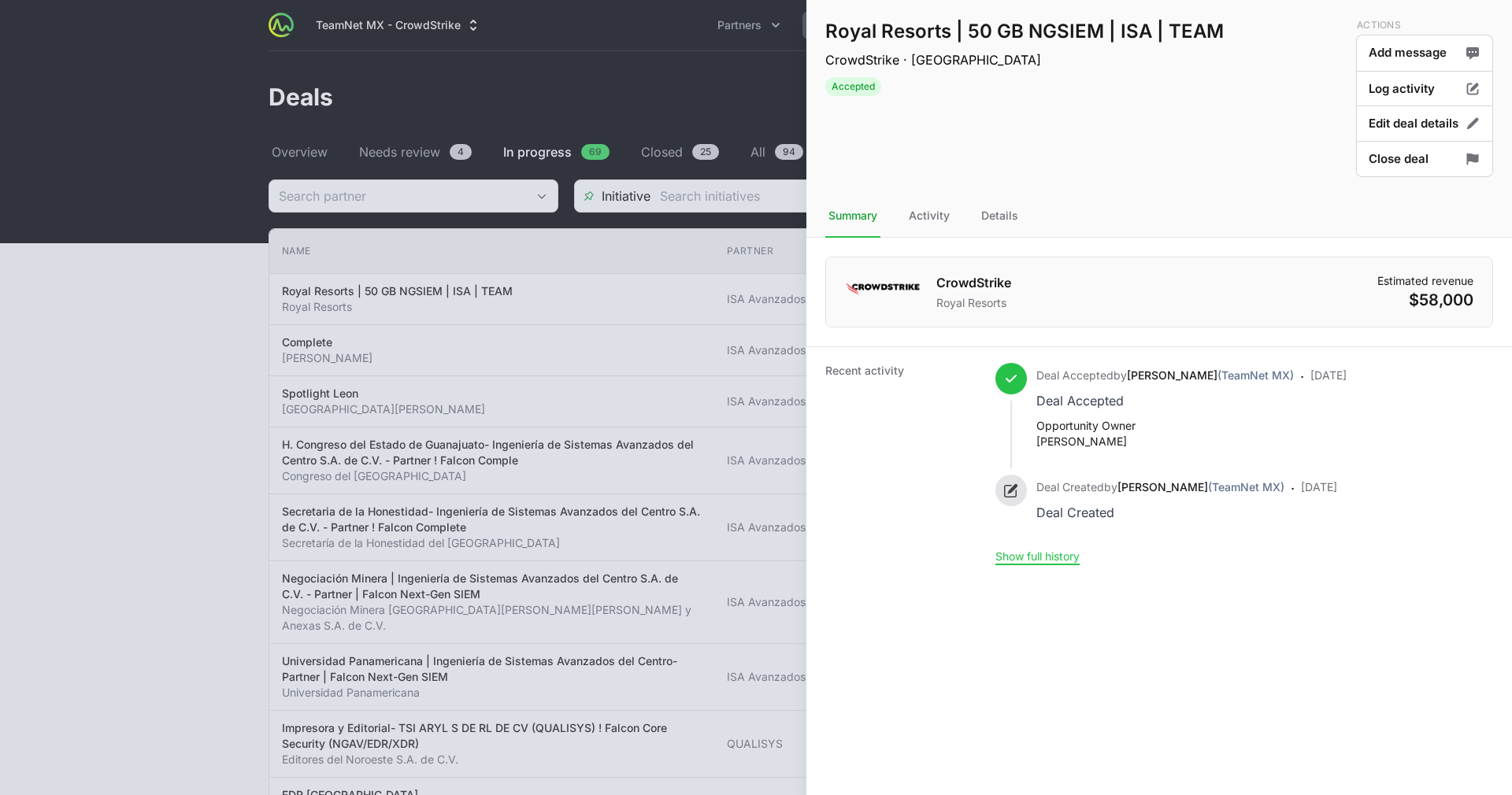
click at [583, 280] on div at bounding box center [756, 398] width 1512 height 795
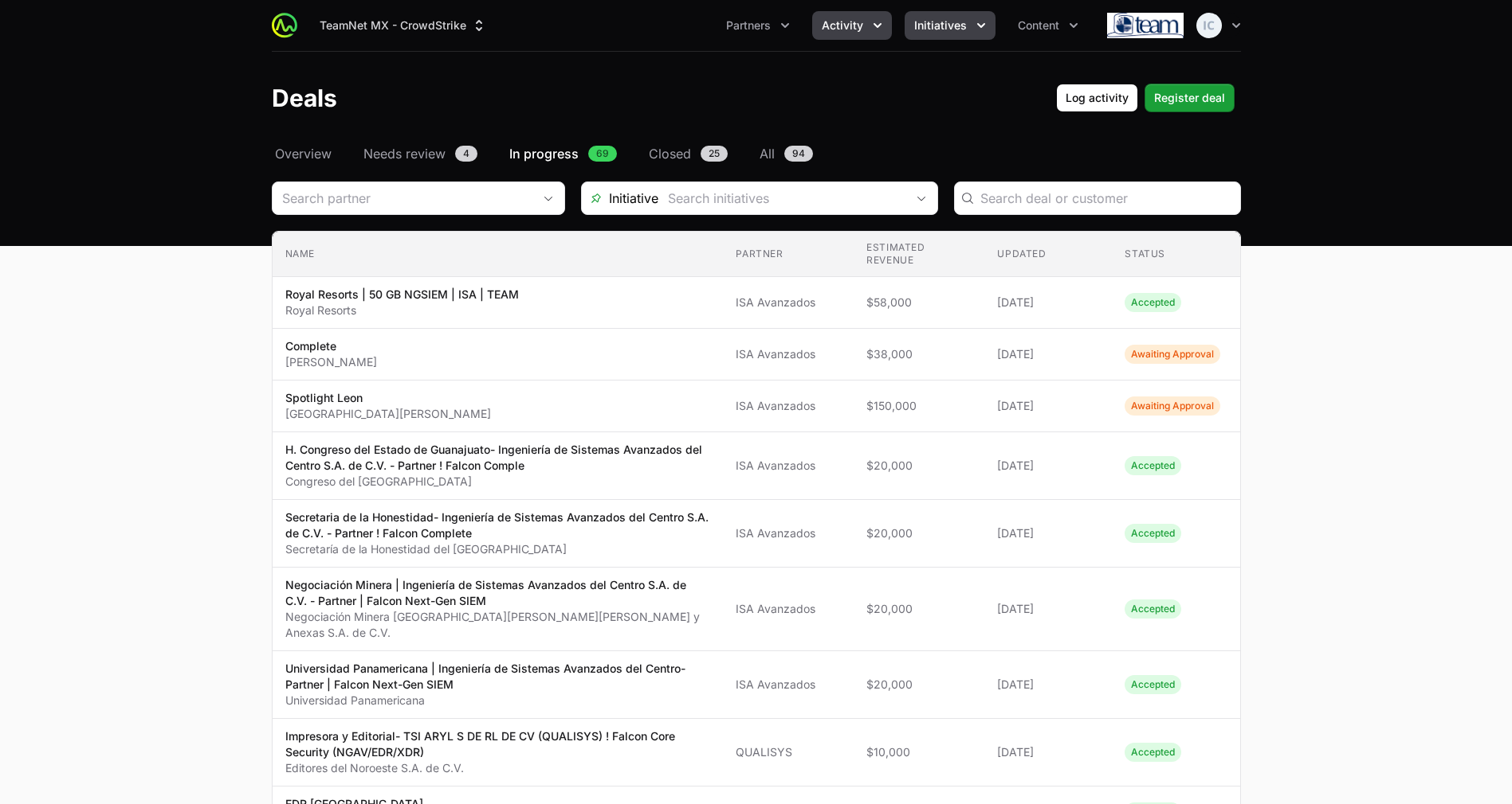
click at [943, 21] on span "Initiatives" at bounding box center [940, 25] width 52 height 16
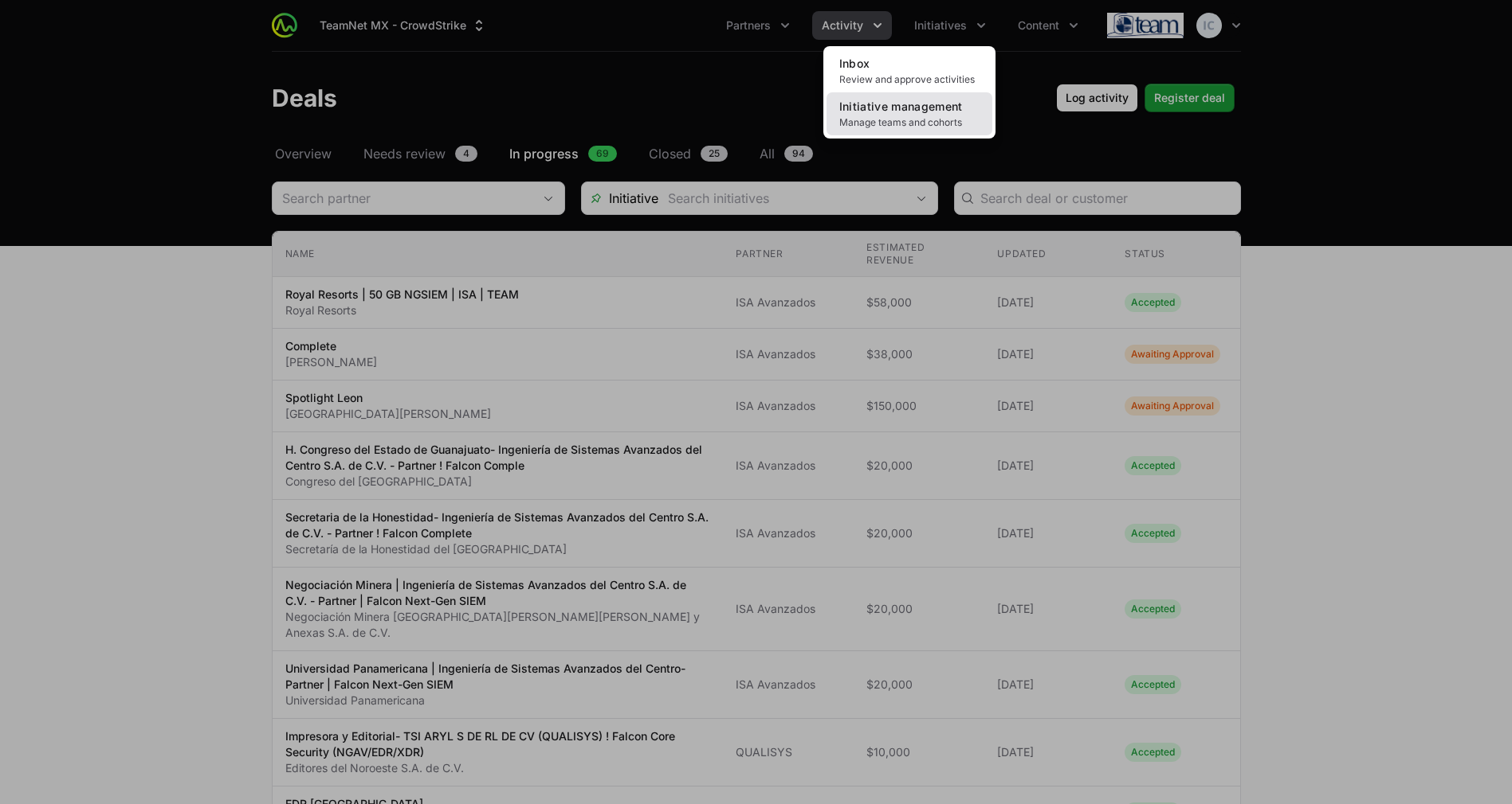
click at [916, 116] on span "Manage teams and cohorts" at bounding box center [909, 122] width 140 height 13
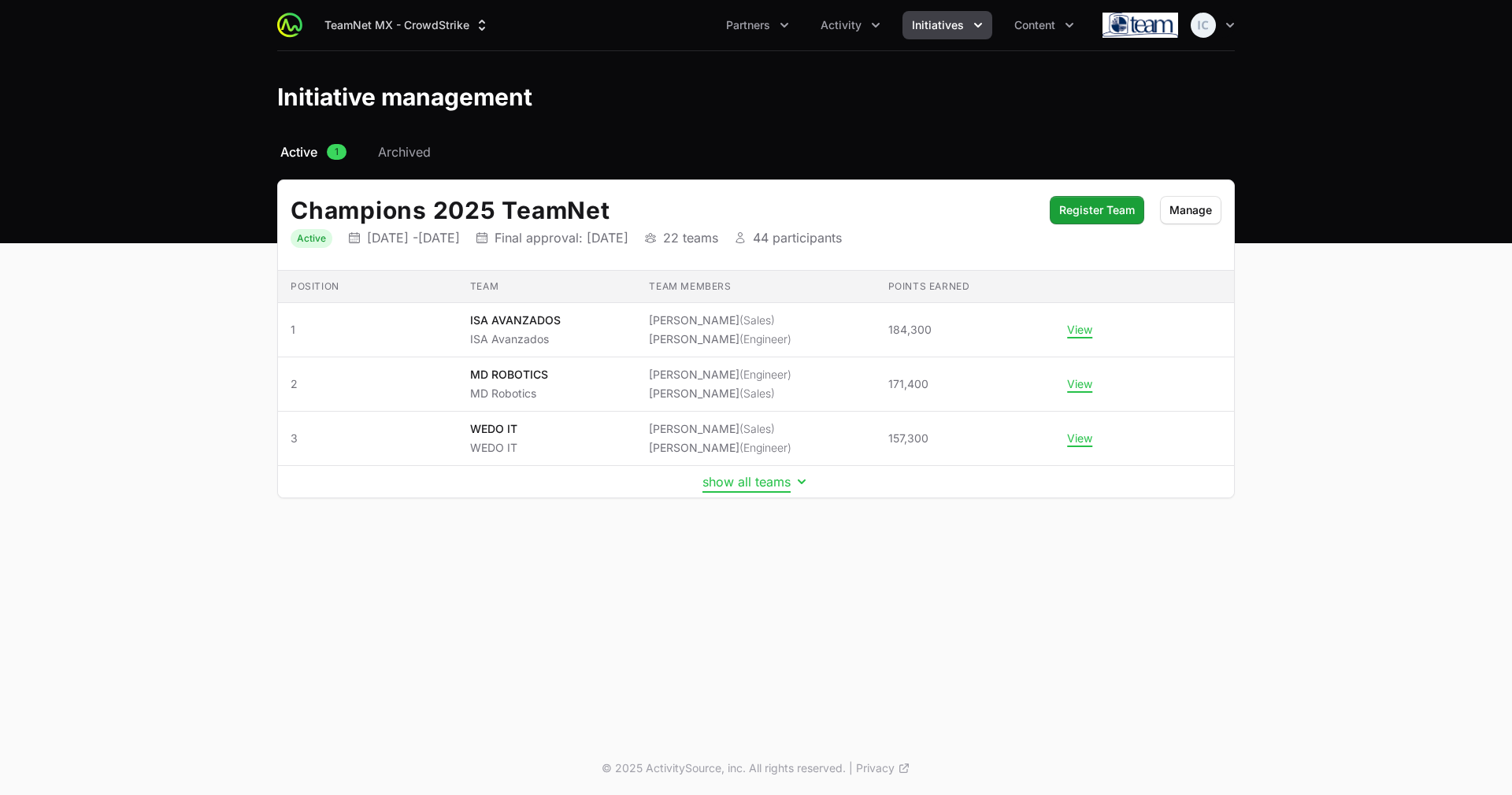
click at [741, 481] on button "show all teams" at bounding box center [756, 482] width 108 height 16
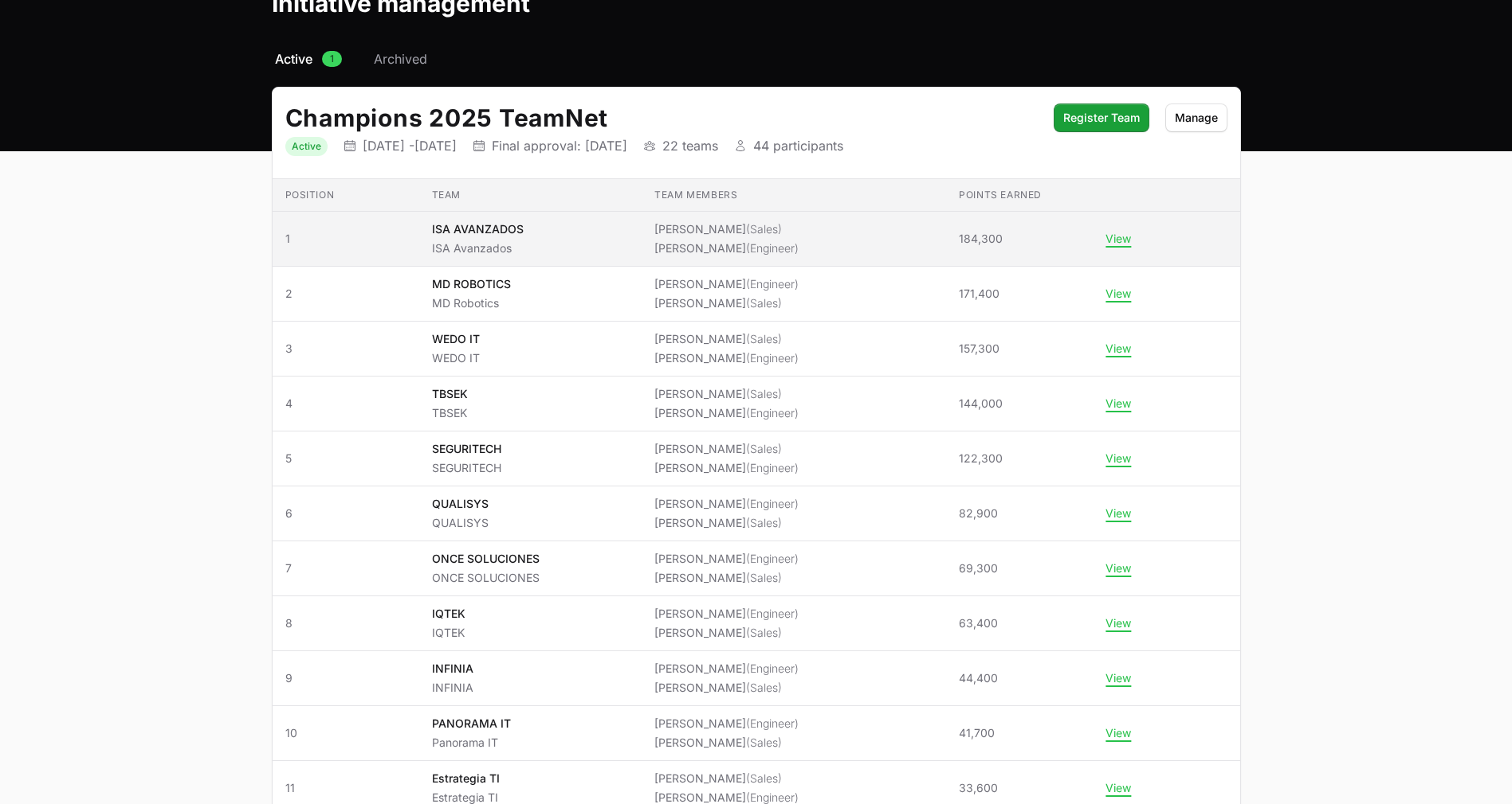
scroll to position [94, 0]
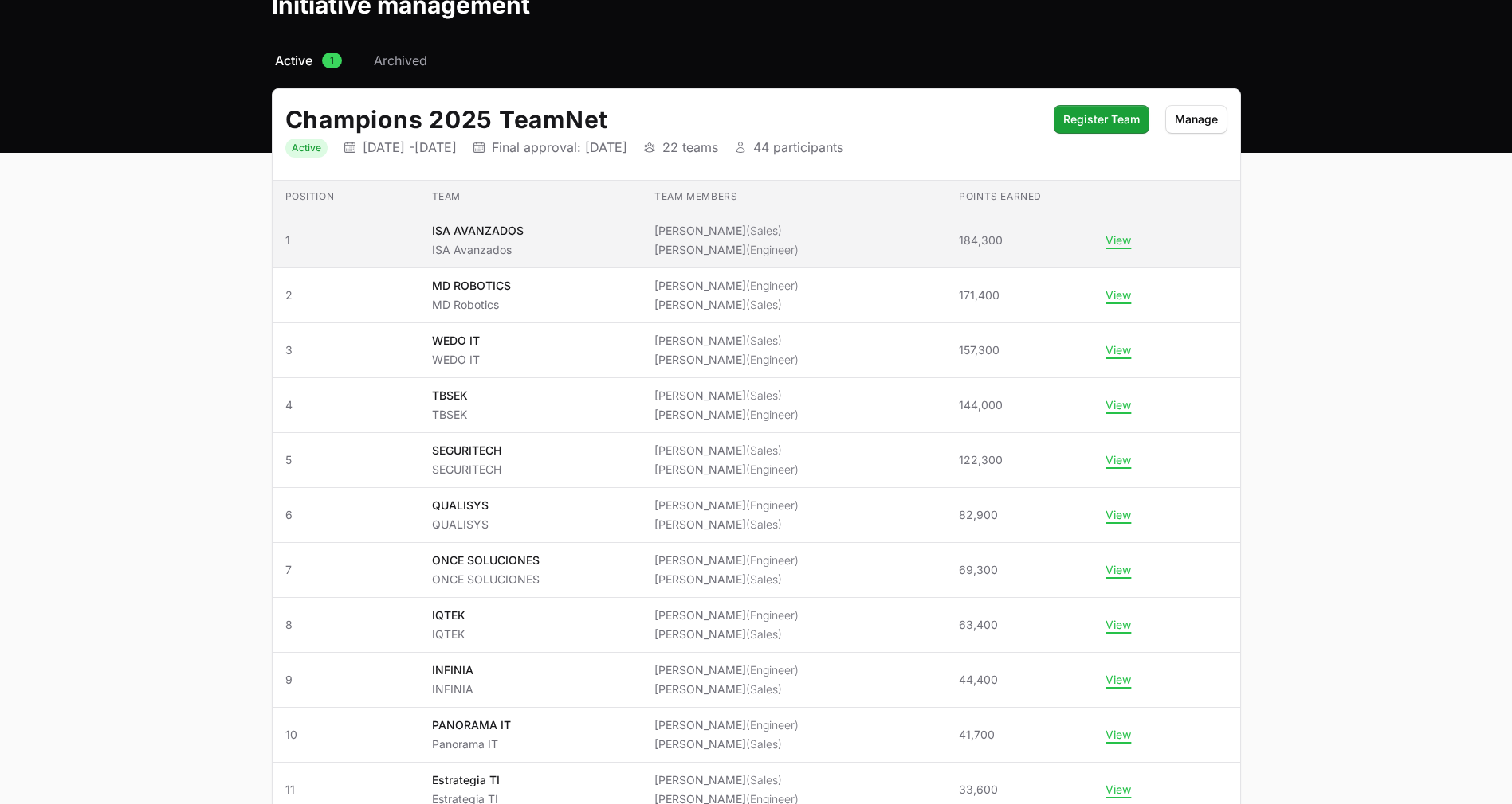
click at [573, 239] on span "ISA AVANZADOS ISA Avanzados" at bounding box center [530, 241] width 197 height 35
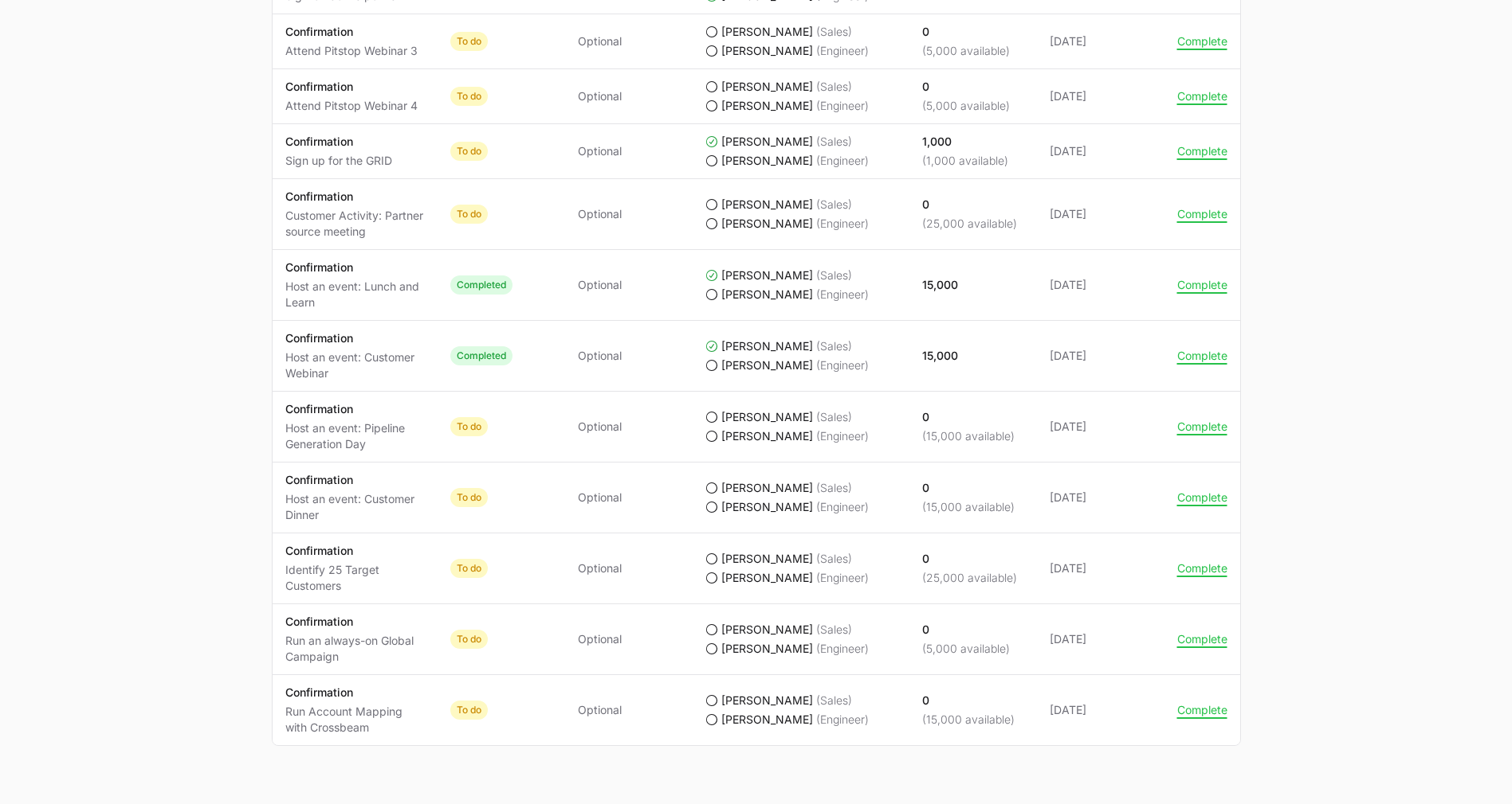
scroll to position [1375, 0]
drag, startPoint x: 286, startPoint y: 376, endPoint x: 918, endPoint y: 421, distance: 633.6
click at [918, 421] on tr "Activity Confirmation Host an event: Pipeline Generation Day Status To do Requi…" at bounding box center [756, 428] width 967 height 71
click at [929, 429] on p "(15,000 available)" at bounding box center [968, 437] width 93 height 16
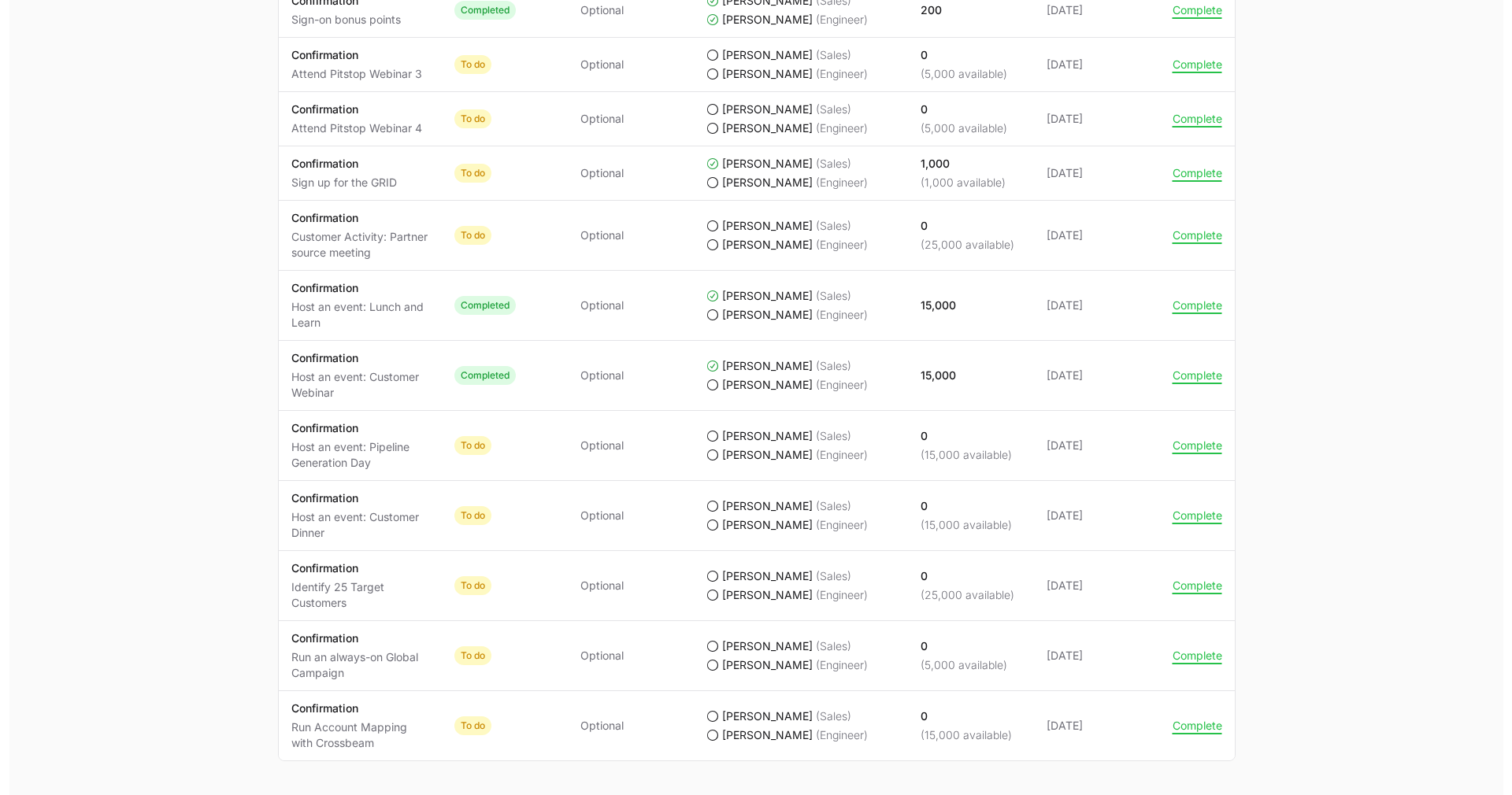
scroll to position [1362, 0]
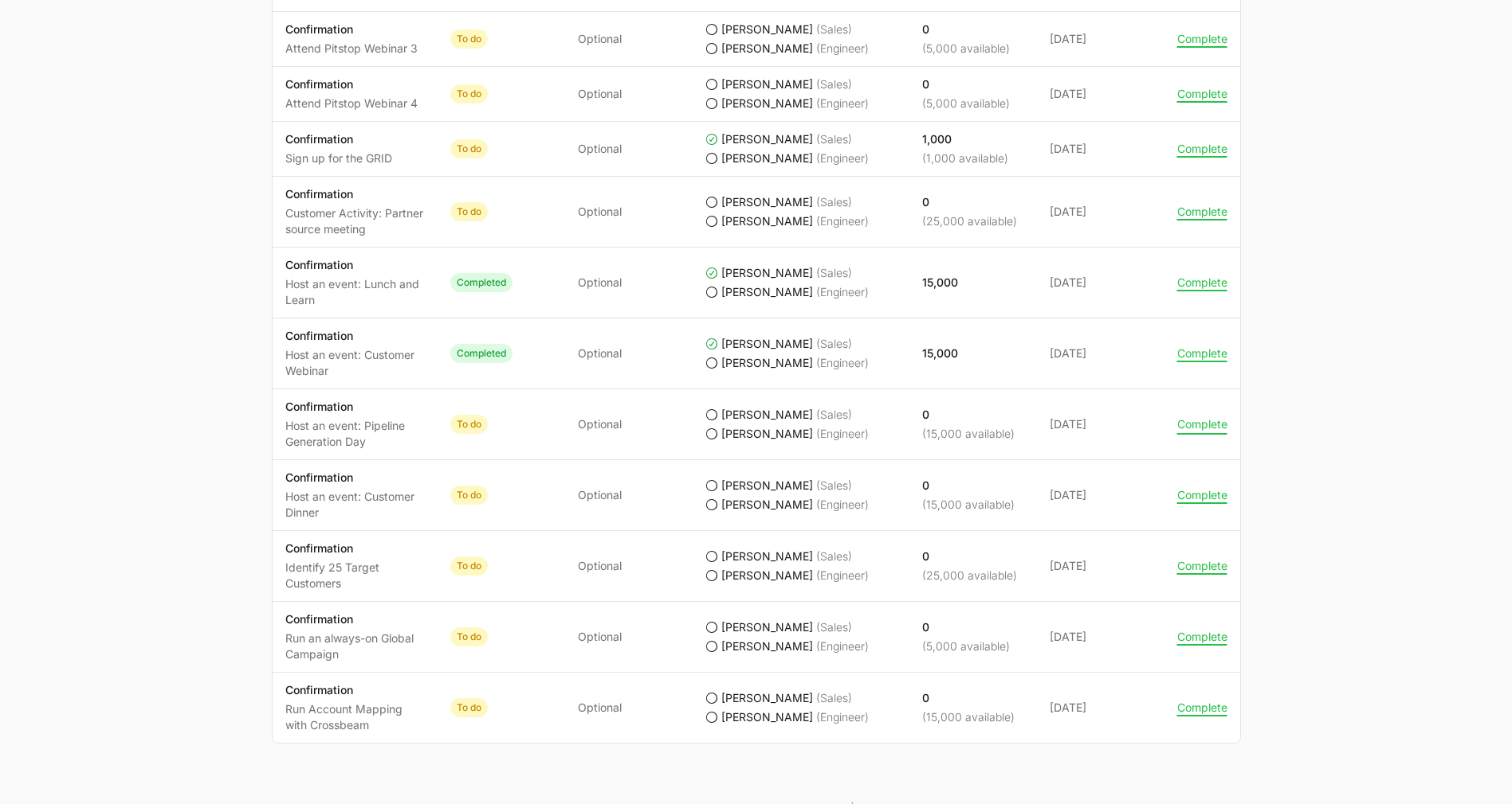
click at [1200, 417] on button "Complete" at bounding box center [1203, 424] width 51 height 14
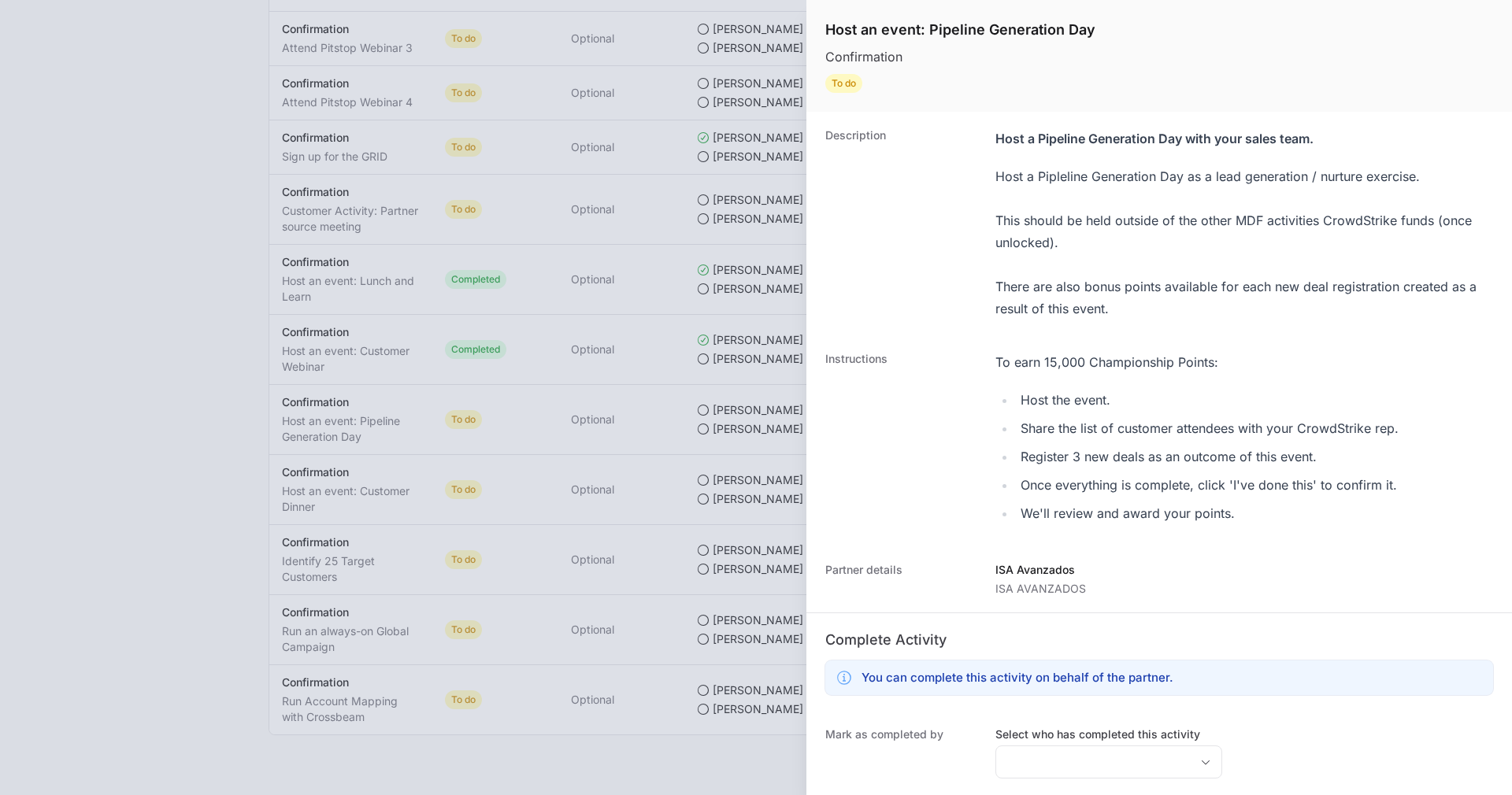
scroll to position [137, 0]
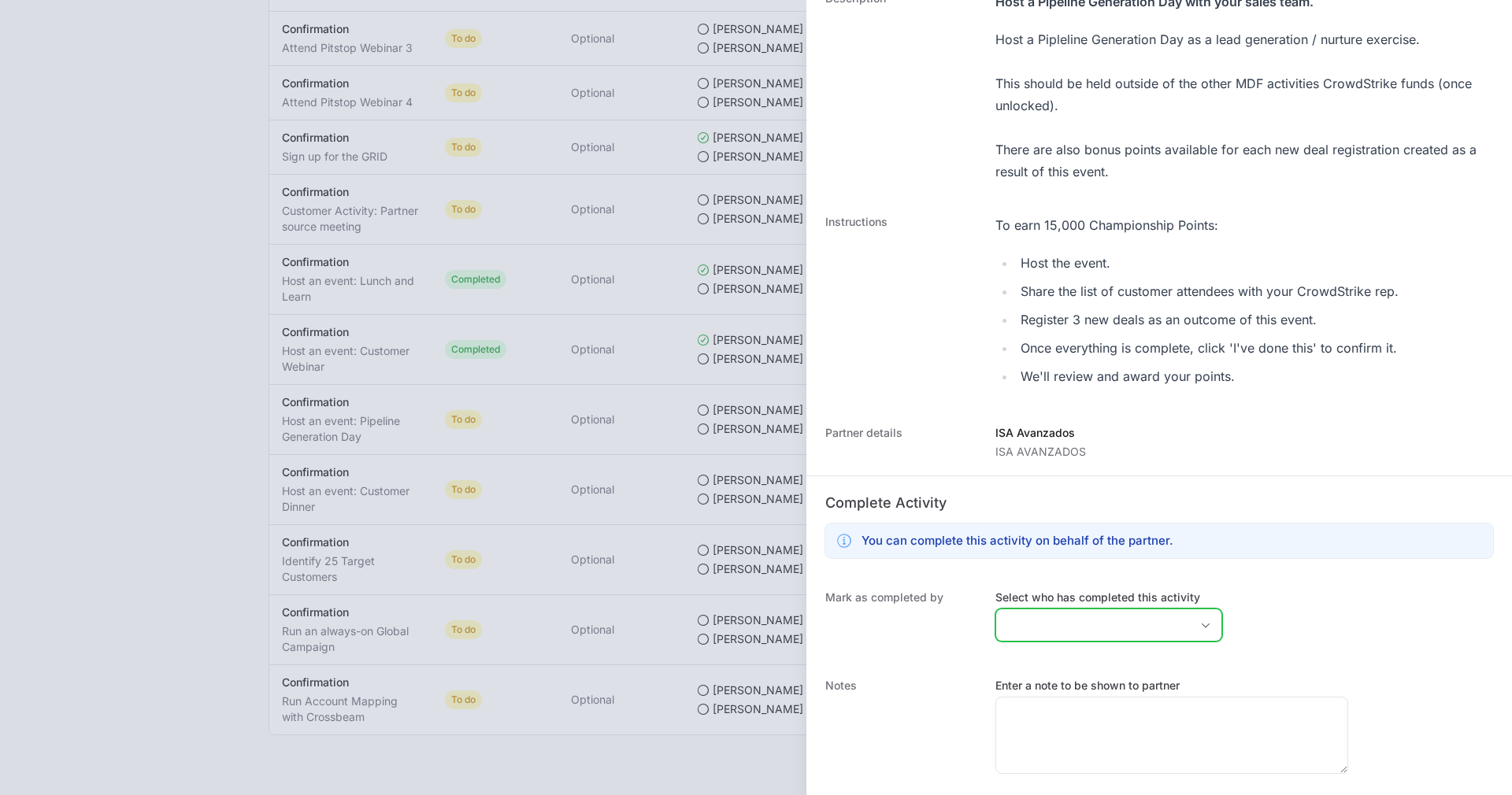
click at [1199, 622] on icon "Open" at bounding box center [1205, 625] width 13 height 6
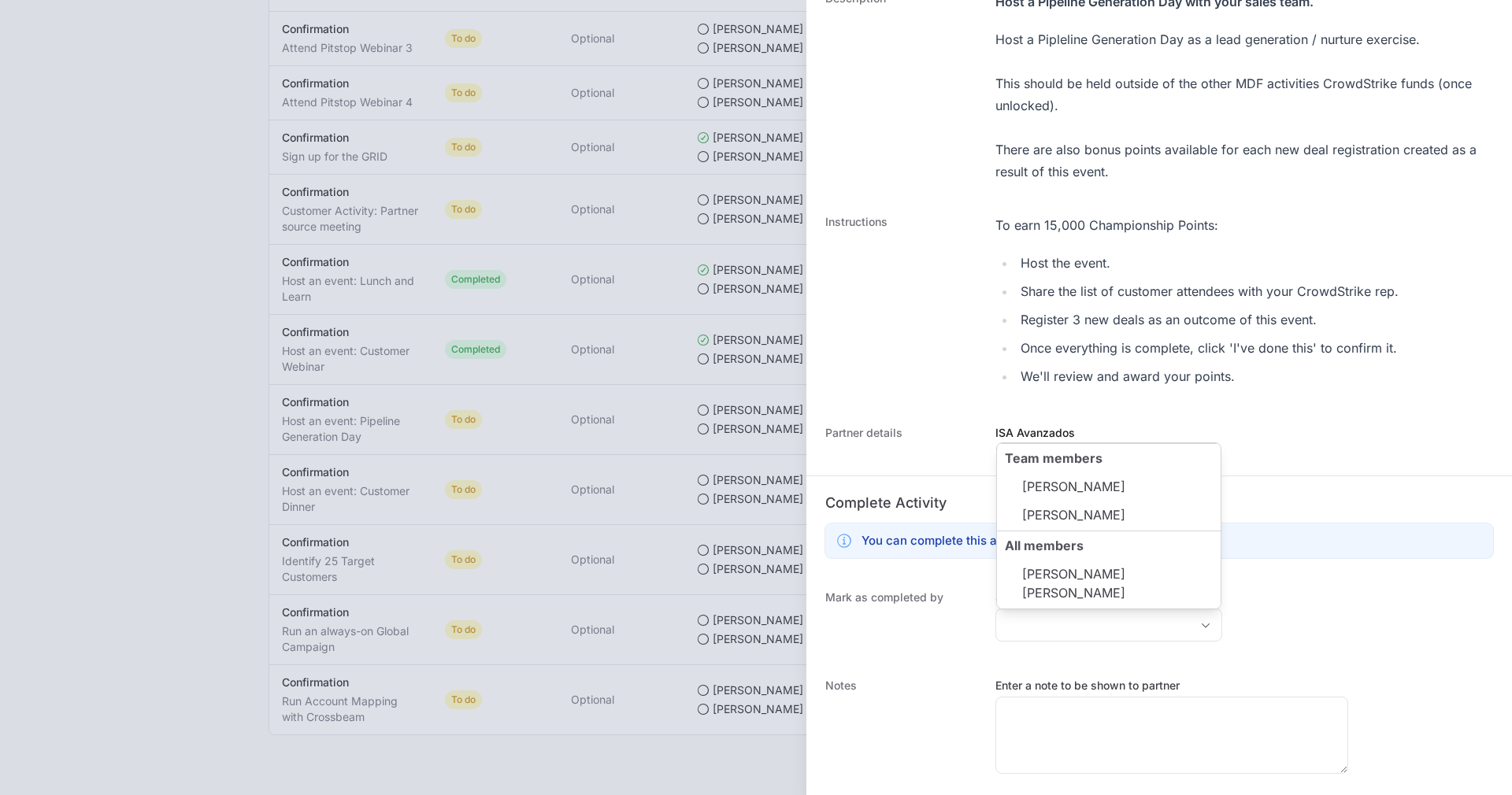
click at [1424, 476] on div "Complete Activity You can complete this activity on behalf of the partner." at bounding box center [1159, 525] width 706 height 98
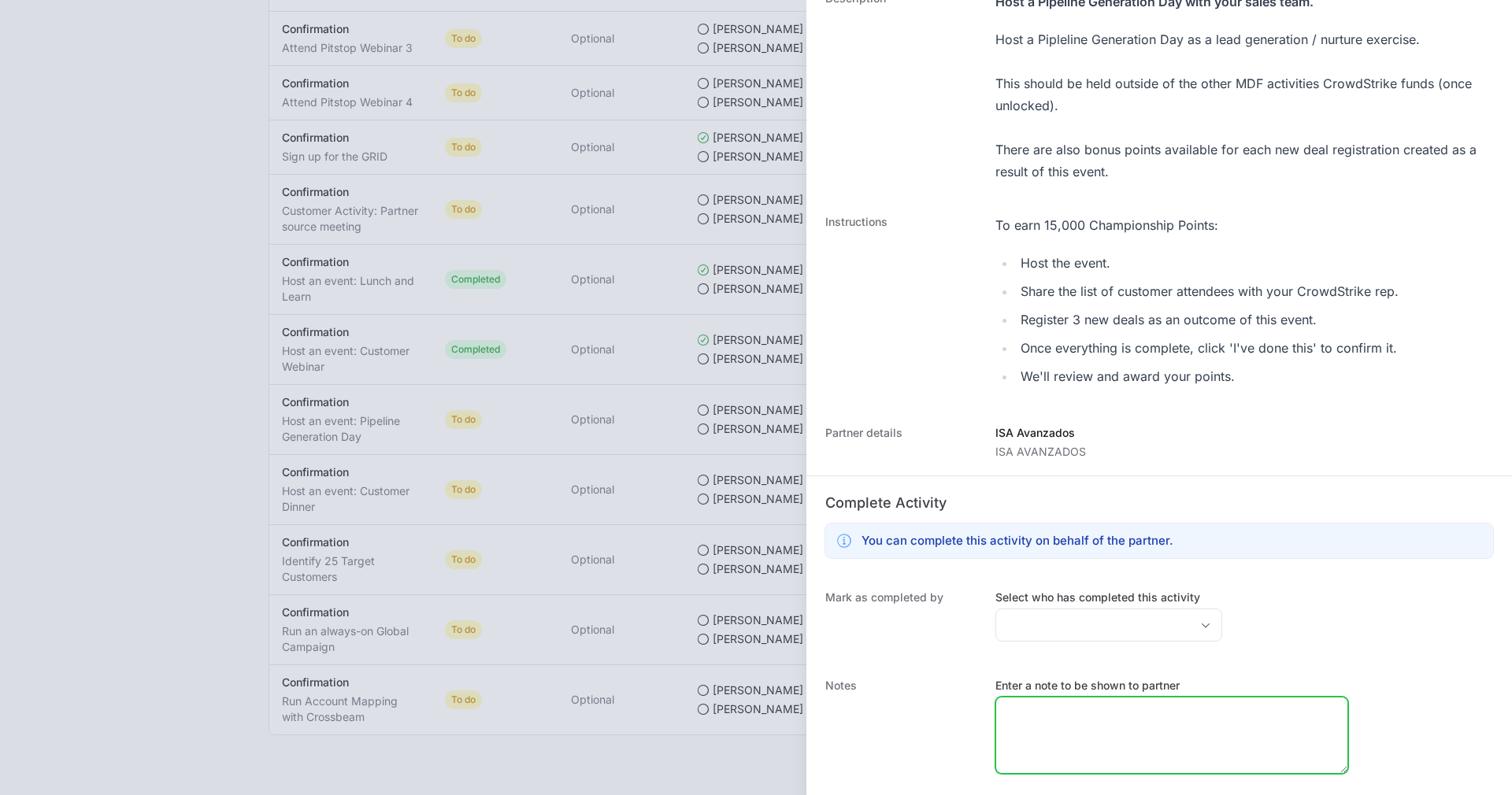
click at [1120, 742] on textarea "Enter a note to be shown to partner" at bounding box center [1171, 735] width 351 height 76
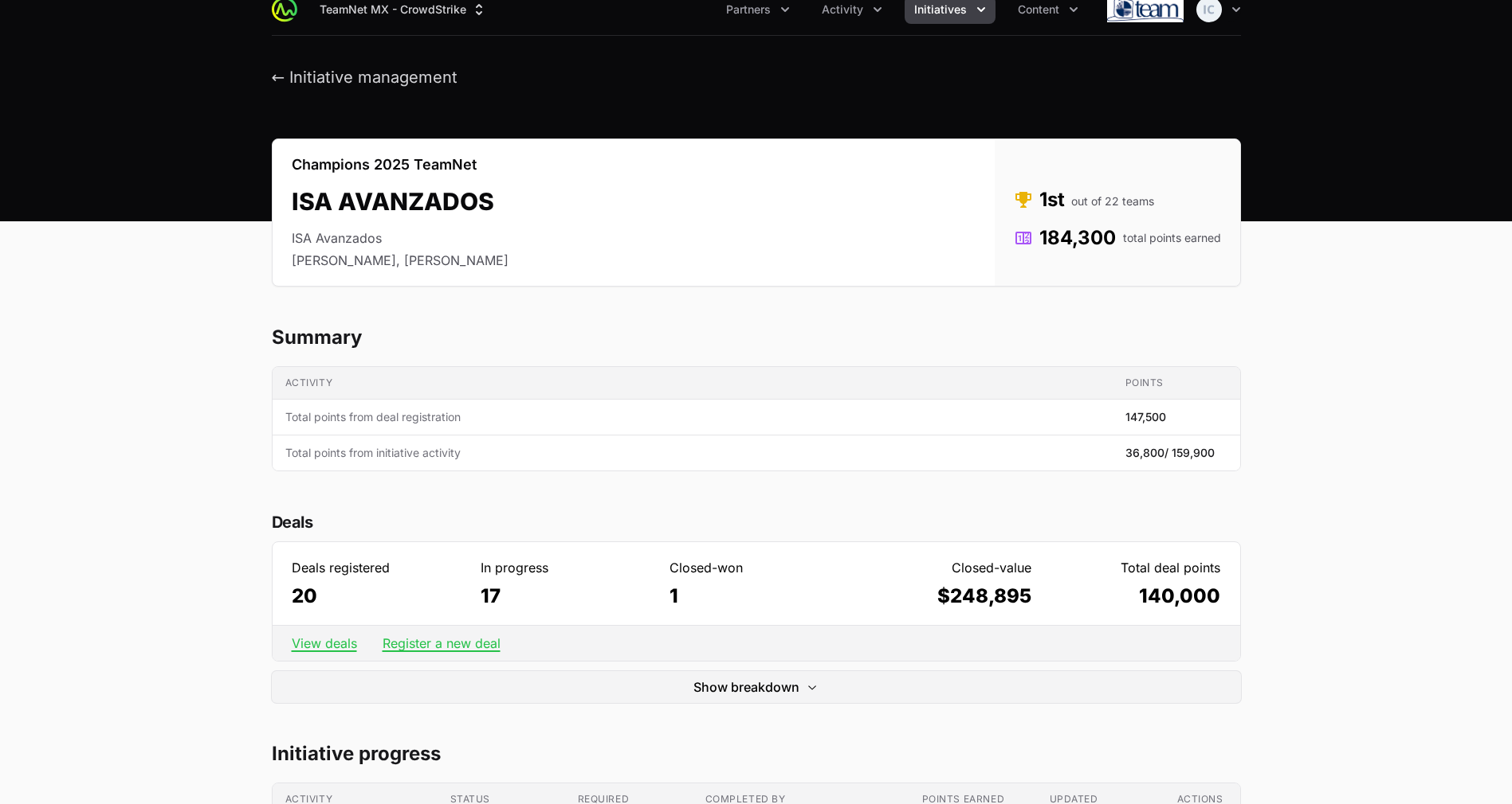
scroll to position [0, 0]
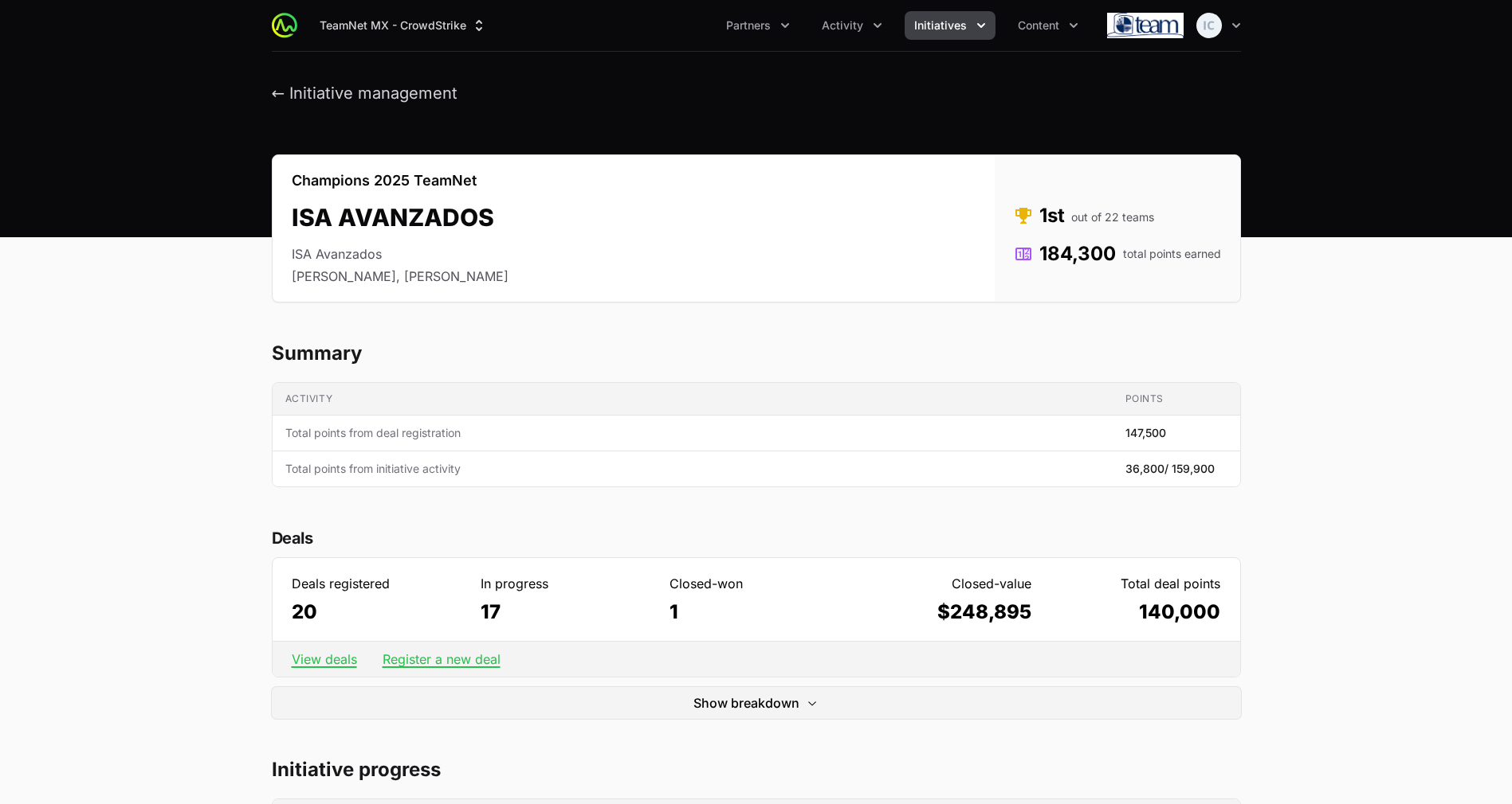
click at [897, 34] on ul "Partners Activity Initiatives Content" at bounding box center [901, 25] width 371 height 29
click at [930, 24] on span "Initiatives" at bounding box center [940, 25] width 52 height 16
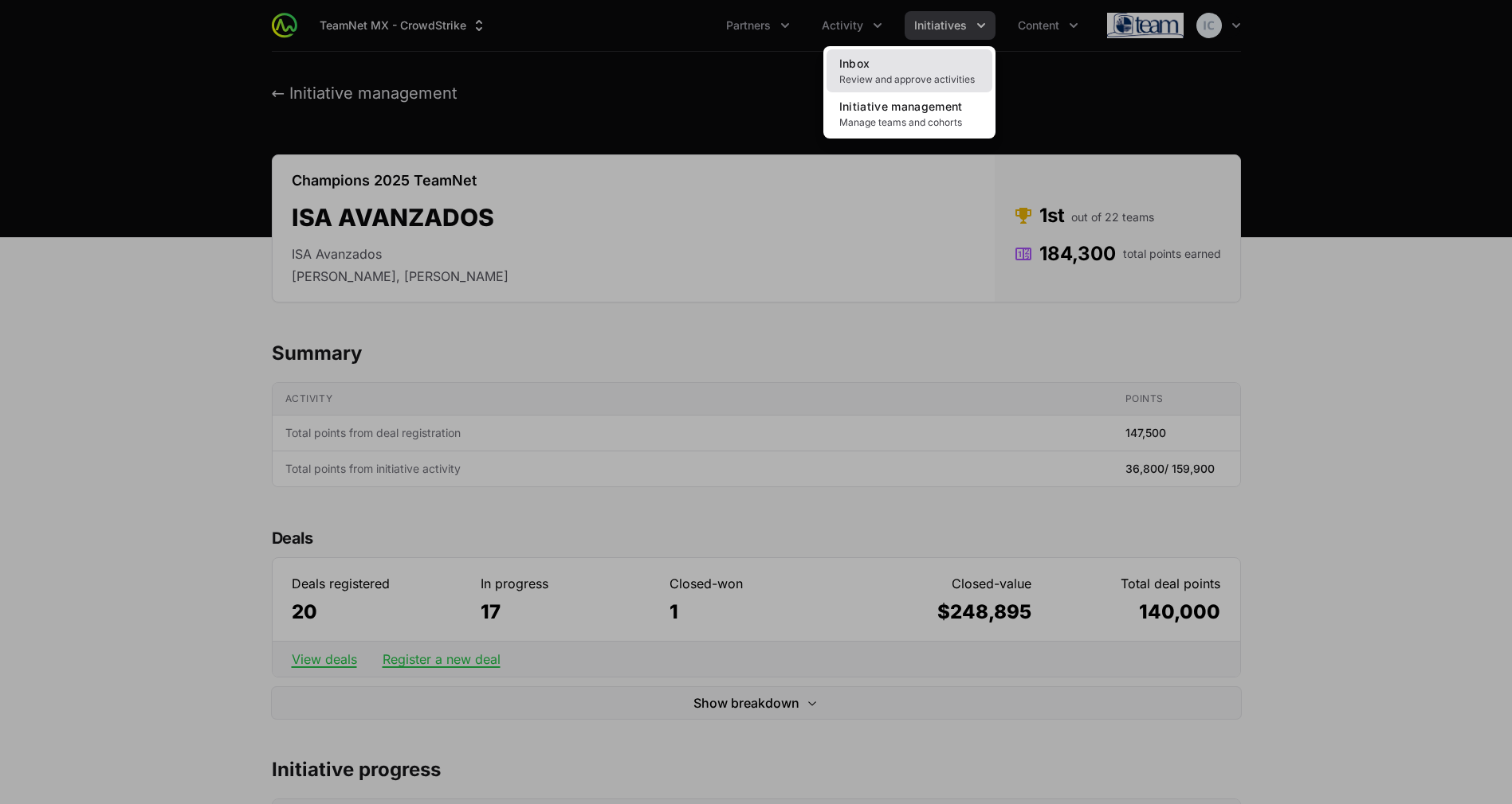
click at [900, 71] on link "Inbox Review and approve activities" at bounding box center [909, 71] width 166 height 43
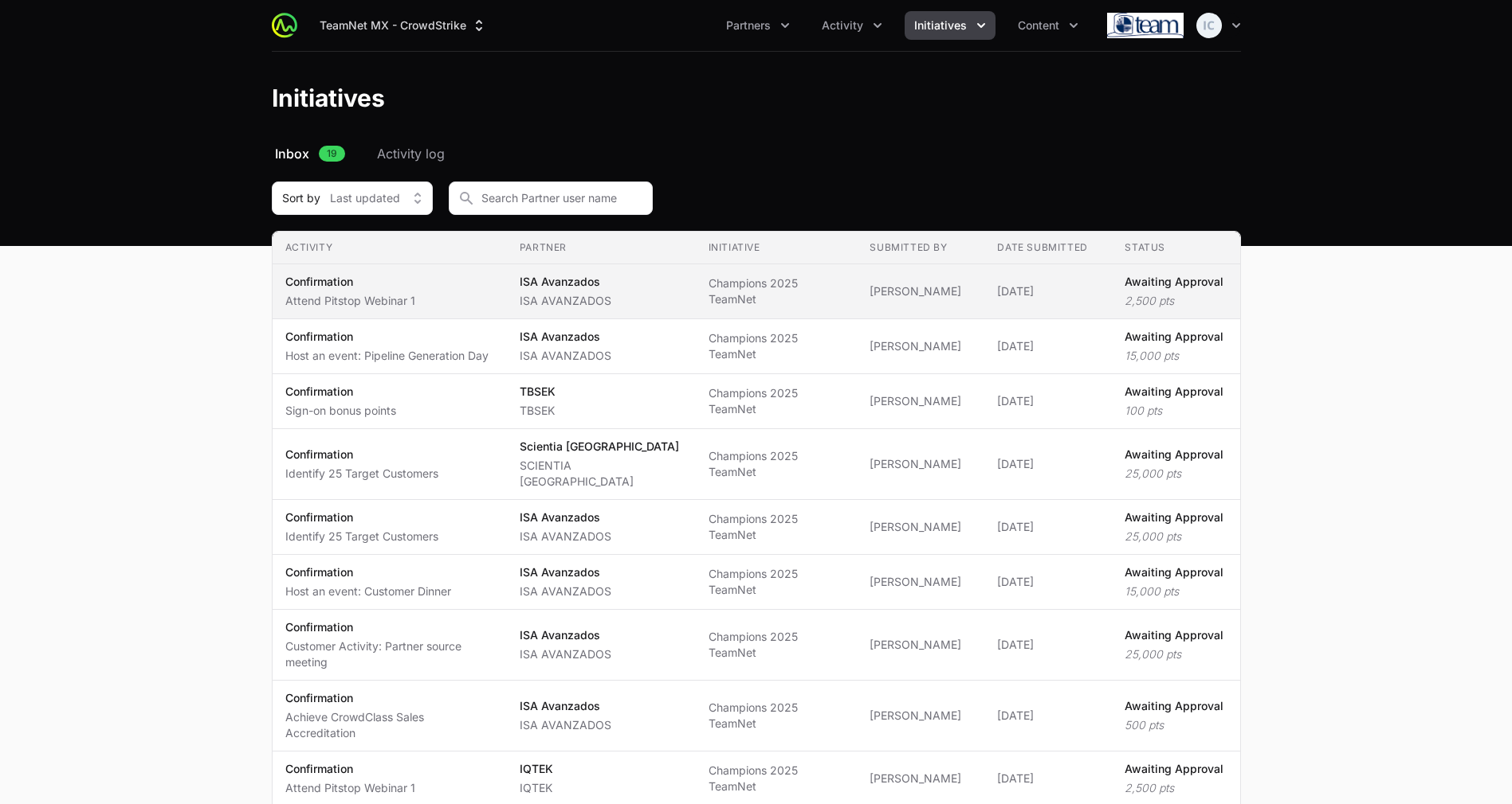
click at [936, 277] on td "Submitted by [PERSON_NAME]" at bounding box center [920, 292] width 127 height 55
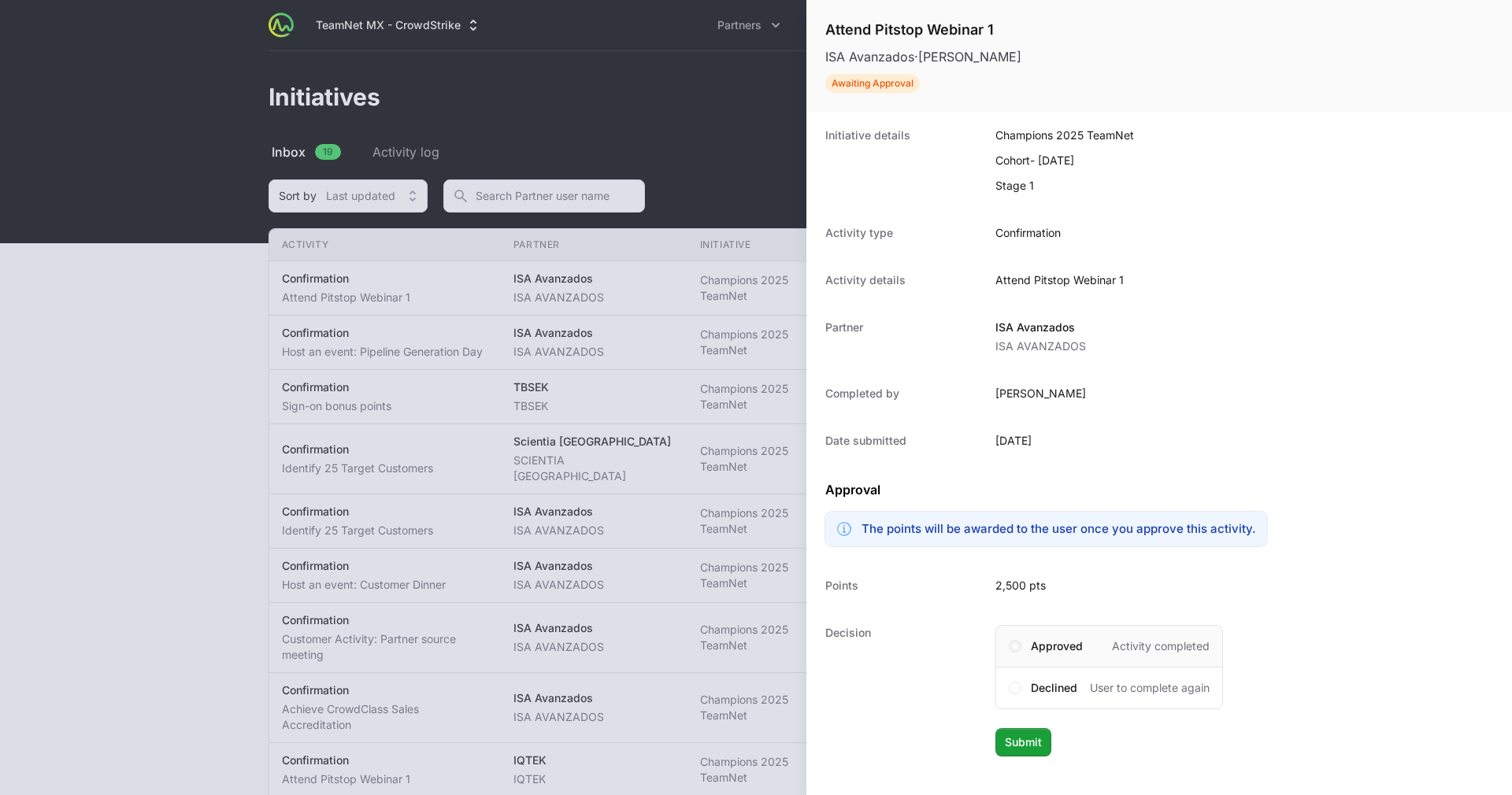
click at [1015, 648] on span at bounding box center [1015, 647] width 5 height 5
click at [1028, 748] on span "Submit" at bounding box center [1024, 742] width 37 height 19
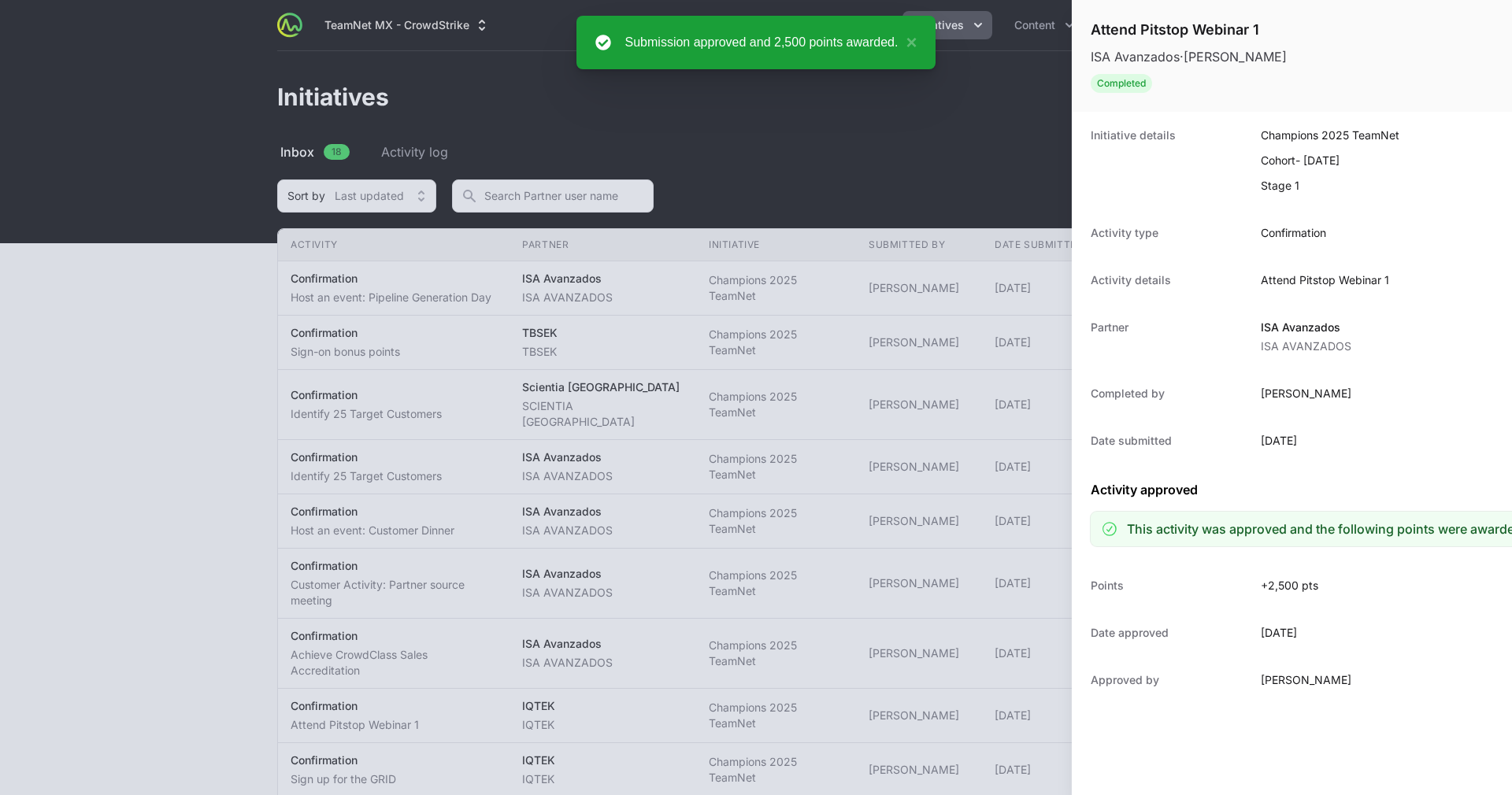
click at [695, 183] on div at bounding box center [756, 398] width 1512 height 795
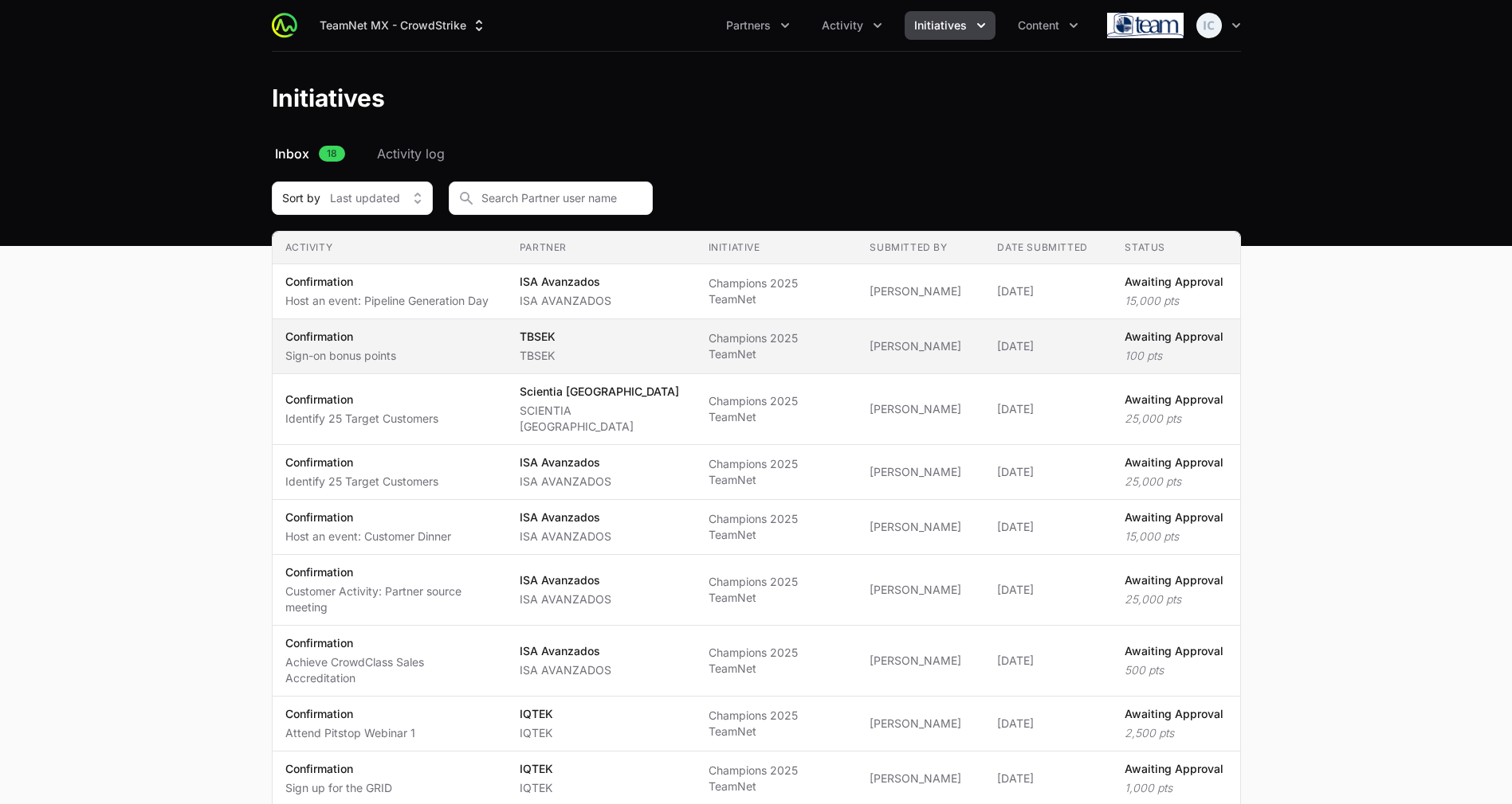
click at [1183, 351] on p "100 pts" at bounding box center [1173, 356] width 99 height 16
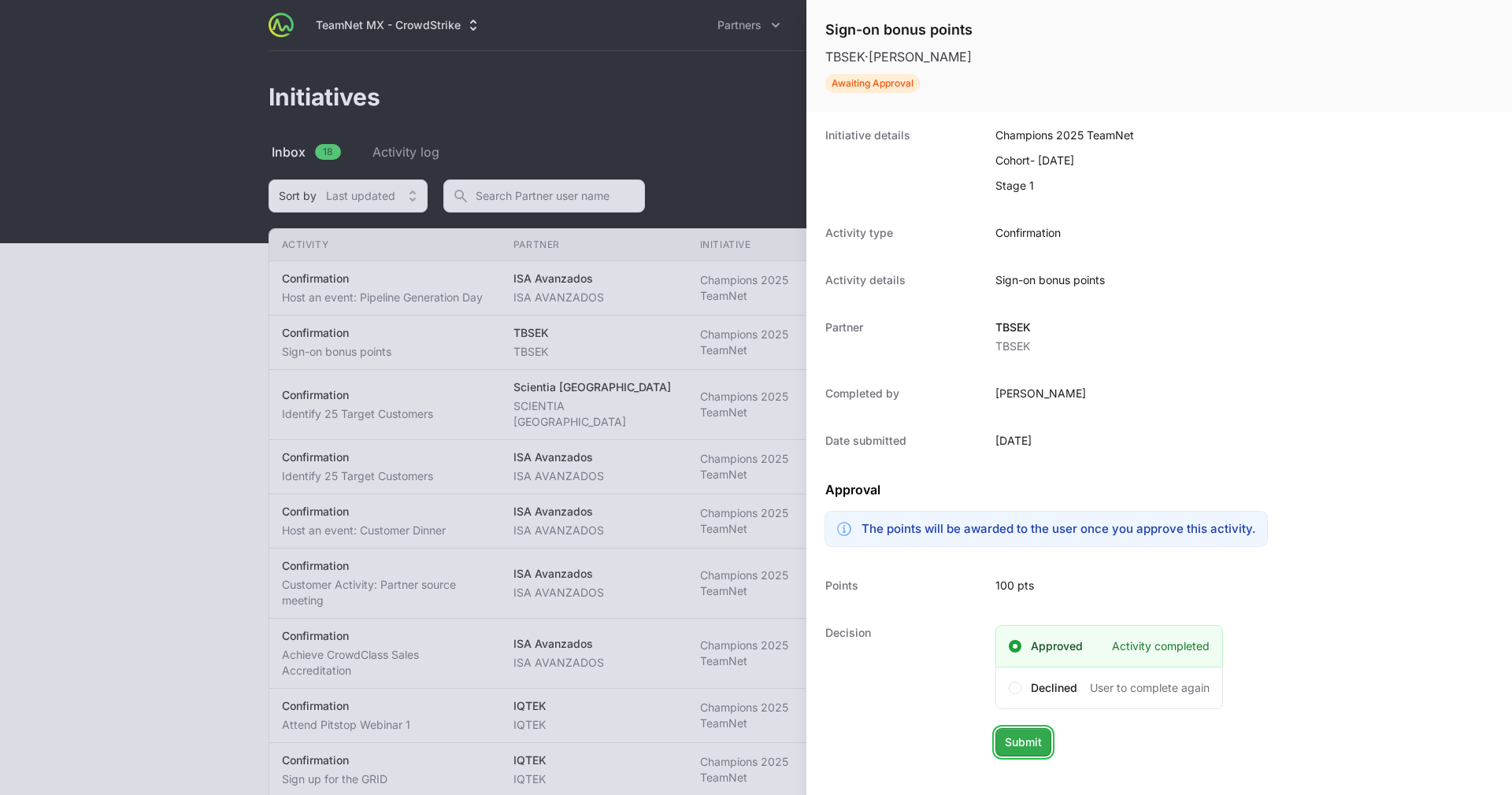
click at [1032, 741] on span "Submit" at bounding box center [1024, 742] width 37 height 19
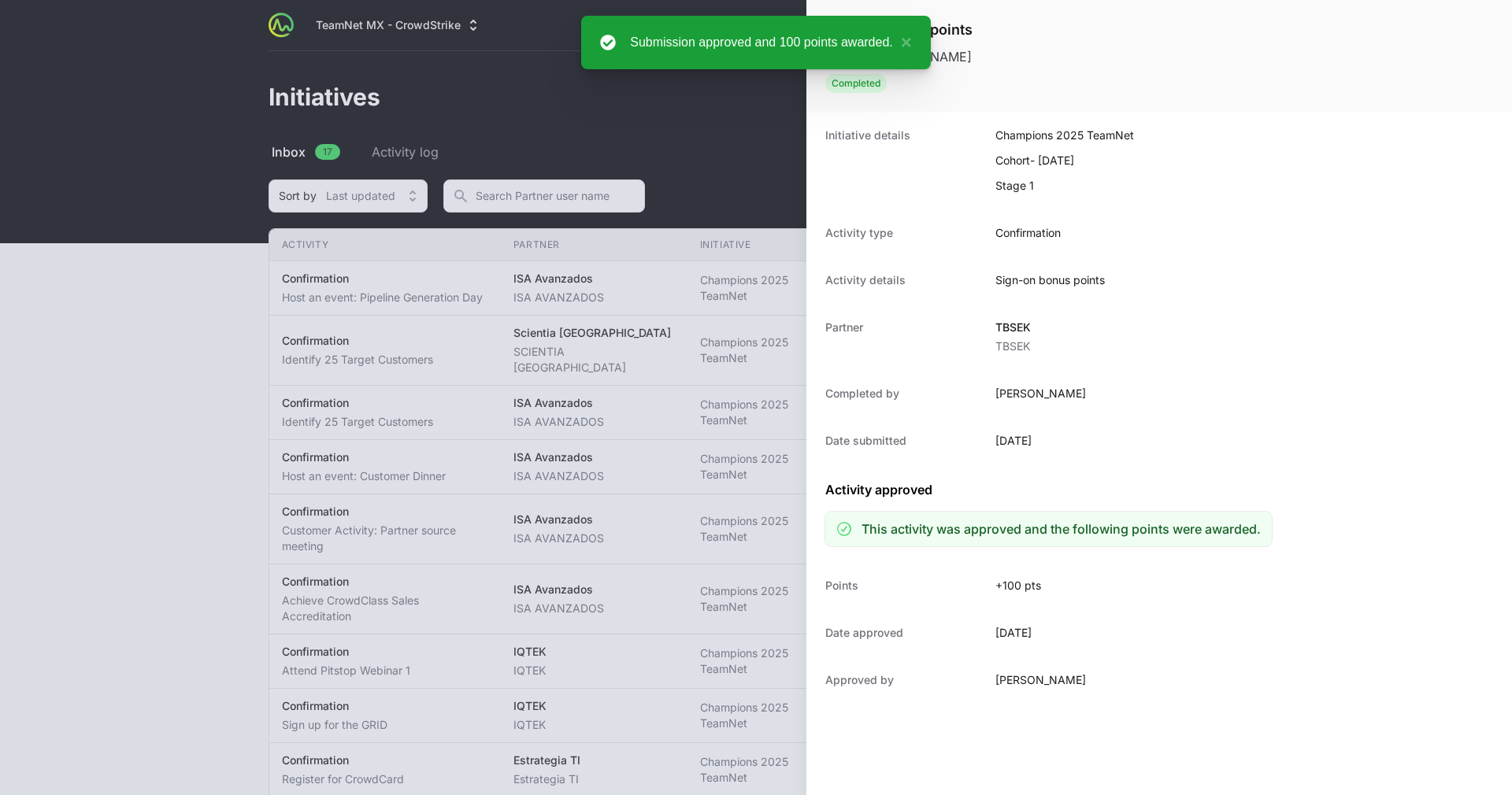
click at [750, 365] on div at bounding box center [756, 398] width 1512 height 795
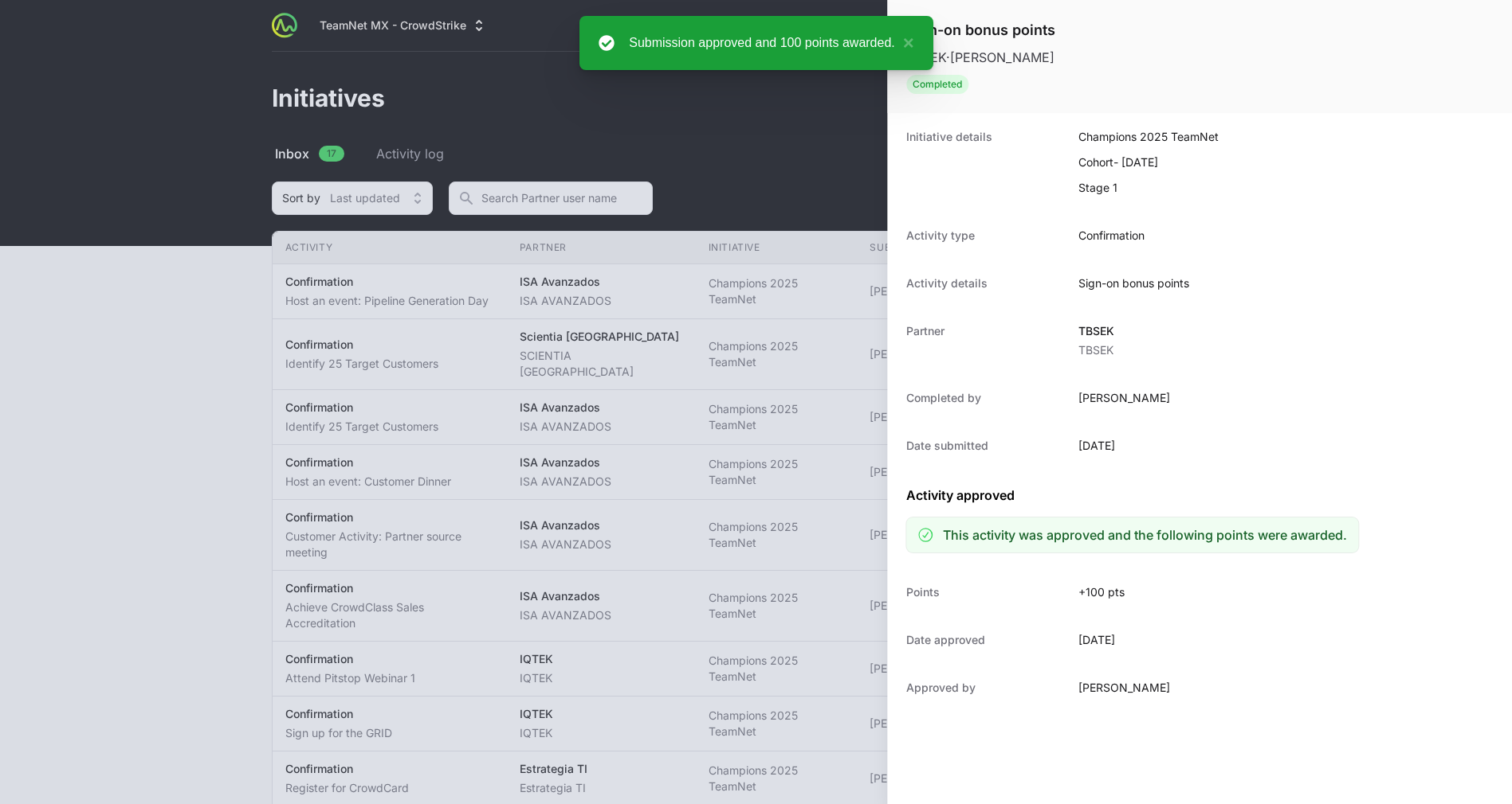
click at [736, 460] on div at bounding box center [756, 402] width 1512 height 804
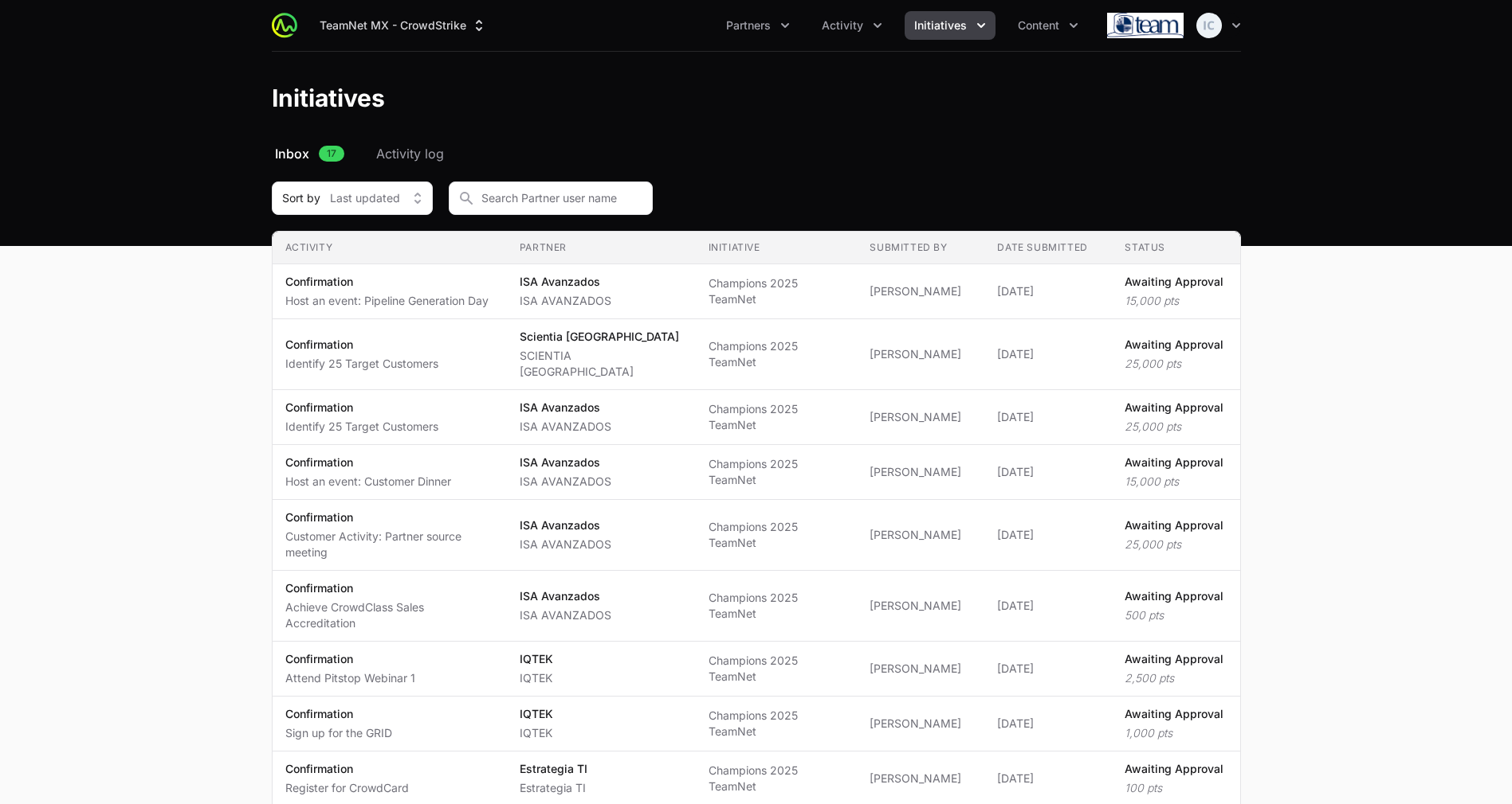
click at [975, 25] on icon "Initiatives menu" at bounding box center [981, 25] width 16 height 16
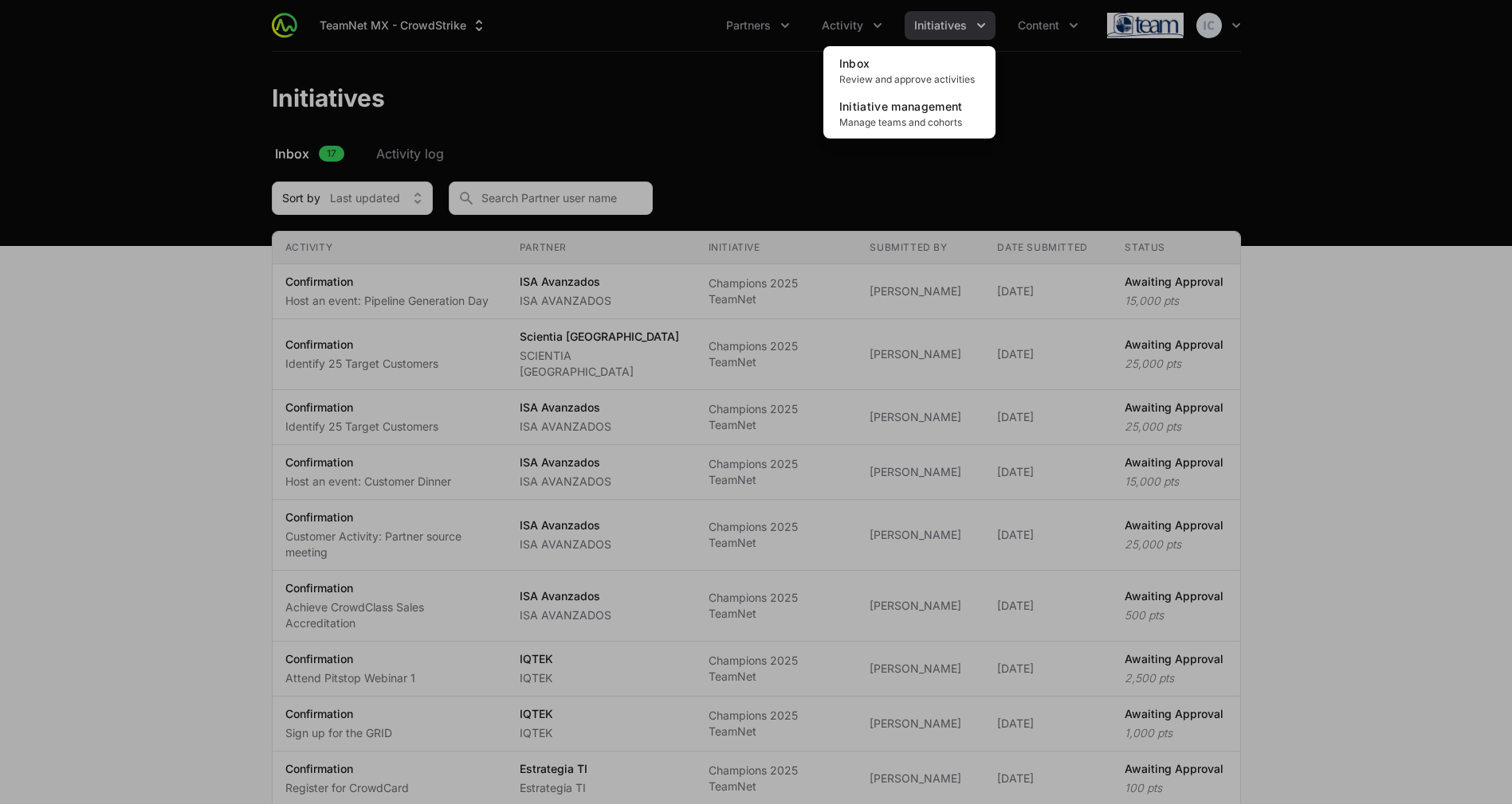
click at [975, 25] on div "Initiatives menu" at bounding box center [756, 402] width 1512 height 804
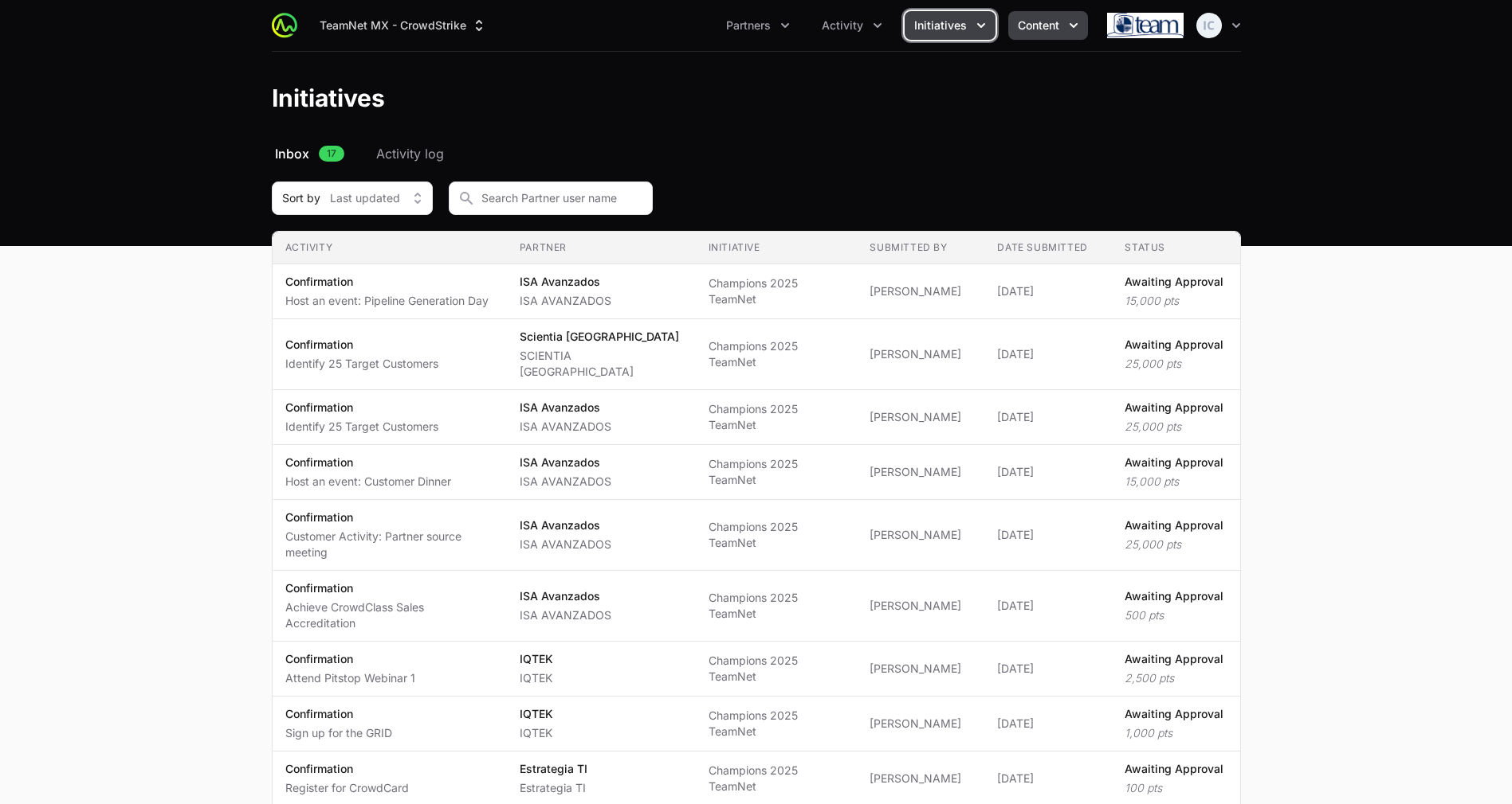
click at [1039, 12] on button "Content" at bounding box center [1047, 25] width 79 height 29
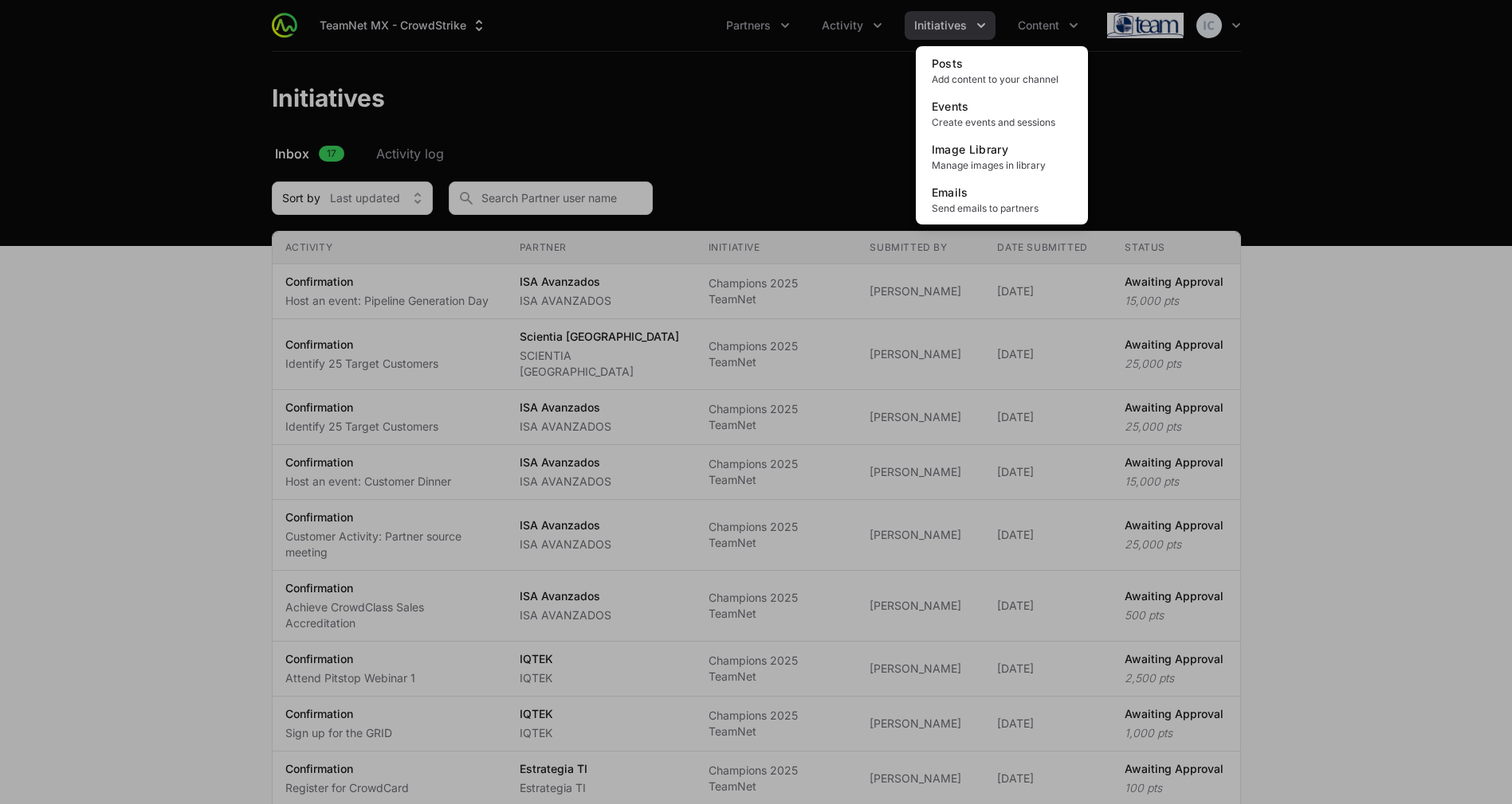
click at [970, 25] on div "Content menu" at bounding box center [756, 402] width 1512 height 804
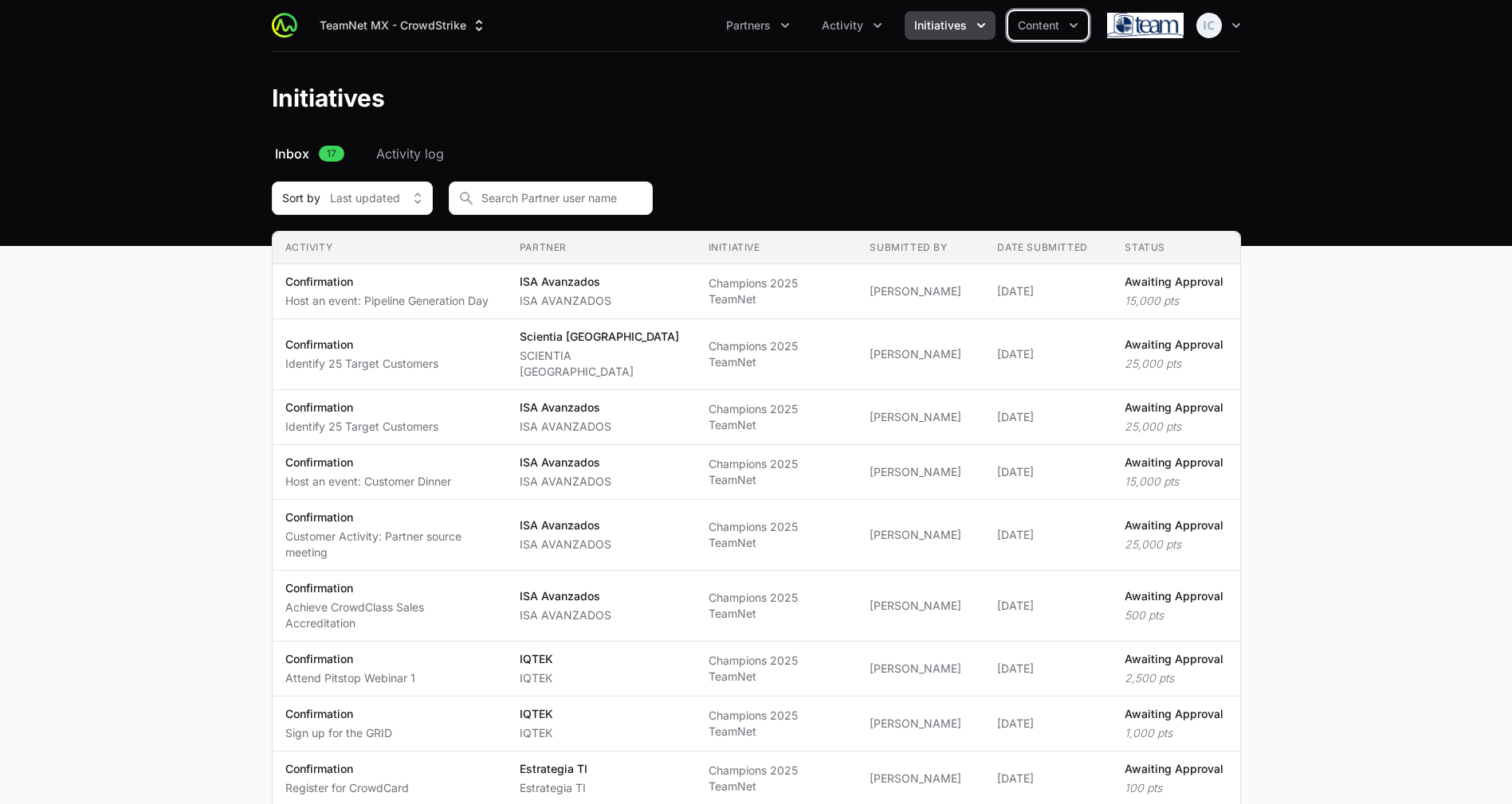
click at [955, 35] on button "Initiatives" at bounding box center [950, 25] width 91 height 29
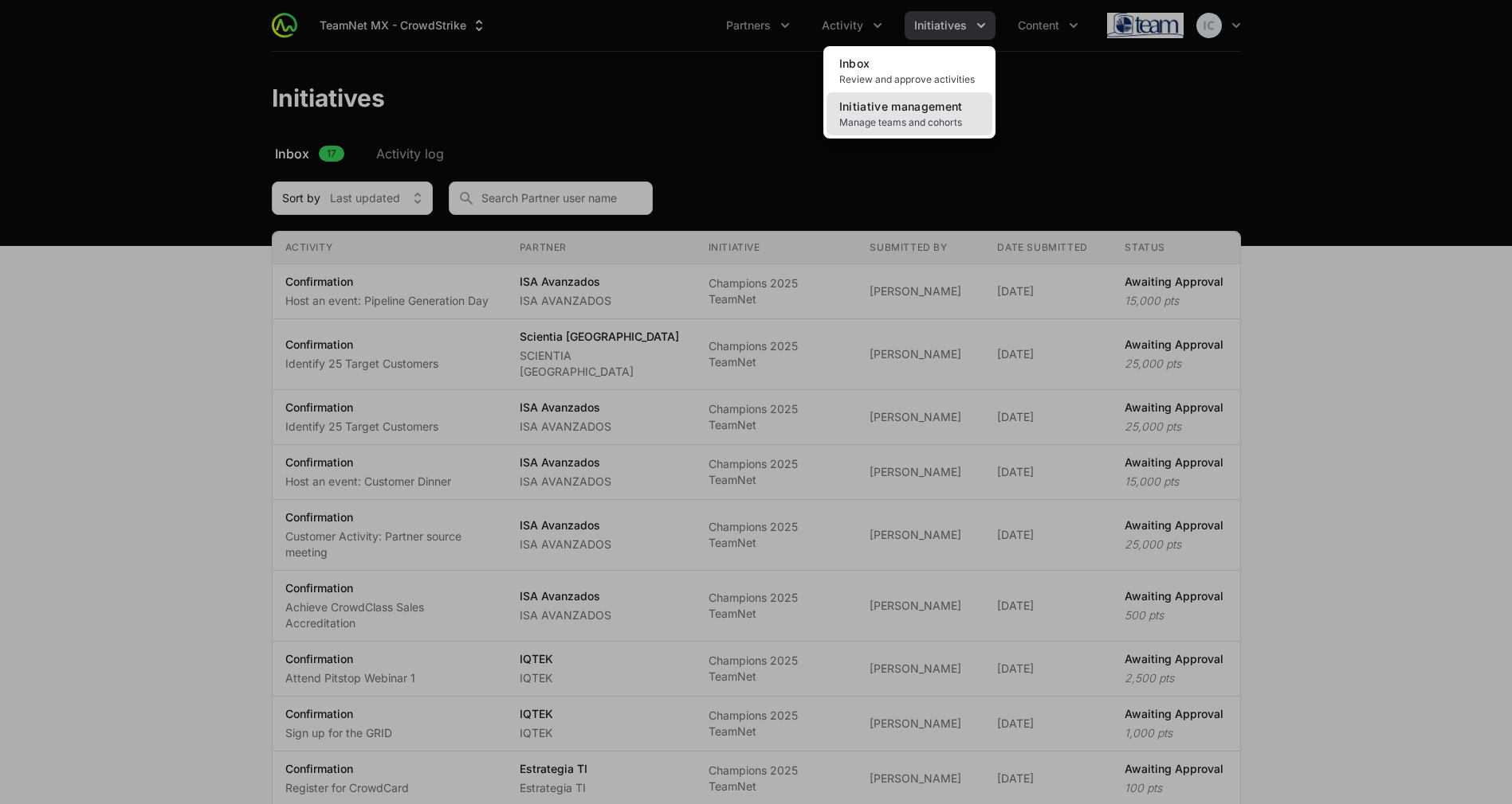
click at [943, 93] on link "Initiative management Manage teams and cohorts" at bounding box center [909, 114] width 166 height 43
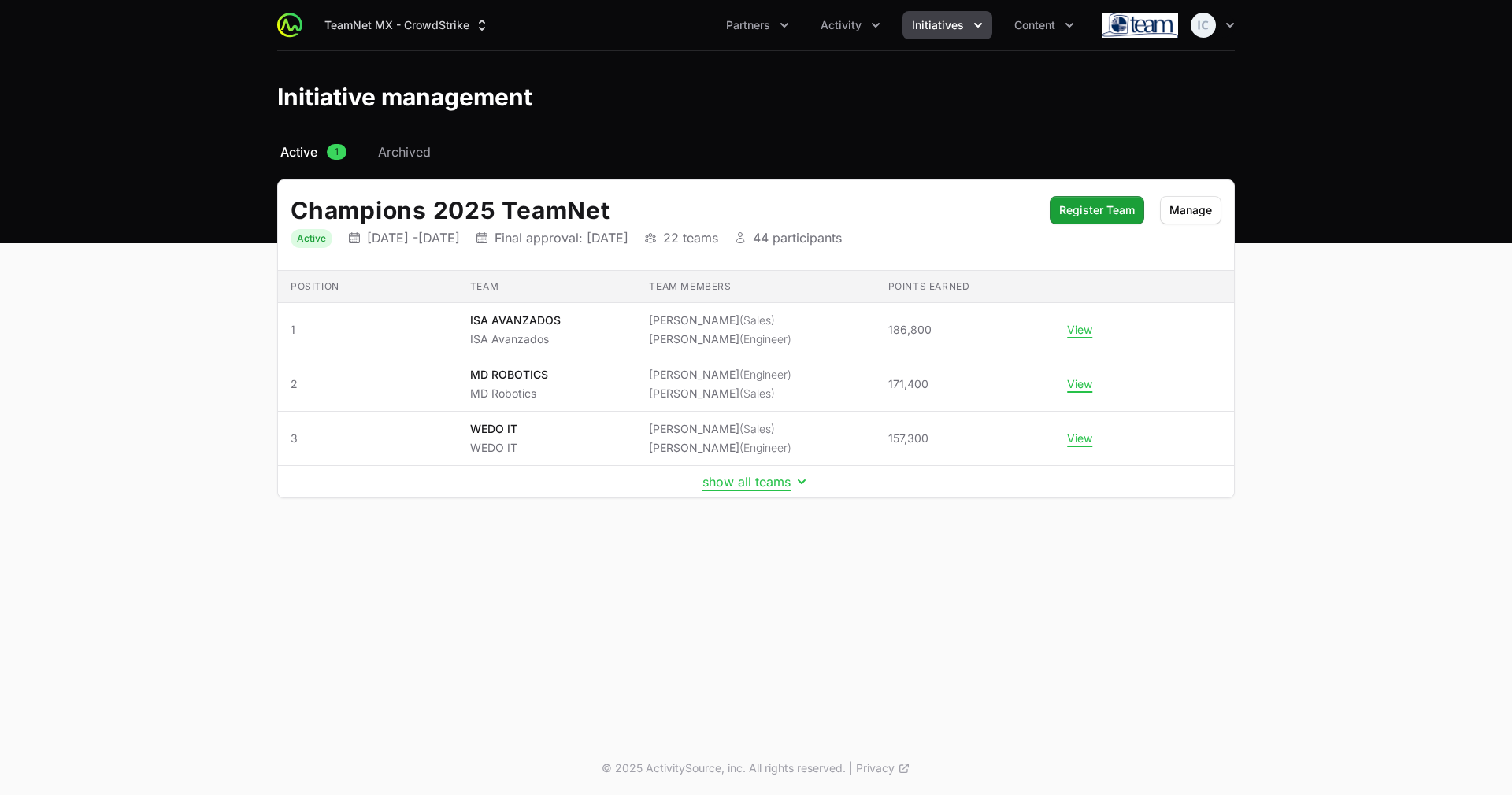
click at [749, 492] on td "show all teams" at bounding box center [756, 482] width 956 height 32
click at [749, 490] on td "show all teams" at bounding box center [756, 482] width 956 height 32
click at [749, 481] on button "show all teams" at bounding box center [756, 482] width 108 height 16
